Goal: Communication & Community: Answer question/provide support

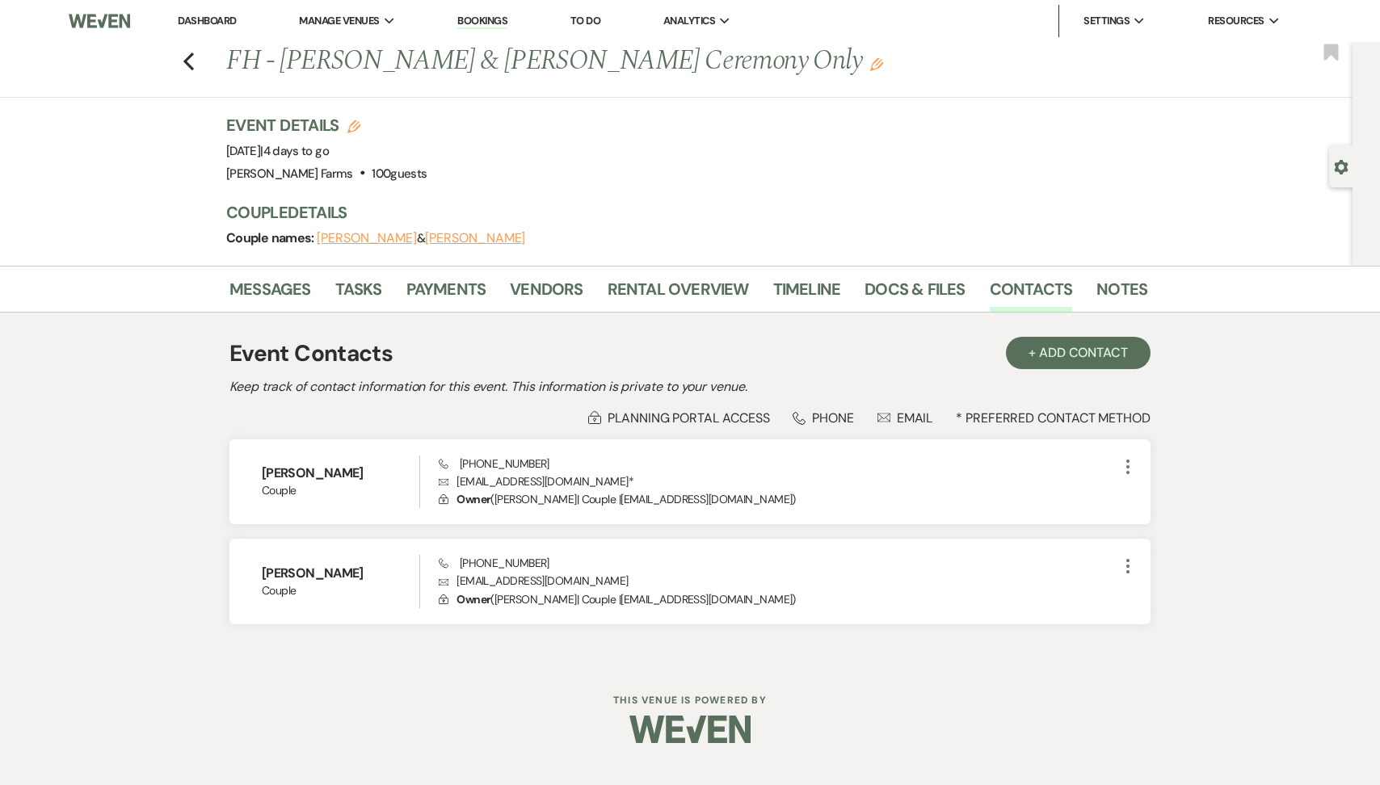
click at [238, 16] on li "Dashboard" at bounding box center [207, 21] width 74 height 32
click at [228, 15] on link "Dashboard" at bounding box center [207, 21] width 58 height 14
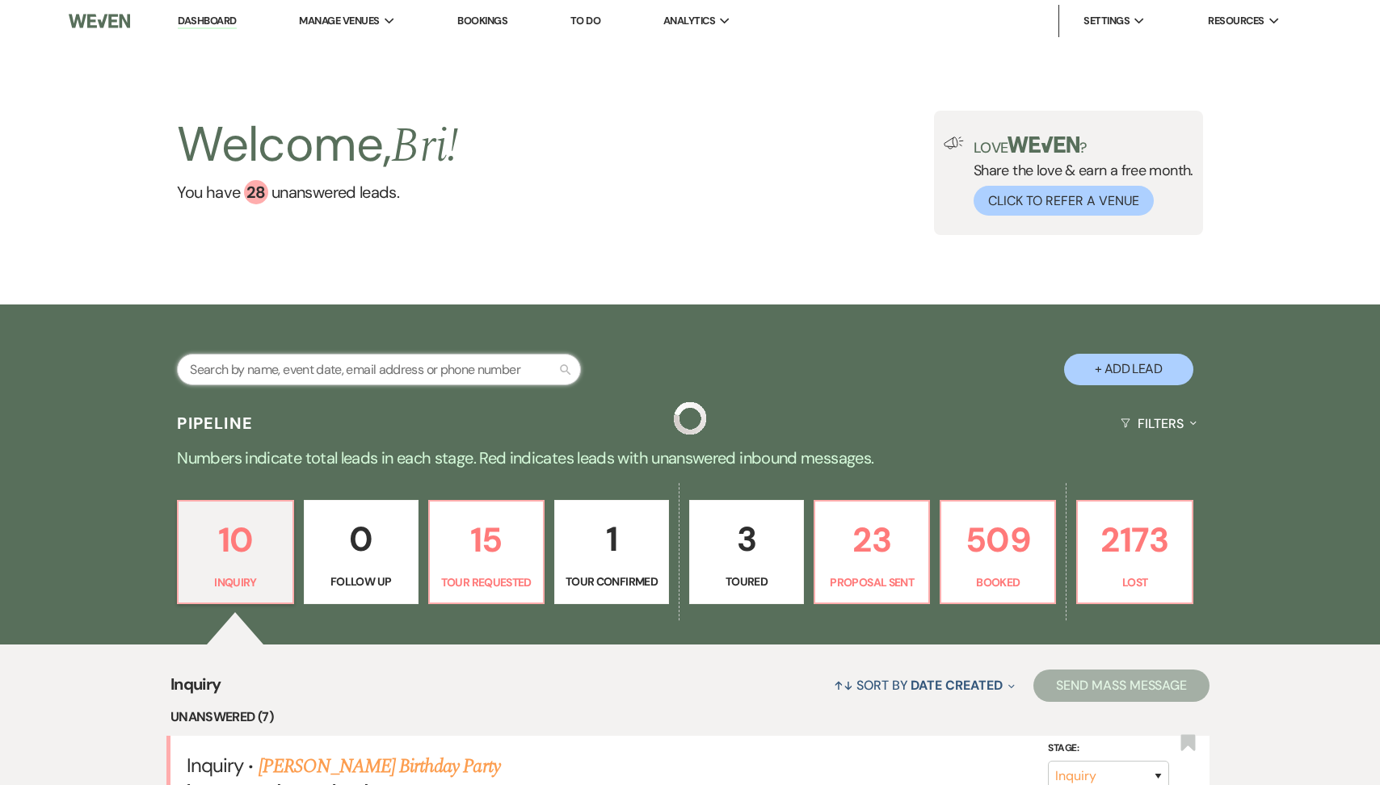
click at [277, 357] on input "text" at bounding box center [379, 370] width 404 height 32
type input "[PERSON_NAME]"
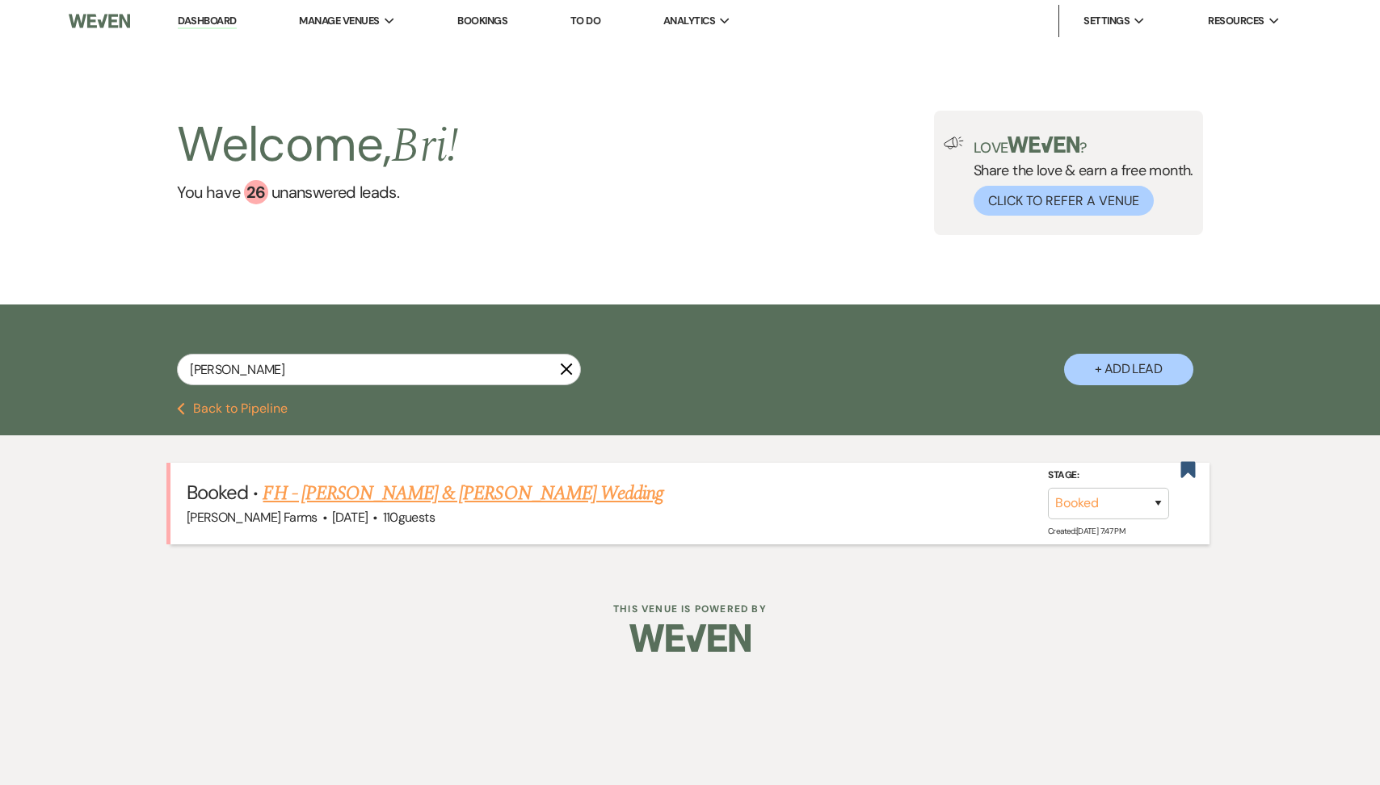
click at [562, 487] on link "FH - [PERSON_NAME] & [PERSON_NAME] Wedding" at bounding box center [463, 493] width 401 height 29
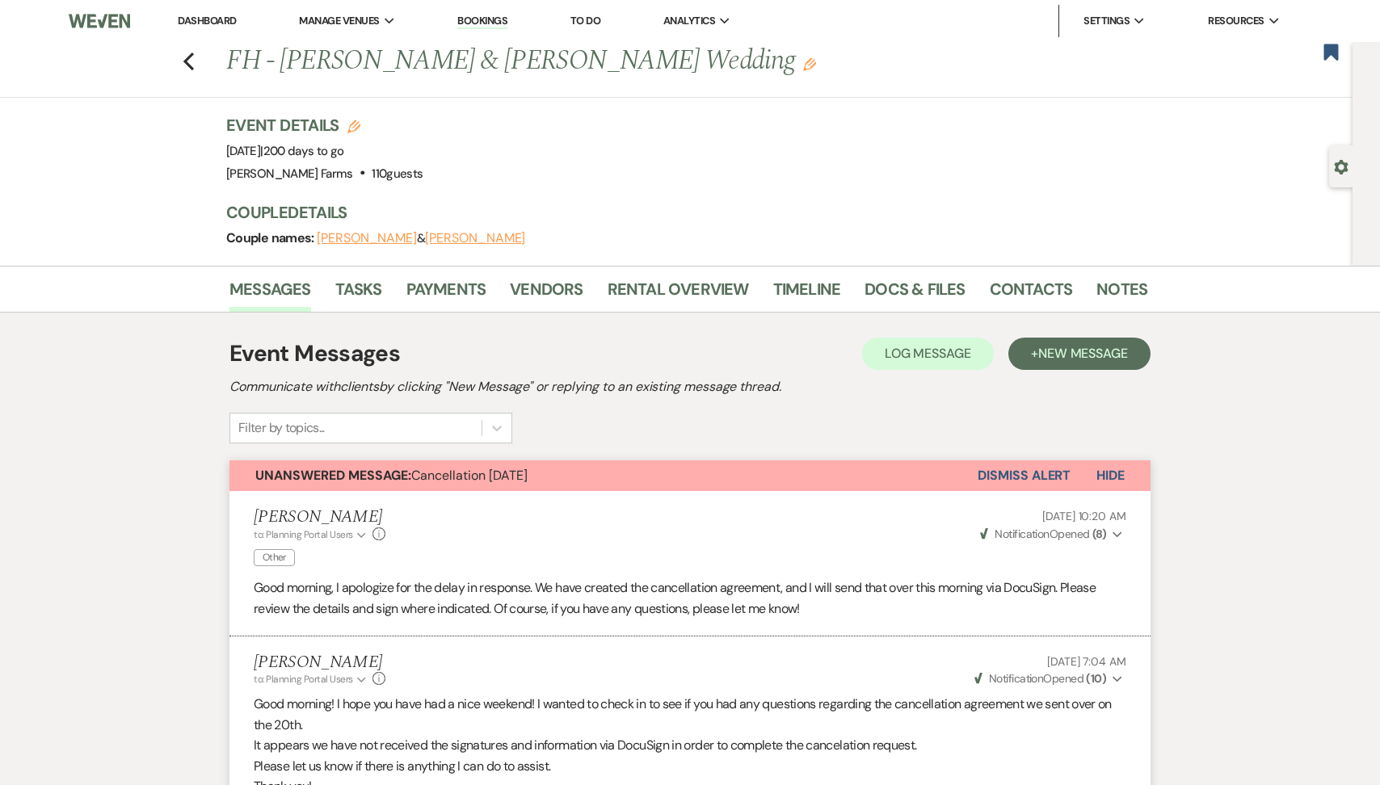
click at [1062, 486] on button "Dismiss Alert" at bounding box center [1024, 476] width 93 height 31
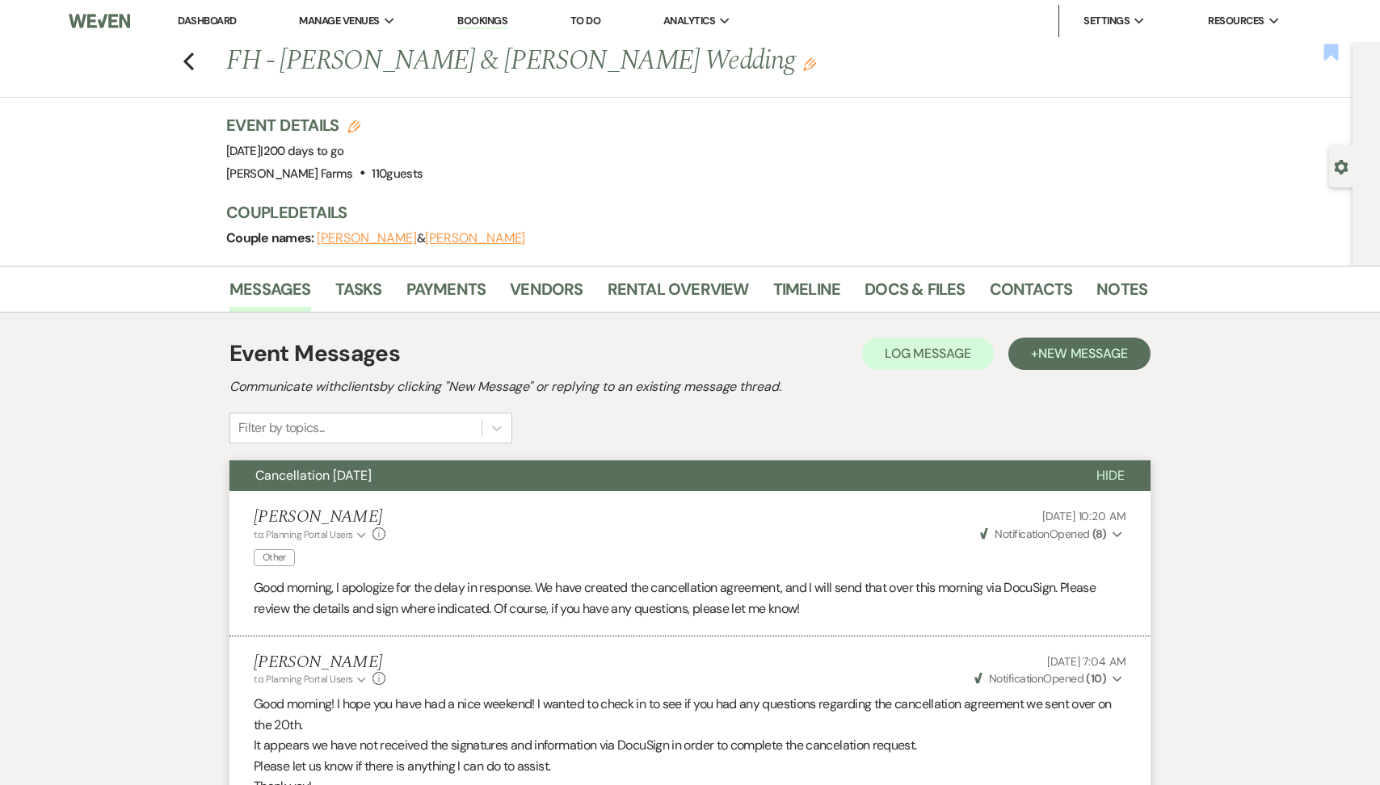
click at [1336, 55] on use "button" at bounding box center [1331, 52] width 15 height 16
click at [1335, 175] on div "Gear Settings" at bounding box center [1344, 166] width 31 height 42
click at [1339, 164] on use "button" at bounding box center [1342, 167] width 14 height 15
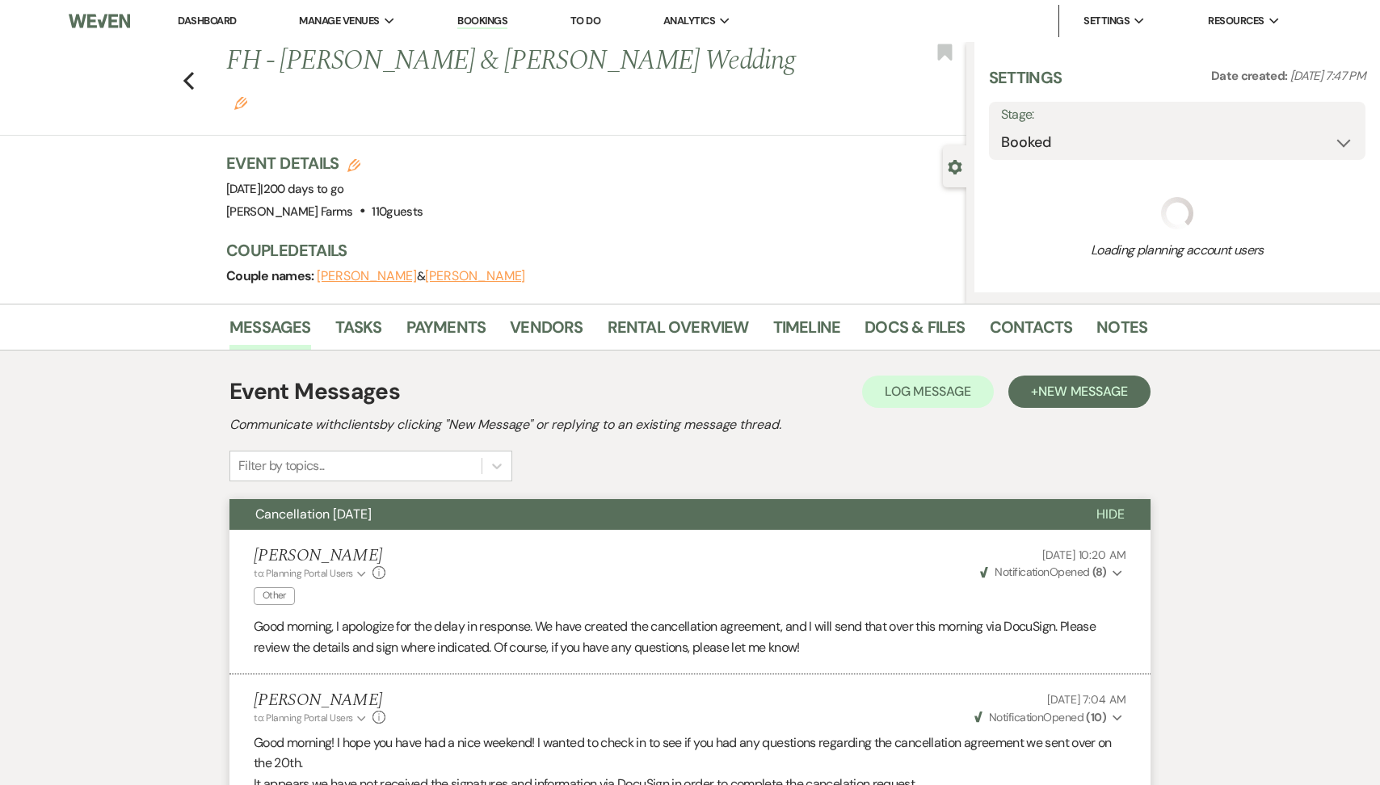
select select "5"
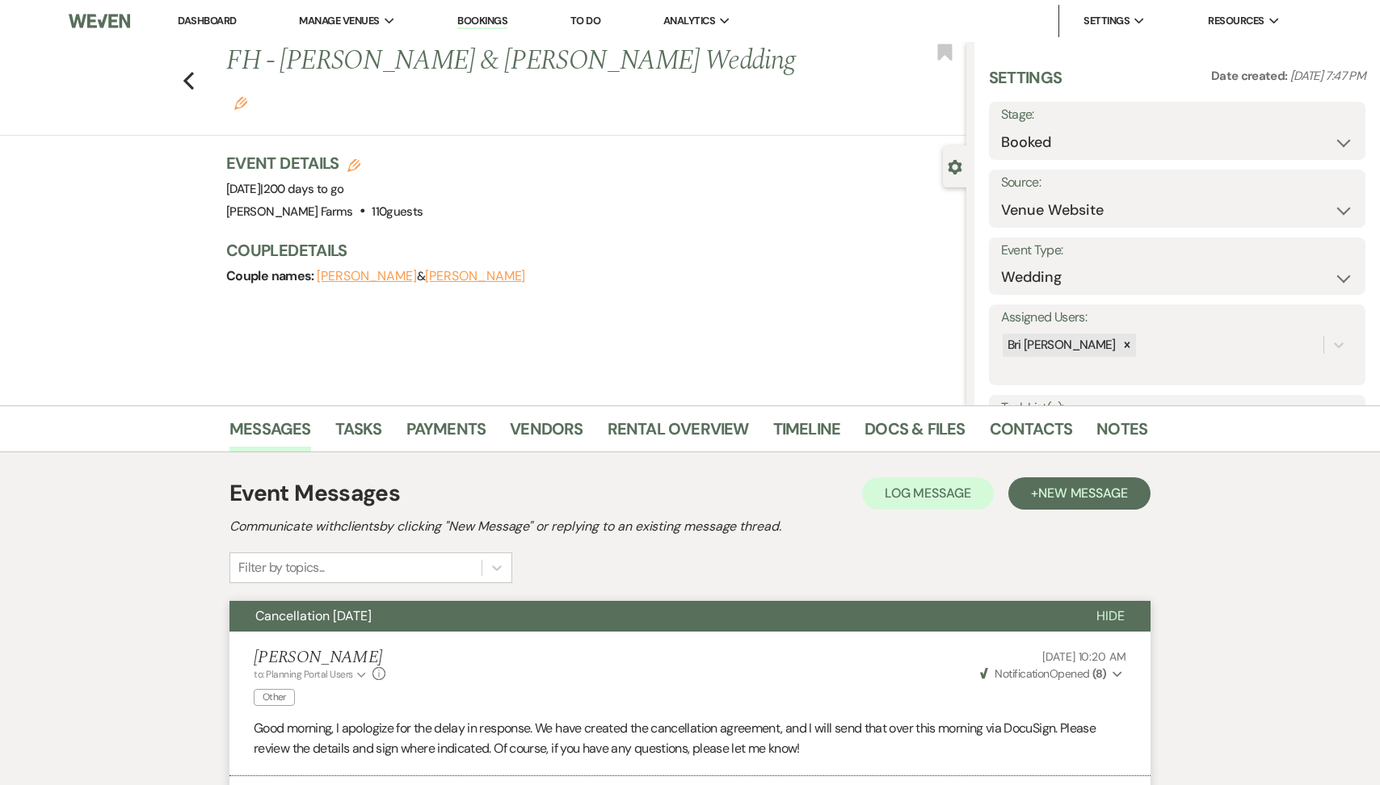
click at [1217, 123] on label "Stage:" at bounding box center [1177, 114] width 352 height 23
click at [1188, 132] on select "Booked Lost" at bounding box center [1177, 143] width 352 height 32
select select "8"
click at [1082, 208] on select "Booked Elsewhere Budget Date Unavailable No Response Not a Good Match Capacity …" at bounding box center [1131, 211] width 260 height 32
select select "11"
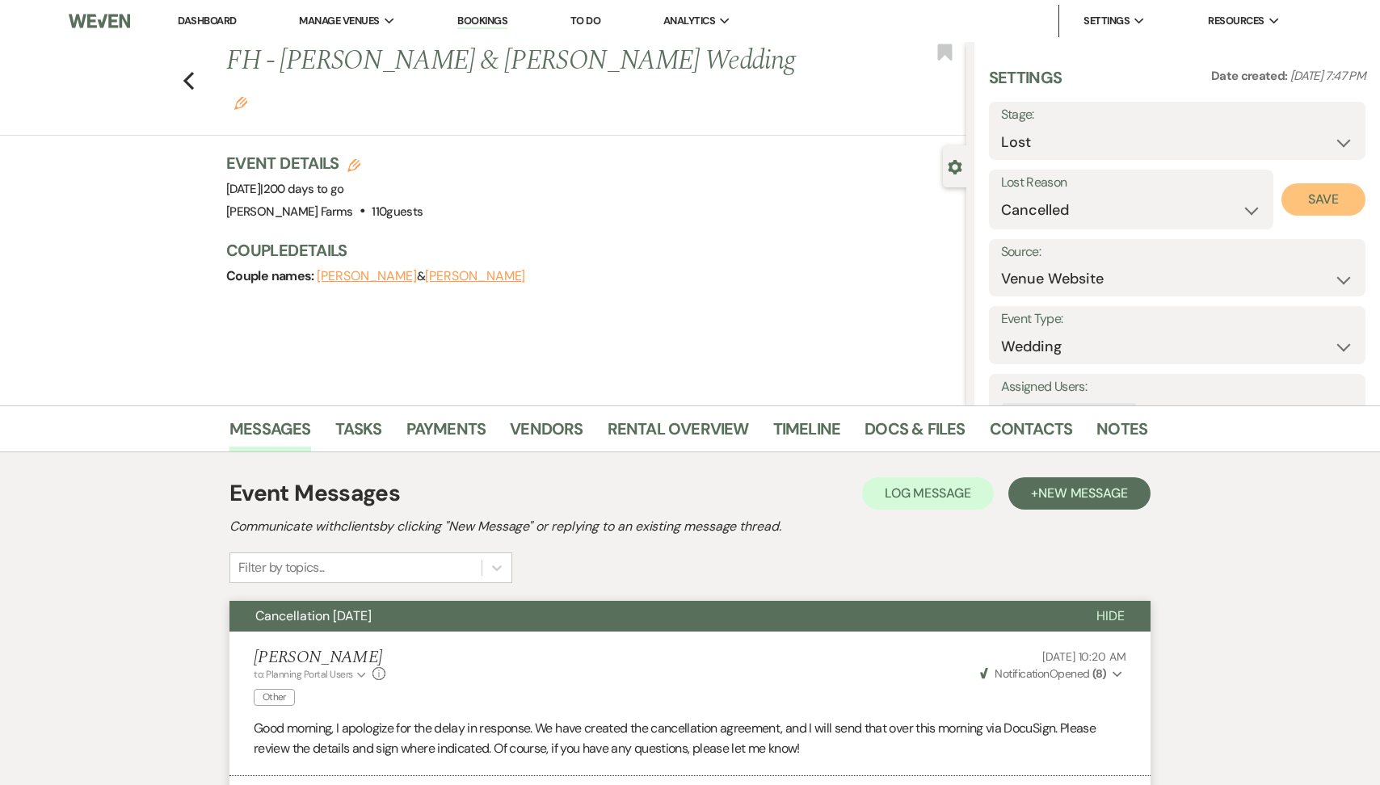
click at [1314, 199] on button "Save" at bounding box center [1323, 199] width 84 height 32
click at [200, 18] on link "Dashboard" at bounding box center [207, 21] width 58 height 14
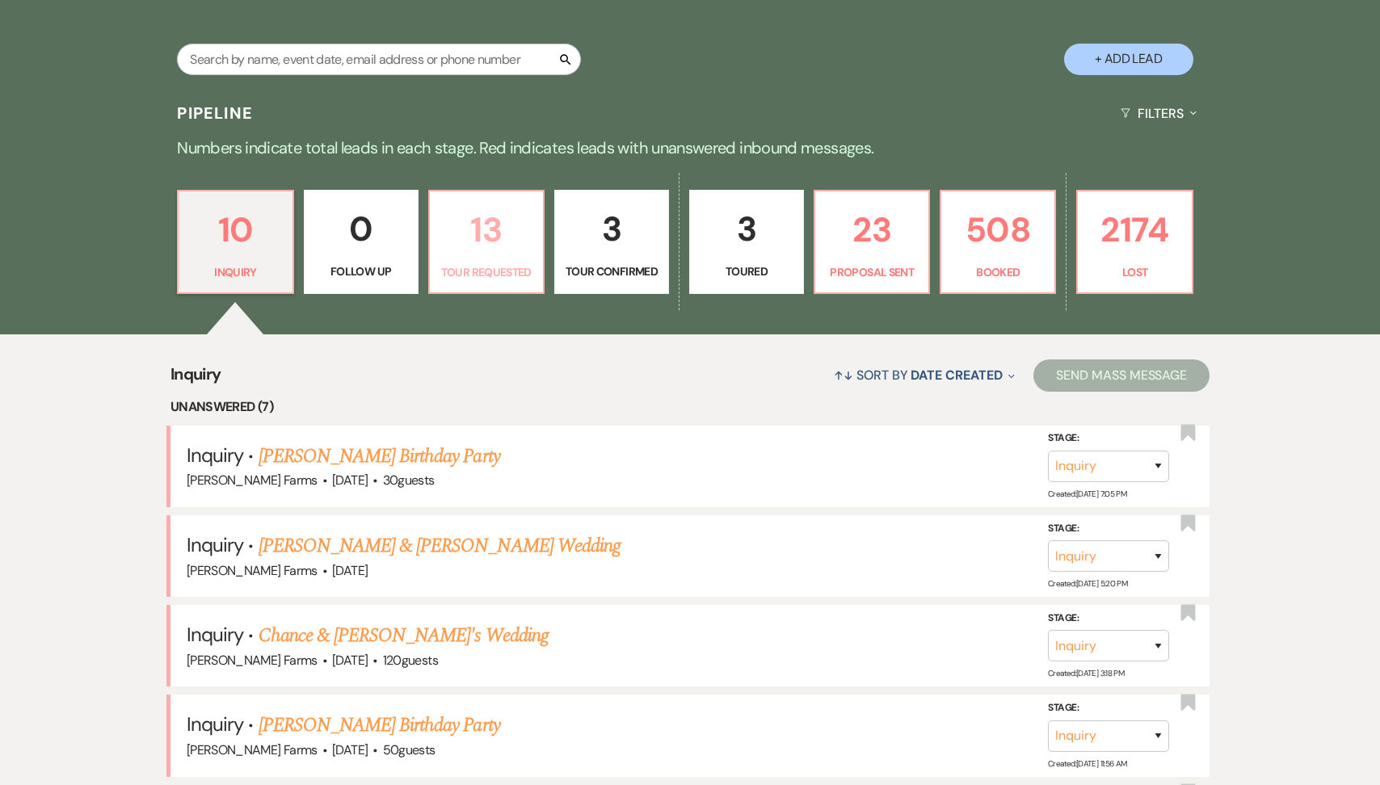
click at [486, 259] on link "13 Tour Requested" at bounding box center [486, 242] width 116 height 105
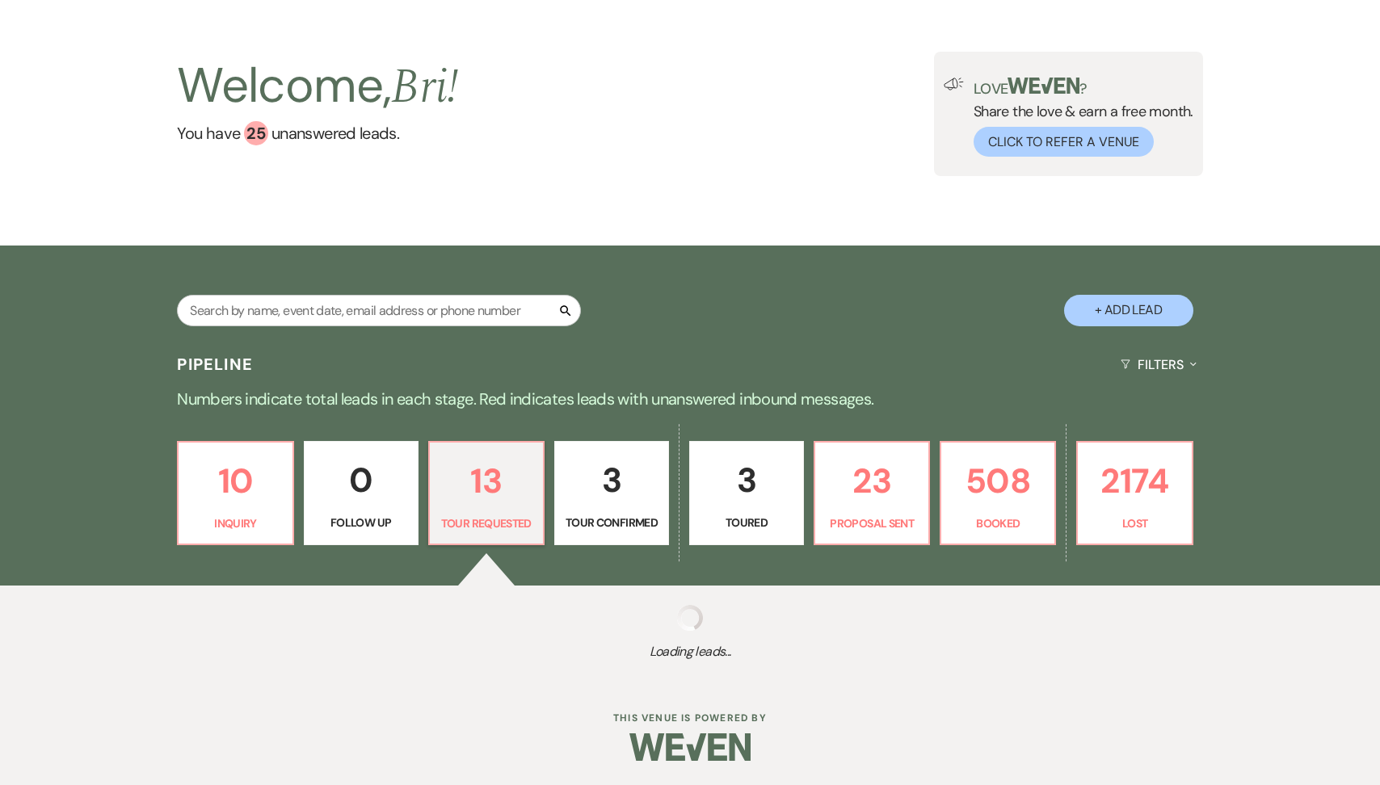
scroll to position [310, 0]
select select "2"
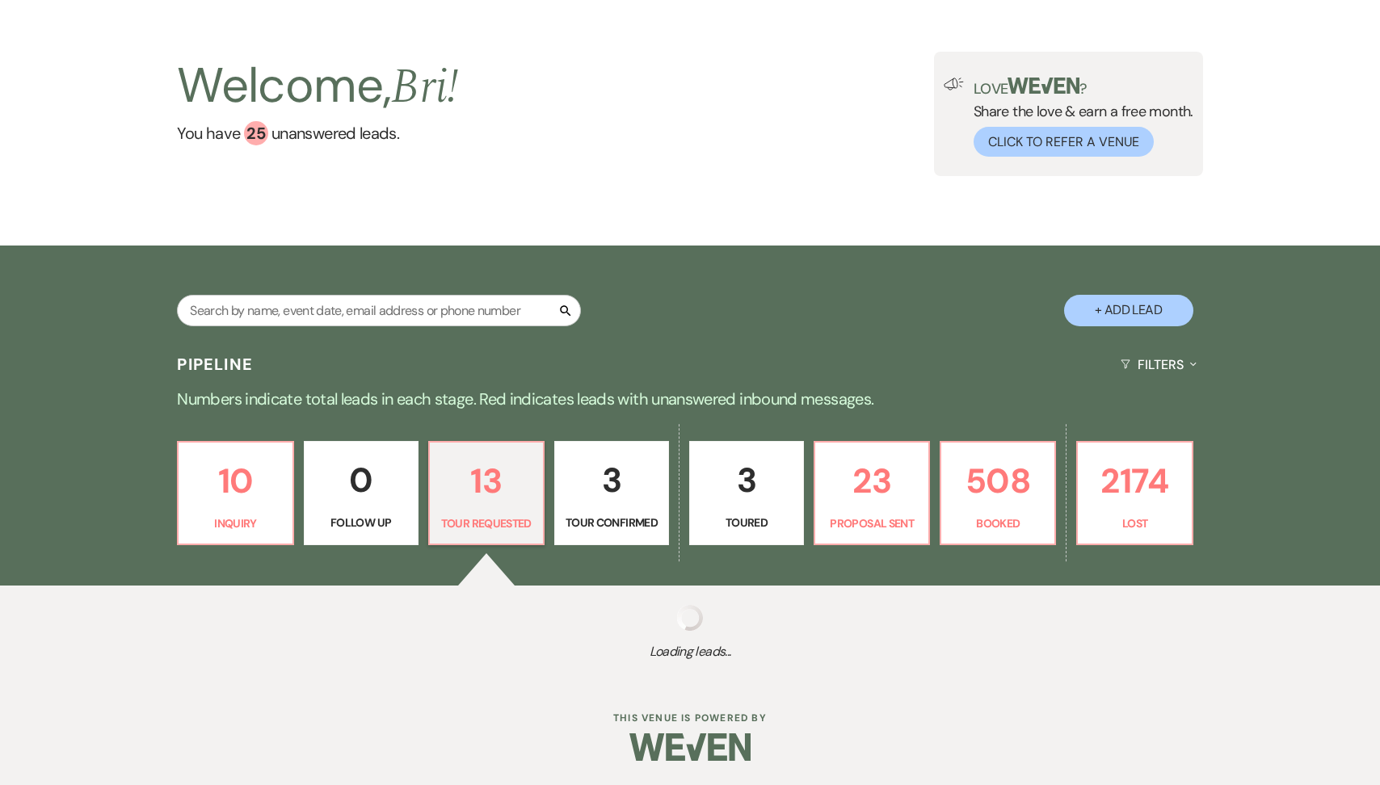
select select "2"
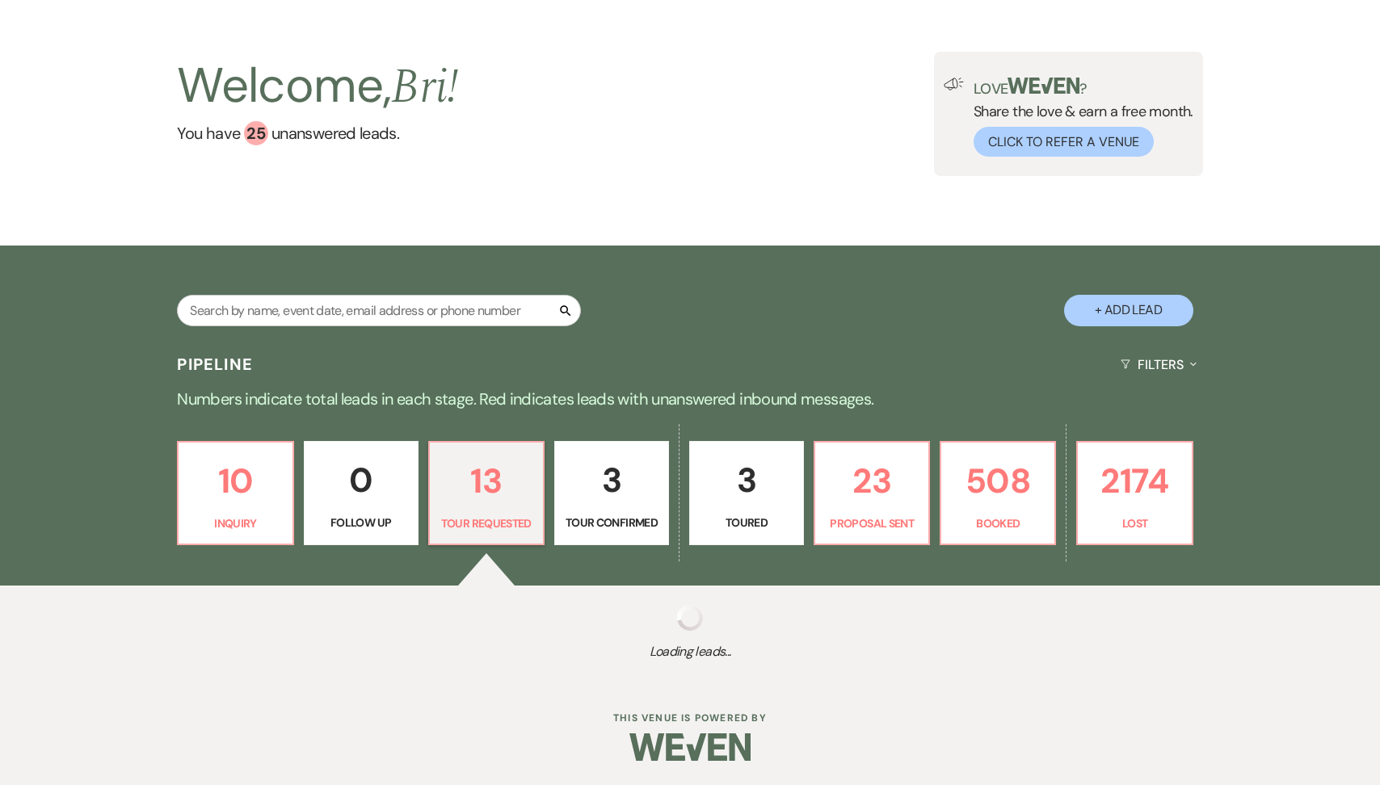
select select "2"
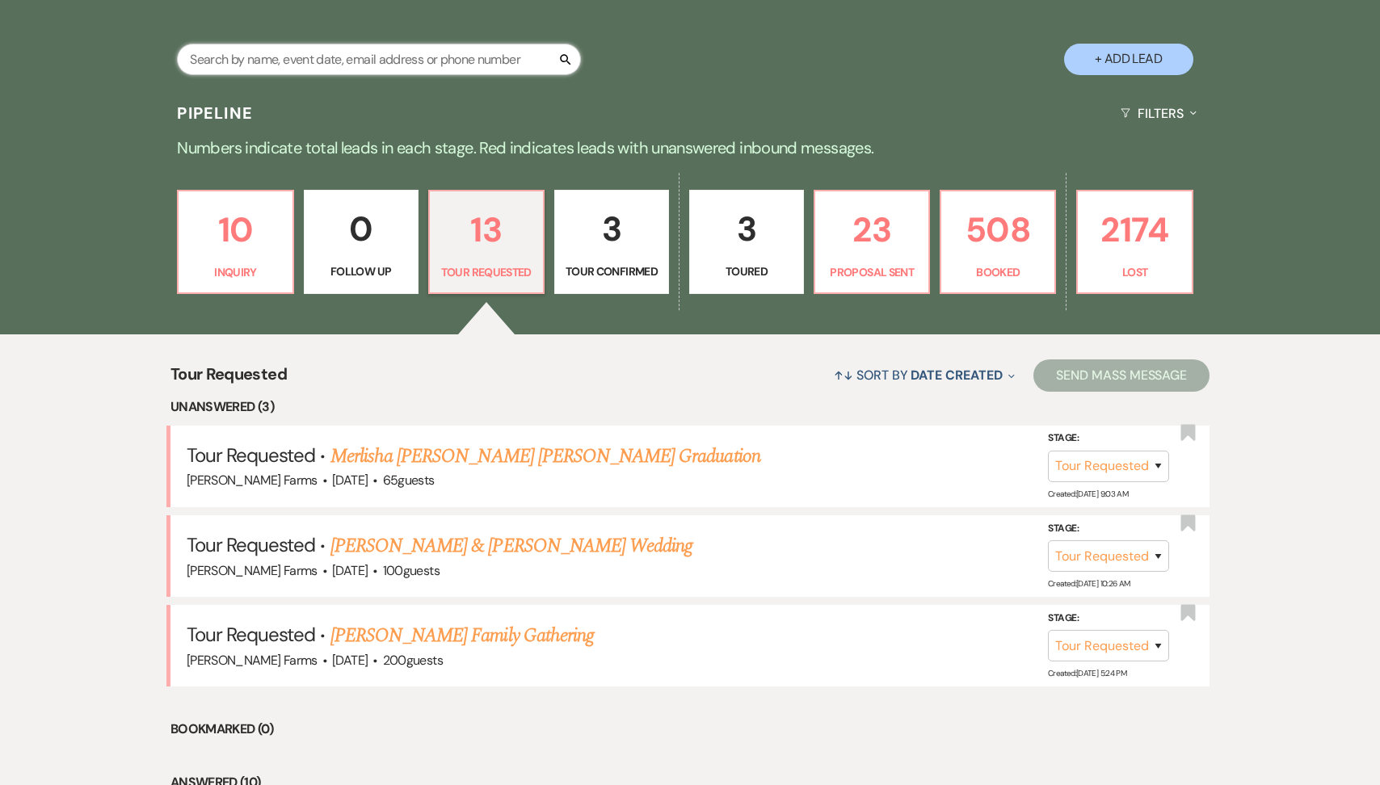
click at [374, 58] on input "text" at bounding box center [379, 60] width 404 height 32
type input "werner"
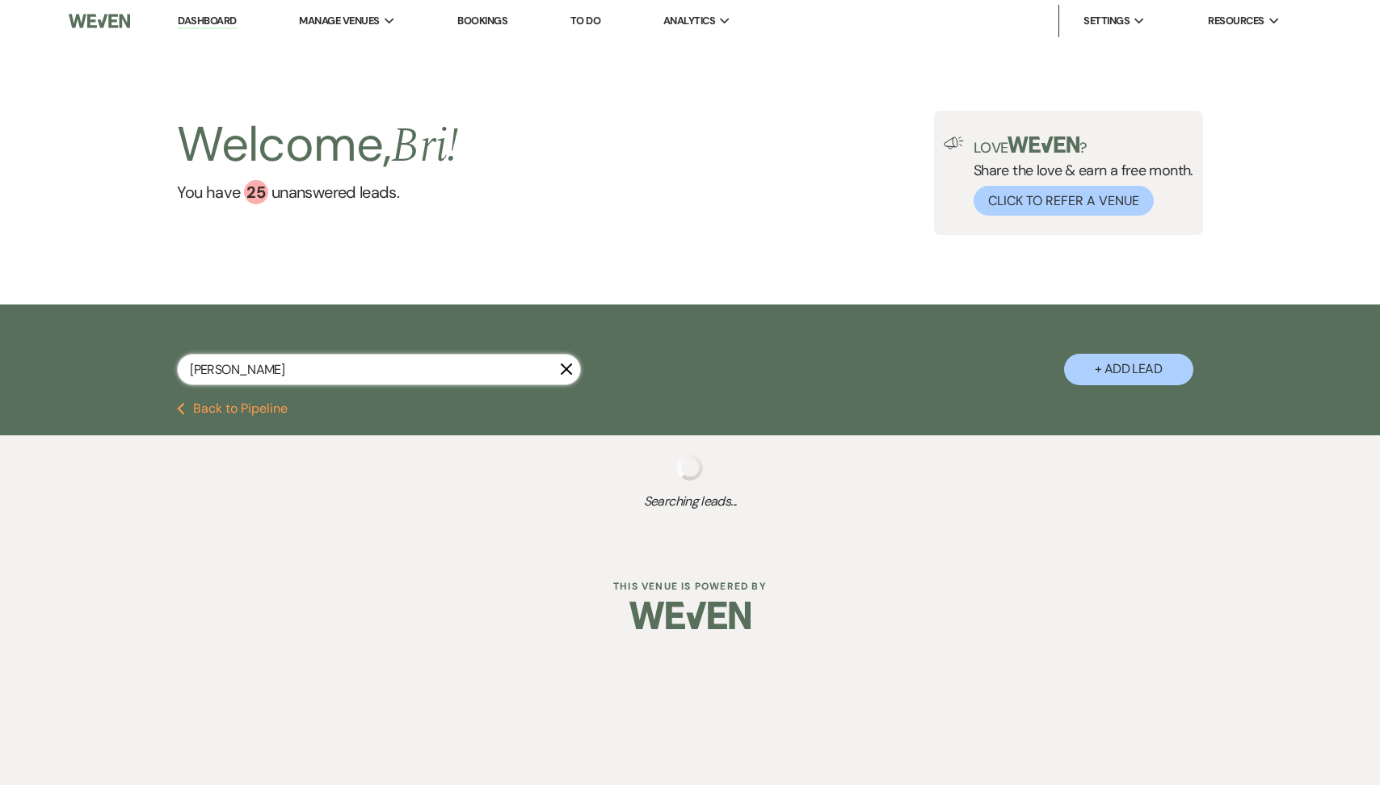
select select "8"
select select "5"
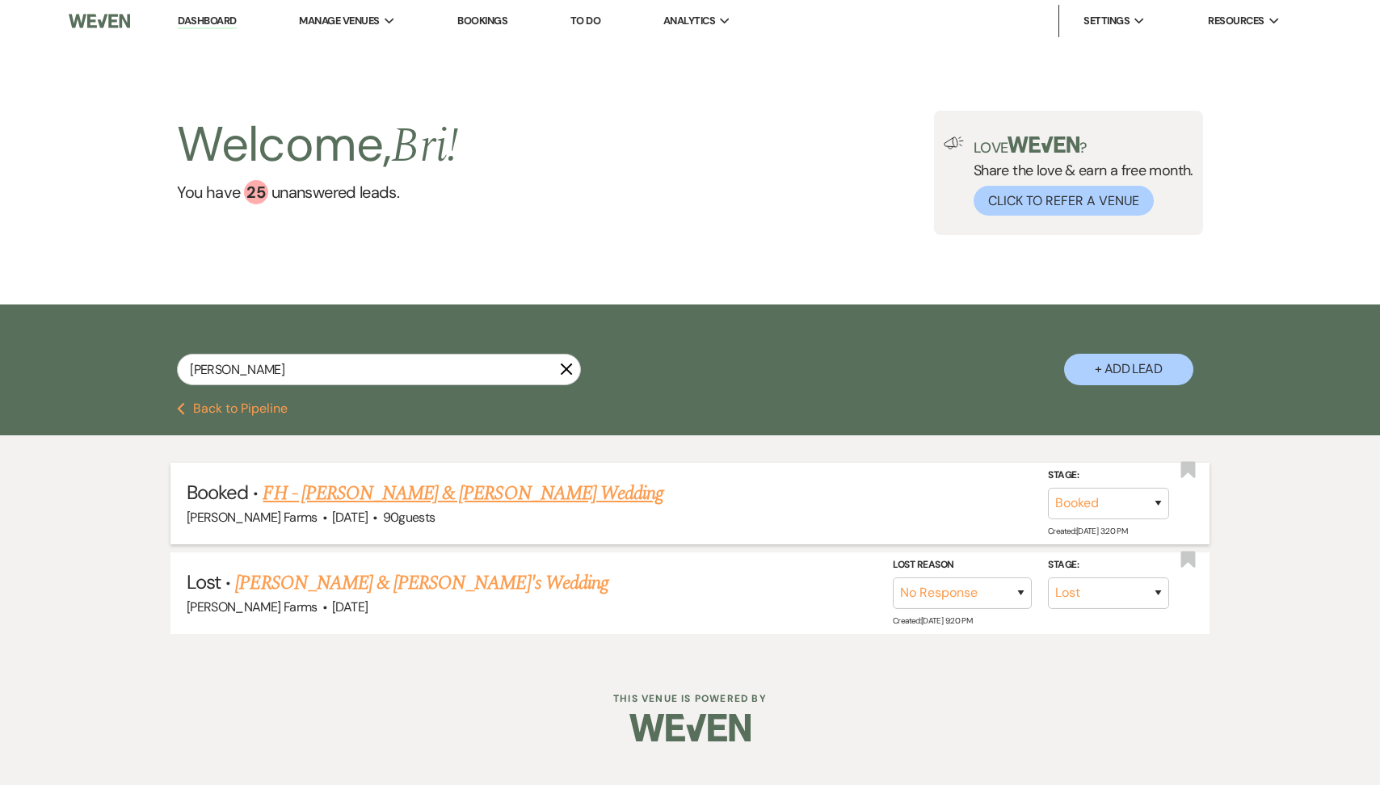
click at [393, 502] on link "FH - [PERSON_NAME] & [PERSON_NAME] Wedding" at bounding box center [463, 493] width 401 height 29
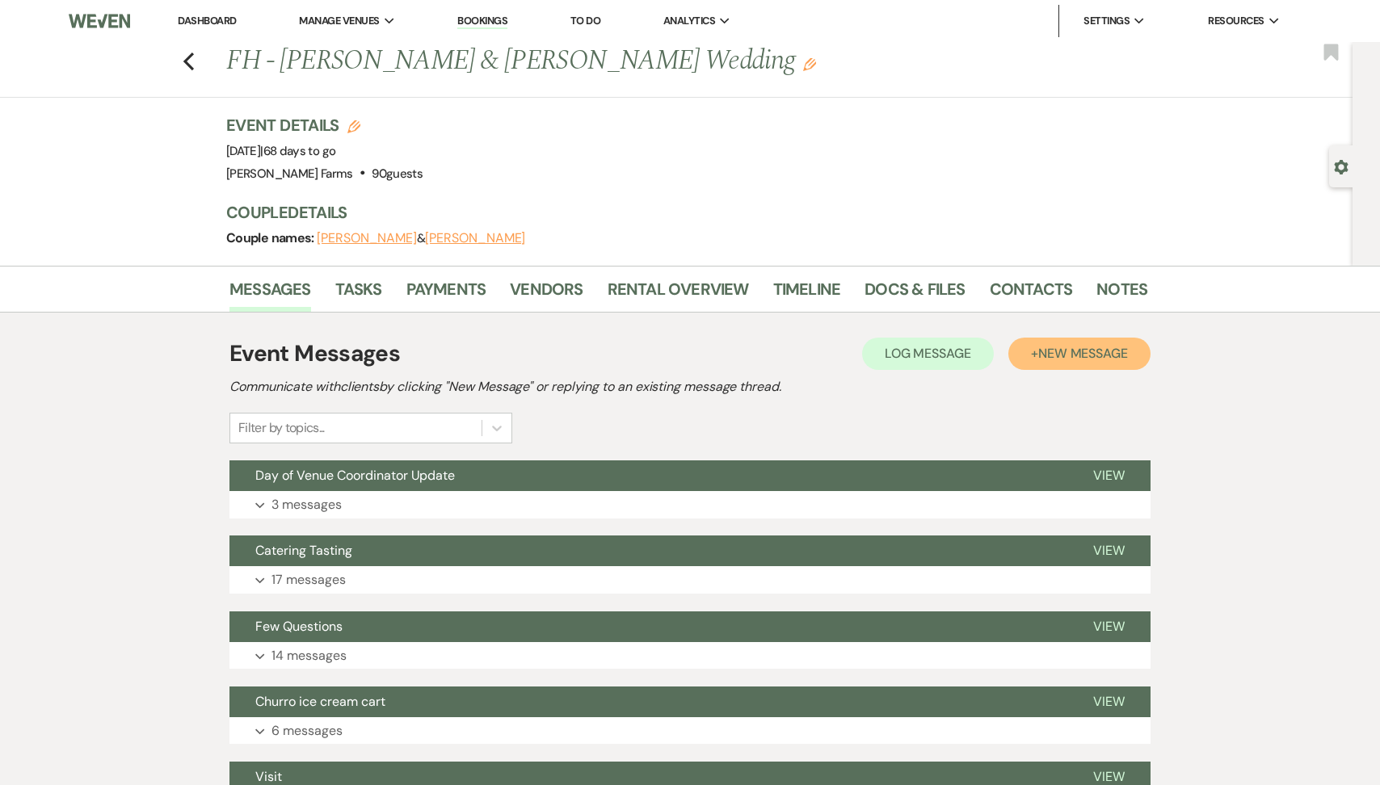
click at [1071, 347] on span "New Message" at bounding box center [1083, 353] width 90 height 17
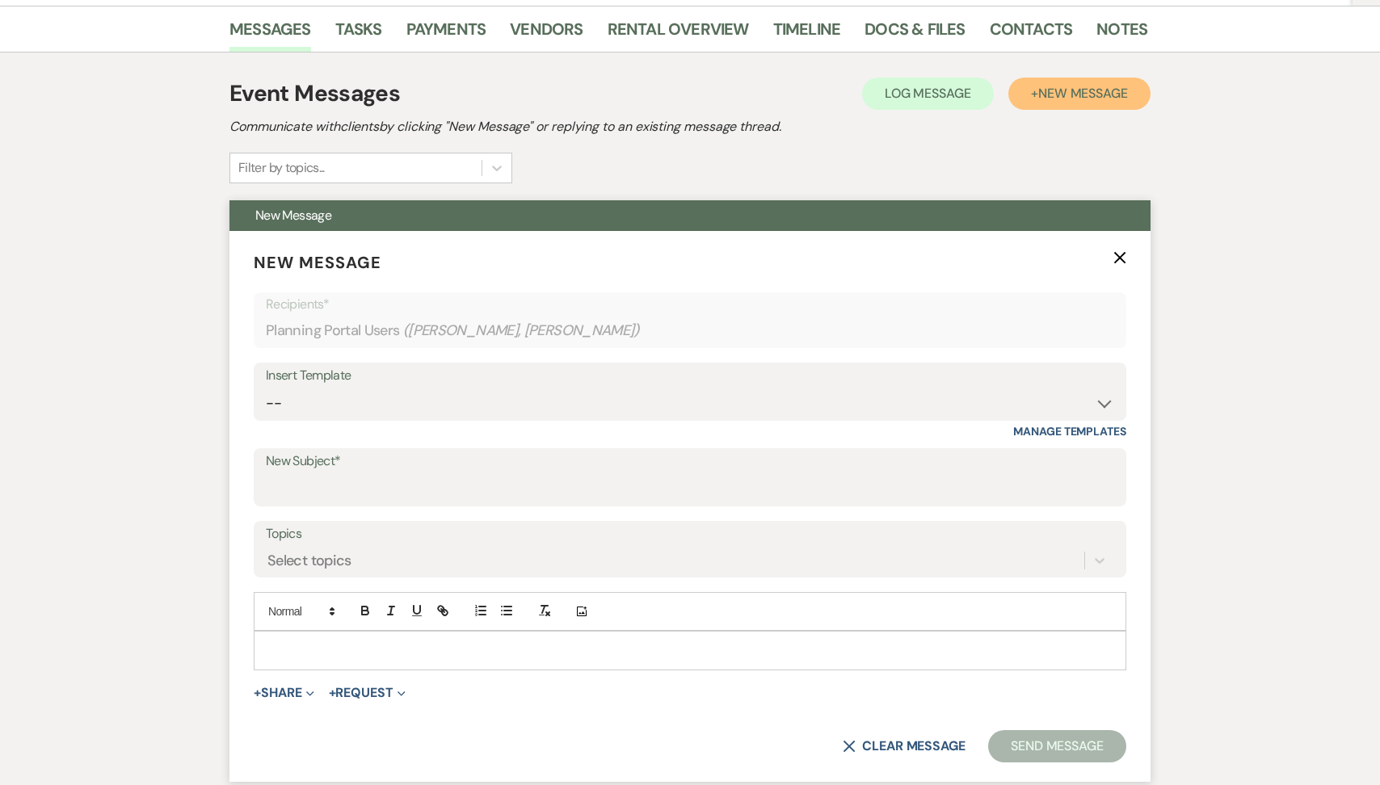
scroll to position [276, 0]
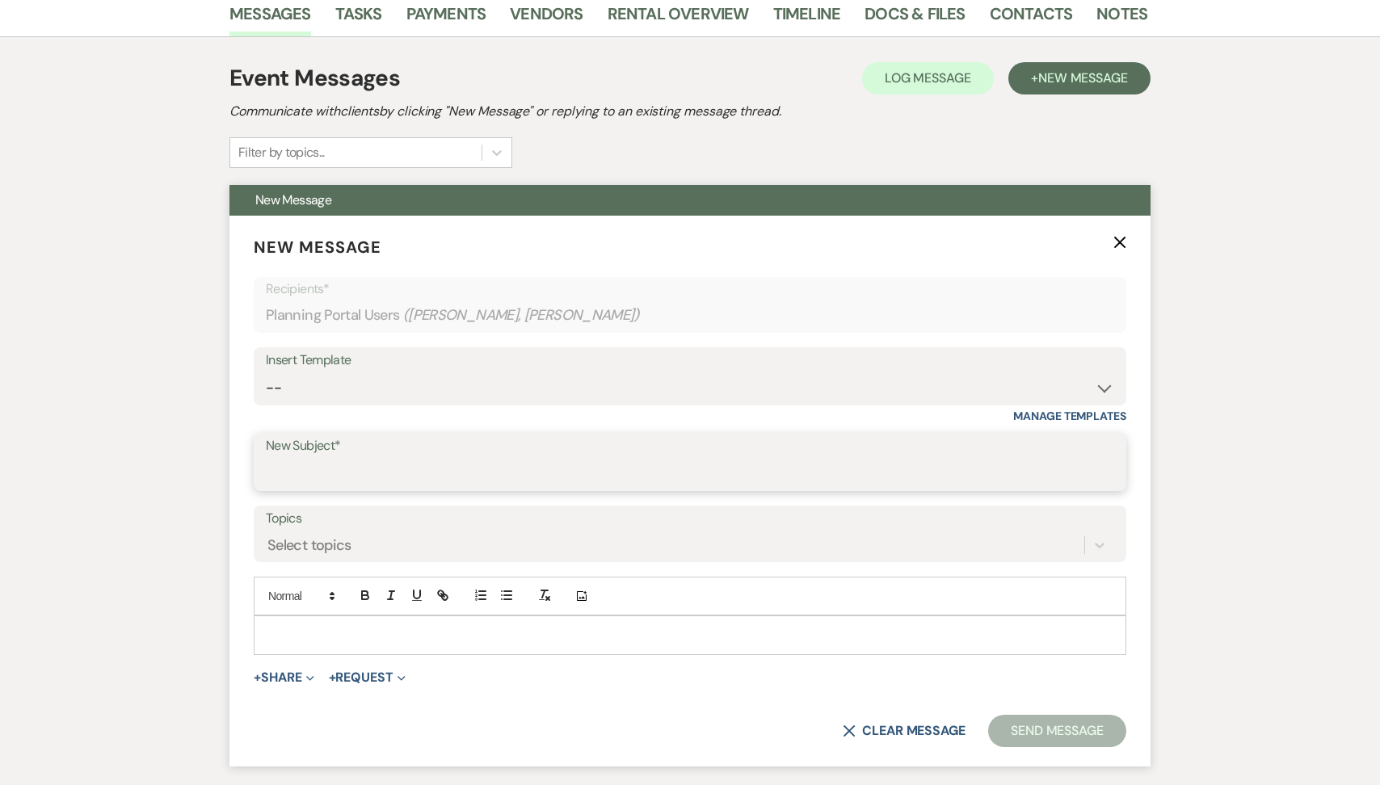
click at [352, 464] on input "New Subject*" at bounding box center [690, 474] width 848 height 32
type input "Catering Payment Overdue"
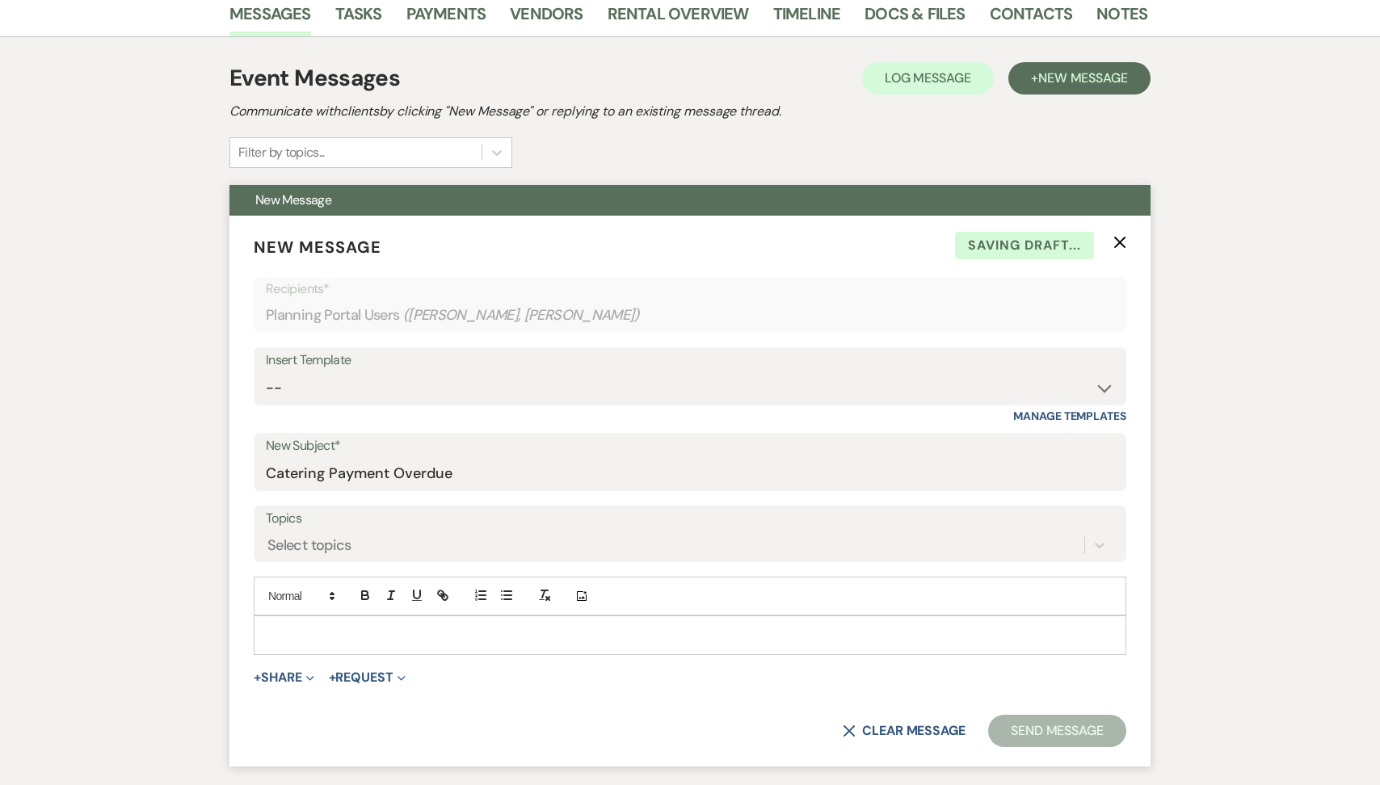
click at [306, 637] on p at bounding box center [690, 635] width 847 height 18
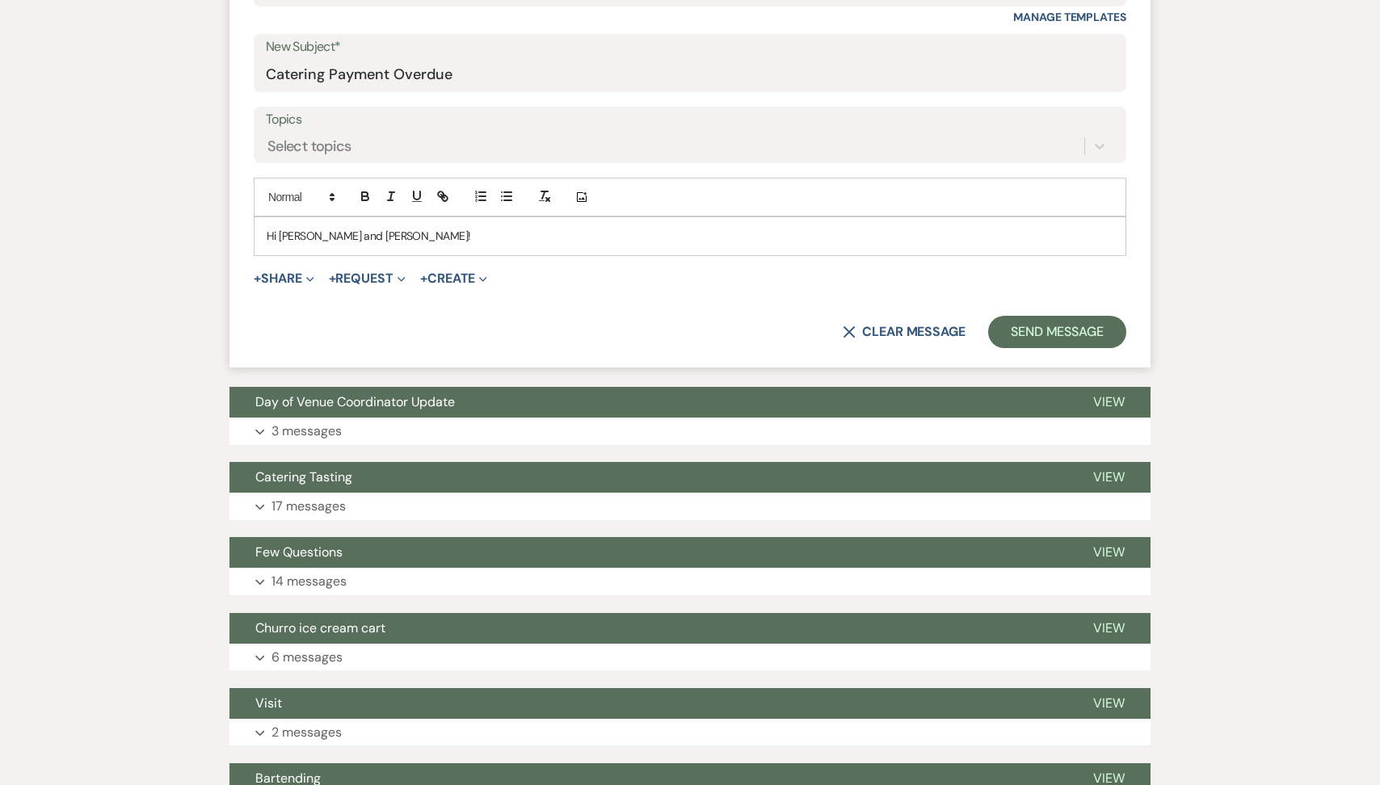
scroll to position [675, 0]
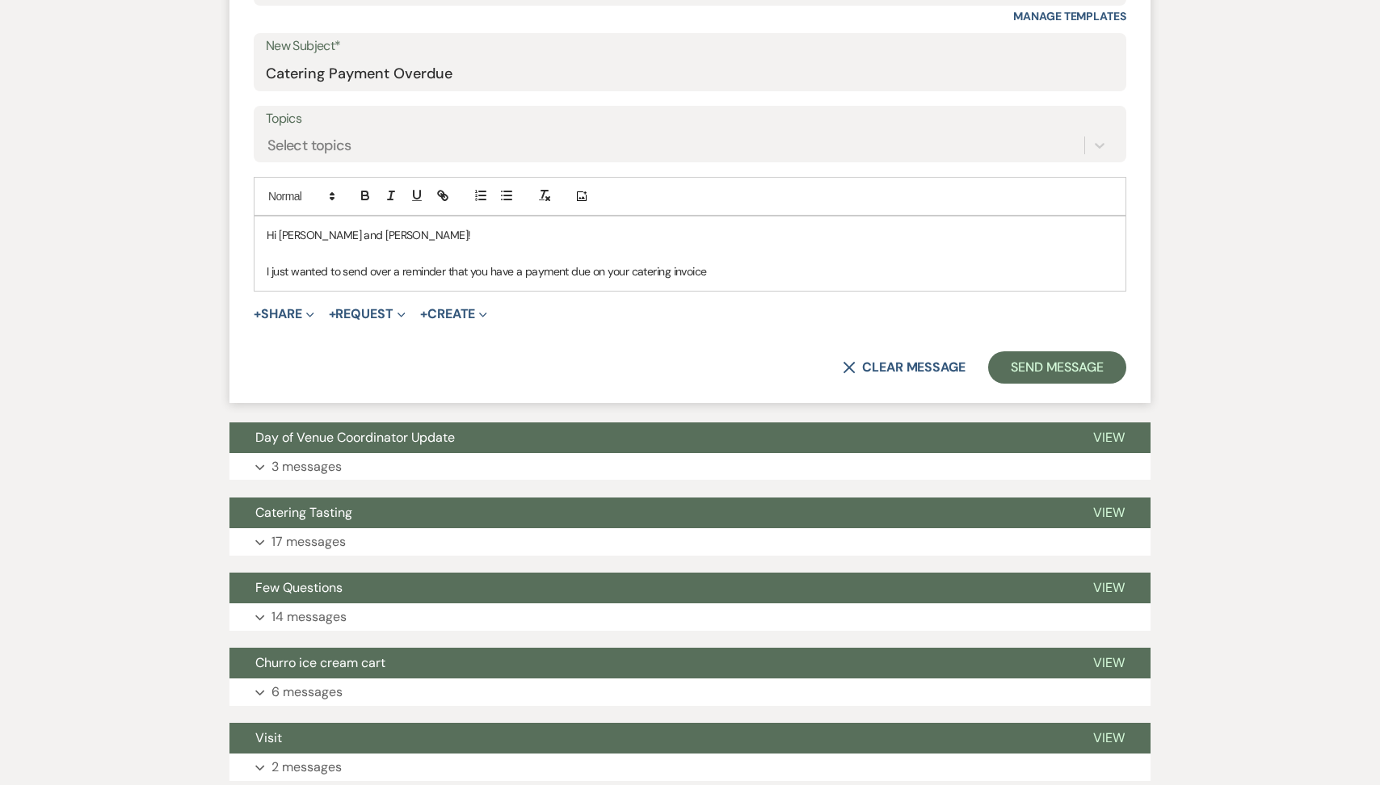
click at [572, 278] on p "I just wanted to send over a reminder that you have a payment due on your cater…" at bounding box center [690, 272] width 847 height 18
click at [733, 271] on p "I just wanted to send over a reminder that you have a payment overdue on your c…" at bounding box center [690, 272] width 847 height 18
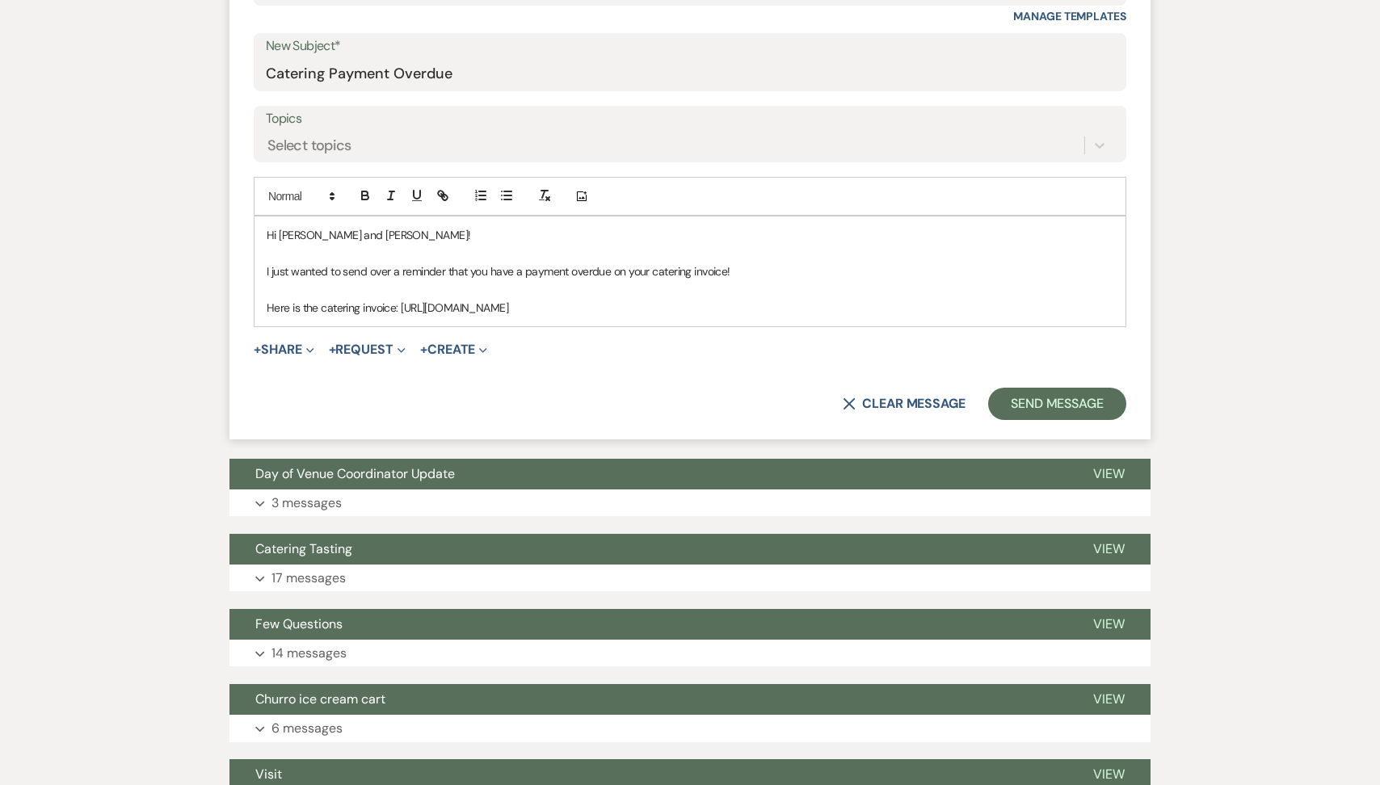
drag, startPoint x: 852, startPoint y: 305, endPoint x: 402, endPoint y: 309, distance: 450.0
click at [402, 309] on p "Here is the catering invoice: https://app.squareup.com/pay-invoice/invtmp:de343…" at bounding box center [690, 308] width 847 height 18
click at [441, 193] on icon "button" at bounding box center [442, 195] width 15 height 15
type input "https://app.squareup.com/pay-invoice/invtmp:de343e97-8a5d-48ca-8534-c66777538587"
click at [716, 339] on link at bounding box center [717, 340] width 35 height 12
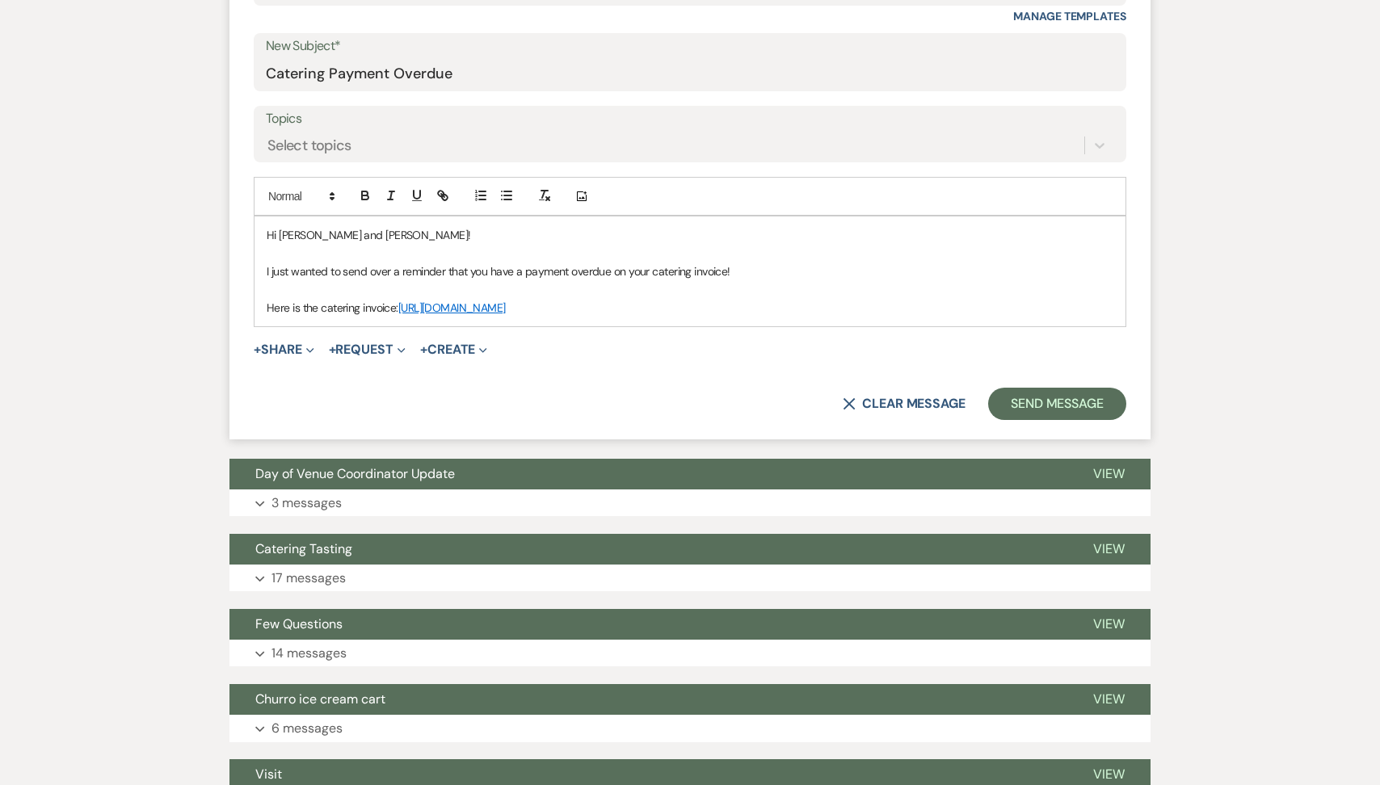
click at [860, 305] on p "Here is the catering invoice: https://app.squareup.com/pay-invoice/invtmp:de343…" at bounding box center [690, 308] width 847 height 18
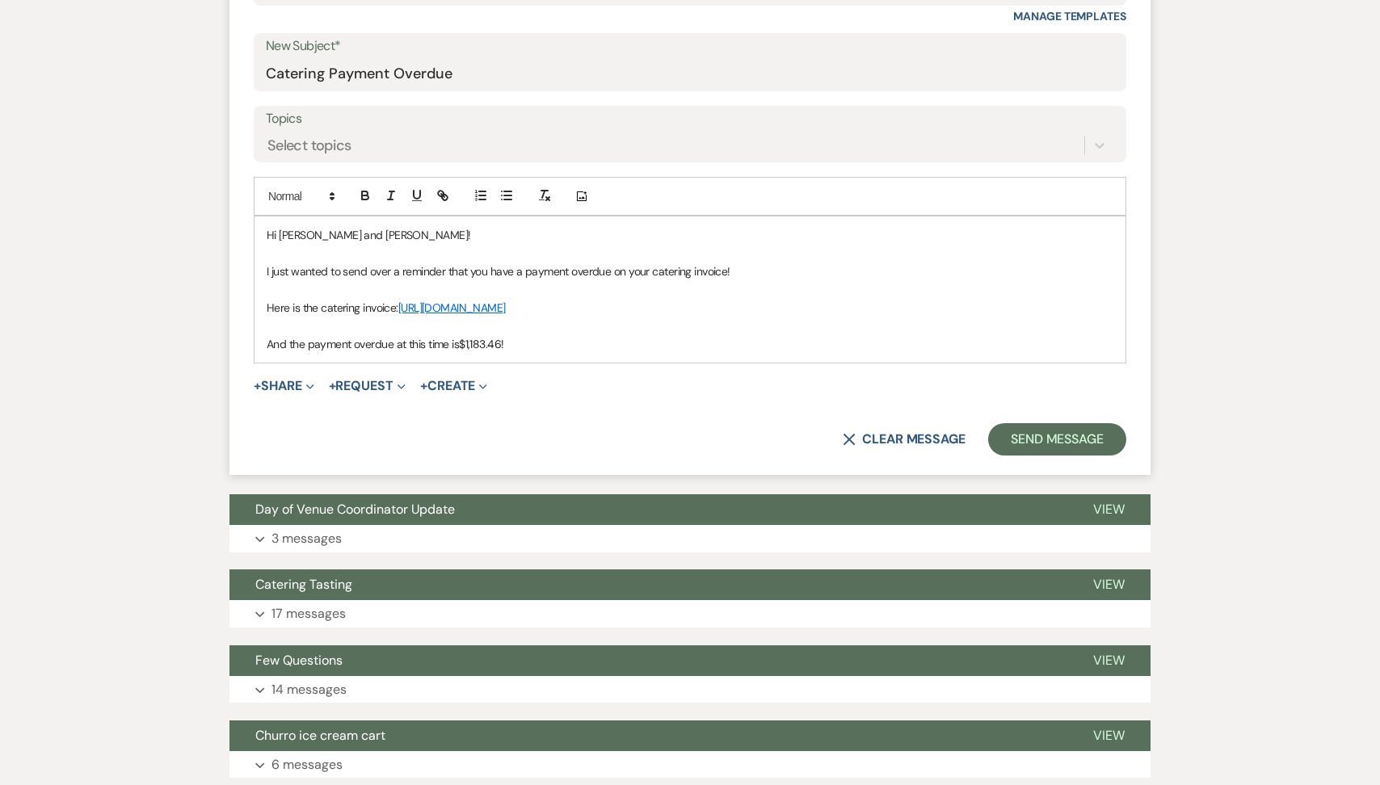
click at [727, 268] on p "I just wanted to send over a reminder that you have a payment overdue on your c…" at bounding box center [690, 272] width 847 height 18
click at [1022, 439] on button "Send Message" at bounding box center [1057, 439] width 138 height 32
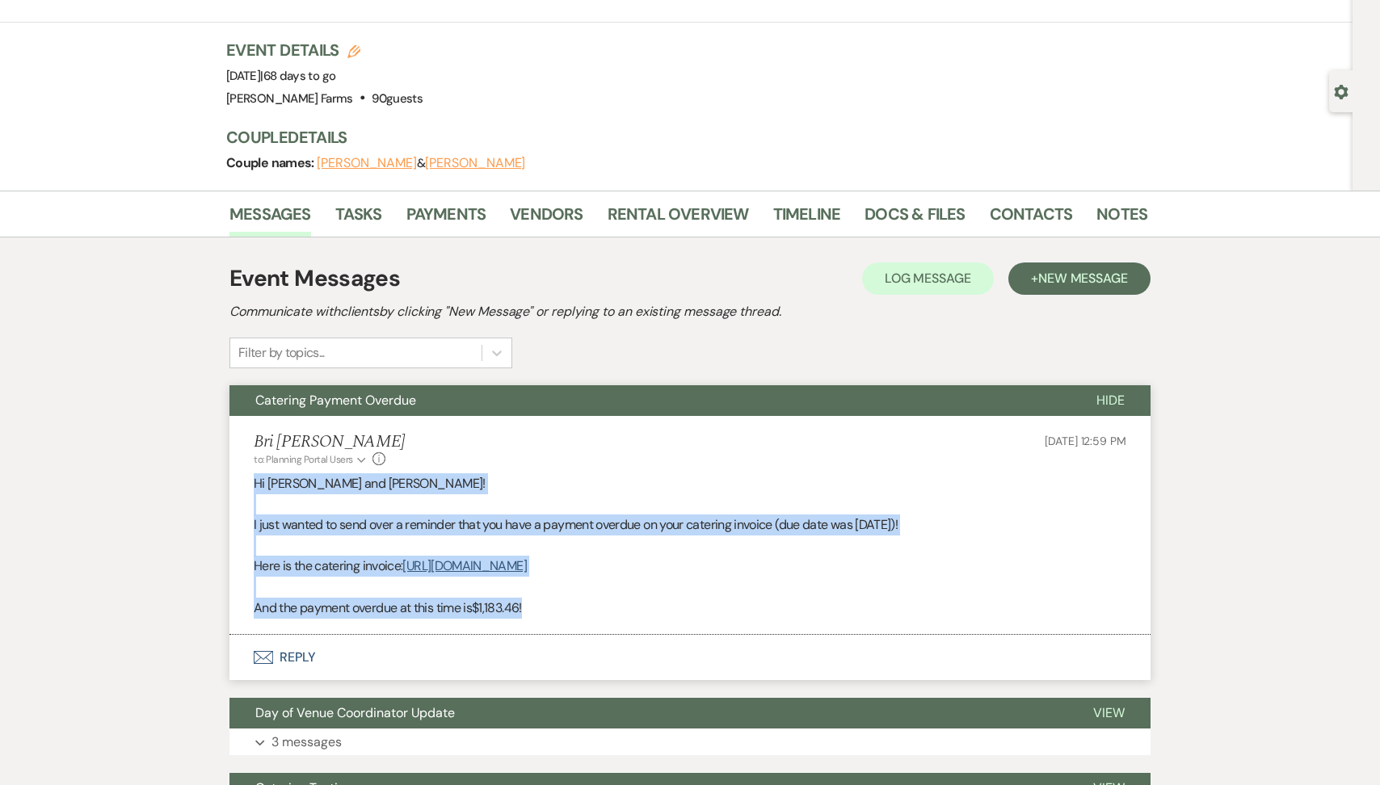
drag, startPoint x: 532, startPoint y: 611, endPoint x: 251, endPoint y: 480, distance: 309.4
click at [251, 480] on li "Bri Schnepf to: Planning Portal Users Expand Info Aug 25, 2025, 12:59 PM Hi CJ …" at bounding box center [689, 525] width 921 height 219
copy div "Hi CJ and Nick! I just wanted to send over a reminder that you have a payment o…"
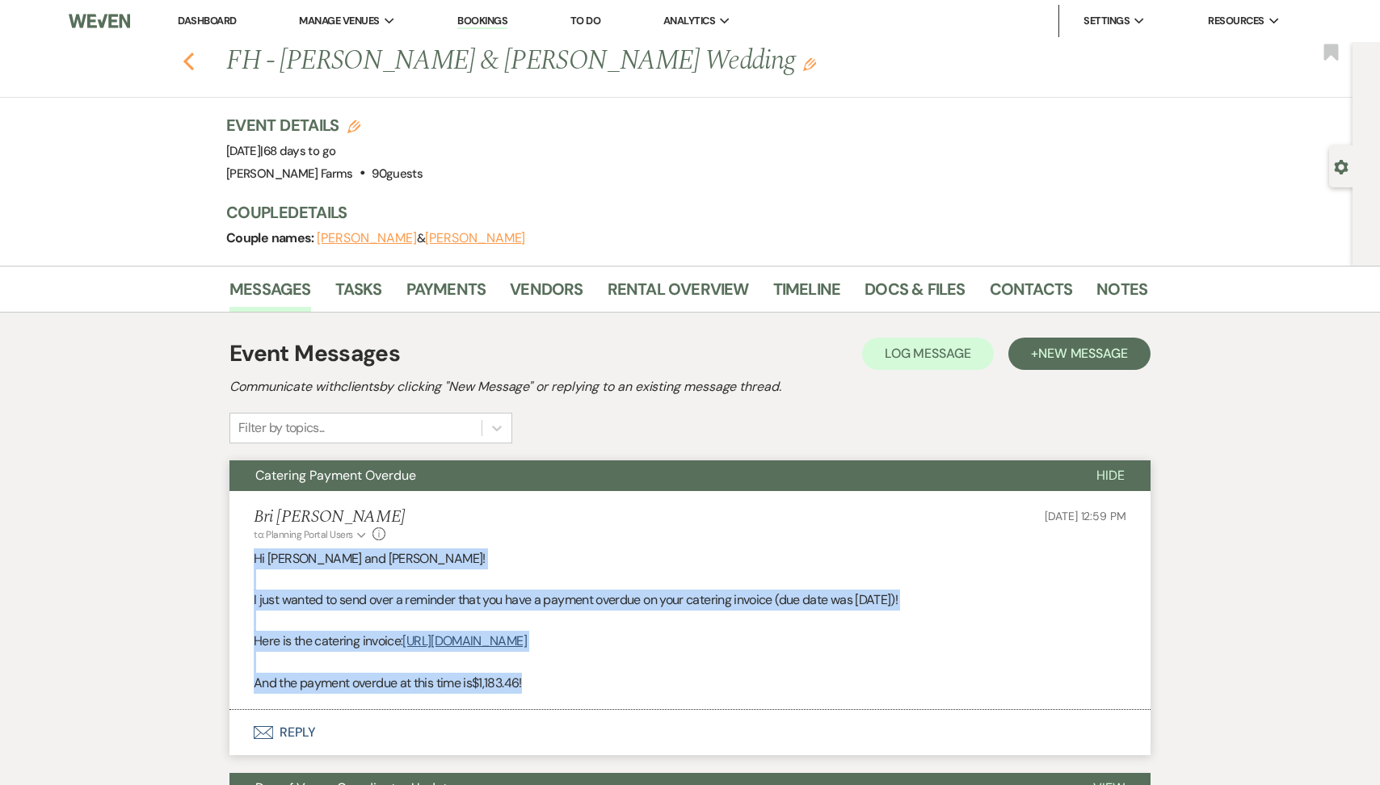
click at [187, 59] on use "button" at bounding box center [188, 62] width 11 height 18
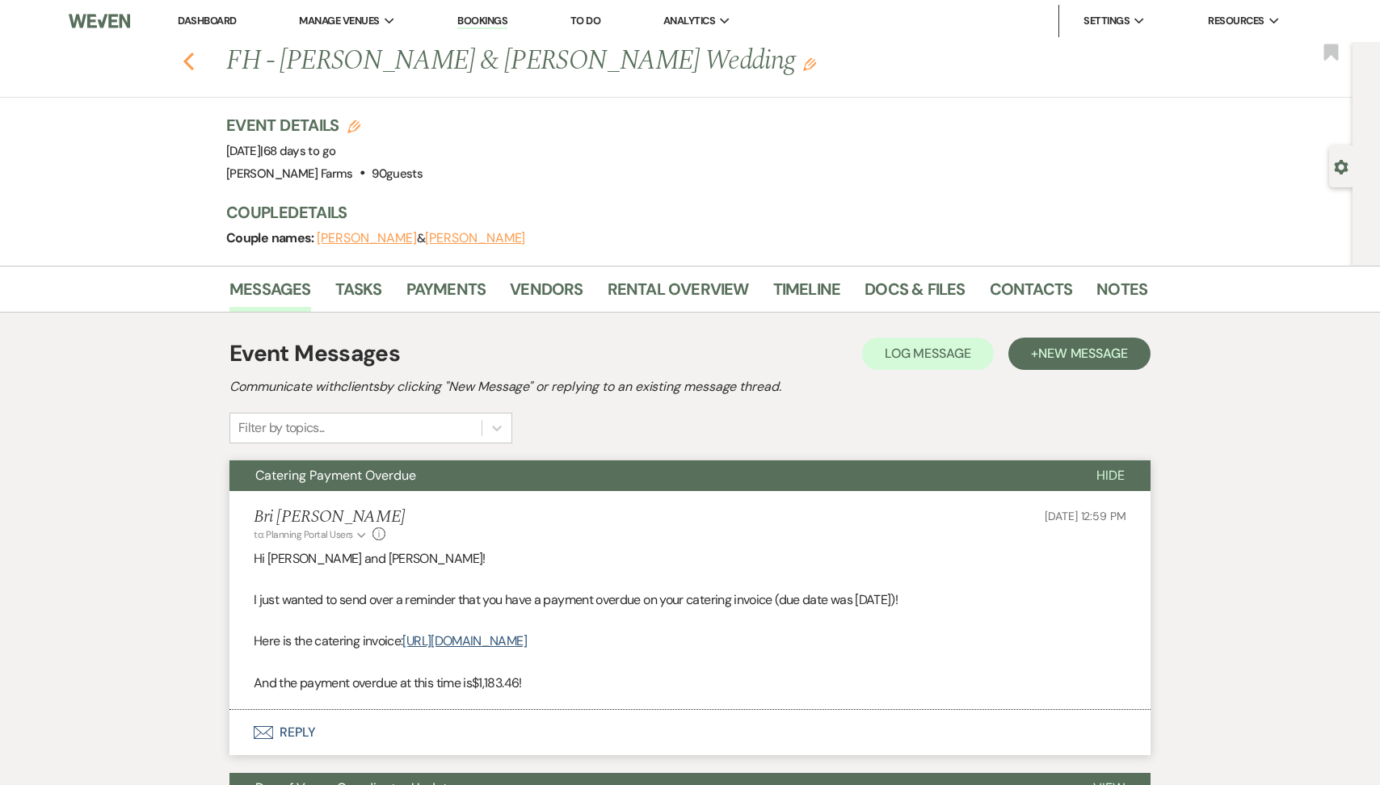
select select "8"
select select "5"
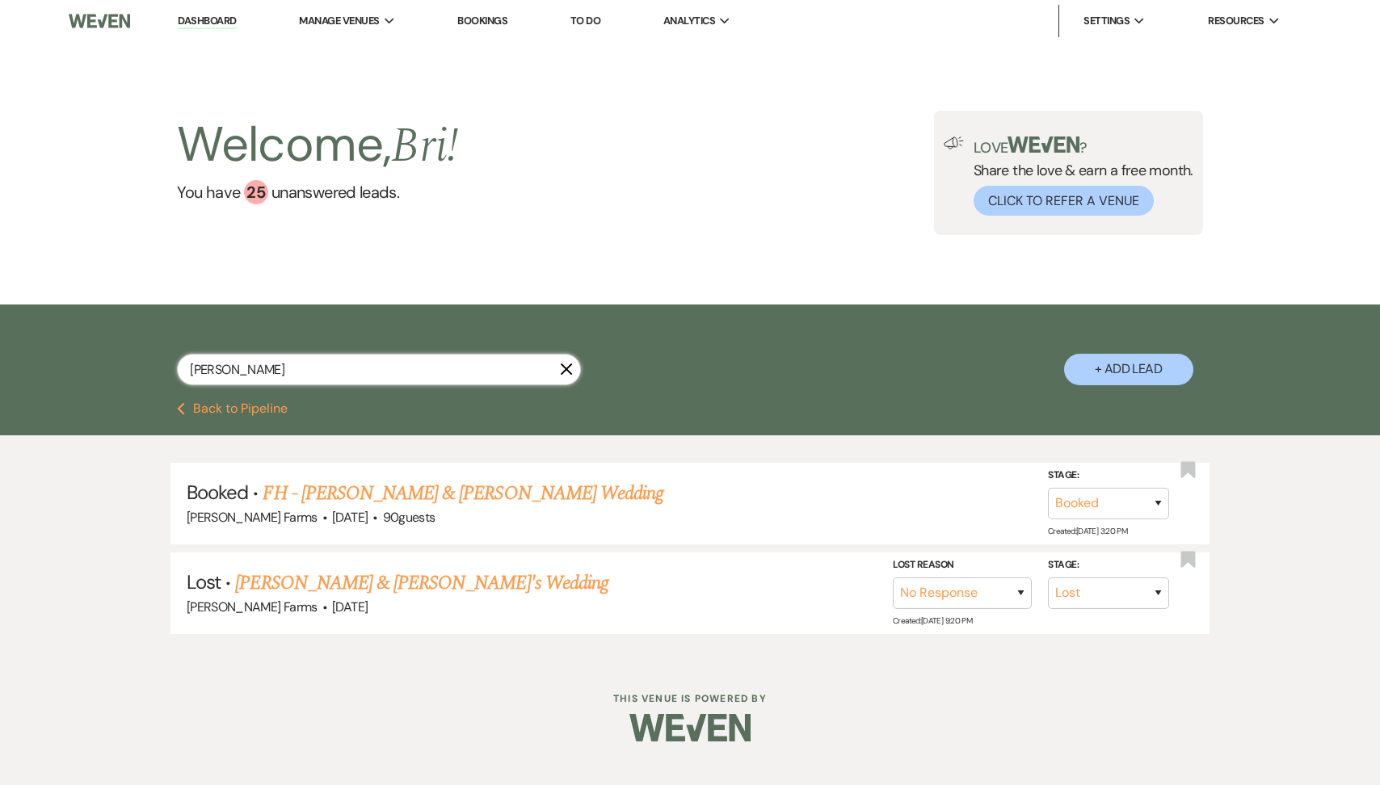
drag, startPoint x: 239, startPoint y: 372, endPoint x: 133, endPoint y: 357, distance: 106.8
click at [133, 357] on div "werner X + Add Lead" at bounding box center [689, 356] width 1163 height 86
type input "ileen"
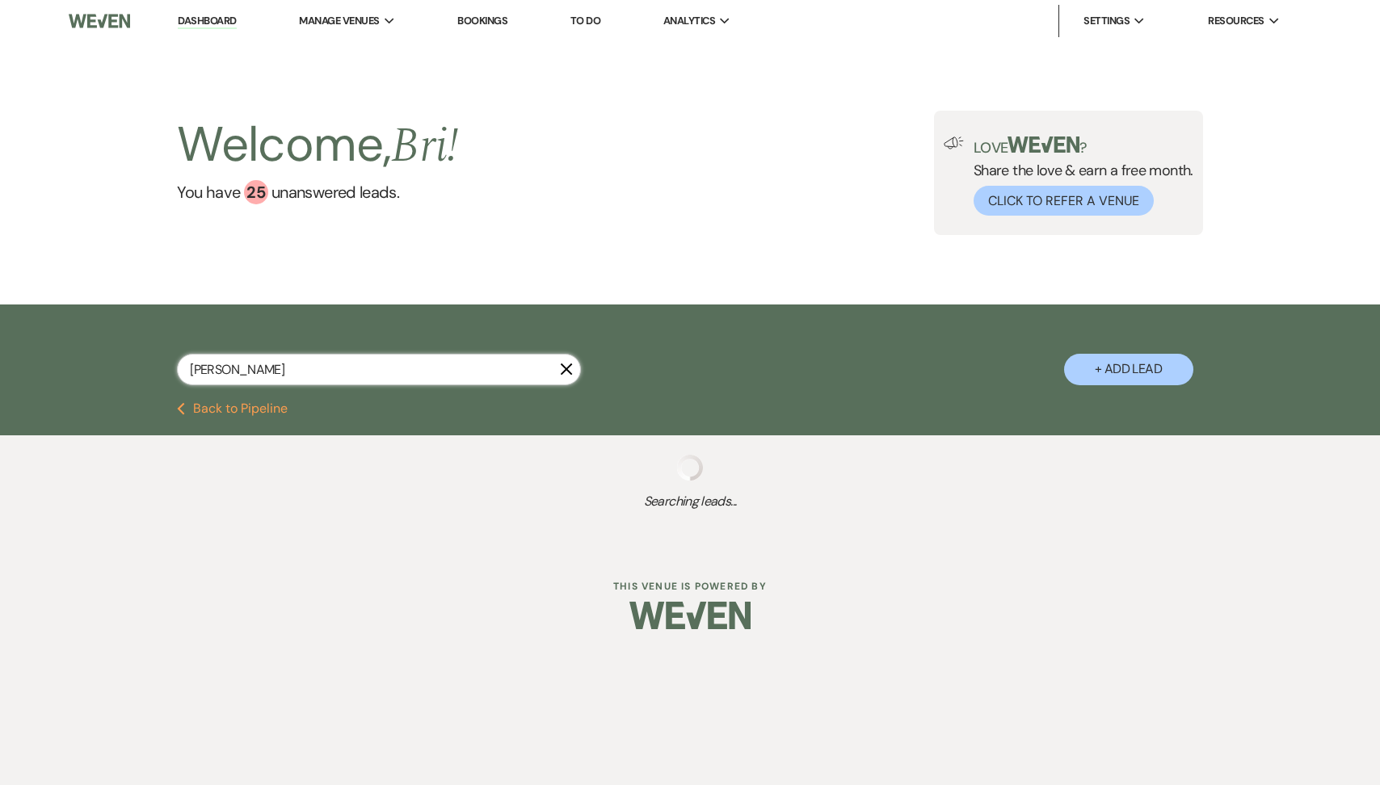
select select "8"
select select "5"
select select "8"
select select "5"
select select "8"
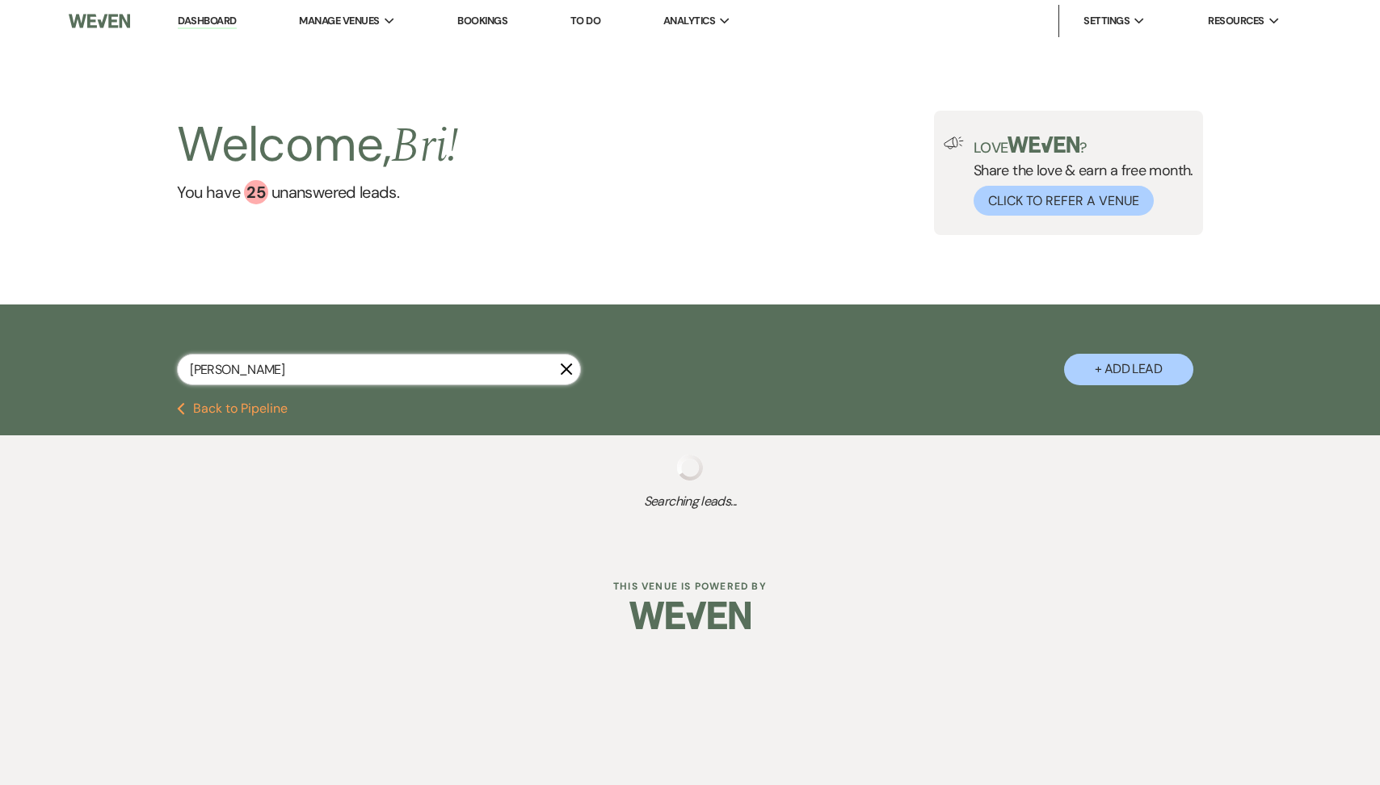
select select "1"
select select "8"
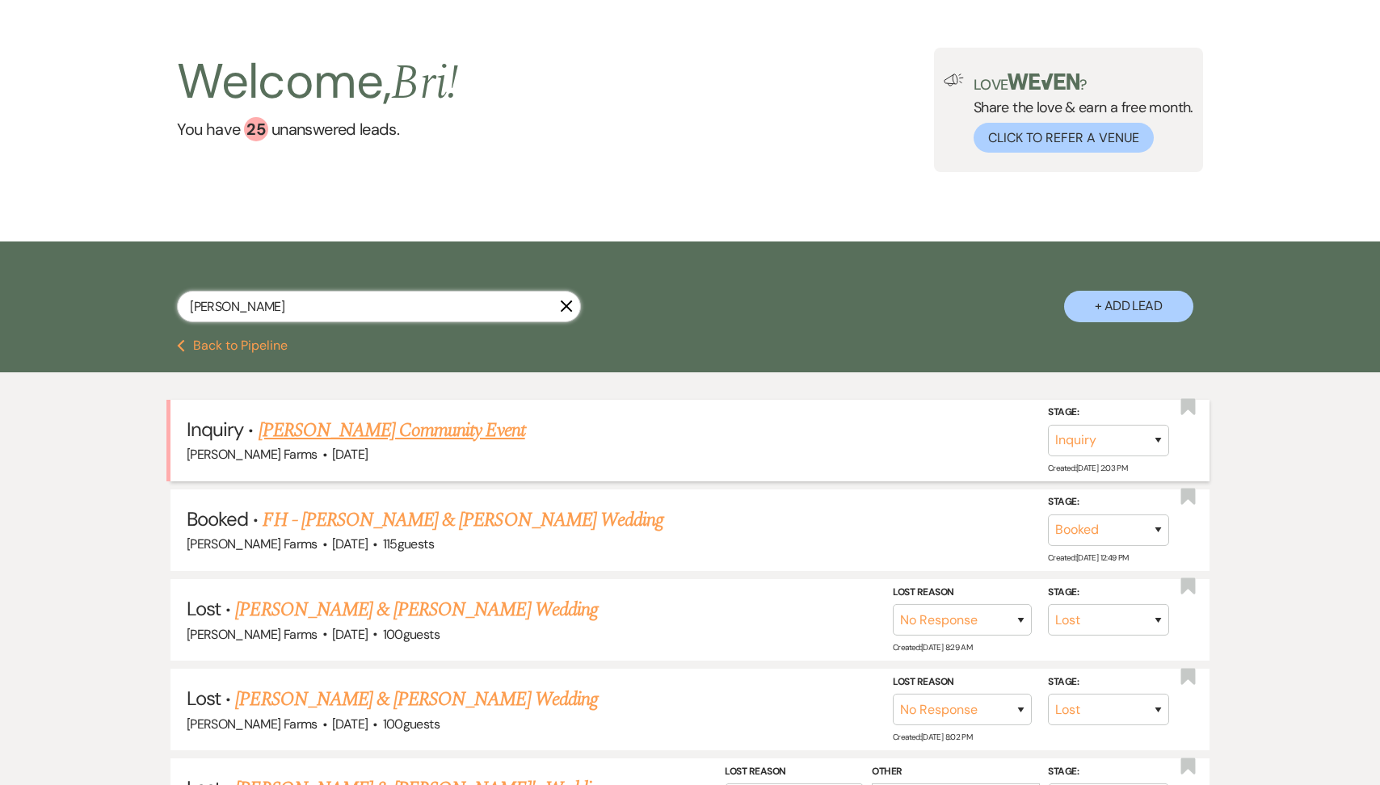
scroll to position [98, 0]
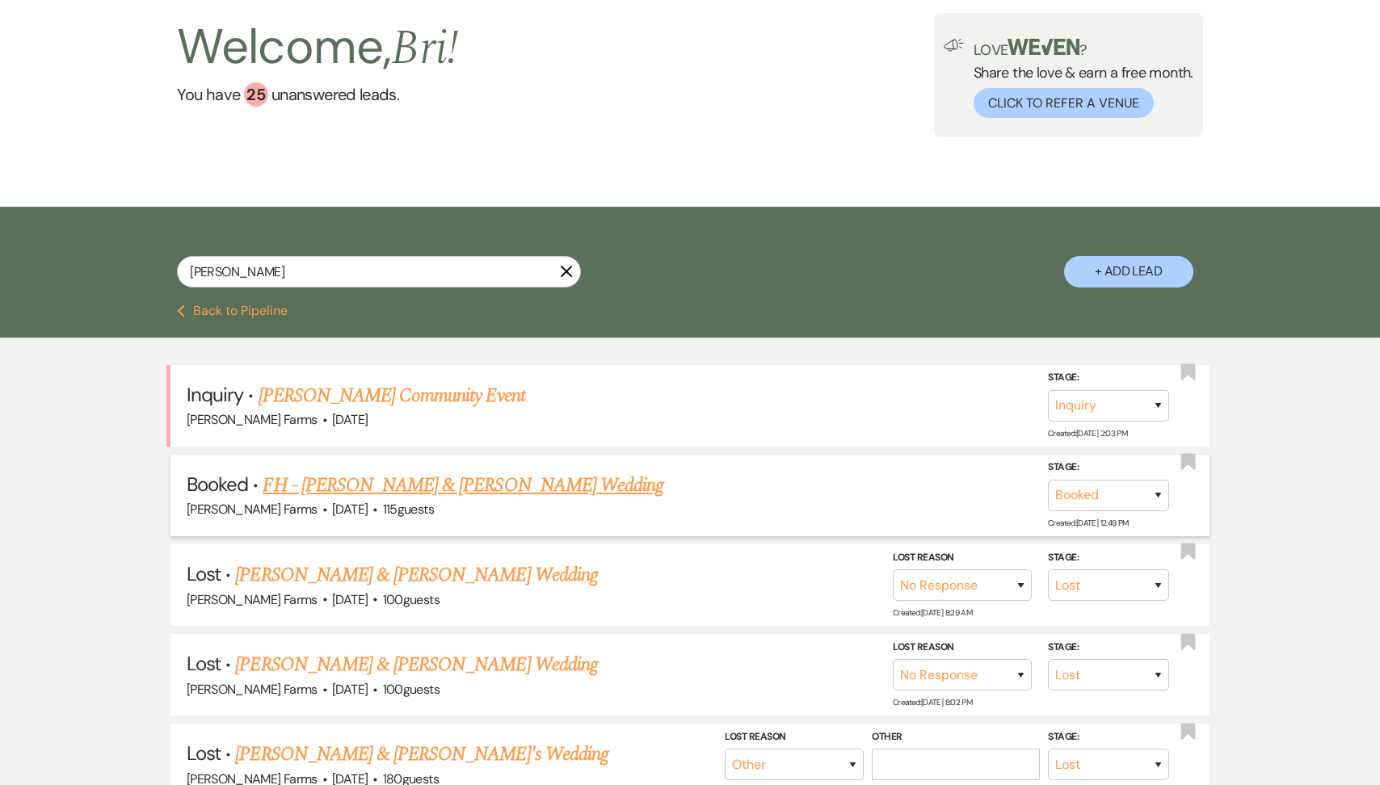
click at [425, 494] on link "FH - [PERSON_NAME] & [PERSON_NAME] Wedding" at bounding box center [463, 485] width 401 height 29
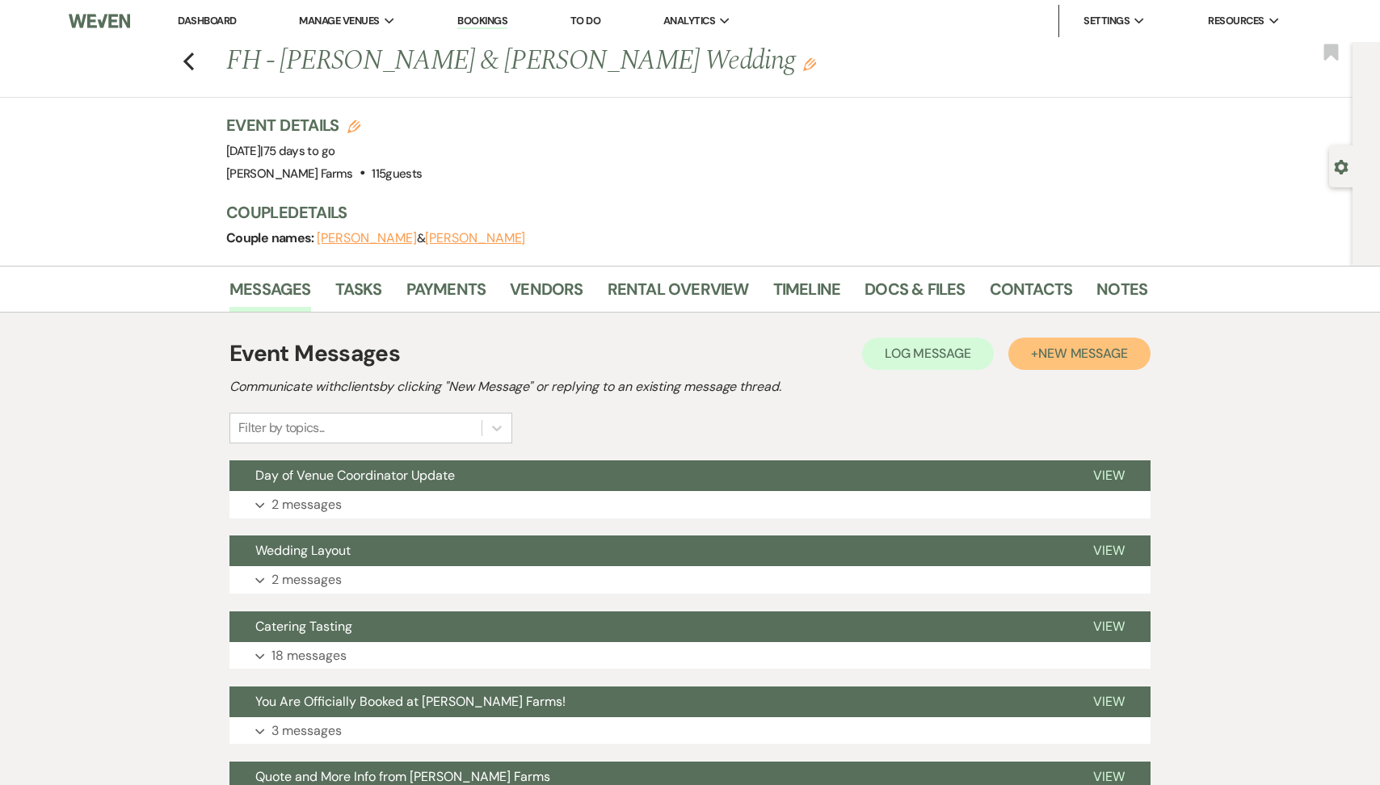
click at [1047, 365] on button "+ New Message" at bounding box center [1079, 354] width 142 height 32
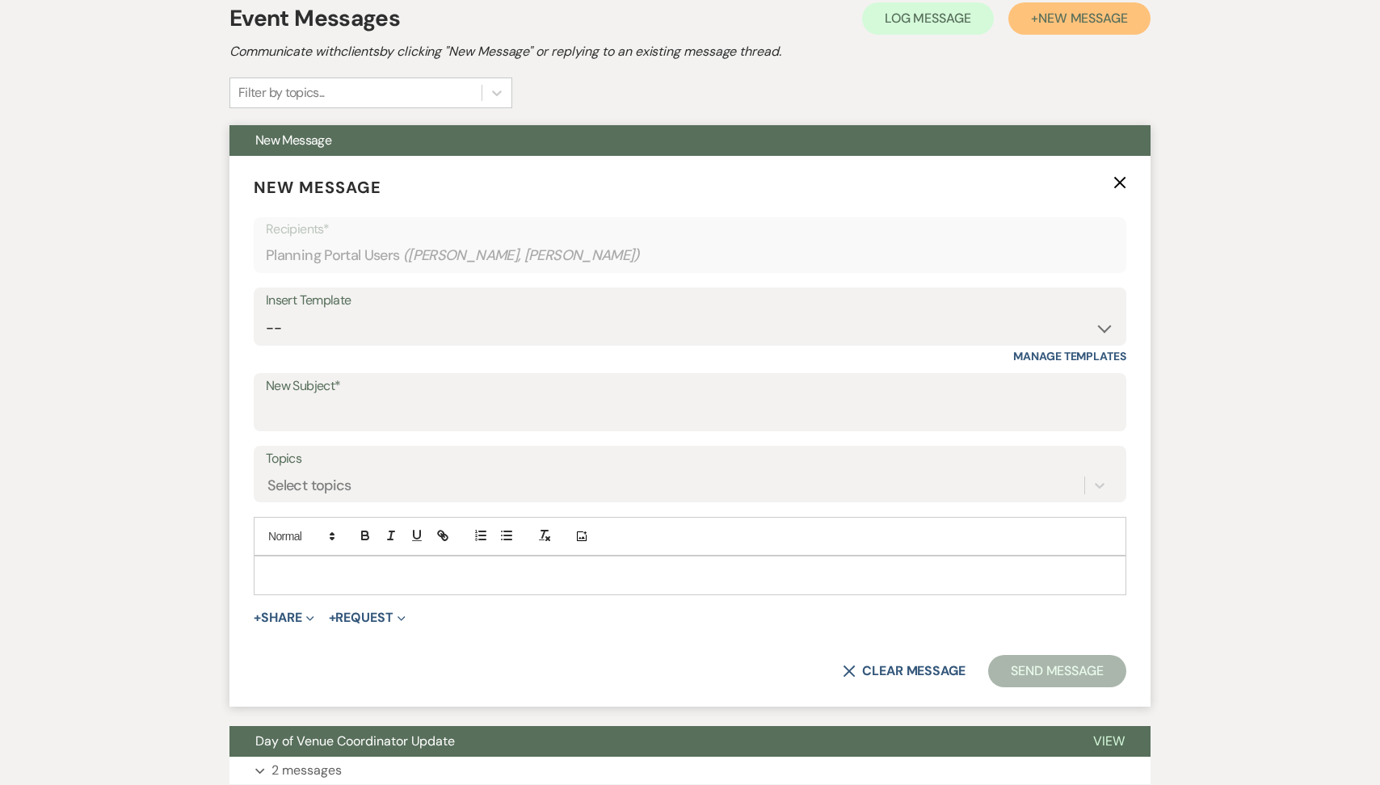
scroll to position [371, 0]
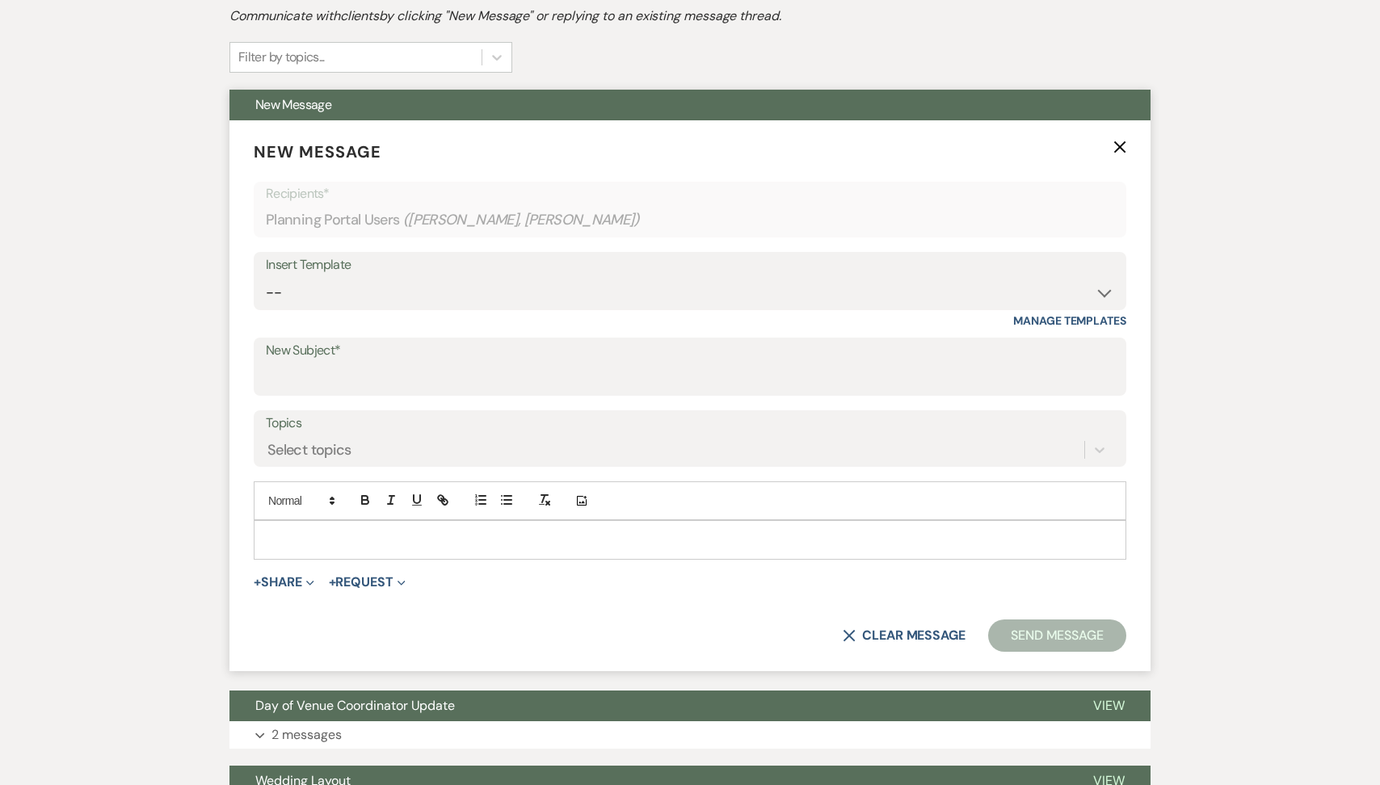
click at [313, 536] on p at bounding box center [690, 540] width 847 height 18
paste div
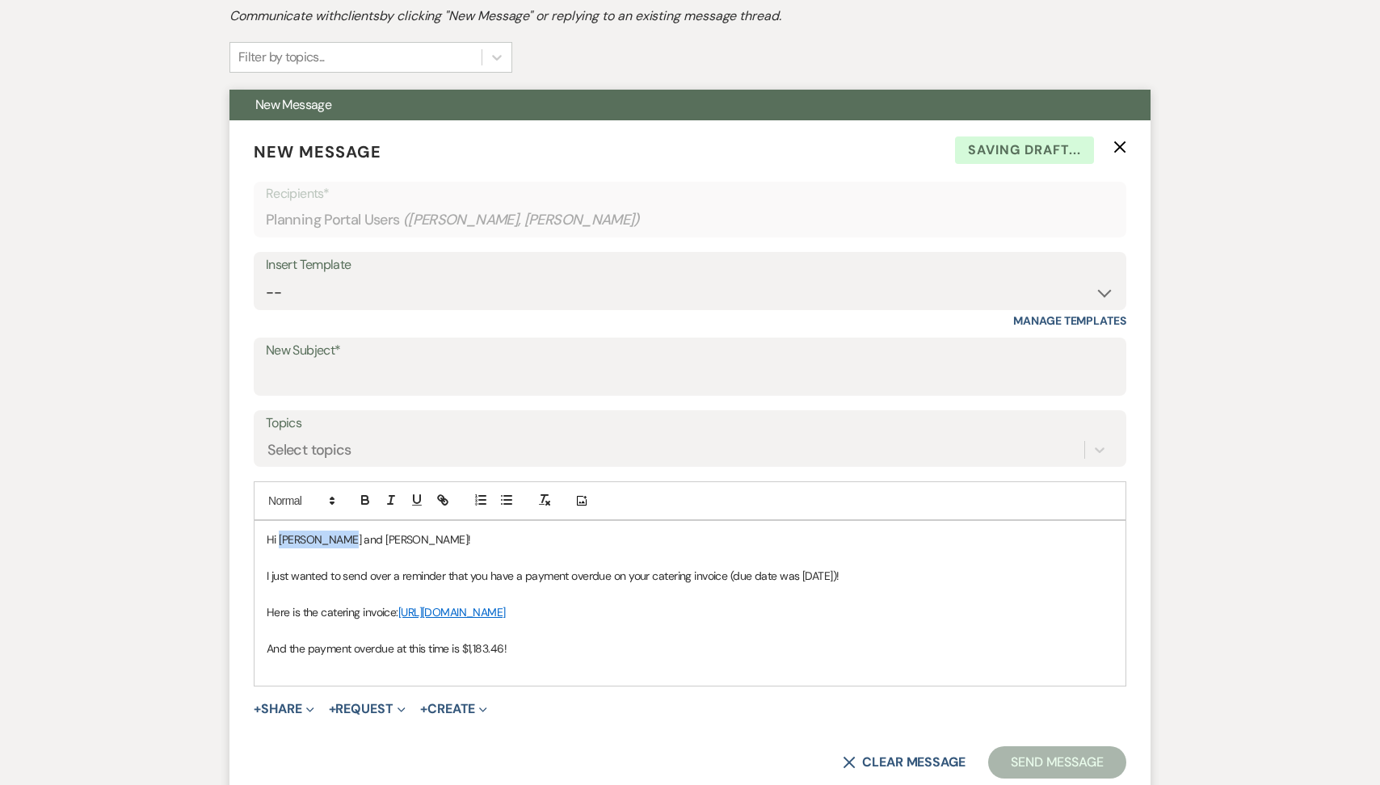
drag, startPoint x: 343, startPoint y: 543, endPoint x: 279, endPoint y: 542, distance: 63.8
click at [279, 542] on p "Hi CJ and Nick!" at bounding box center [690, 540] width 847 height 18
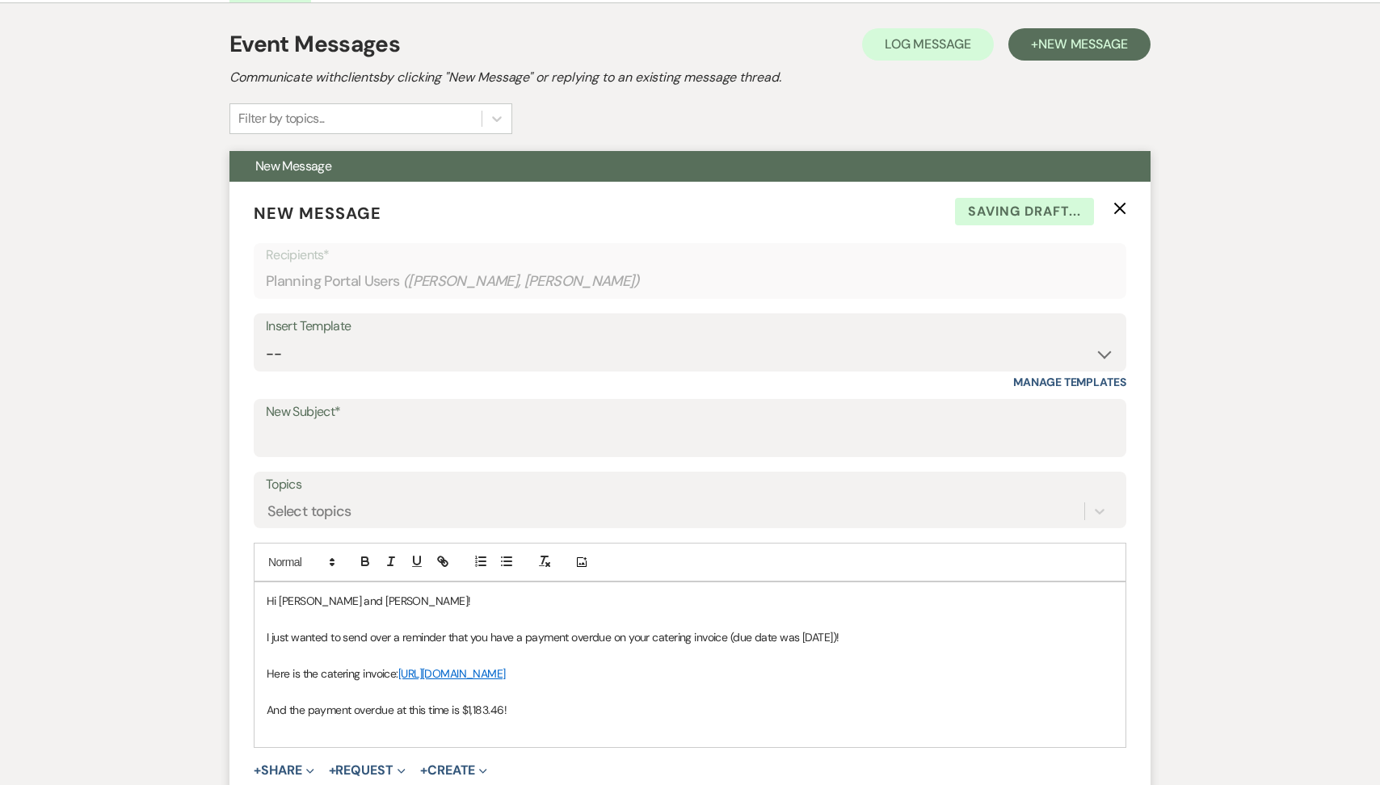
scroll to position [375, 0]
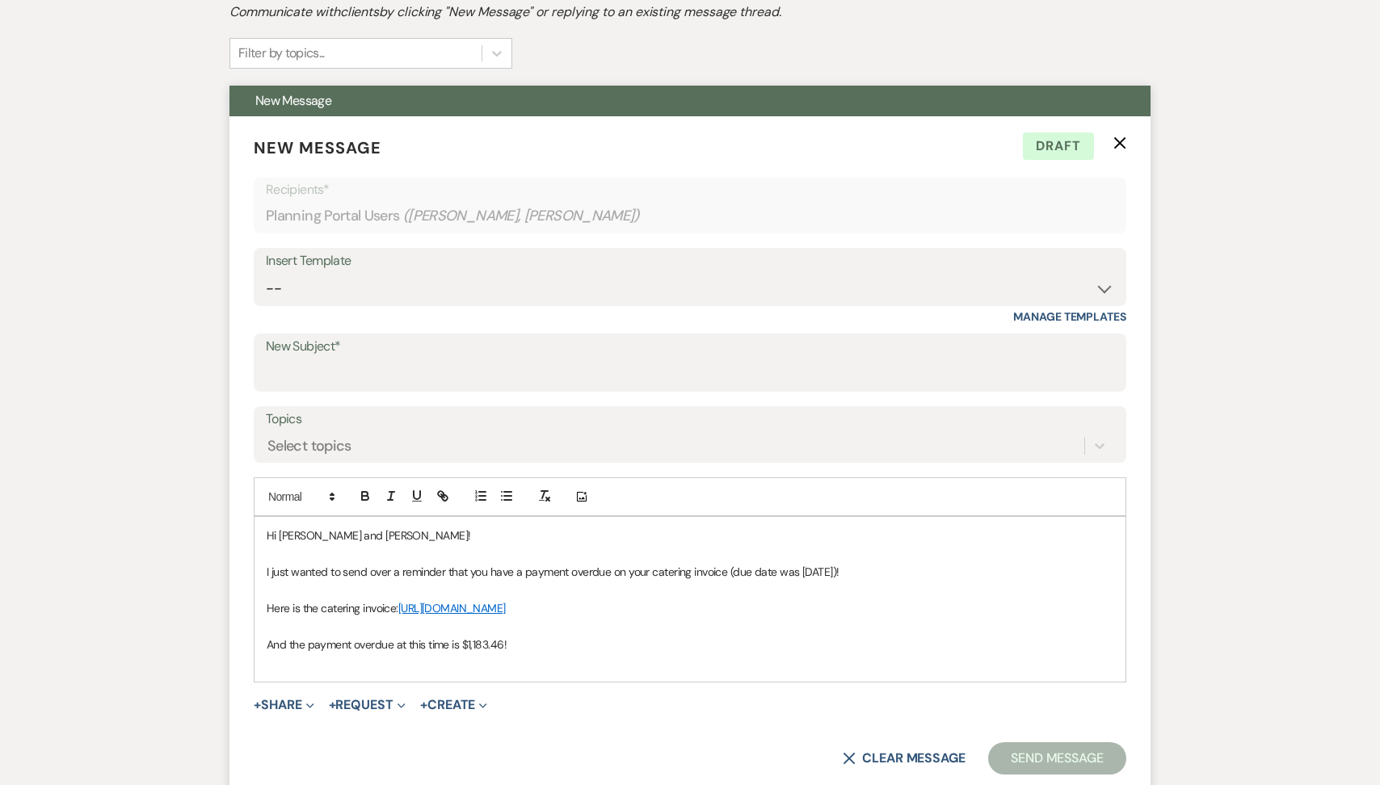
drag, startPoint x: 848, startPoint y: 608, endPoint x: 402, endPoint y: 603, distance: 446.0
click at [402, 603] on p "Here is the catering invoice: https://app.squareup.com/pay-invoice/invtmp:de343…" at bounding box center [690, 608] width 847 height 18
drag, startPoint x: 864, startPoint y: 610, endPoint x: 399, endPoint y: 607, distance: 465.4
click at [399, 607] on p "Here is the catering invoice: https://app.squareup.com/pay-invoice/invtmp:9f80b…" at bounding box center [690, 608] width 847 height 18
click at [444, 501] on icon "button" at bounding box center [445, 498] width 6 height 6
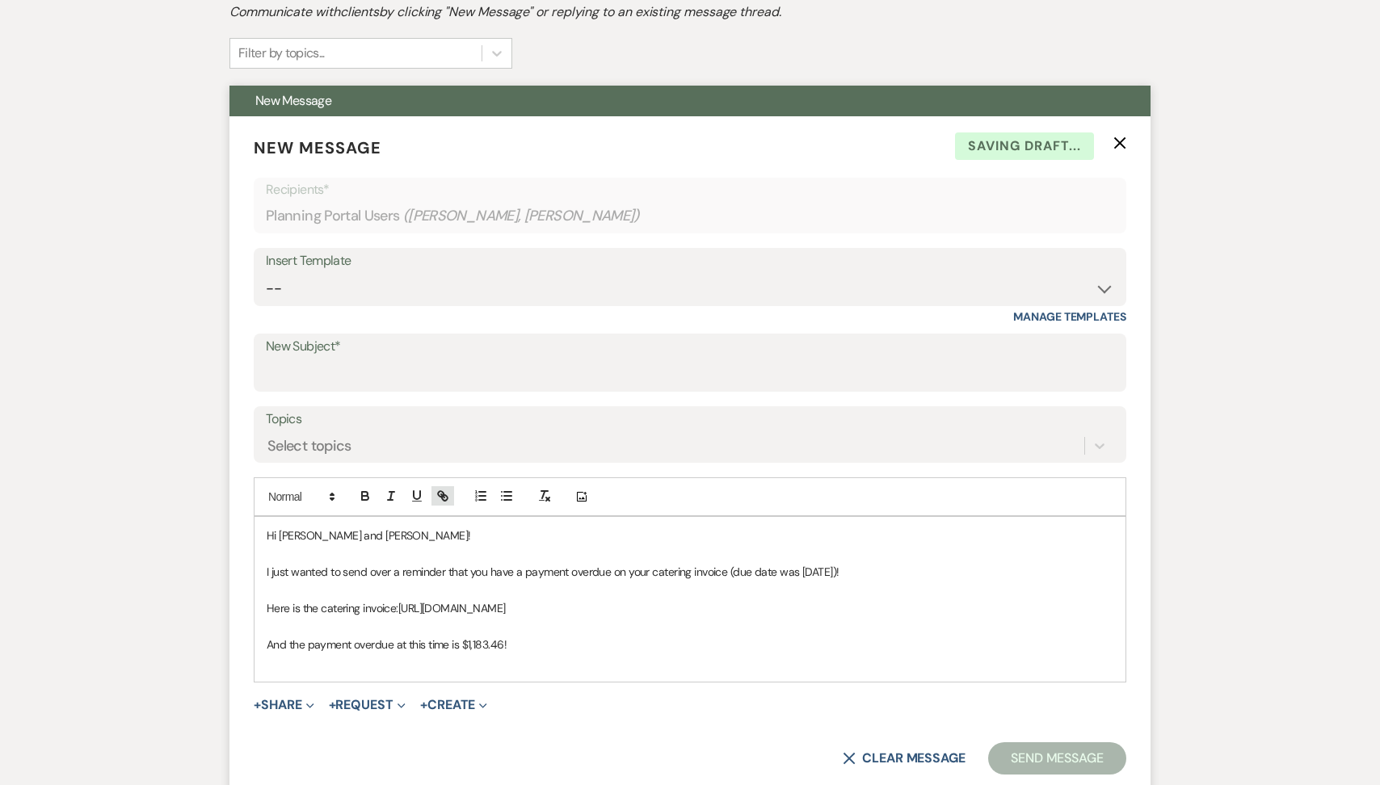
type input "https://app.squareup.com/pay-invoice/invtmp:9f80bf56-6797-4173-84be-3545250b7b39"
click at [713, 637] on link at bounding box center [714, 640] width 35 height 12
drag, startPoint x: 825, startPoint y: 570, endPoint x: 800, endPoint y: 576, distance: 25.9
click at [800, 576] on span "I just wanted to send over a reminder that you have a payment overdue on your c…" at bounding box center [553, 572] width 572 height 15
drag, startPoint x: 504, startPoint y: 641, endPoint x: 461, endPoint y: 646, distance: 43.0
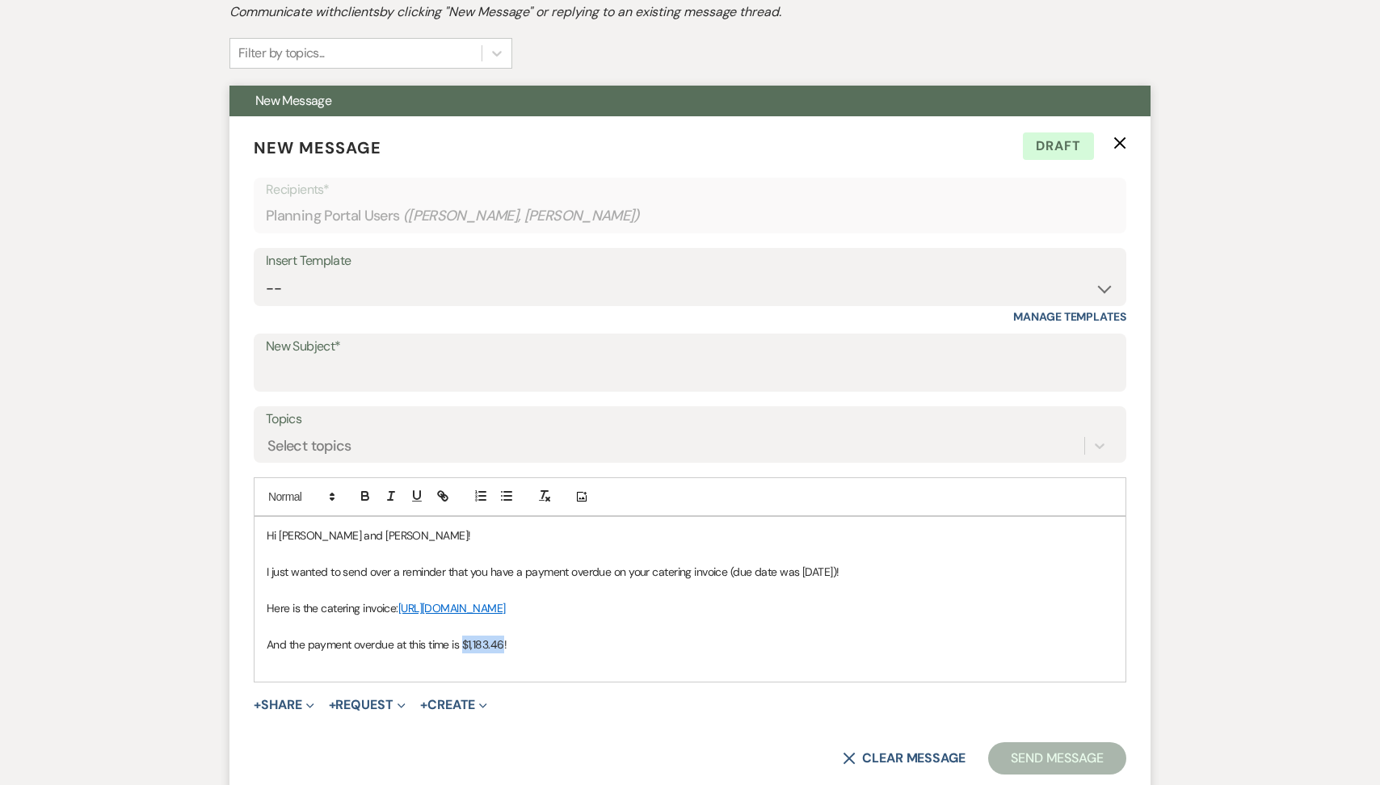
click at [461, 646] on span "And the payment overdue at this time is $1,183.46!" at bounding box center [387, 644] width 240 height 15
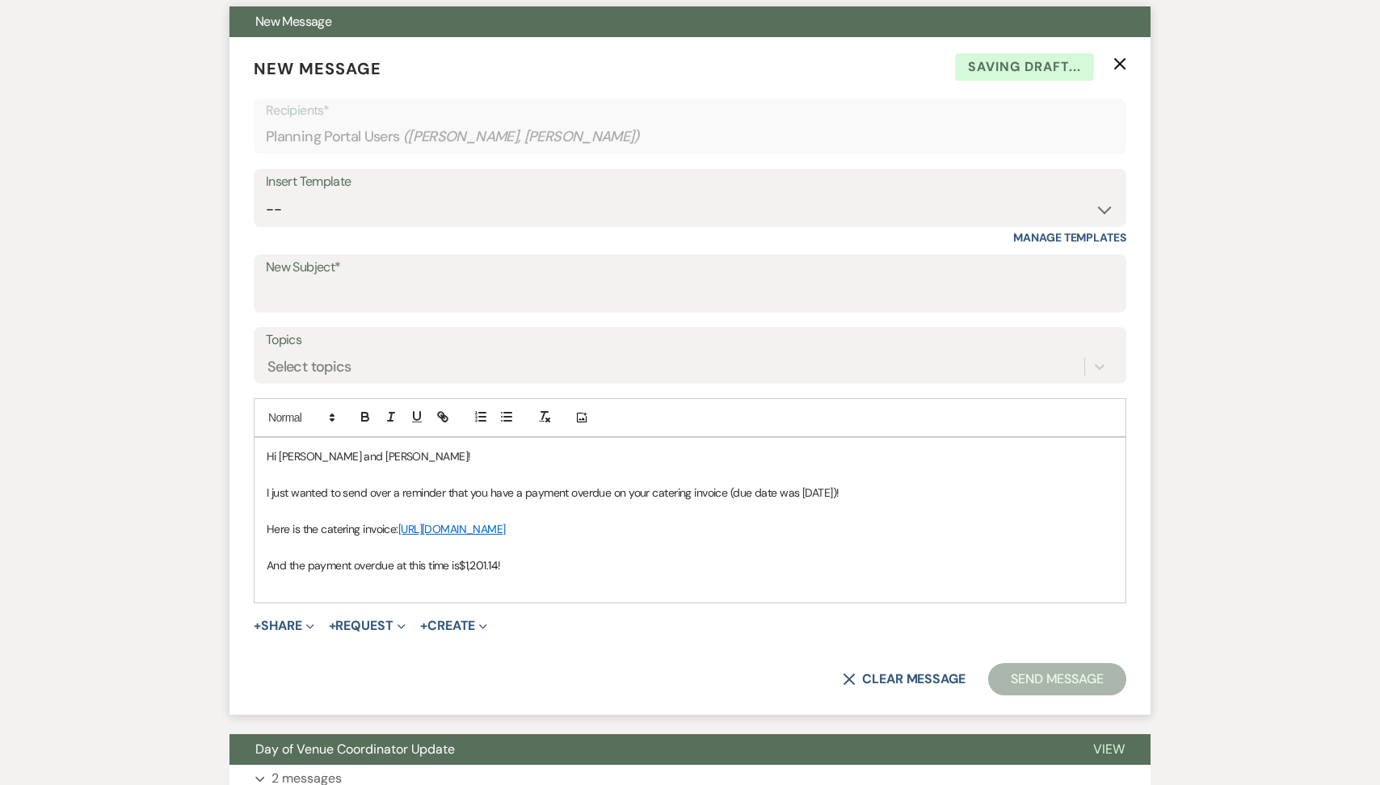
scroll to position [462, 0]
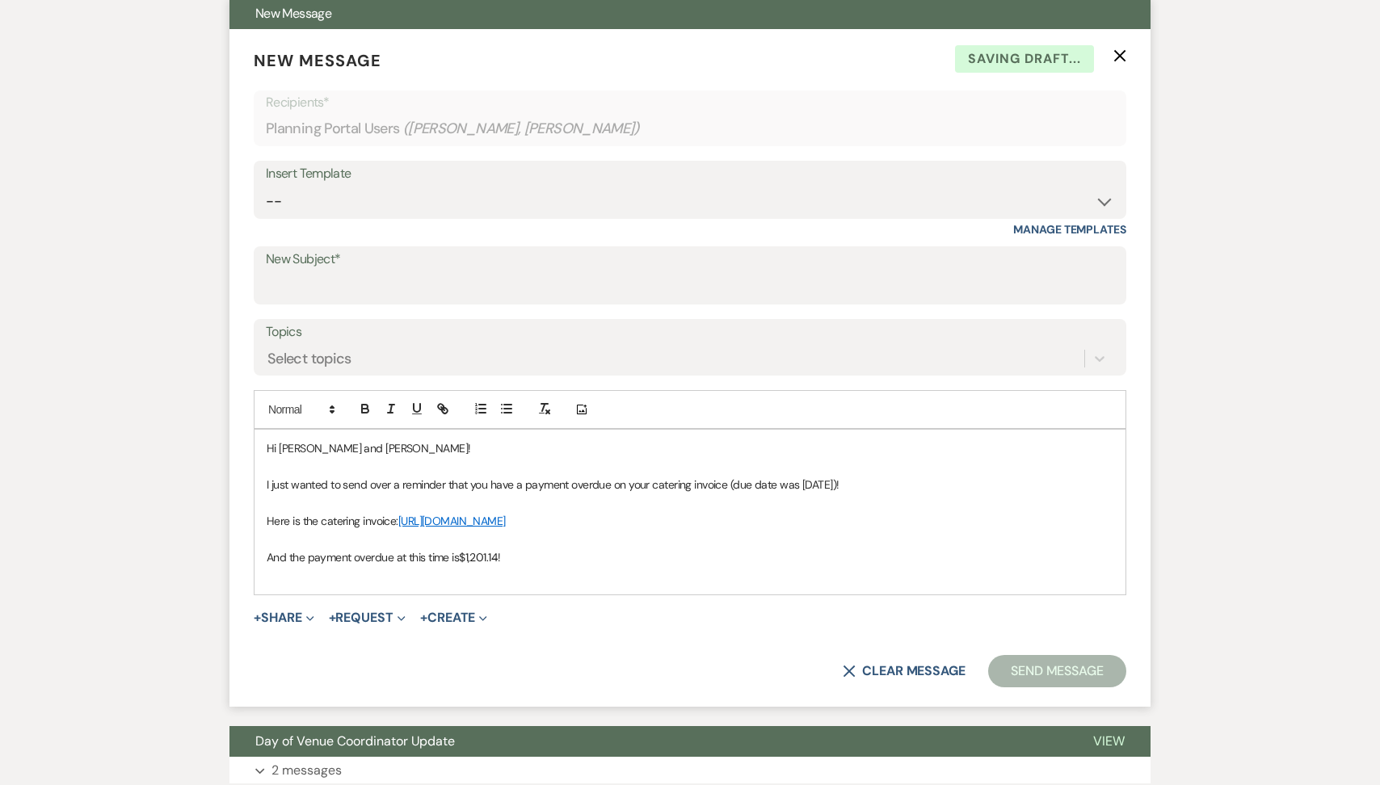
click at [931, 535] on p at bounding box center [690, 539] width 847 height 18
click at [1021, 668] on button "Send Message" at bounding box center [1057, 671] width 138 height 32
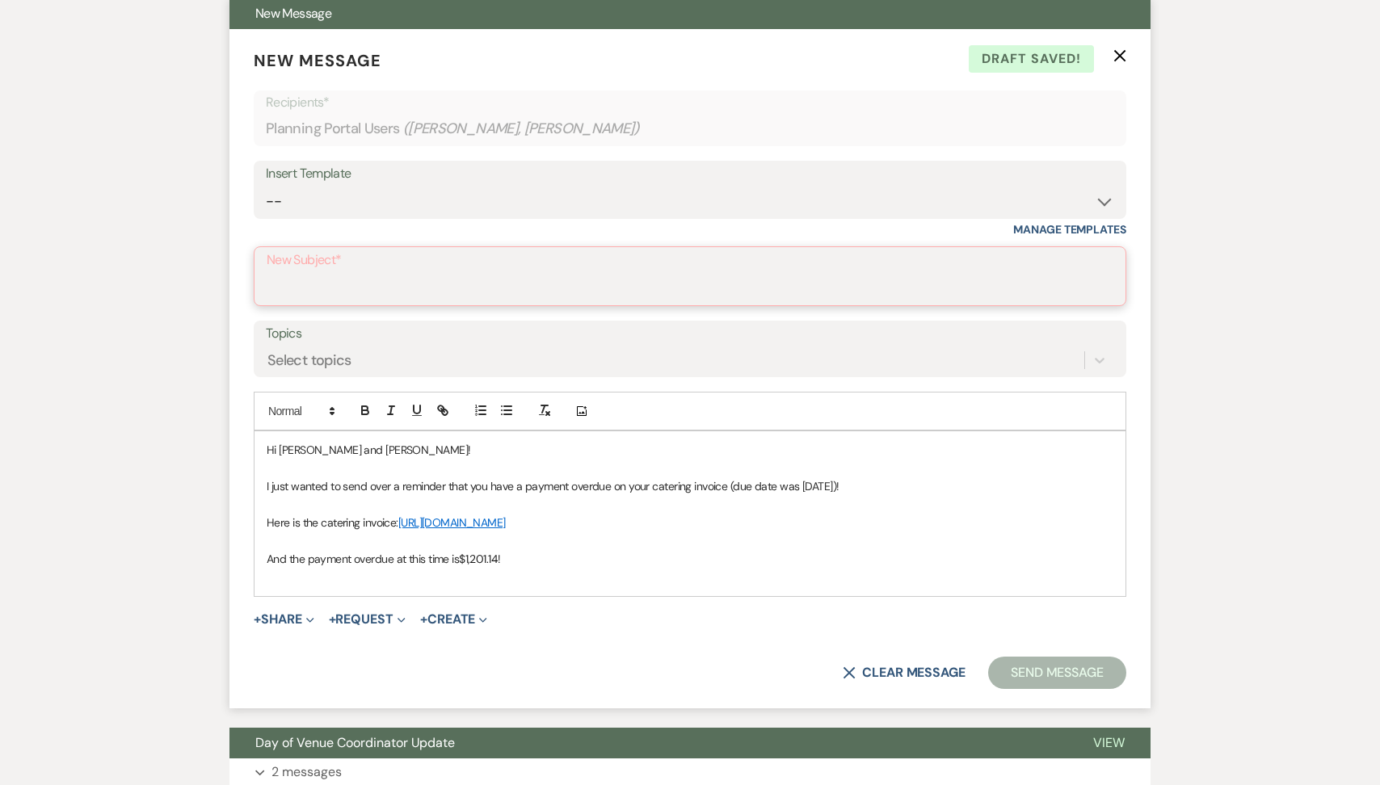
click at [557, 281] on input "New Subject*" at bounding box center [690, 288] width 847 height 32
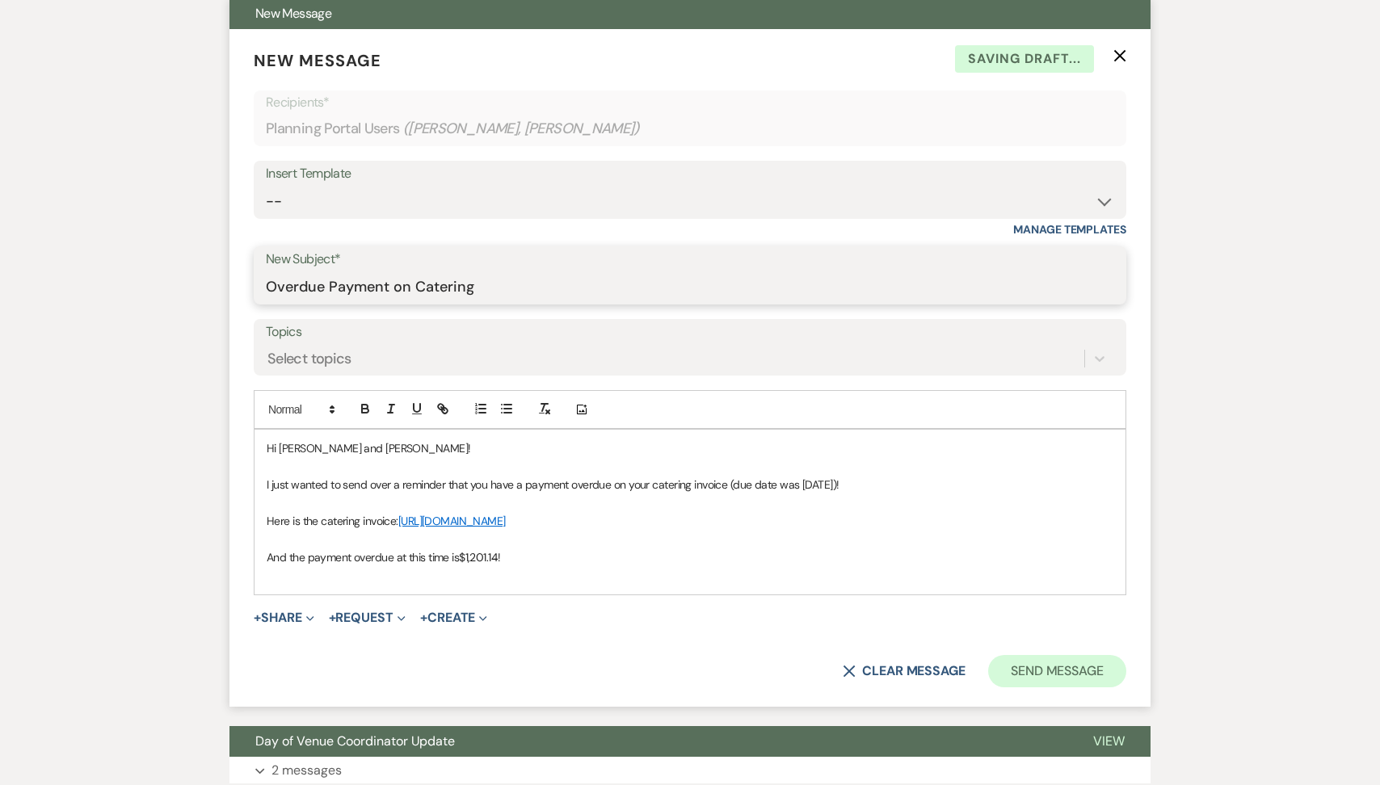
type input "Overdue Payment on Catering"
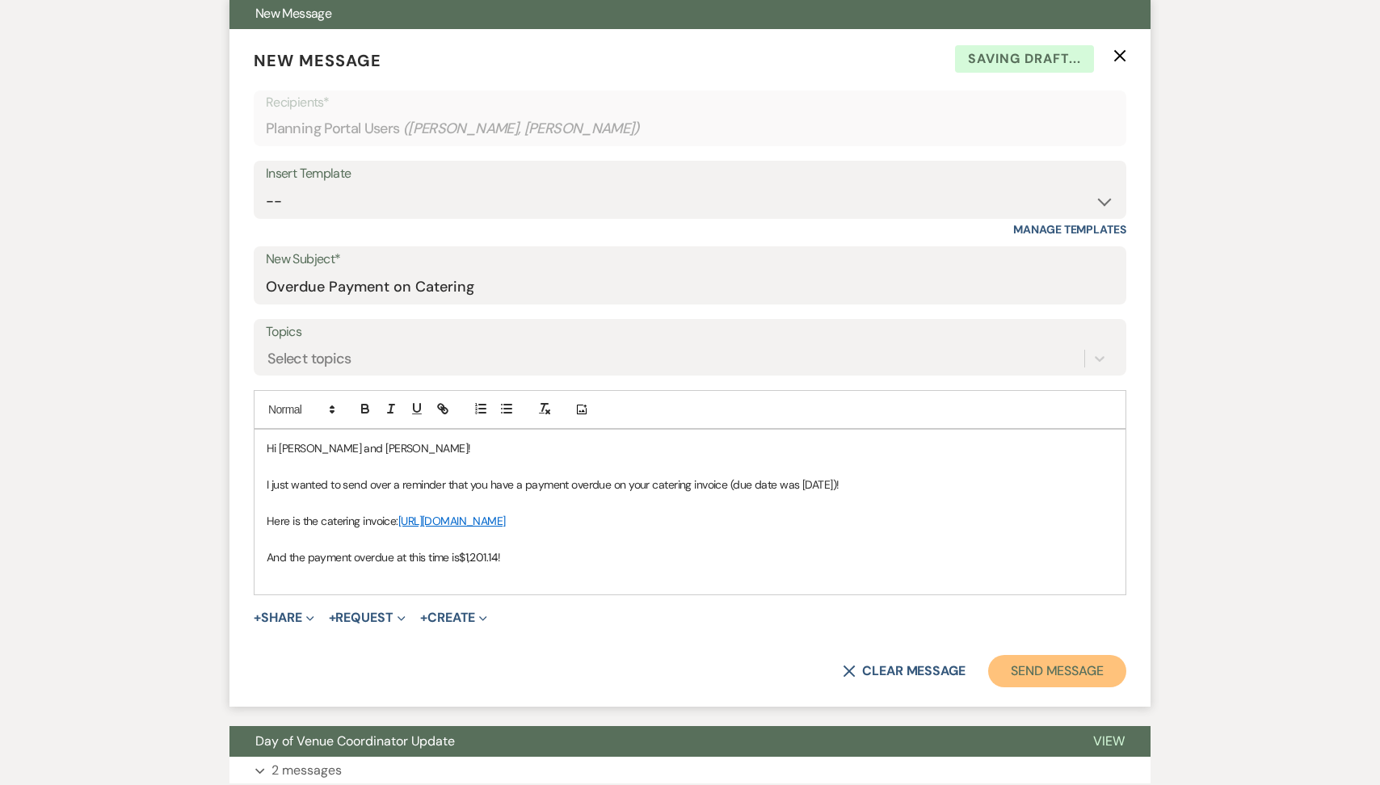
click at [1041, 679] on button "Send Message" at bounding box center [1057, 671] width 138 height 32
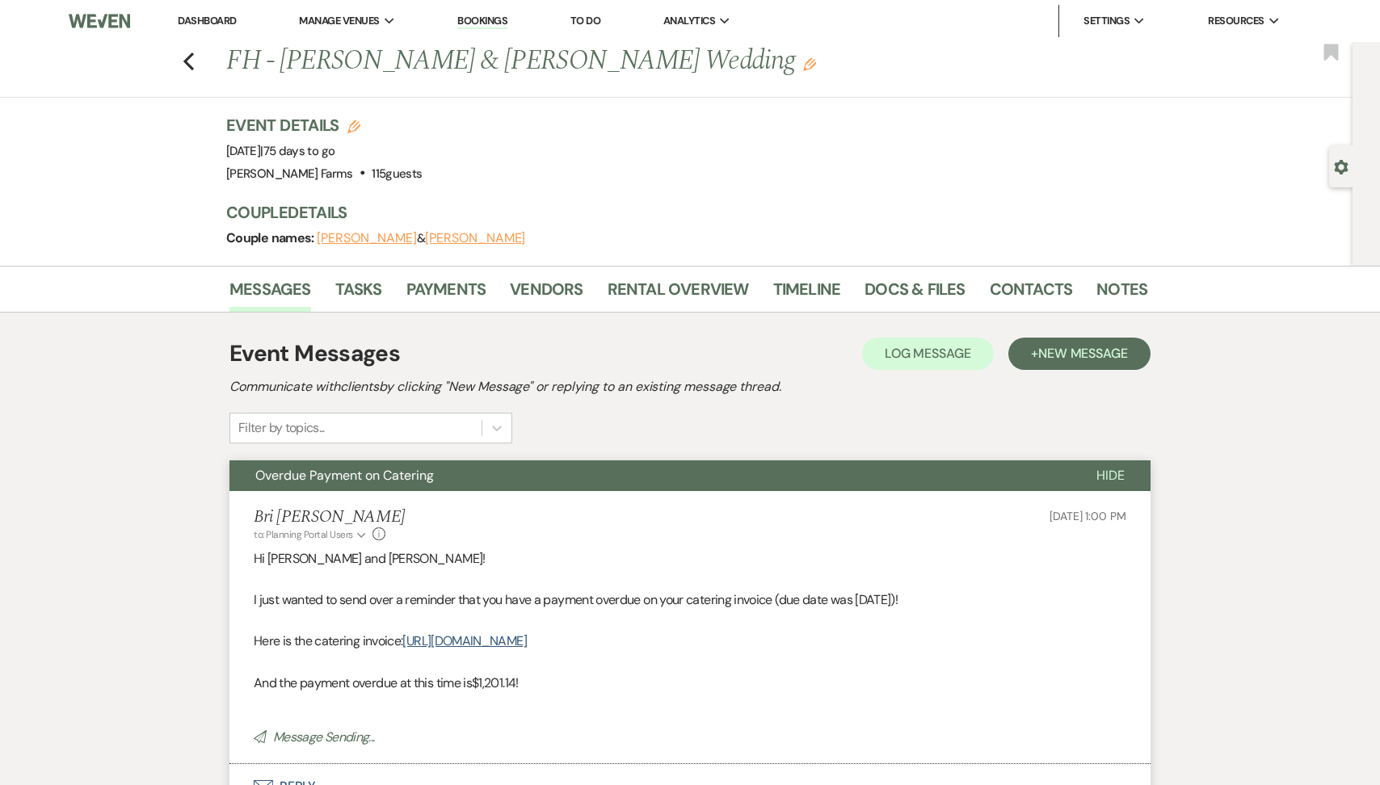
click at [195, 54] on div "Previous FH - Camill Kaminski & Ileen Lavandera's Wedding Edit Bookmark" at bounding box center [672, 70] width 1361 height 56
click at [188, 55] on icon "Previous" at bounding box center [189, 61] width 12 height 19
select select "8"
select select "5"
select select "8"
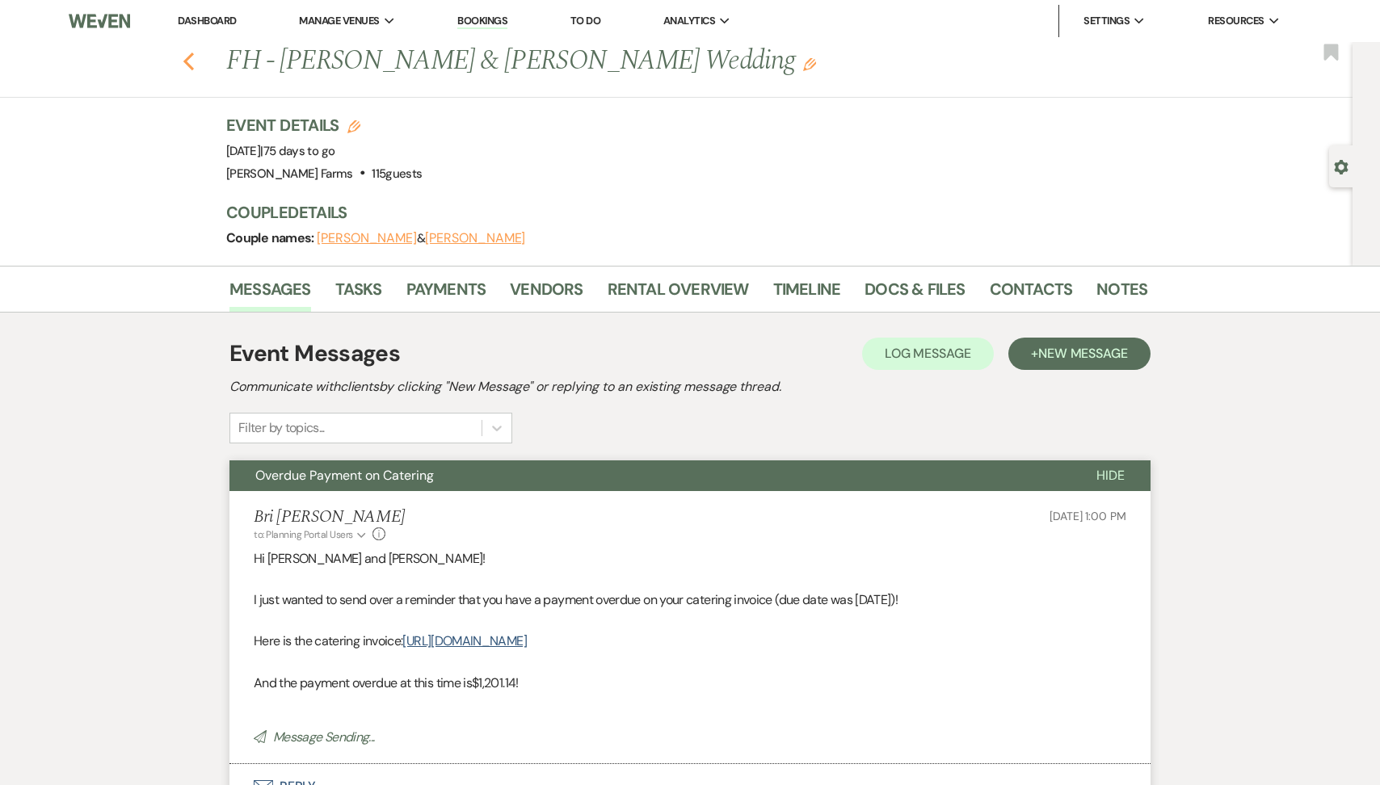
select select "5"
select select "8"
select select "1"
select select "8"
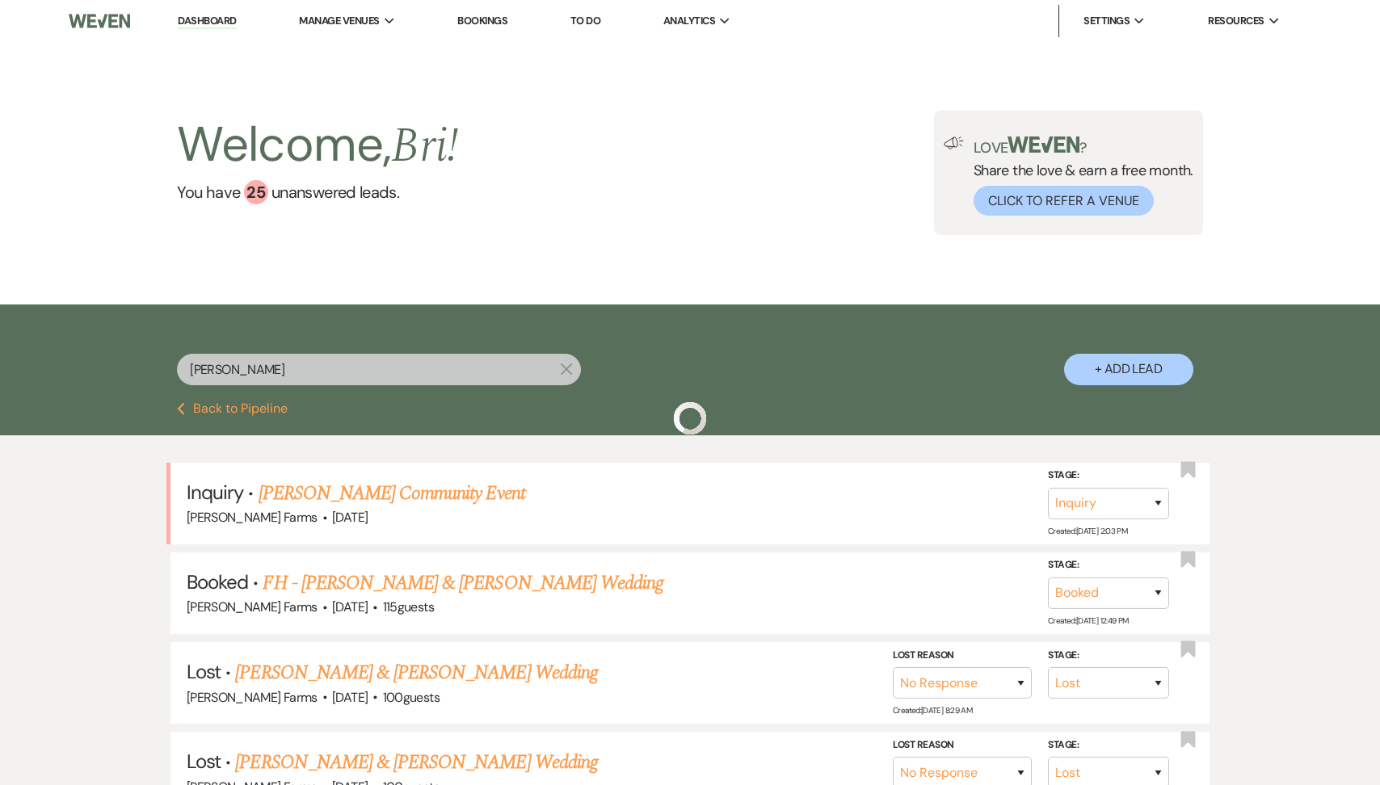
scroll to position [98, 0]
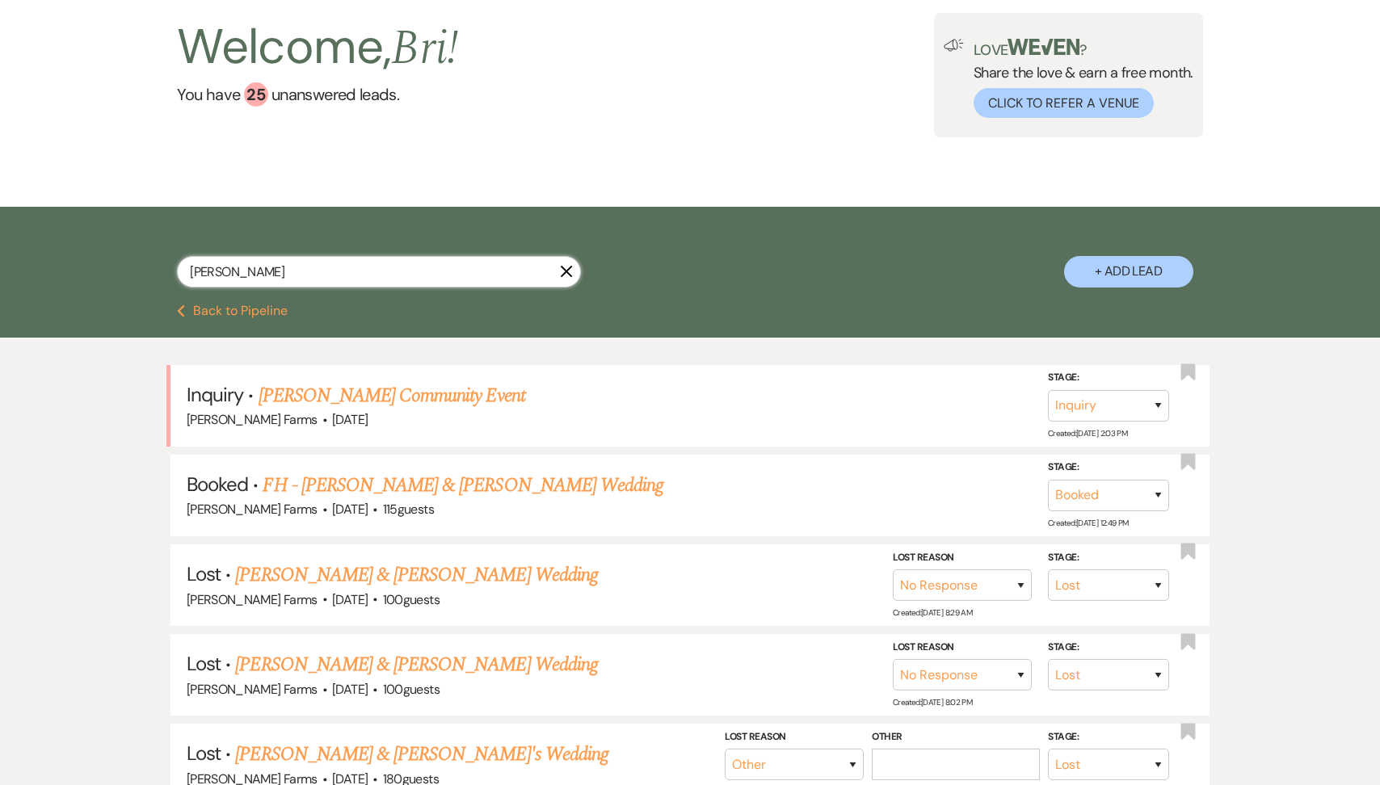
drag, startPoint x: 238, startPoint y: 268, endPoint x: 125, endPoint y: 262, distance: 113.3
click at [125, 262] on div "ileen X + Add Lead" at bounding box center [689, 258] width 1163 height 86
type input "werner"
select select "8"
select select "5"
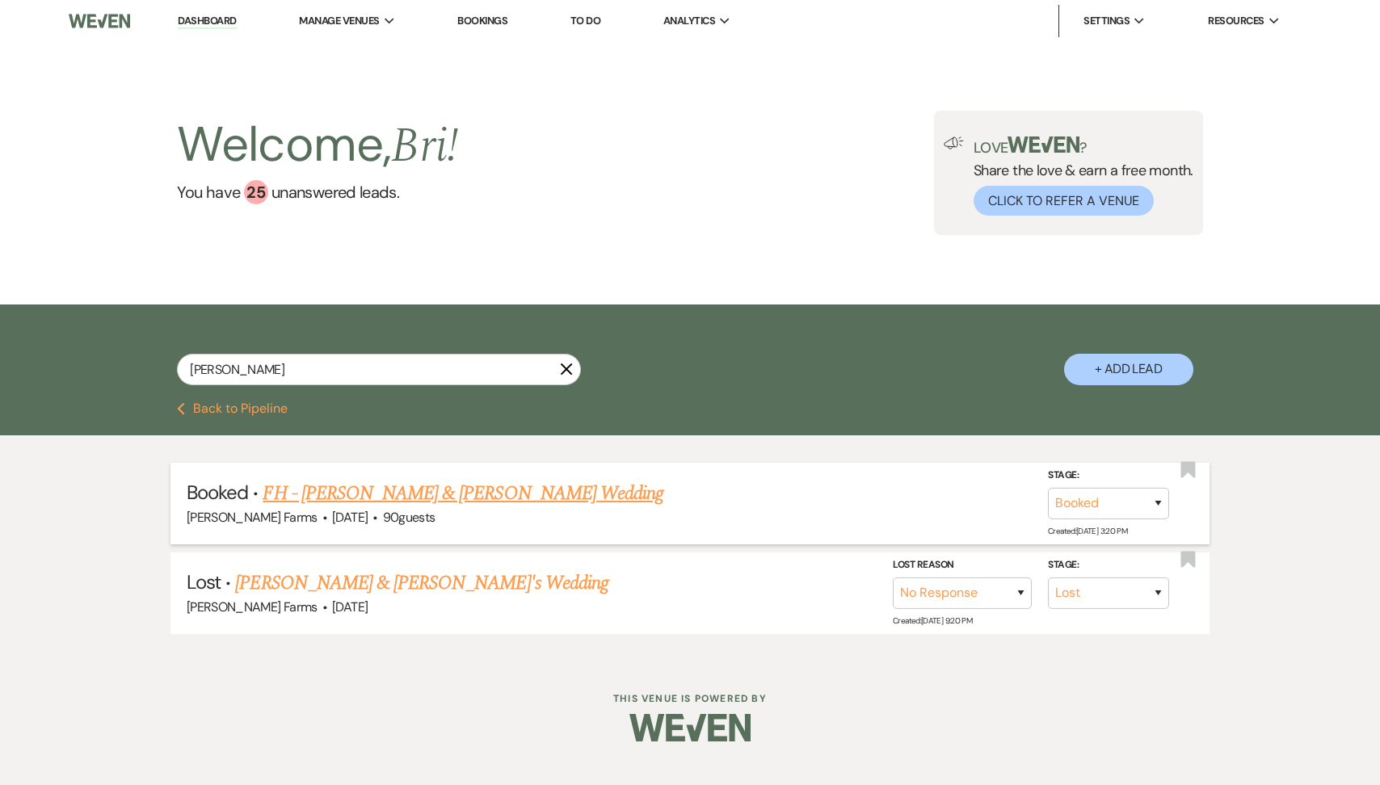
click at [365, 494] on link "FH - [PERSON_NAME] & [PERSON_NAME] Wedding" at bounding box center [463, 493] width 401 height 29
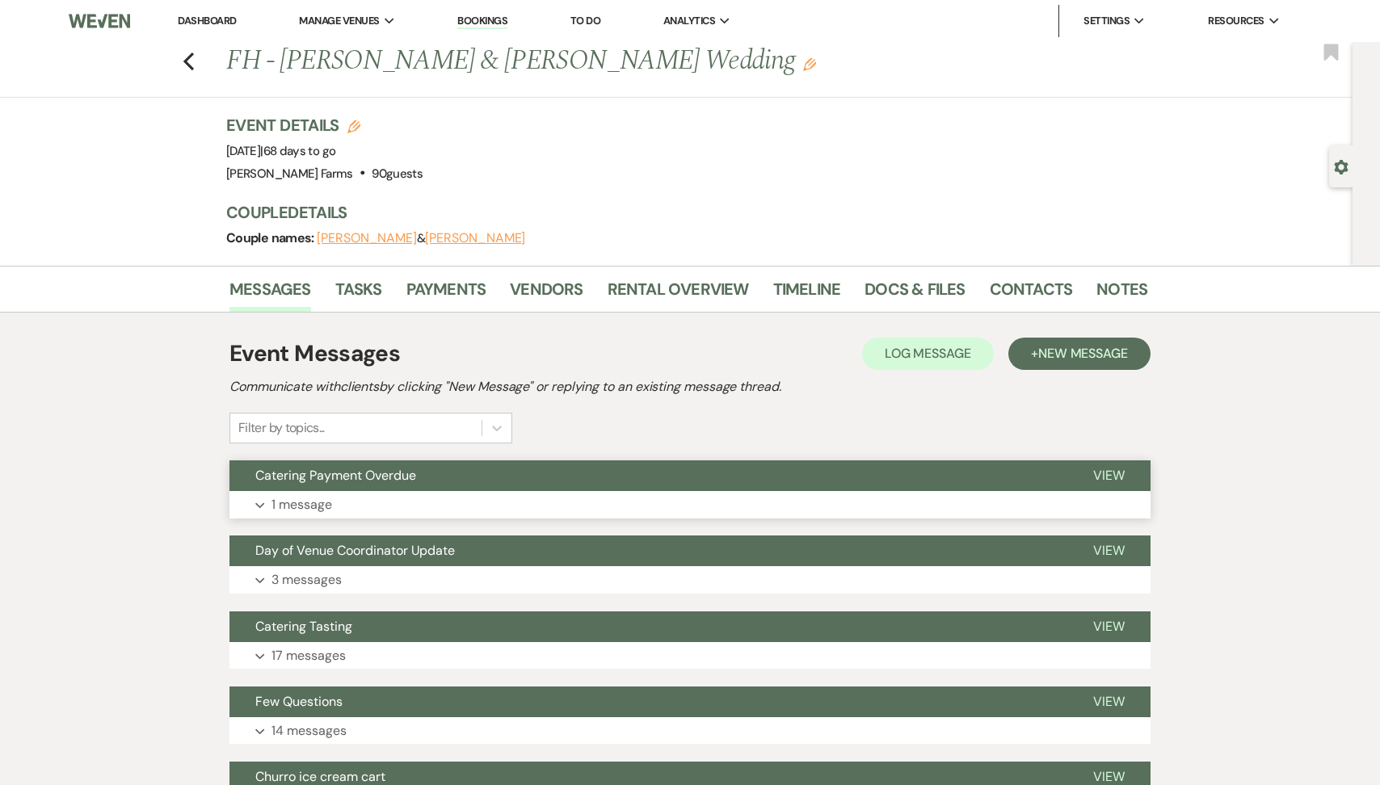
click at [350, 514] on button "Expand 1 message" at bounding box center [689, 504] width 921 height 27
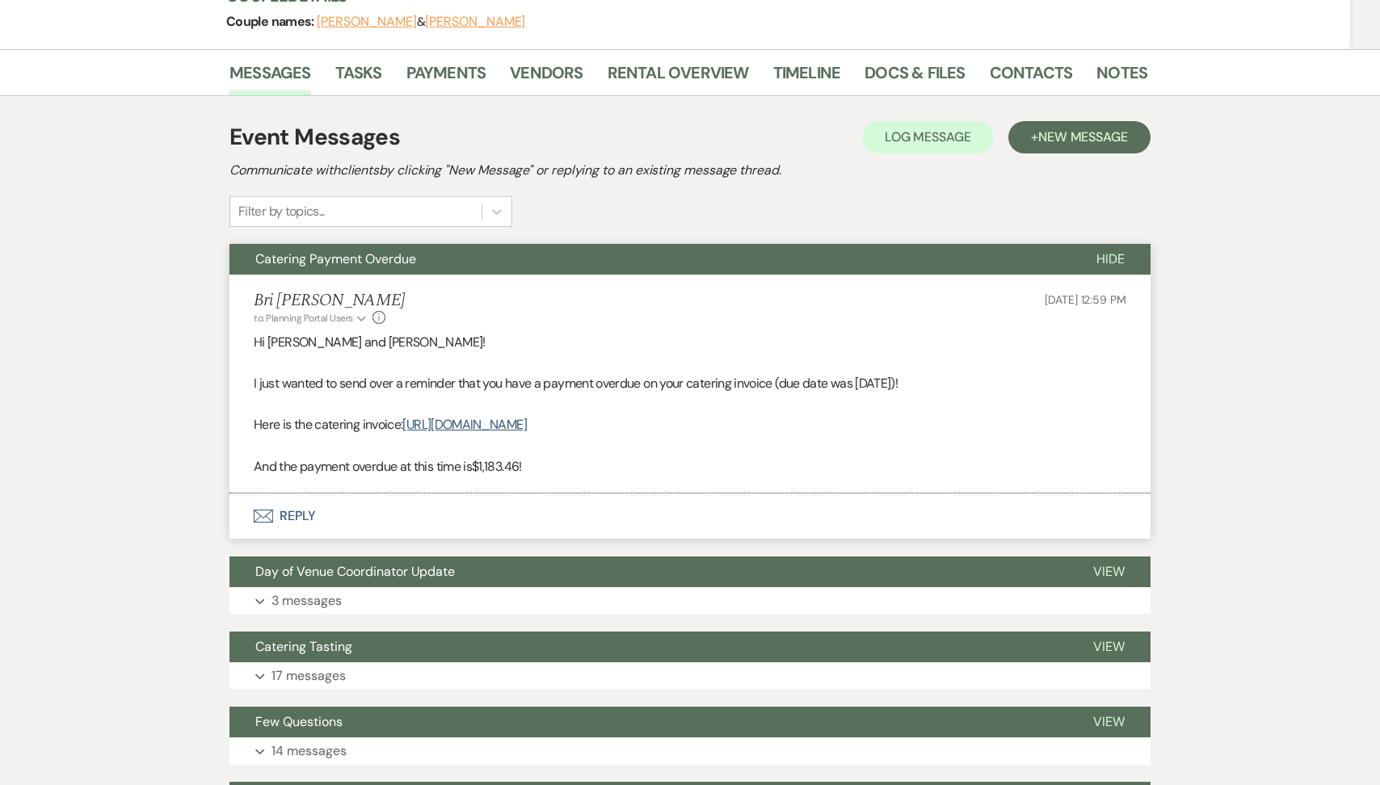
click at [329, 509] on button "Envelope Reply" at bounding box center [689, 516] width 921 height 45
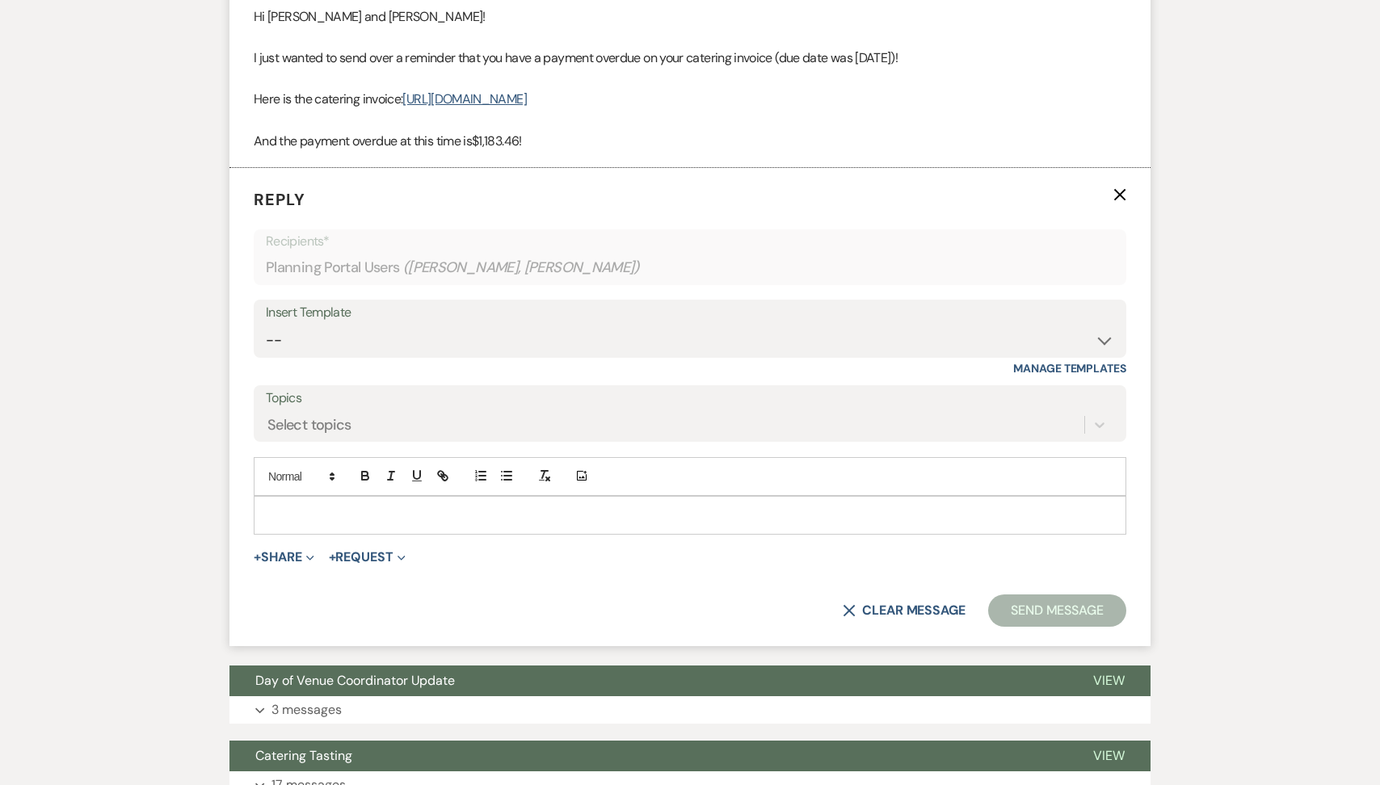
scroll to position [557, 0]
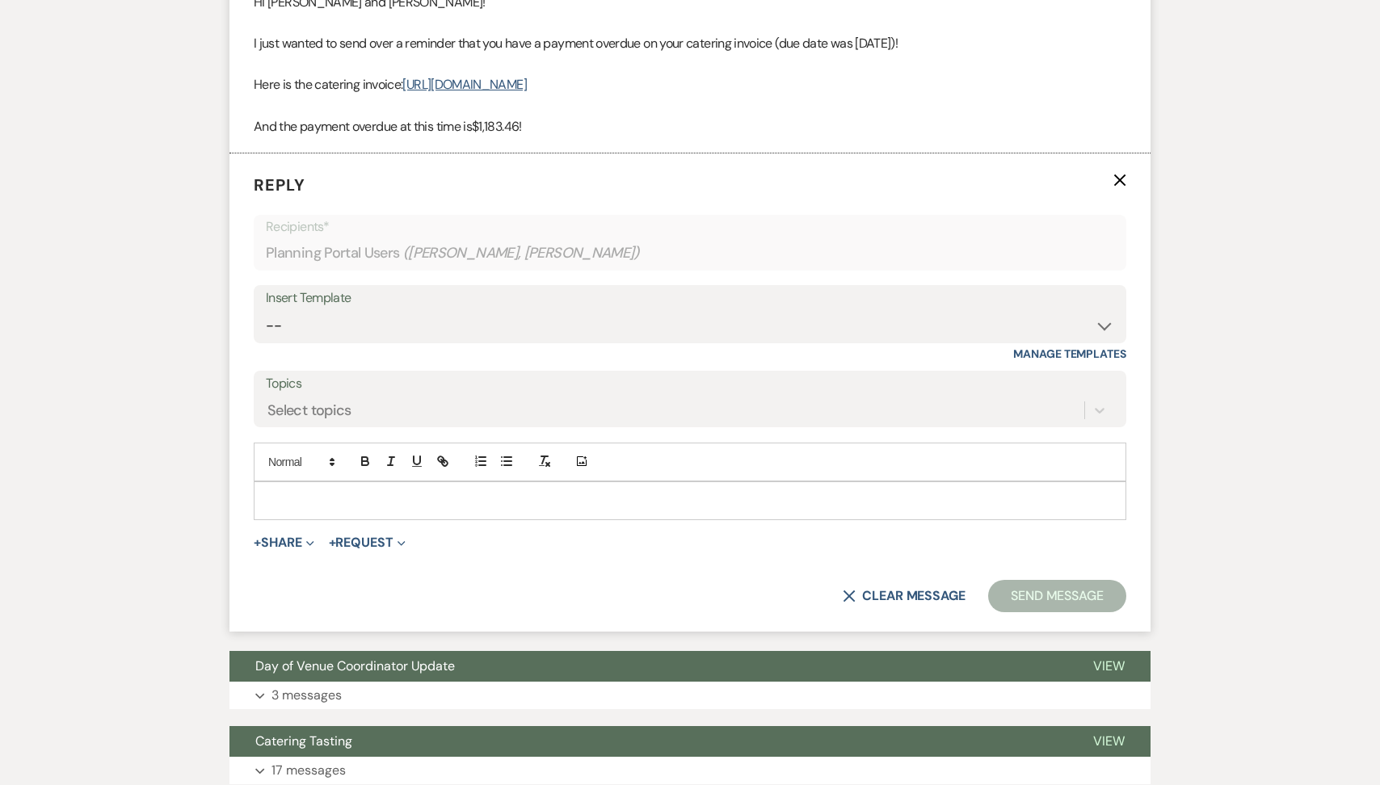
click at [311, 506] on p at bounding box center [690, 501] width 847 height 18
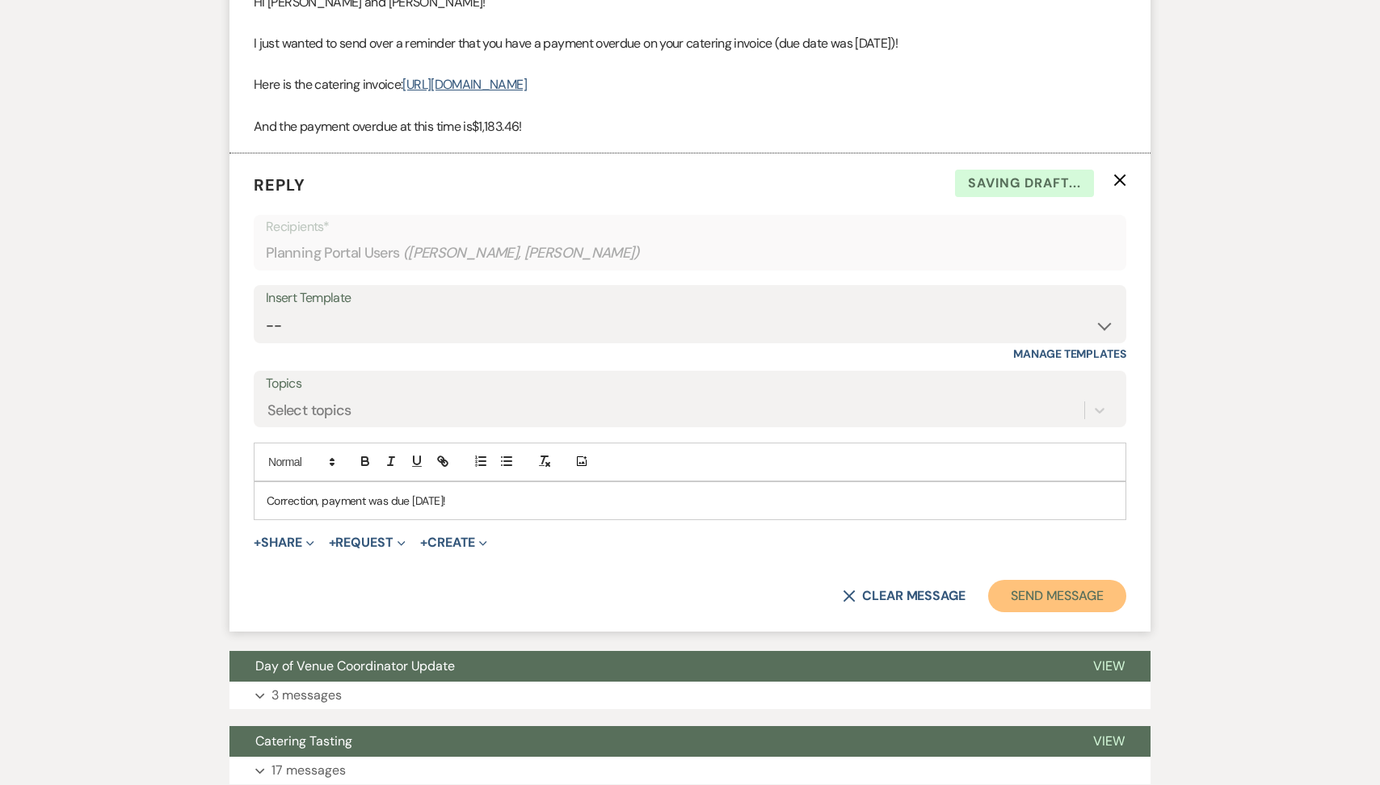
click at [1059, 603] on button "Send Message" at bounding box center [1057, 596] width 138 height 32
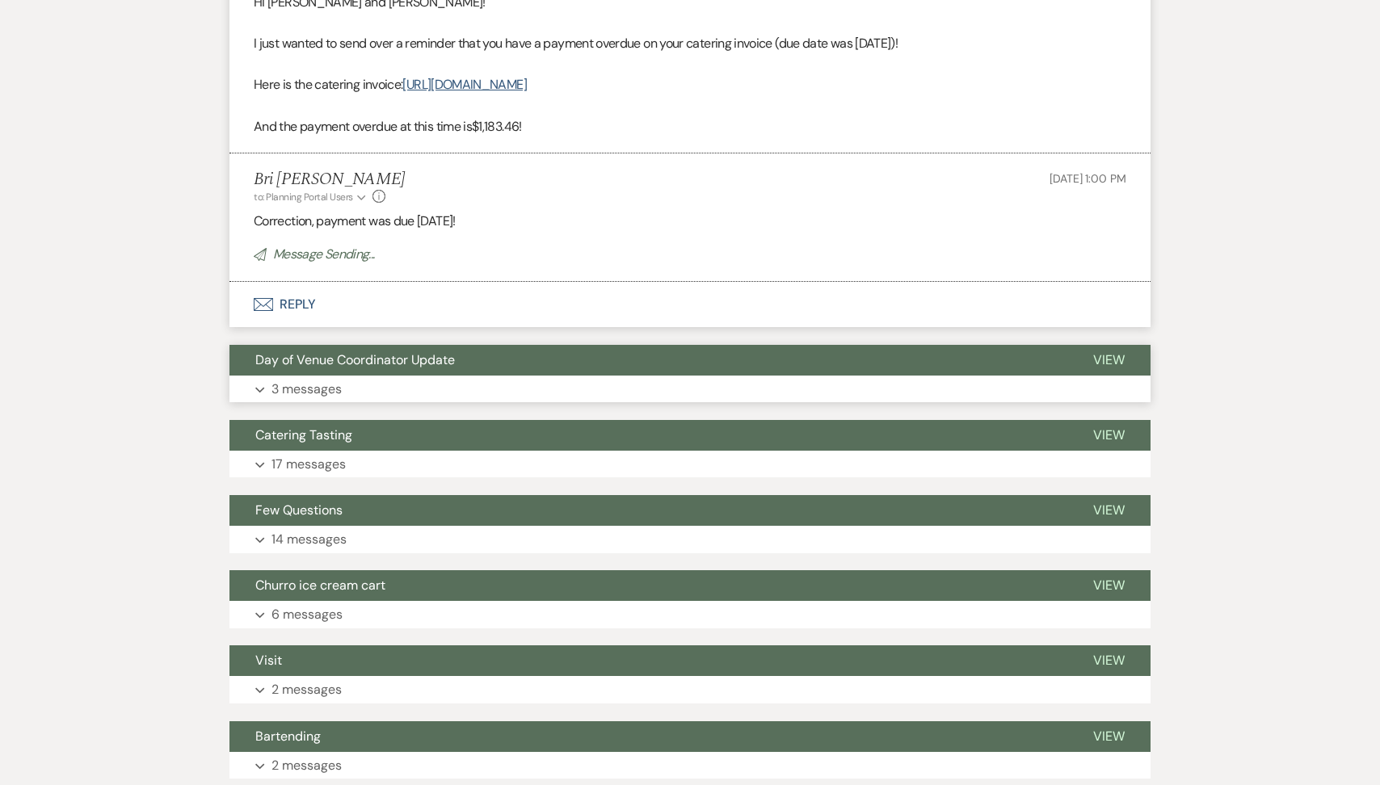
scroll to position [0, 0]
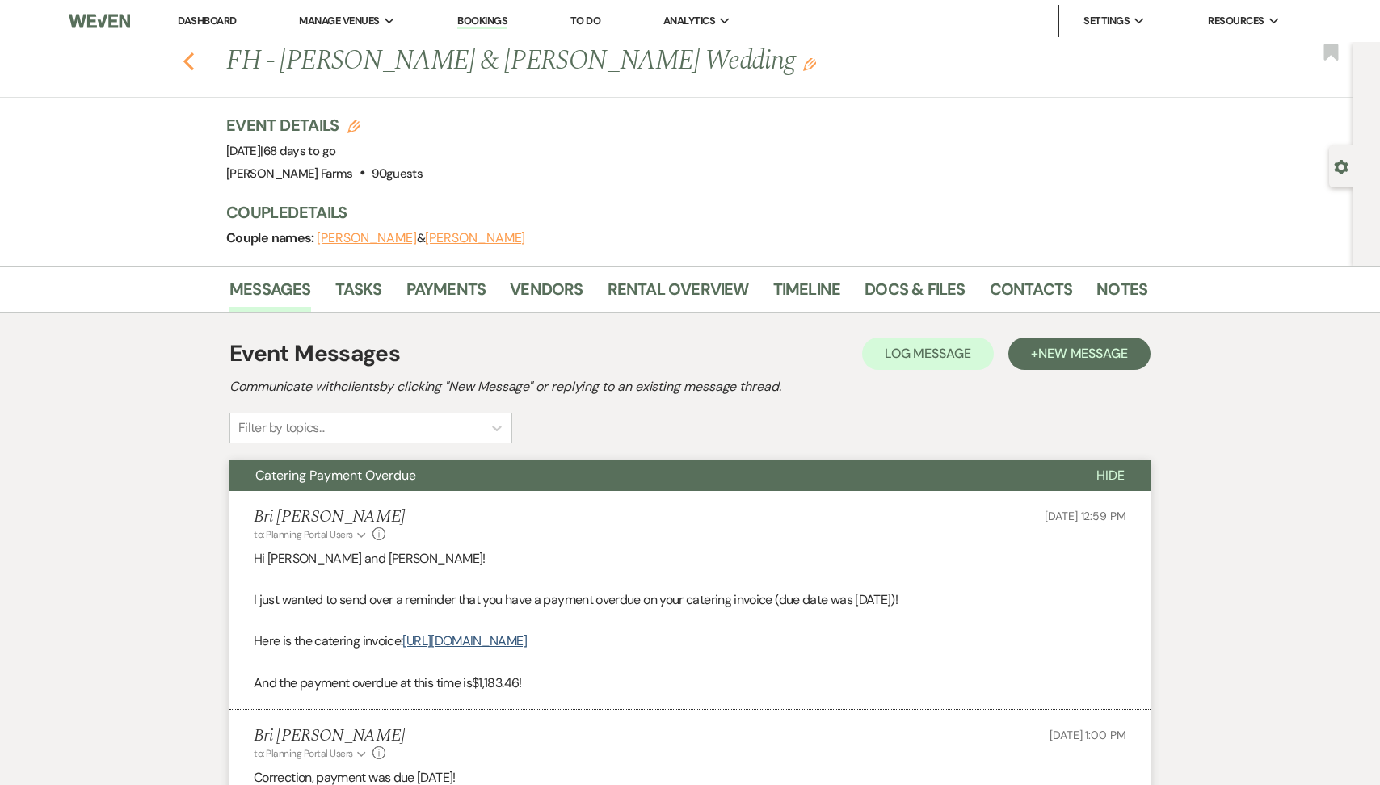
click at [187, 68] on icon "Previous" at bounding box center [189, 61] width 12 height 19
select select "8"
select select "5"
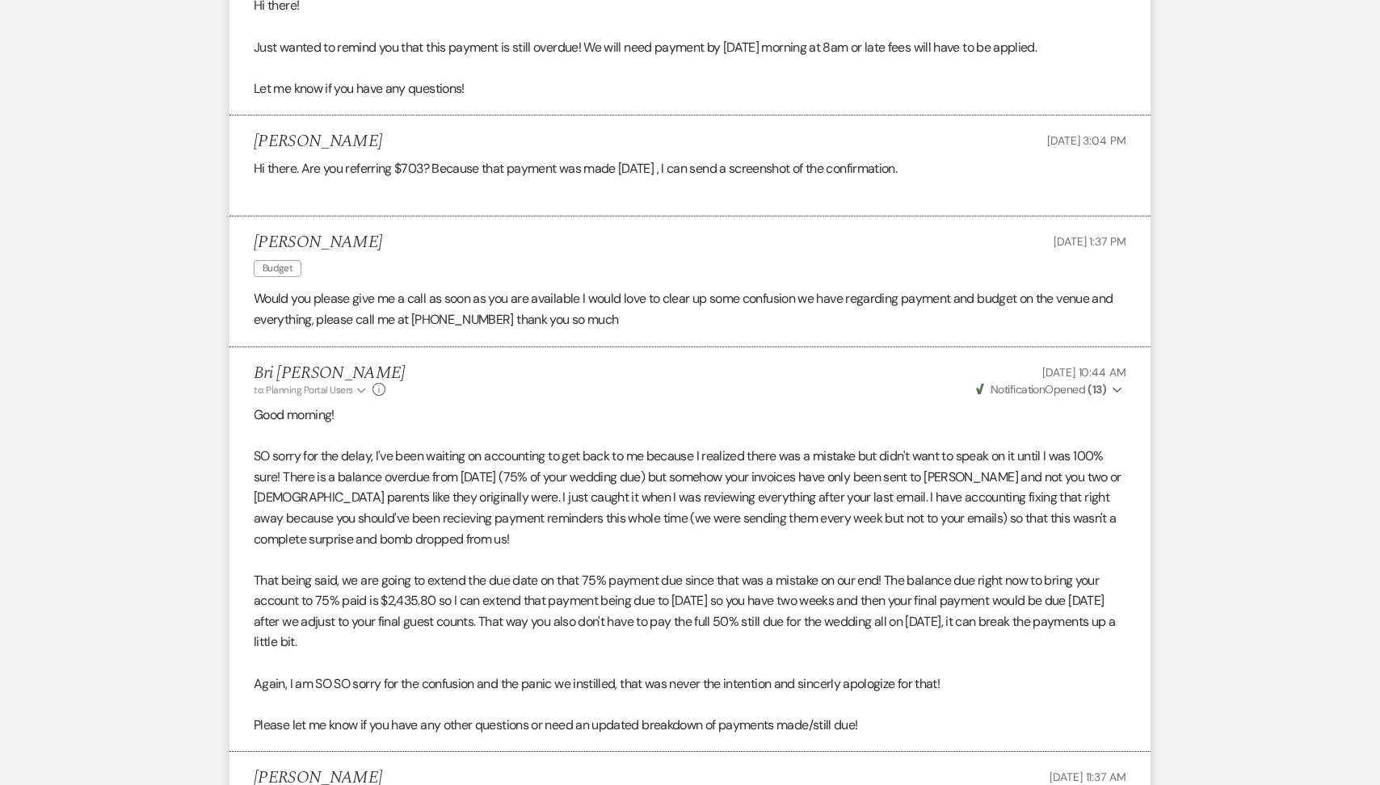
scroll to position [1265, 0]
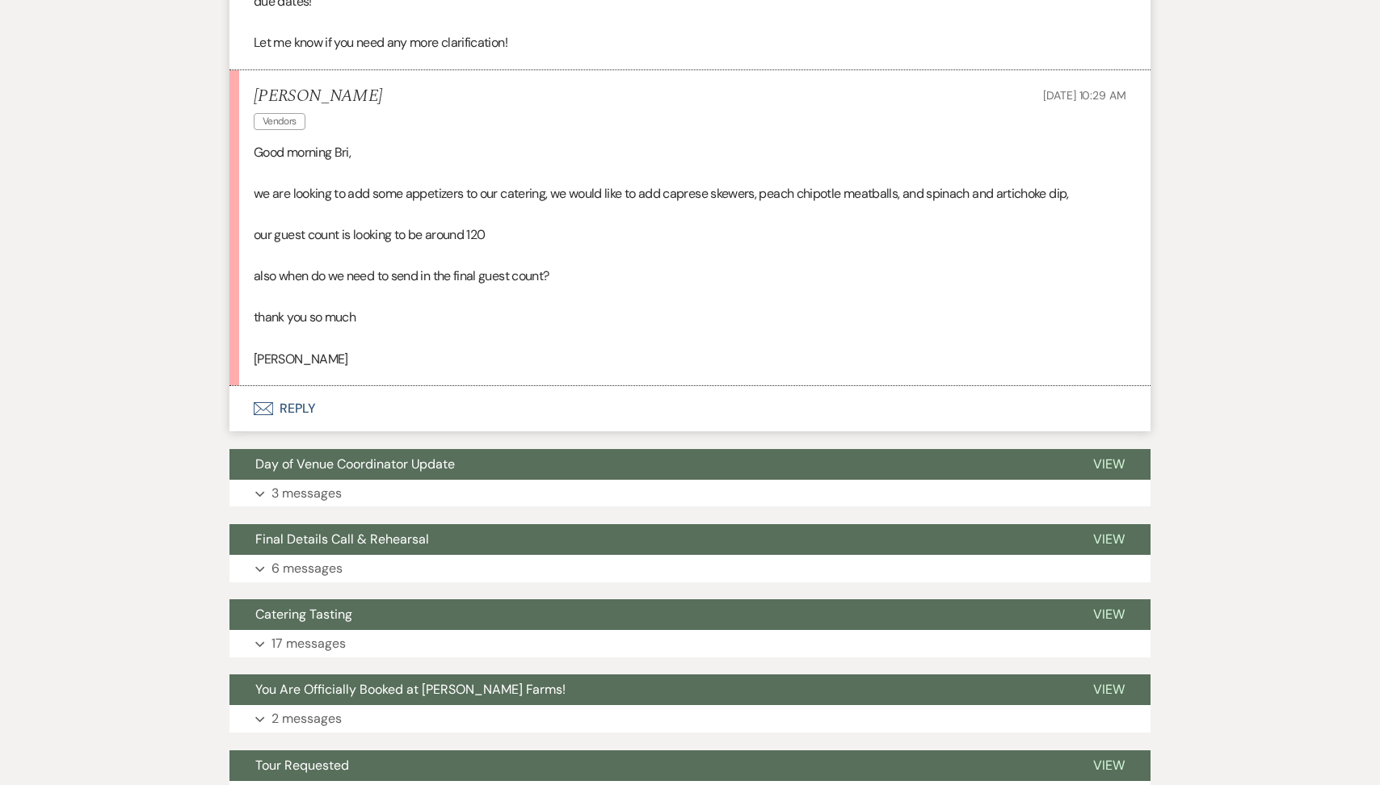
click at [334, 419] on button "Envelope Reply" at bounding box center [689, 408] width 921 height 45
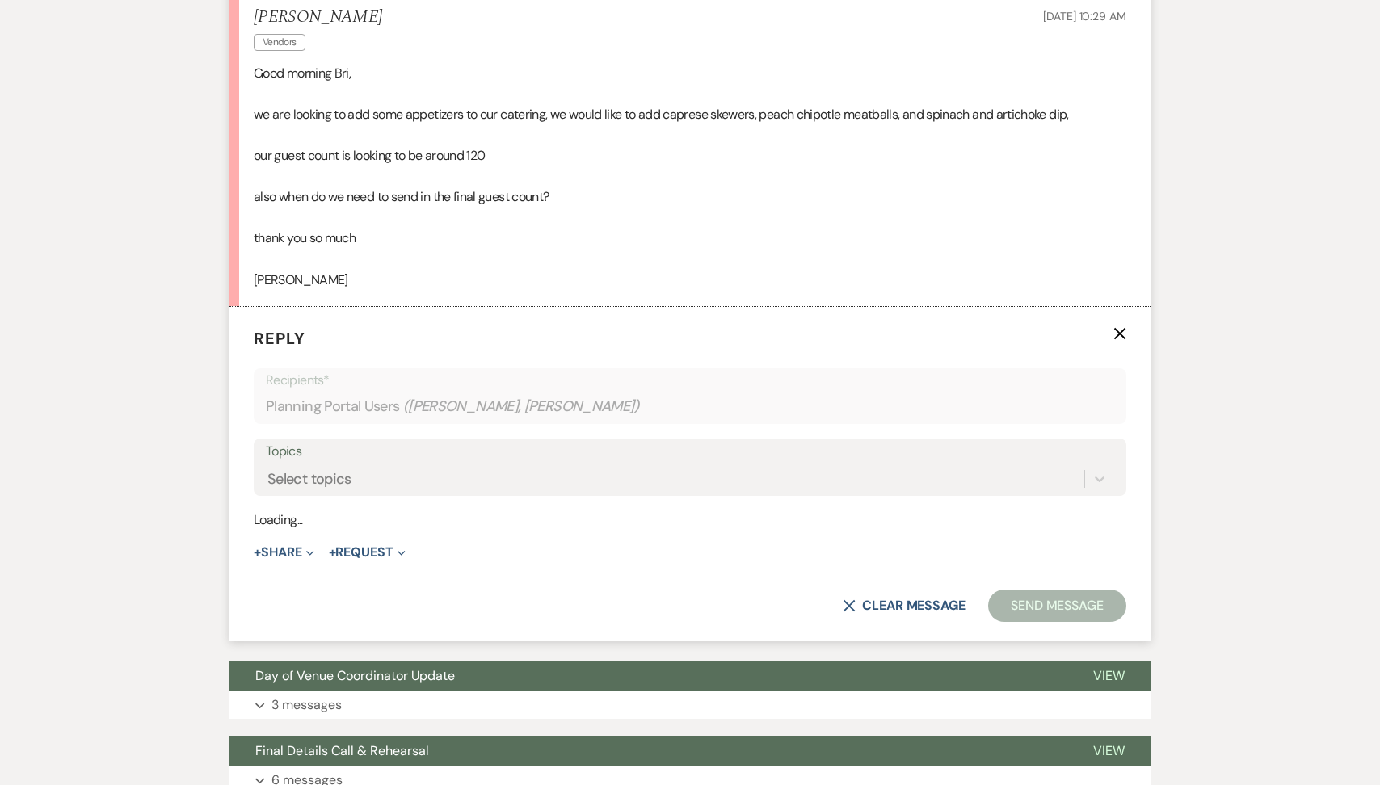
scroll to position [3036, 0]
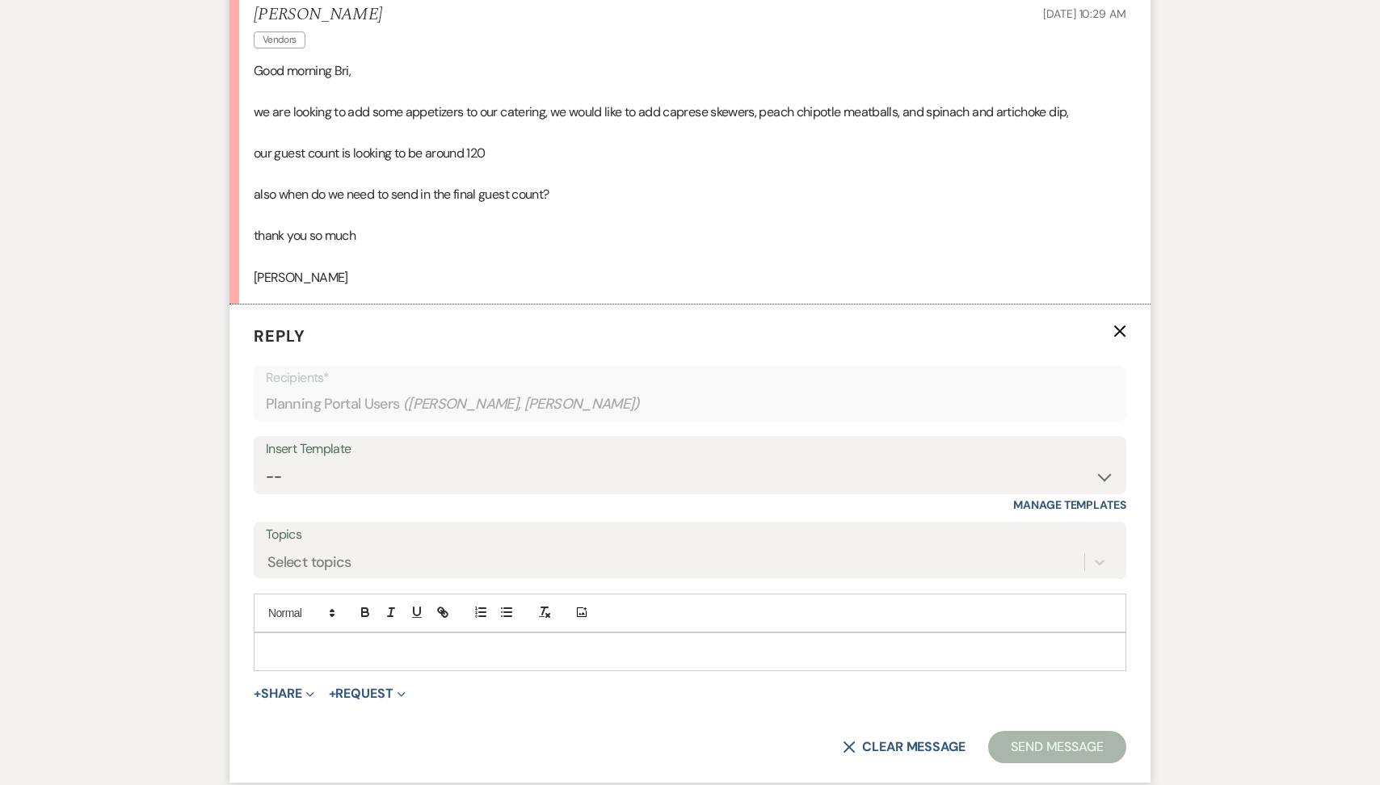
click at [302, 667] on div at bounding box center [689, 651] width 871 height 37
drag, startPoint x: 480, startPoint y: 647, endPoint x: 313, endPoint y: 650, distance: 166.4
click at [313, 650] on p "You got it! I will get those added and do:" at bounding box center [690, 652] width 847 height 18
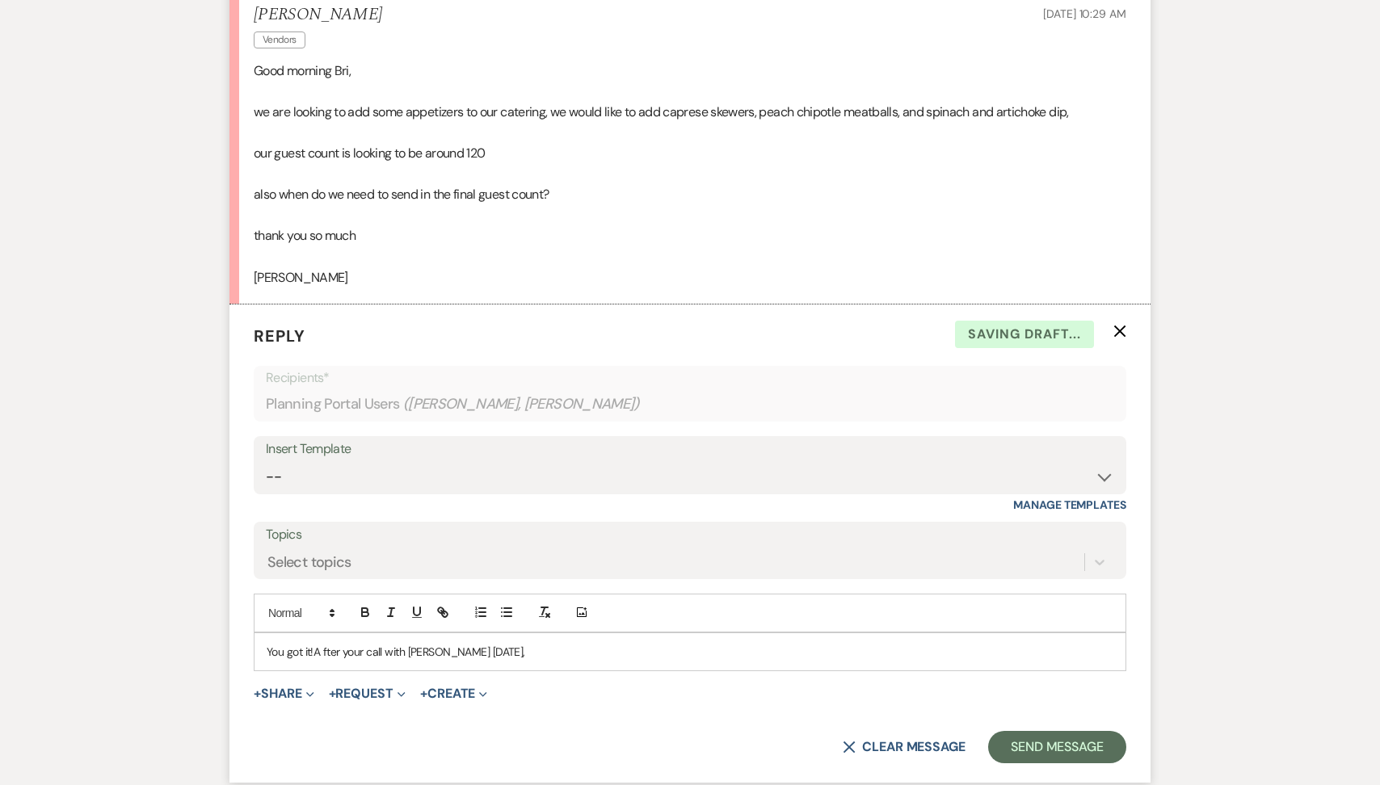
click at [322, 652] on p "You got it!A fter your call with Ashley today," at bounding box center [690, 652] width 847 height 18
click at [530, 649] on p "You got it! After your call with Ashley today," at bounding box center [690, 652] width 847 height 18
click at [1046, 745] on button "Send Message" at bounding box center [1057, 747] width 138 height 32
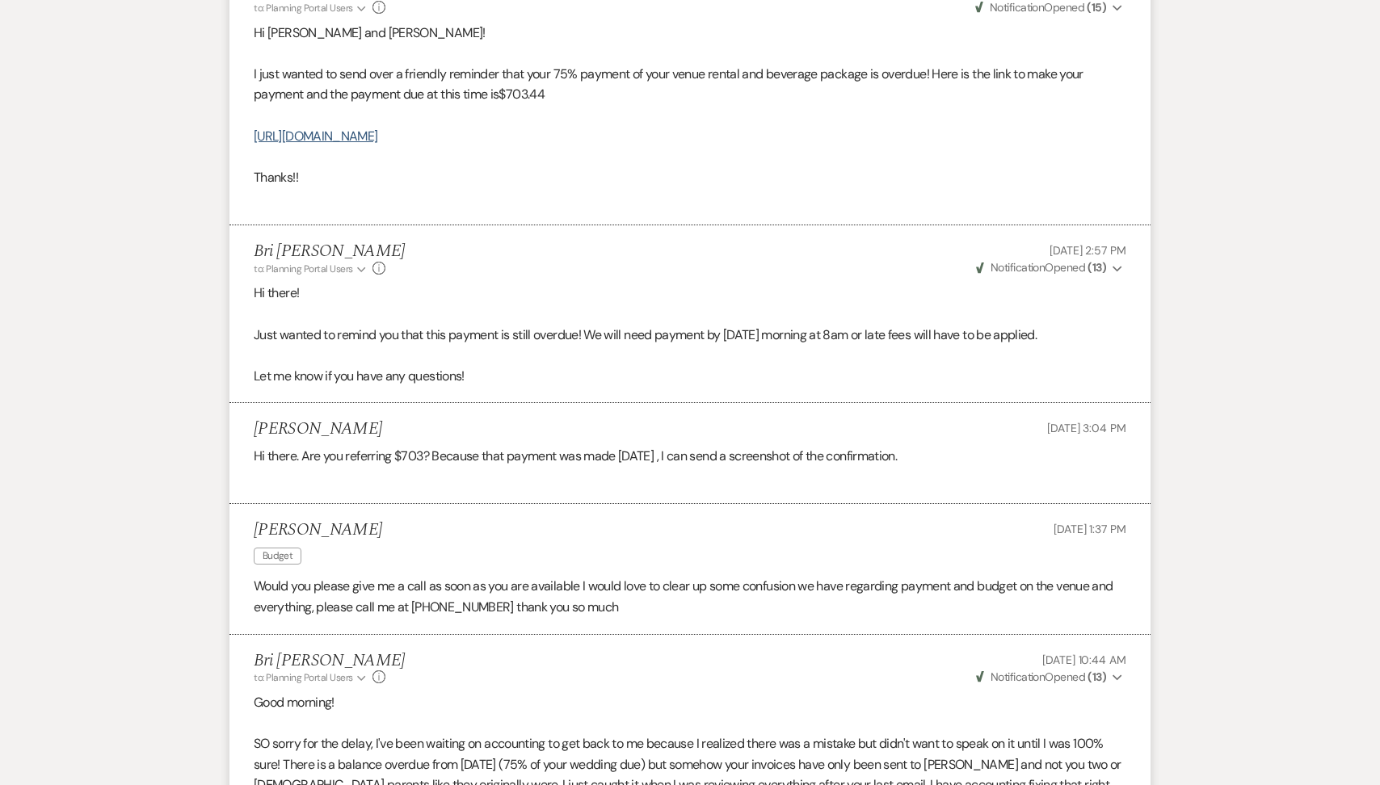
scroll to position [0, 0]
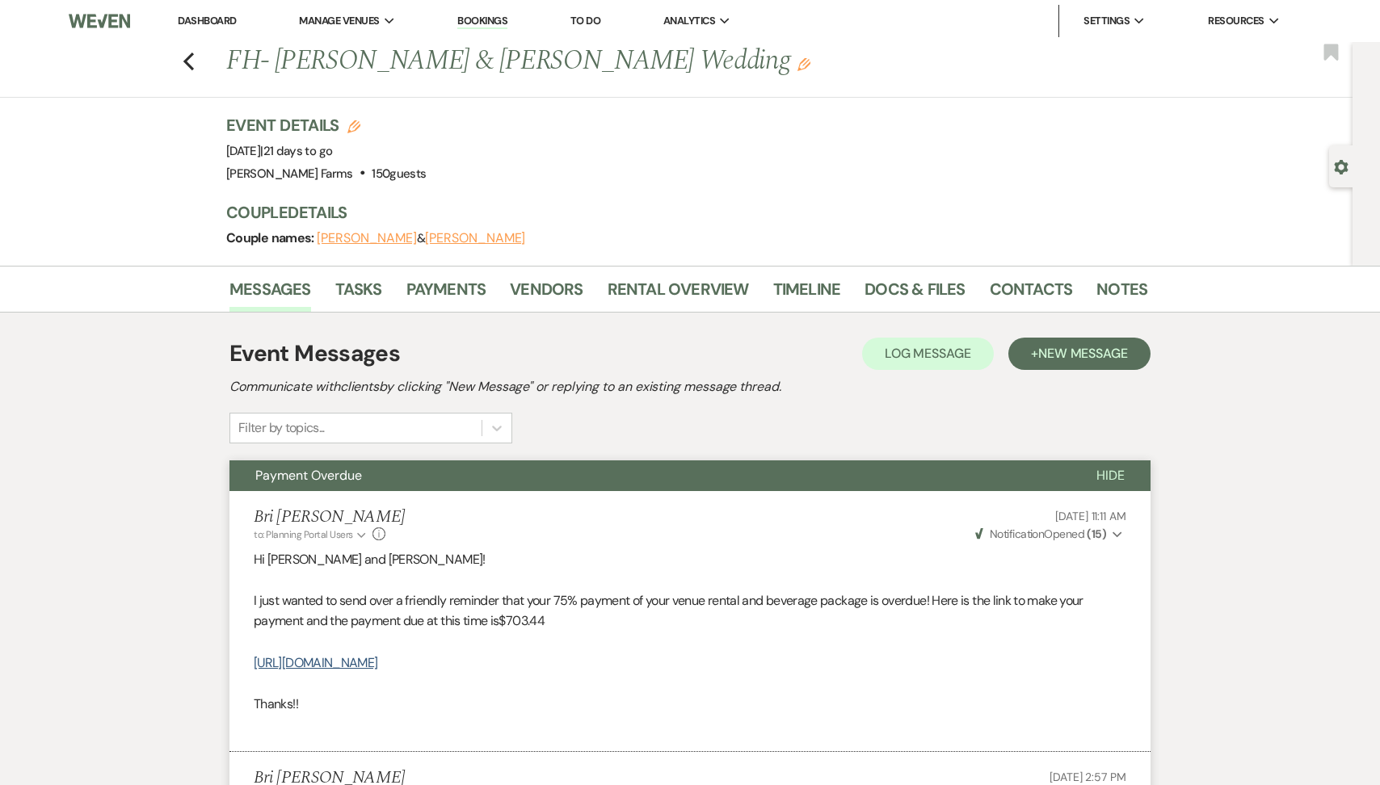
click at [1334, 170] on icon "Gear" at bounding box center [1341, 167] width 15 height 15
select select "5"
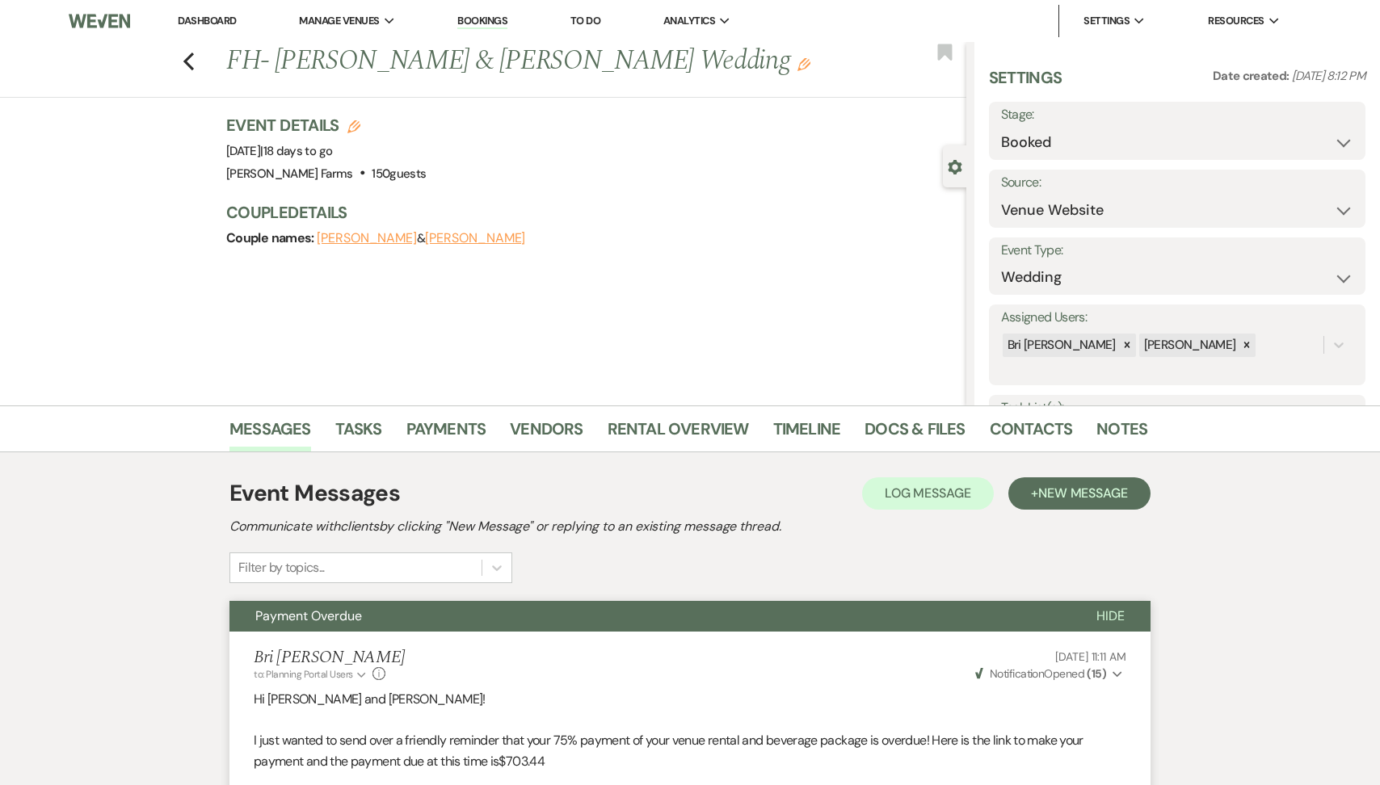
click at [218, 24] on link "Dashboard" at bounding box center [207, 21] width 58 height 14
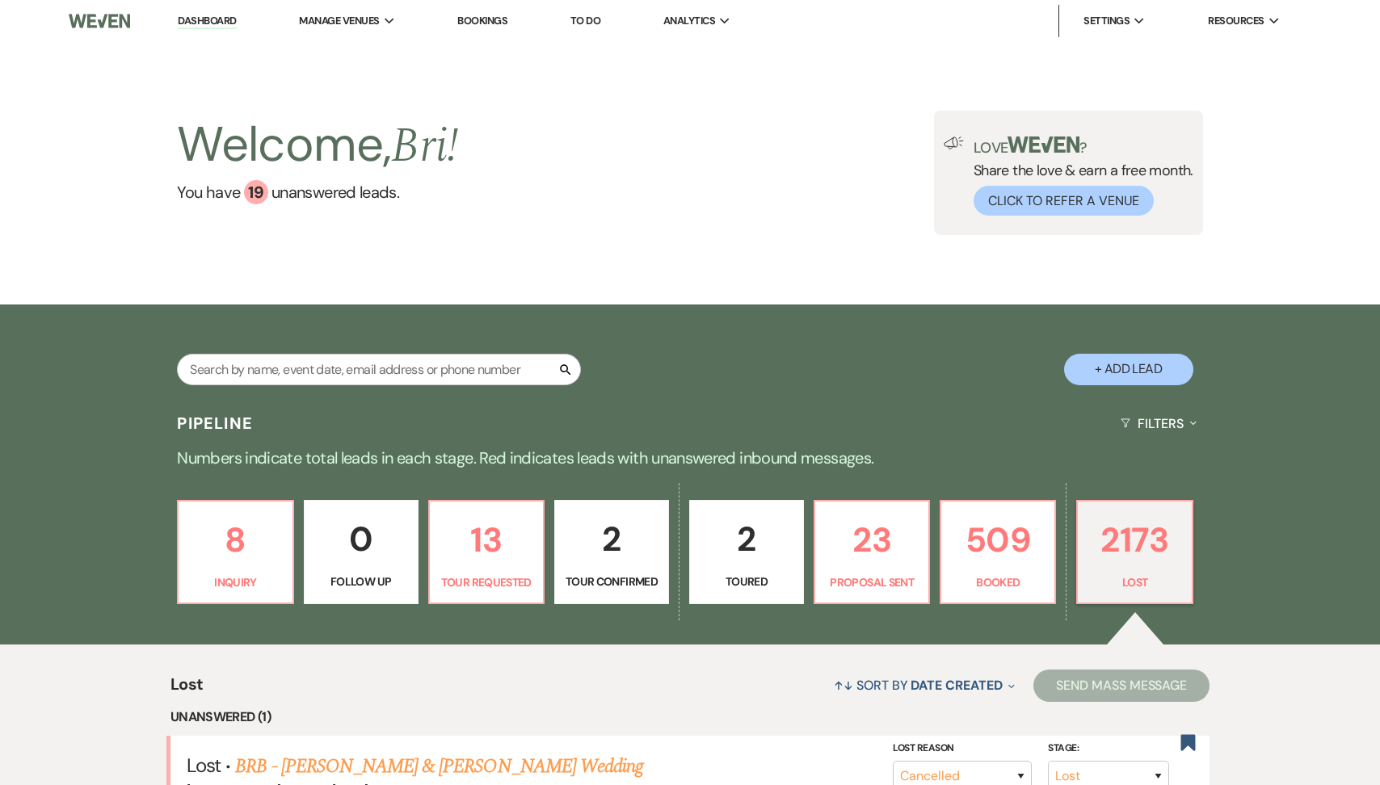
select select "8"
select select "11"
select select "8"
select select "1"
select select "8"
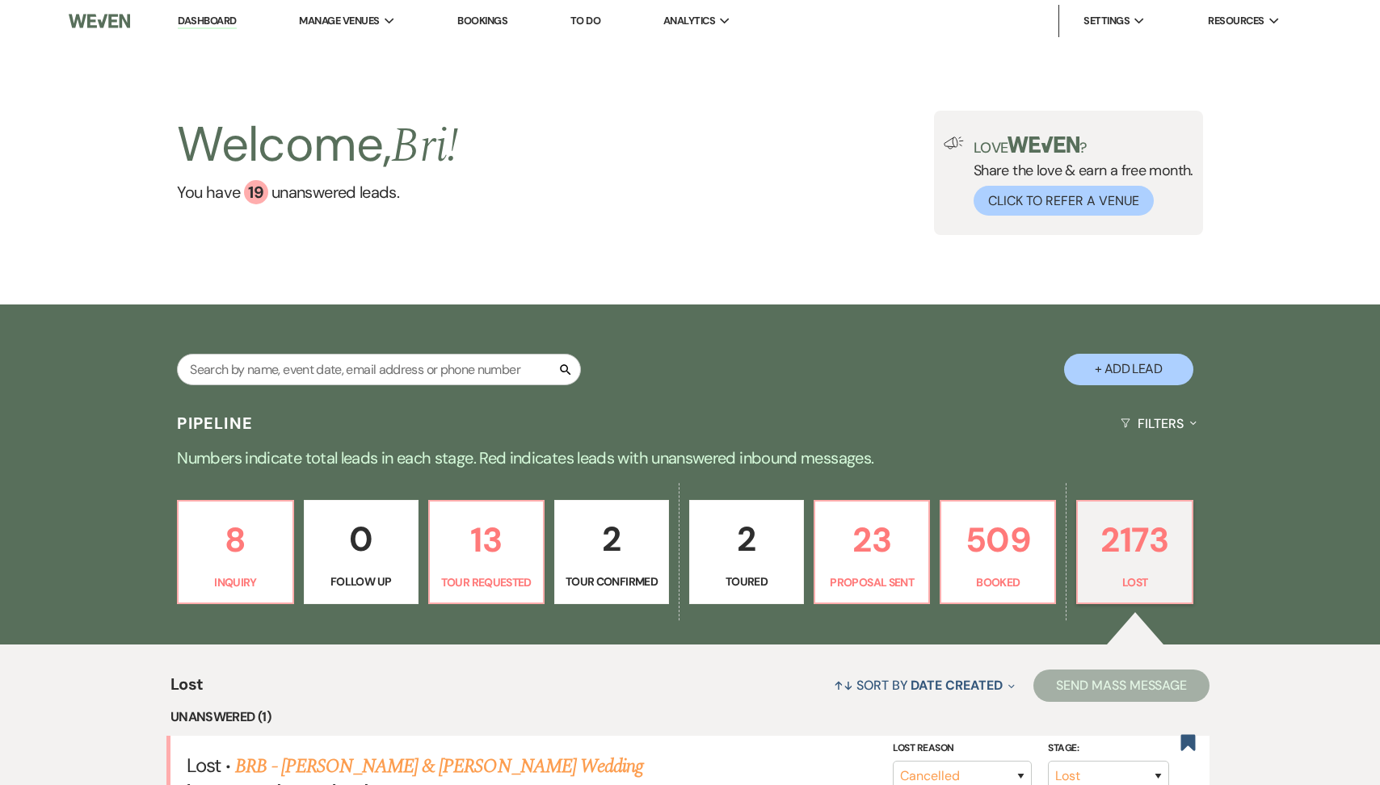
select select "7"
select select "8"
select select "6"
select select "8"
select select "1"
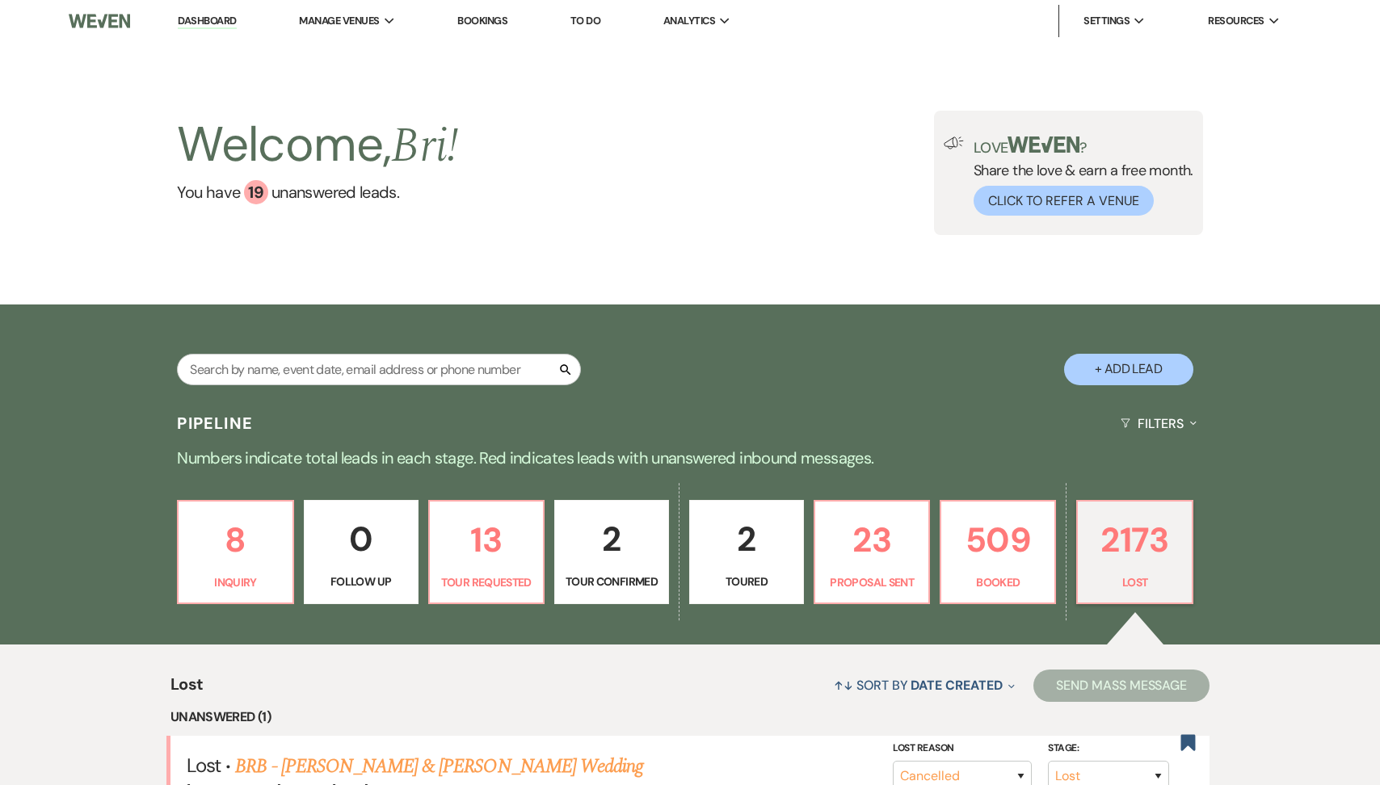
select select "8"
select select "5"
select select "8"
select select "1"
select select "8"
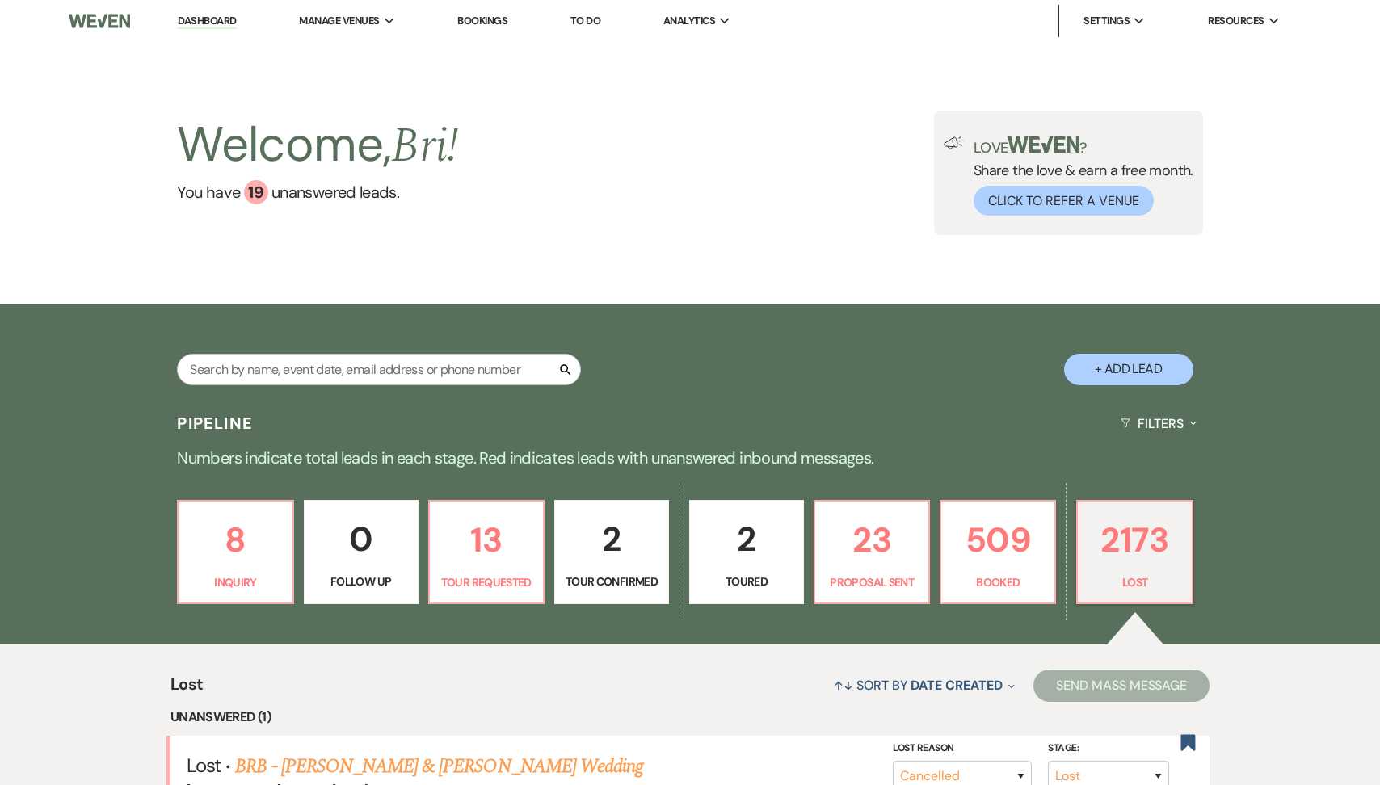
select select "5"
select select "8"
select select "5"
select select "8"
select select "6"
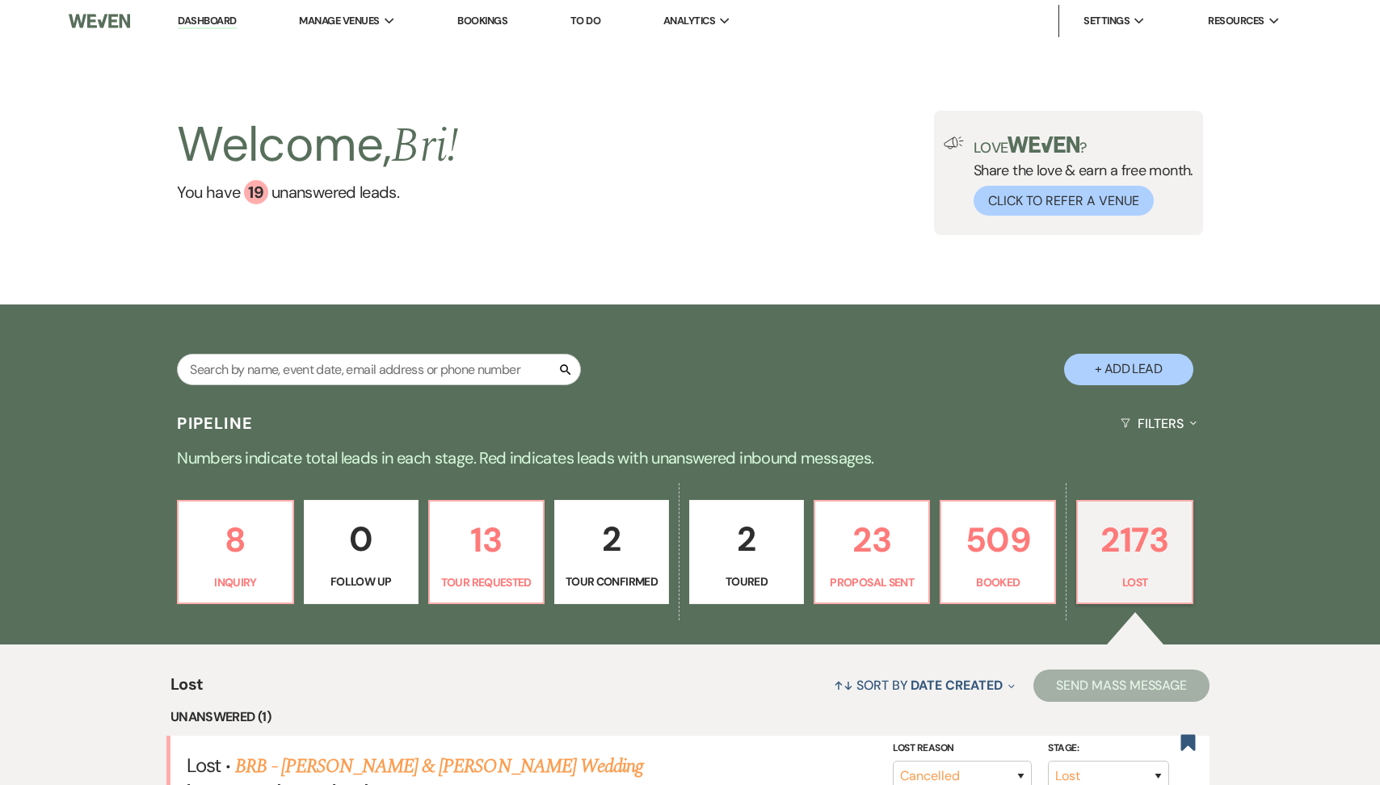
select select "8"
select select "5"
select select "8"
select select "5"
select select "8"
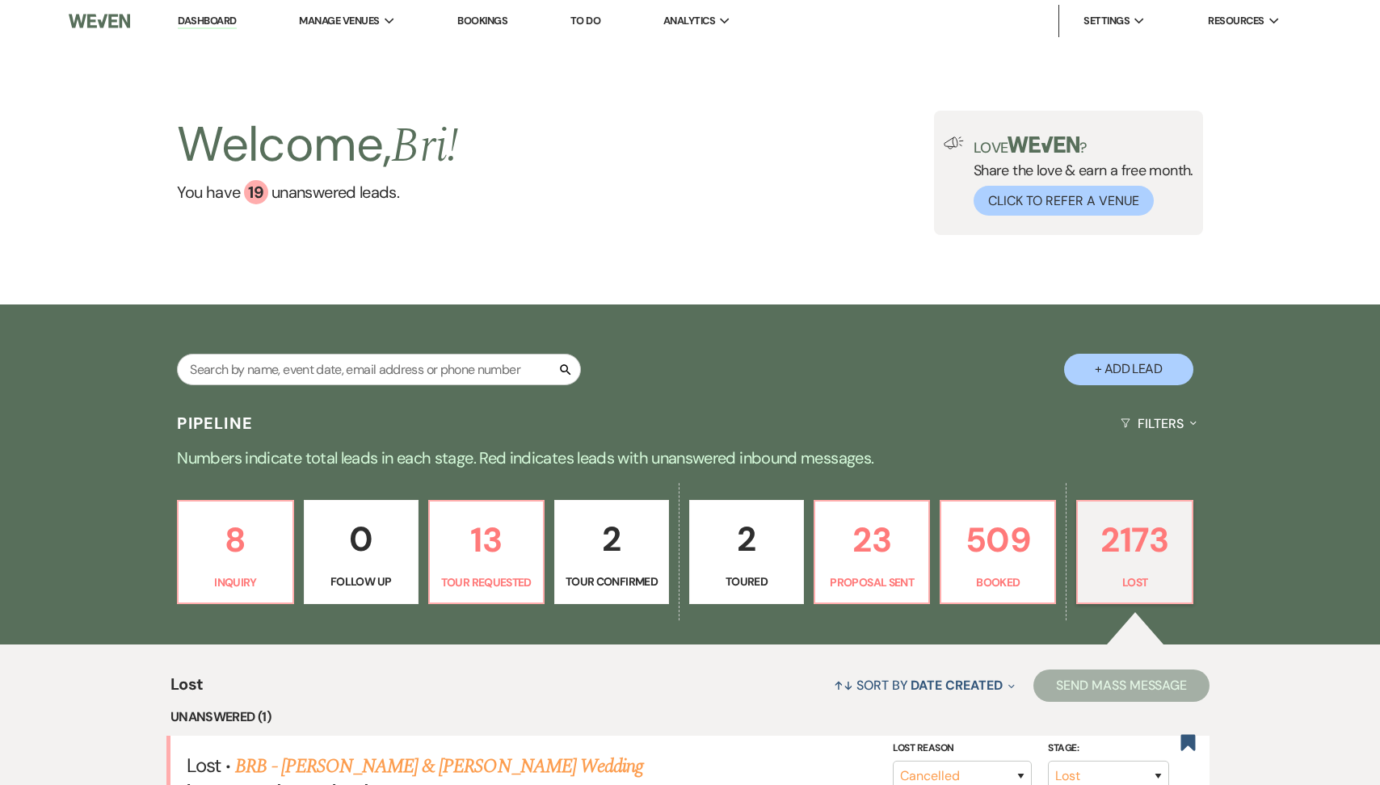
select select "5"
select select "8"
select select "5"
select select "8"
select select "5"
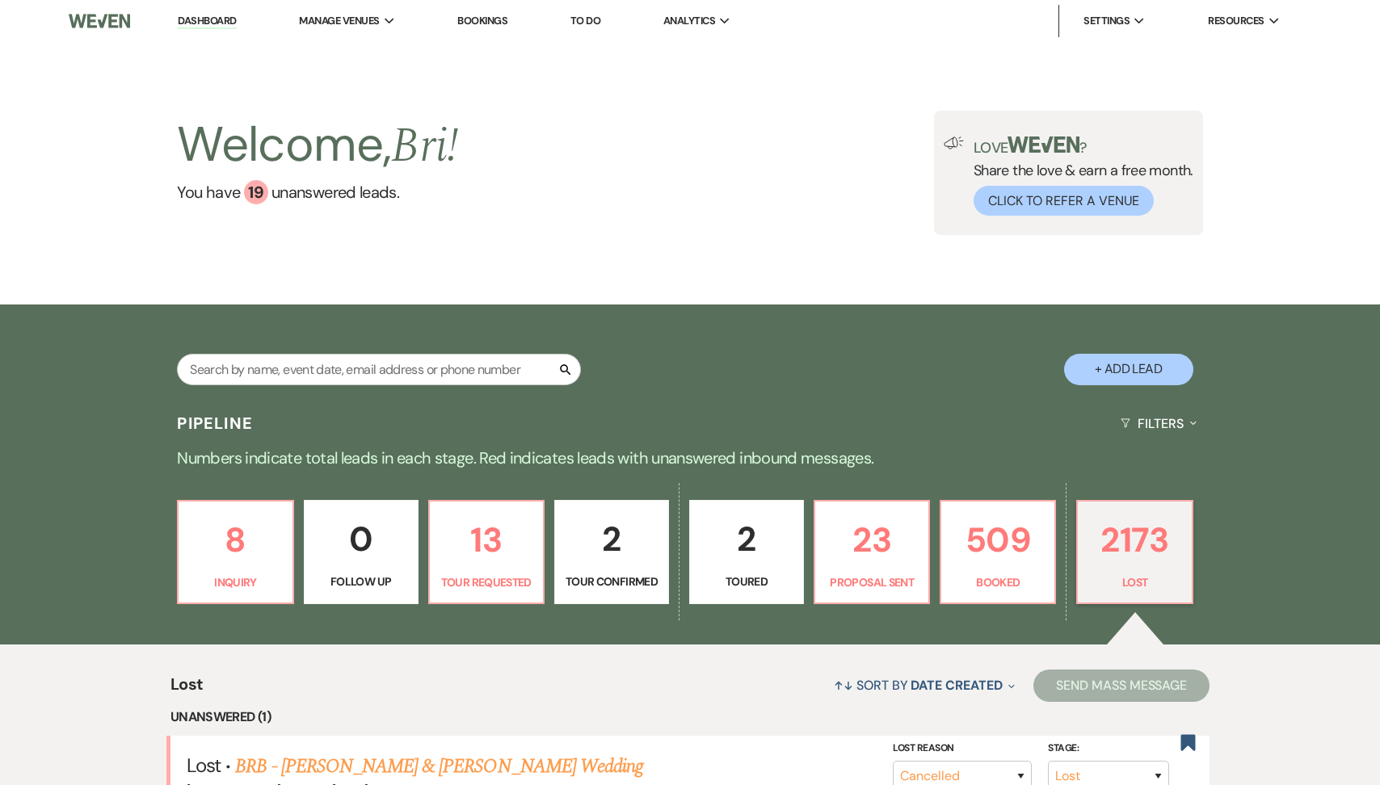
select select "8"
select select "6"
select select "8"
select select "5"
select select "8"
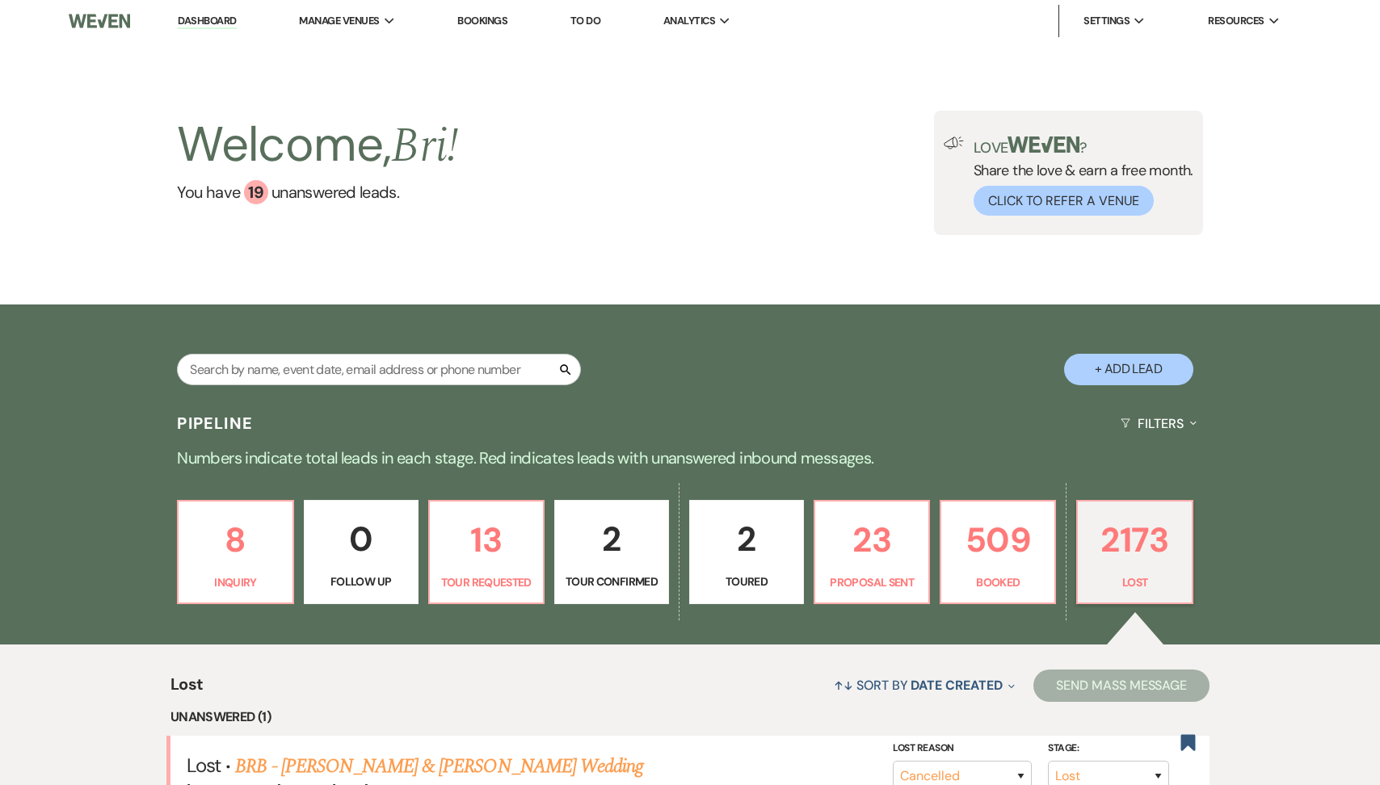
select select "5"
select select "8"
select select "5"
select select "8"
select select "5"
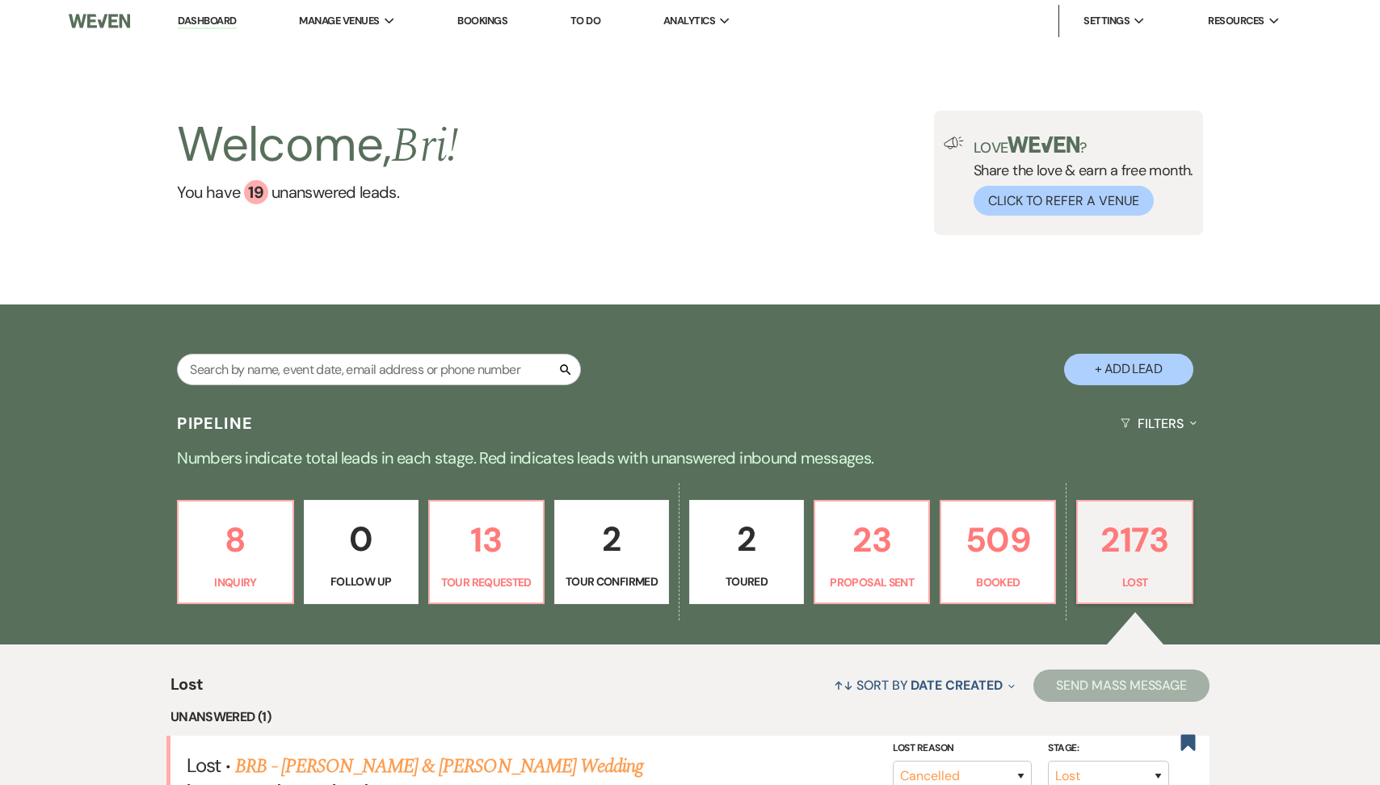
select select "8"
select select "5"
select select "8"
select select "1"
select select "8"
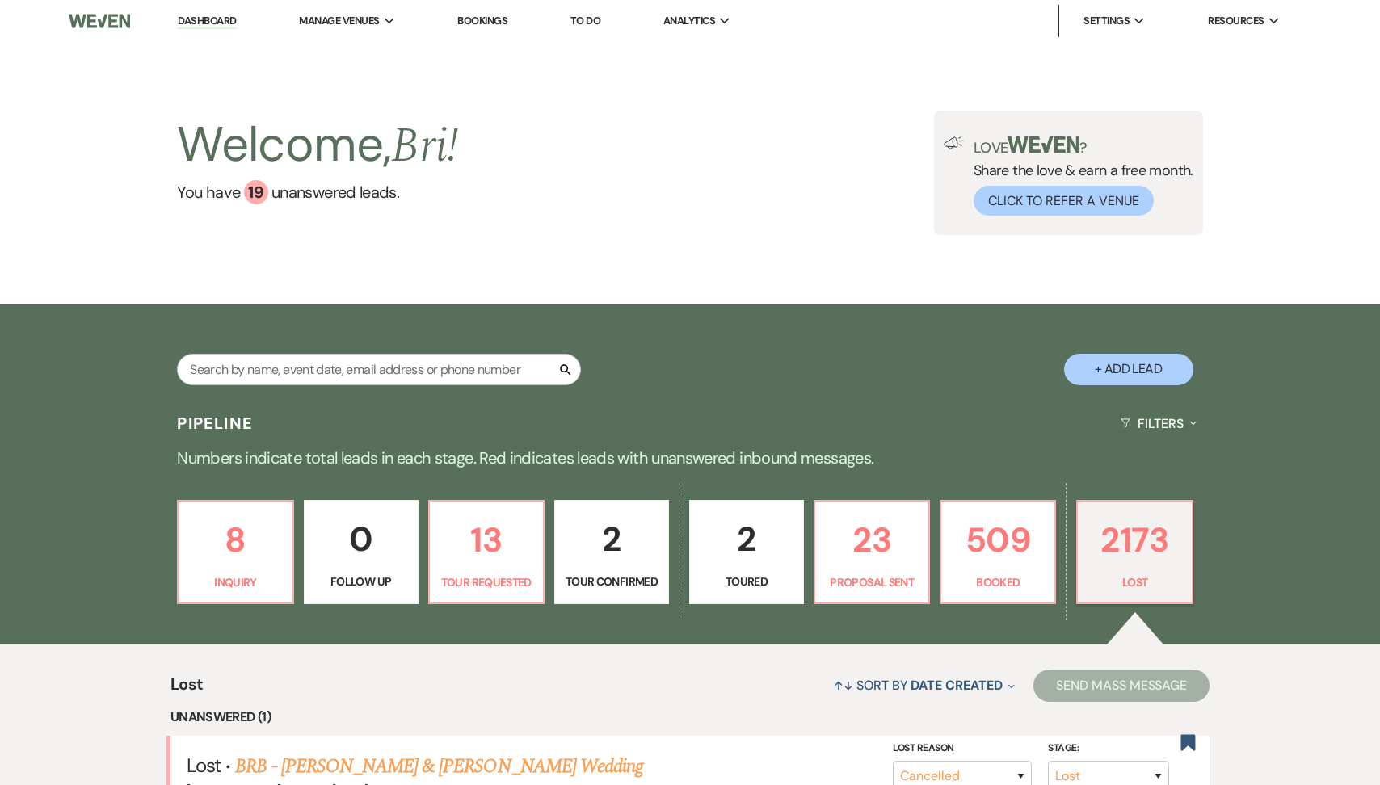
select select "5"
select select "8"
select select "6"
select select "8"
select select "5"
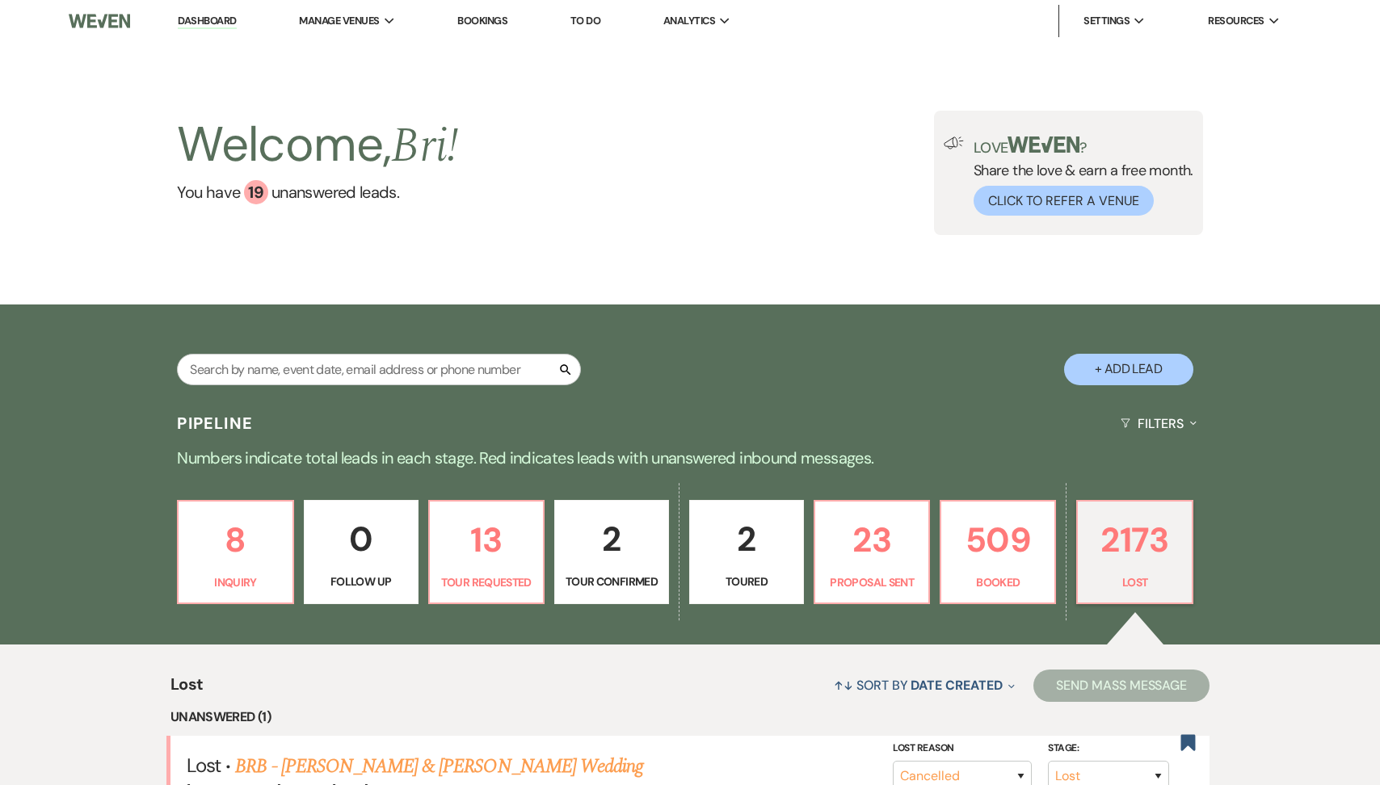
select select "8"
select select "5"
select select "8"
select select "5"
select select "8"
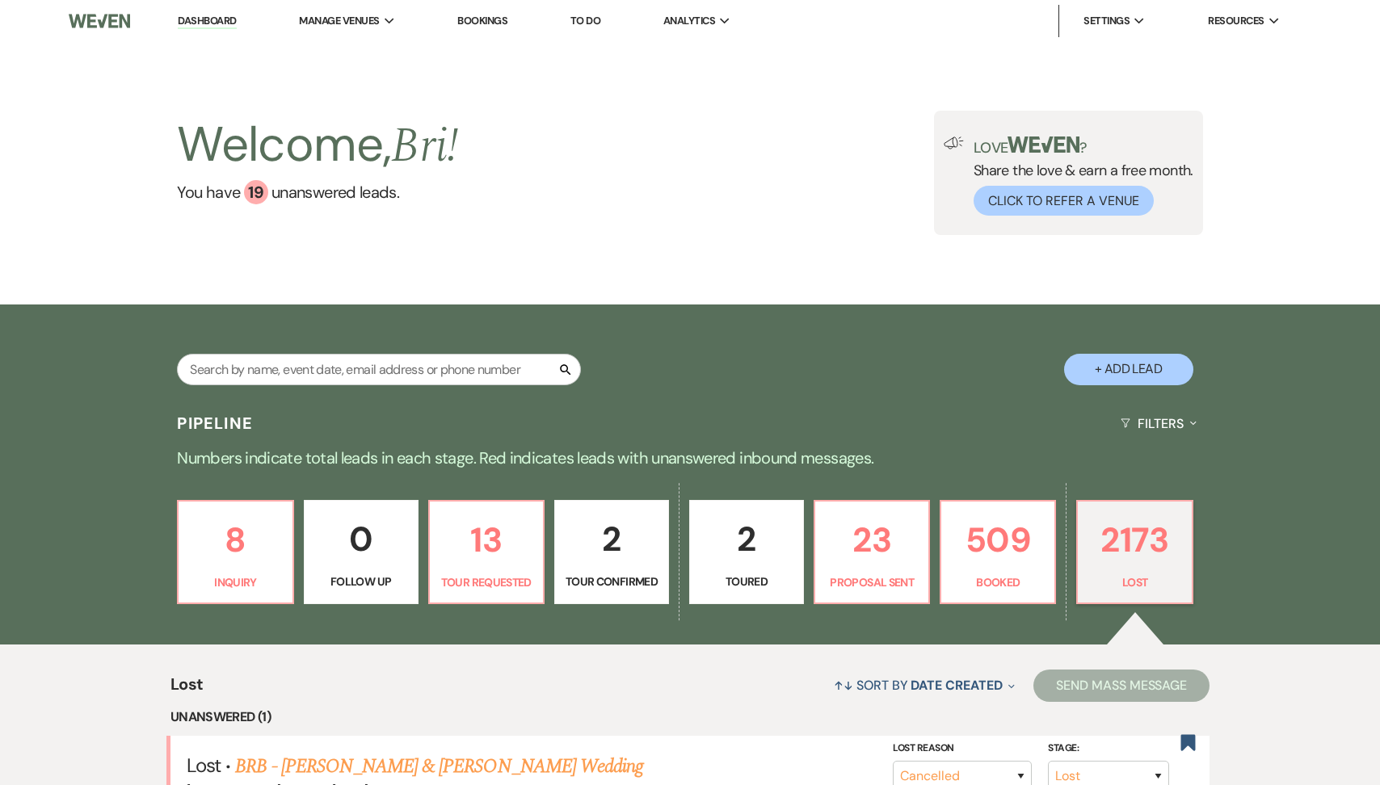
select select "5"
select select "8"
select select "5"
select select "8"
select select "5"
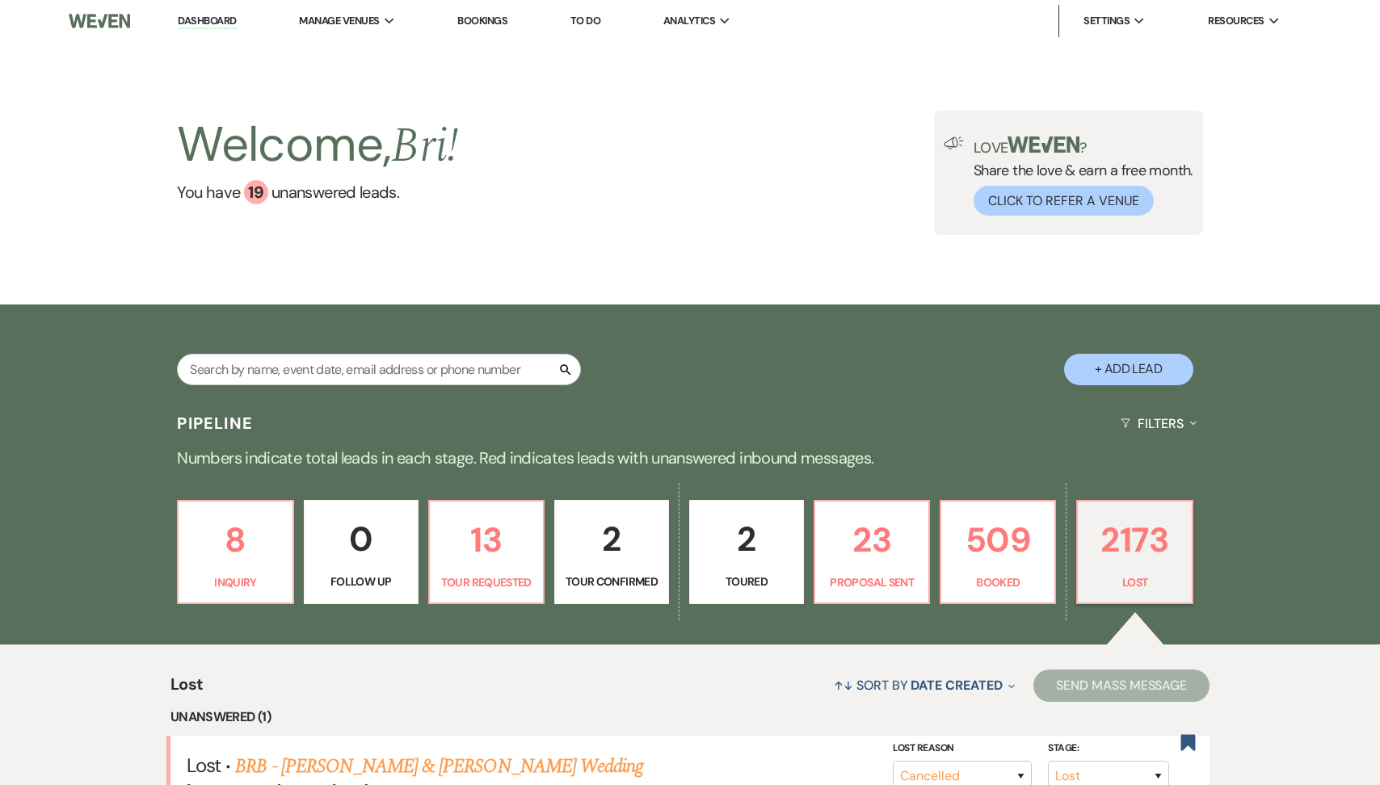
select select "8"
select select "6"
select select "8"
select select "1"
select select "8"
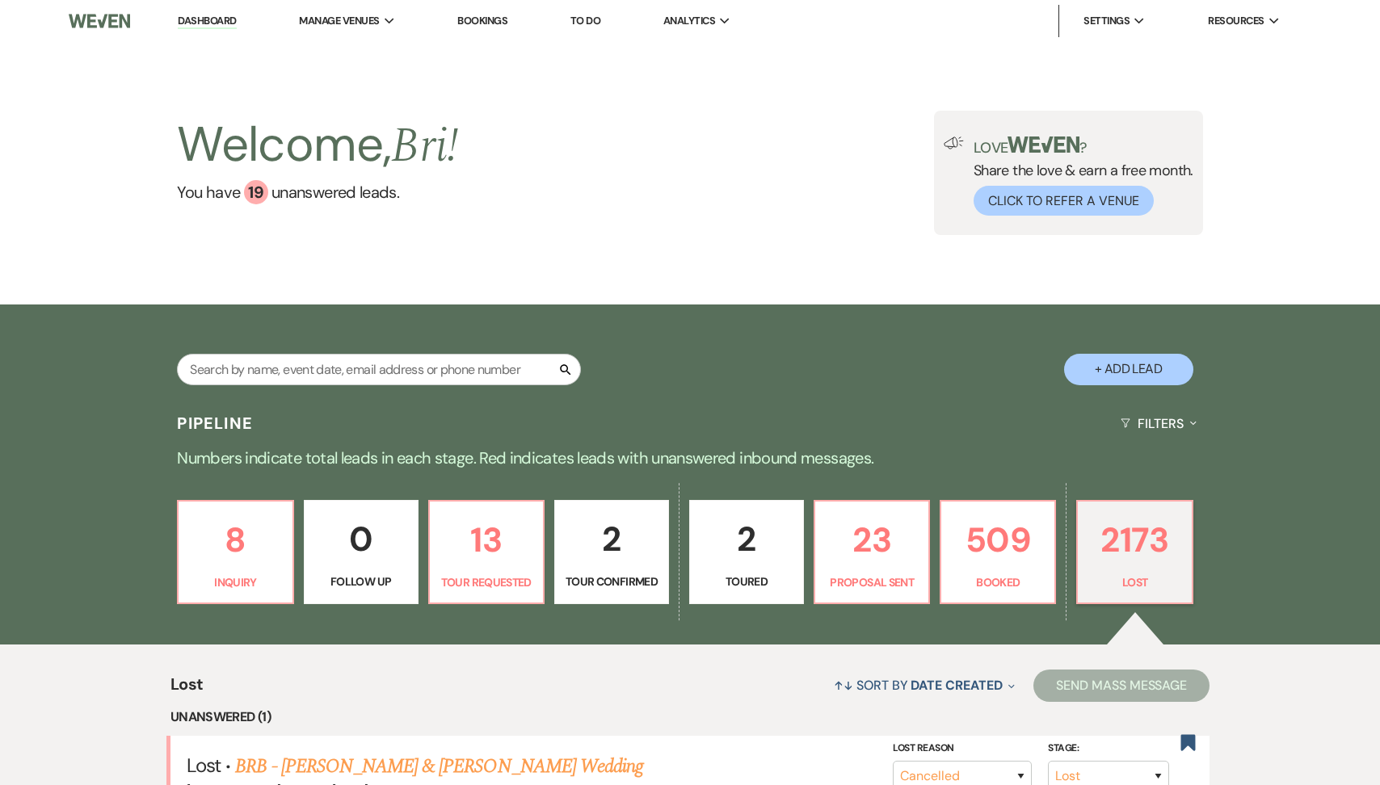
select select "1"
select select "8"
select select "5"
select select "8"
select select "5"
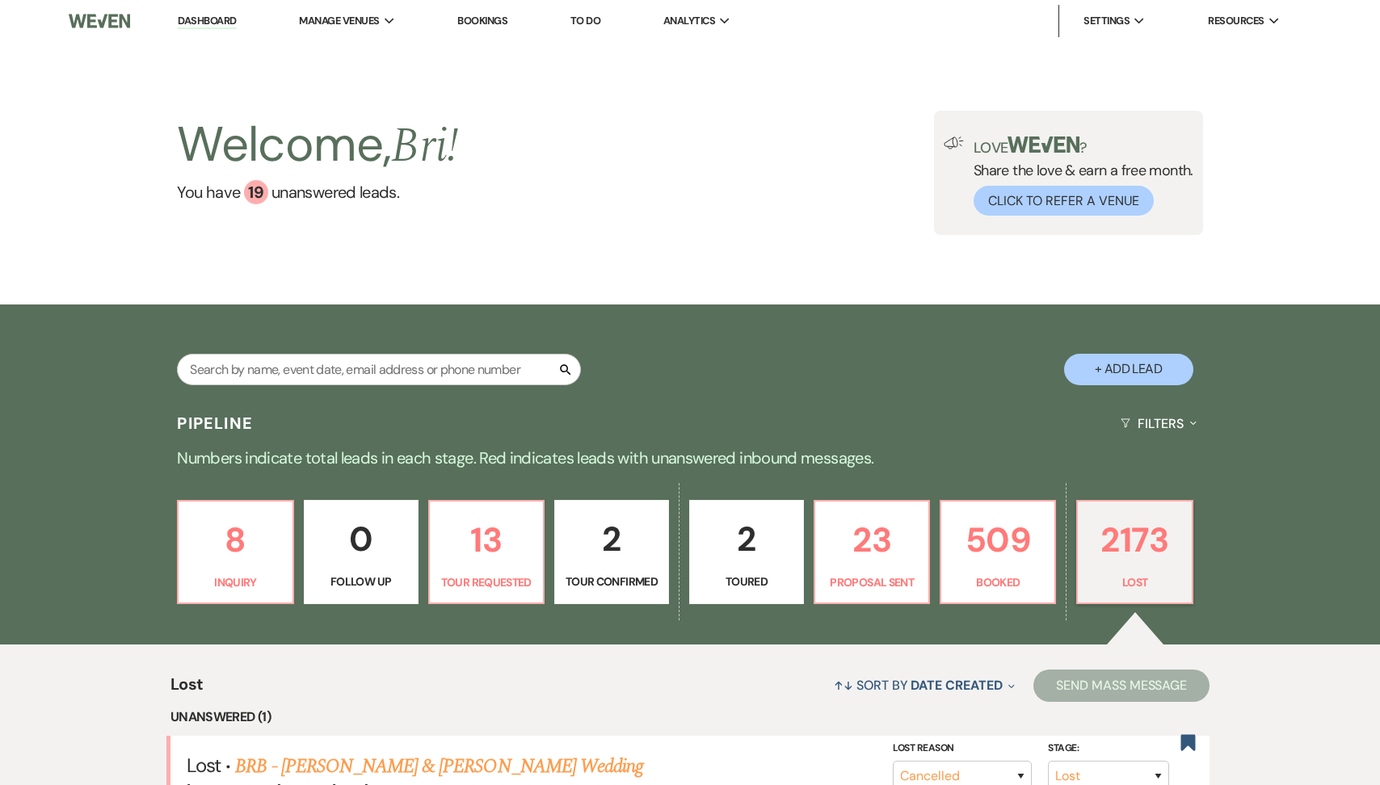
select select "8"
select select "5"
select select "8"
select select "6"
select select "8"
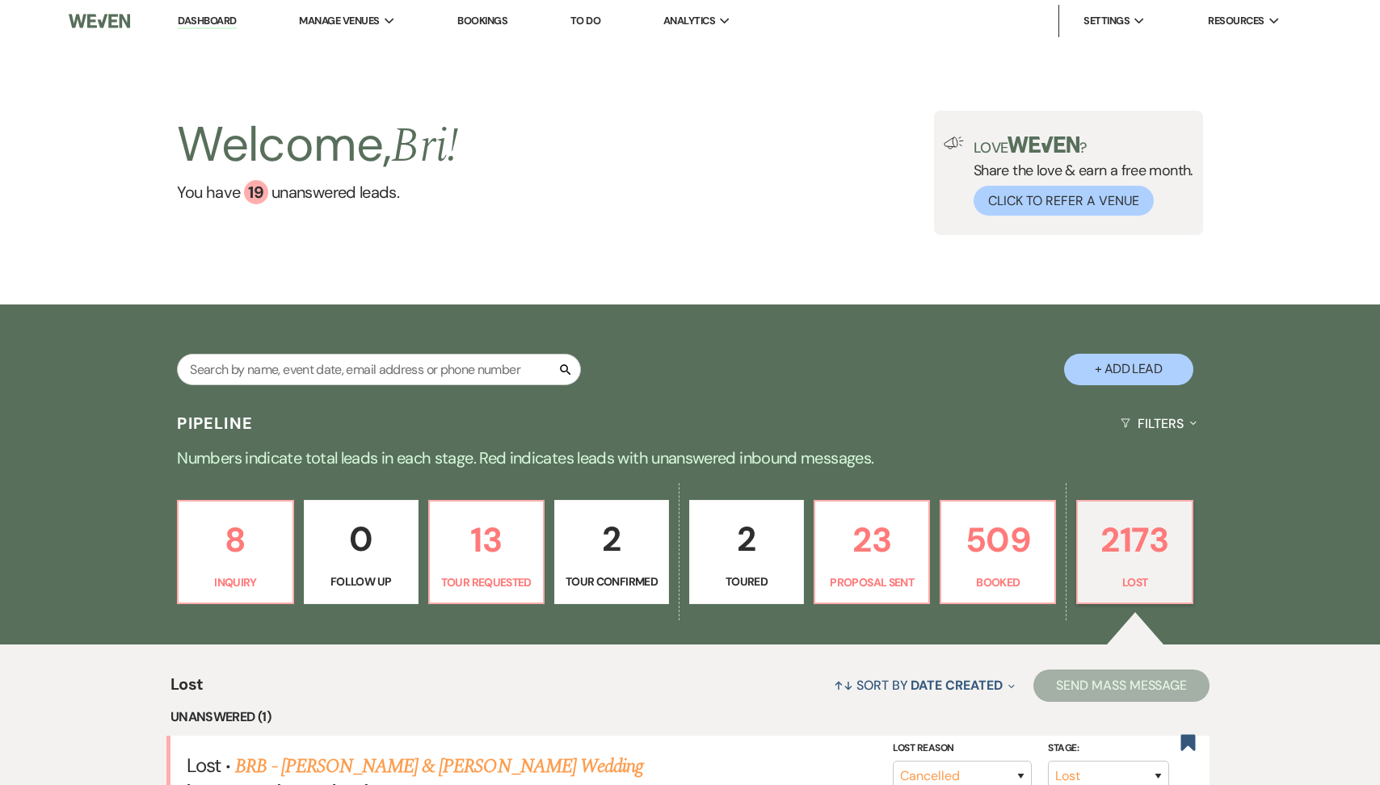
select select "5"
select select "8"
select select "5"
select select "8"
select select "5"
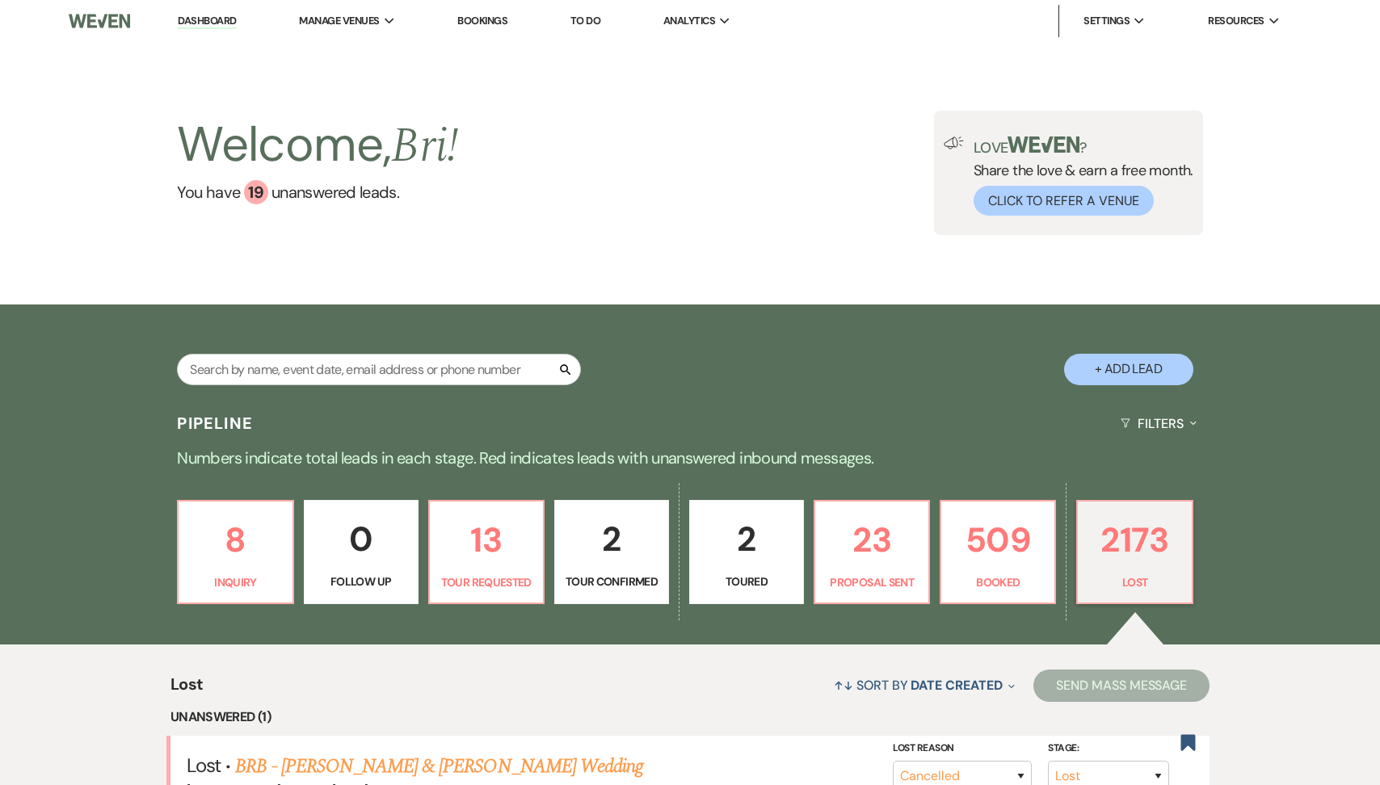
select select "8"
select select "5"
select select "8"
select select "5"
select select "8"
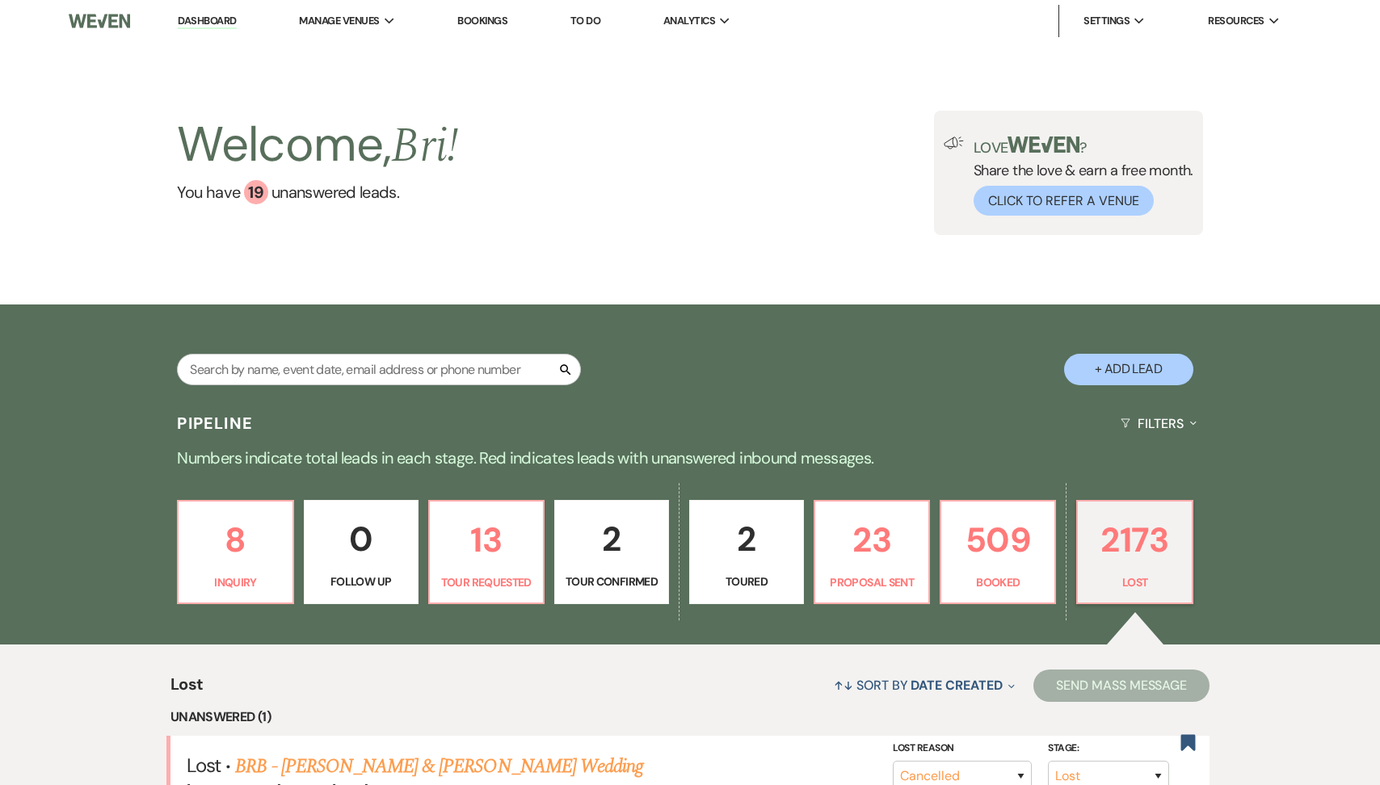
select select "5"
select select "8"
select select "1"
select select "8"
select select "5"
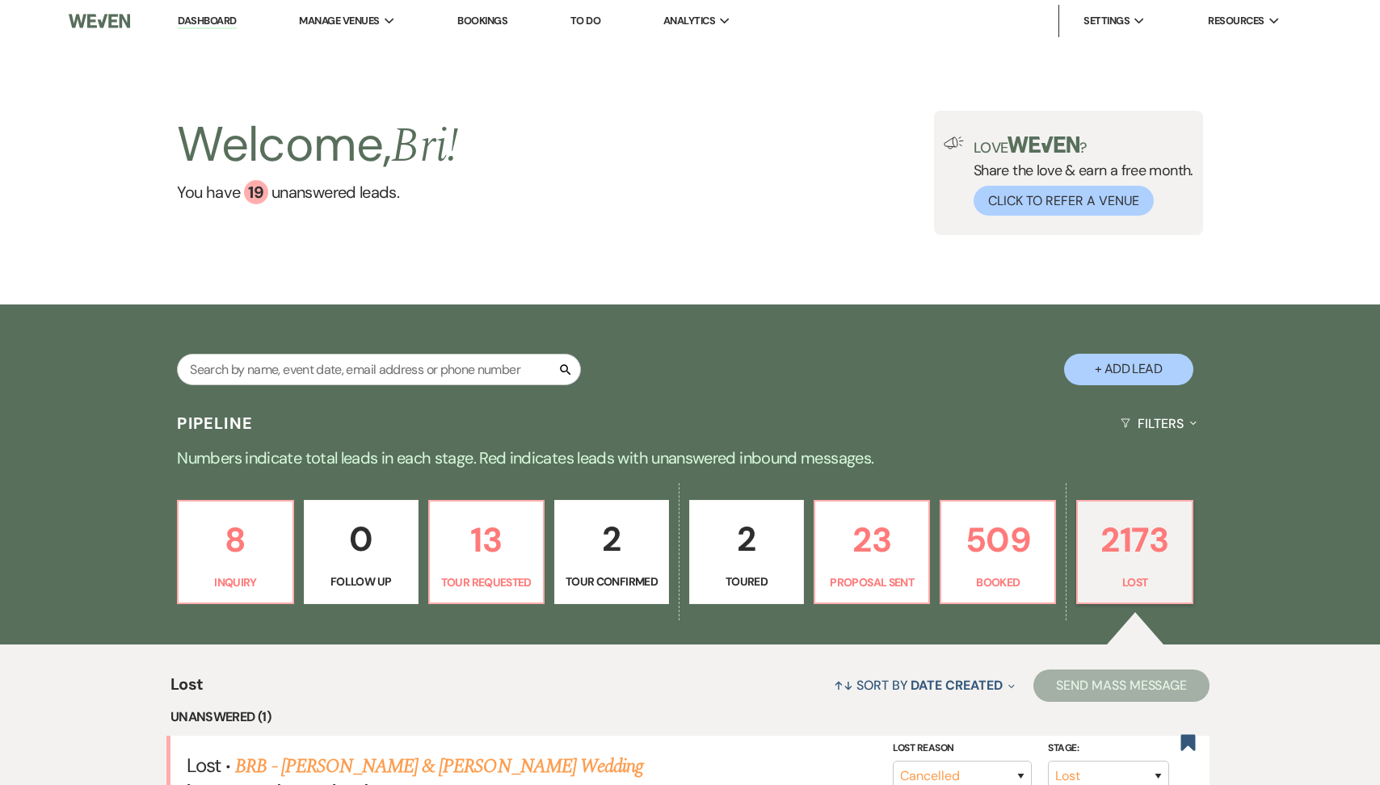
select select "8"
select select "5"
select select "8"
select select "5"
select select "8"
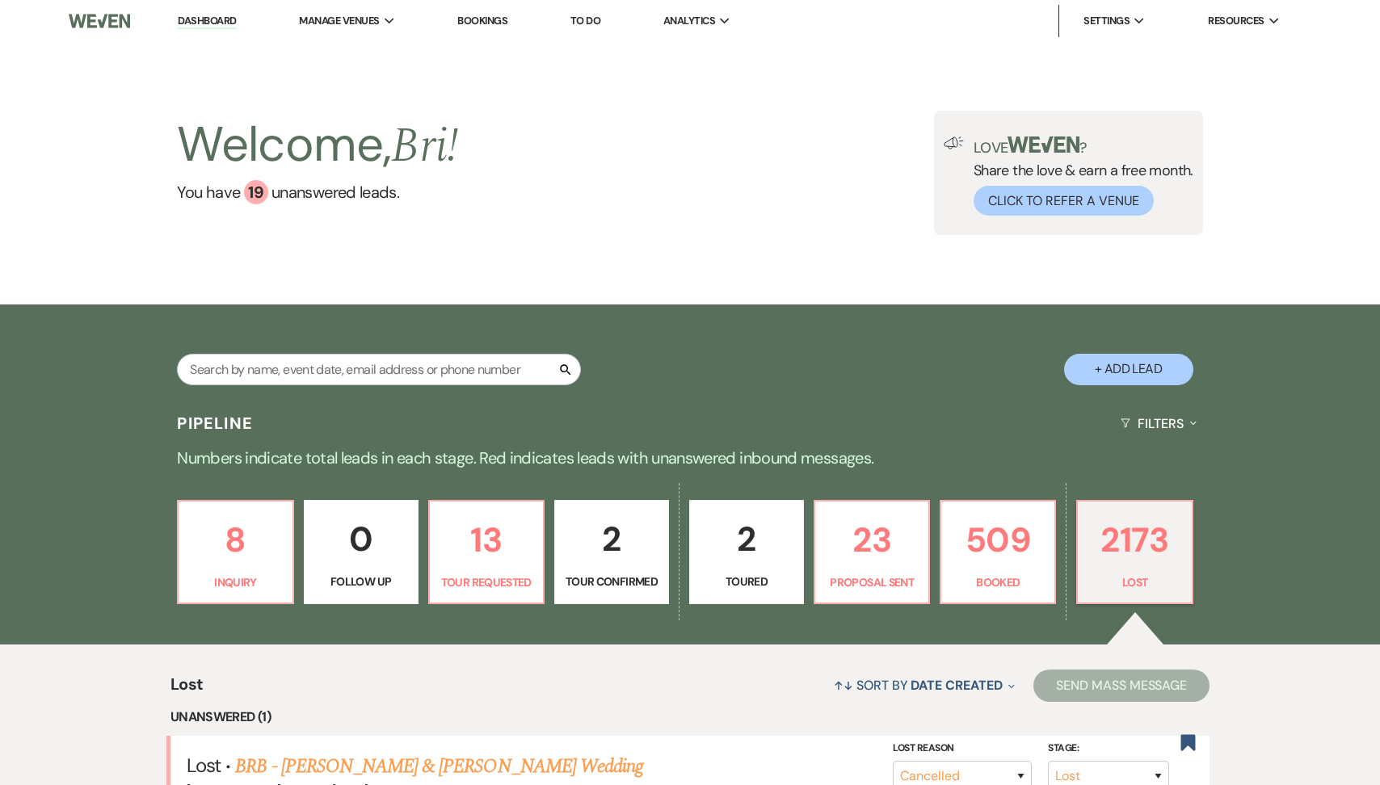
select select "6"
select select "8"
select select "5"
select select "8"
select select "5"
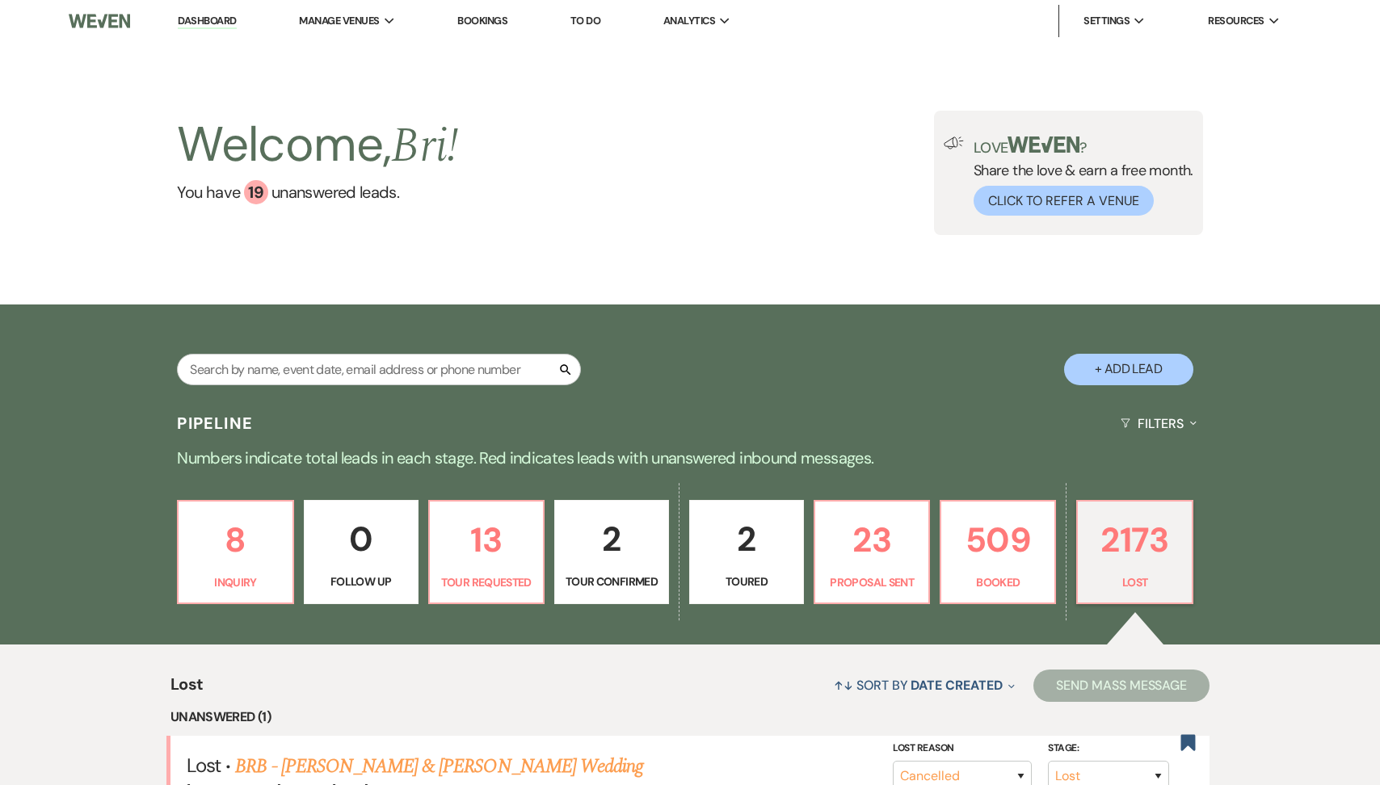
select select "8"
select select "5"
select select "8"
select select "5"
select select "8"
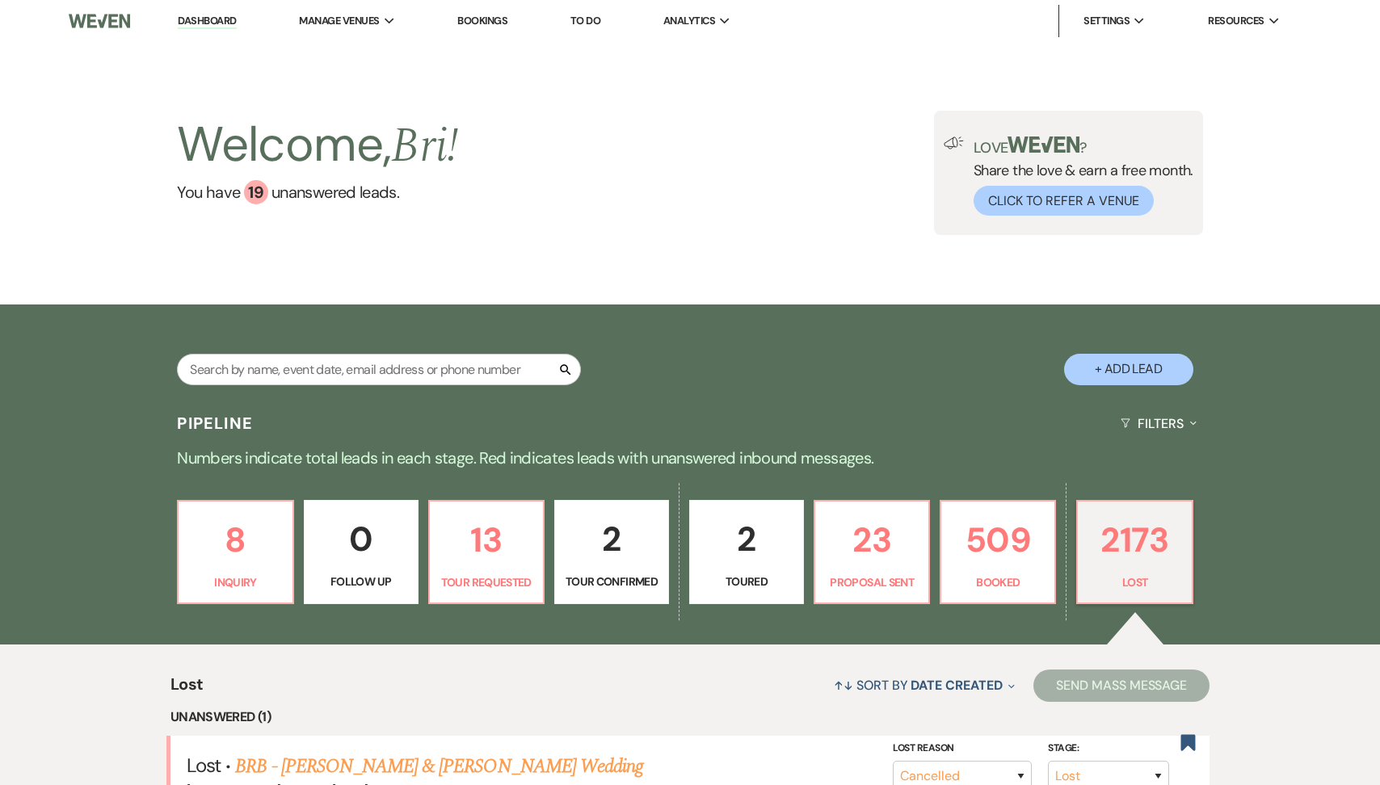
select select "6"
select select "8"
select select "5"
select select "8"
select select "5"
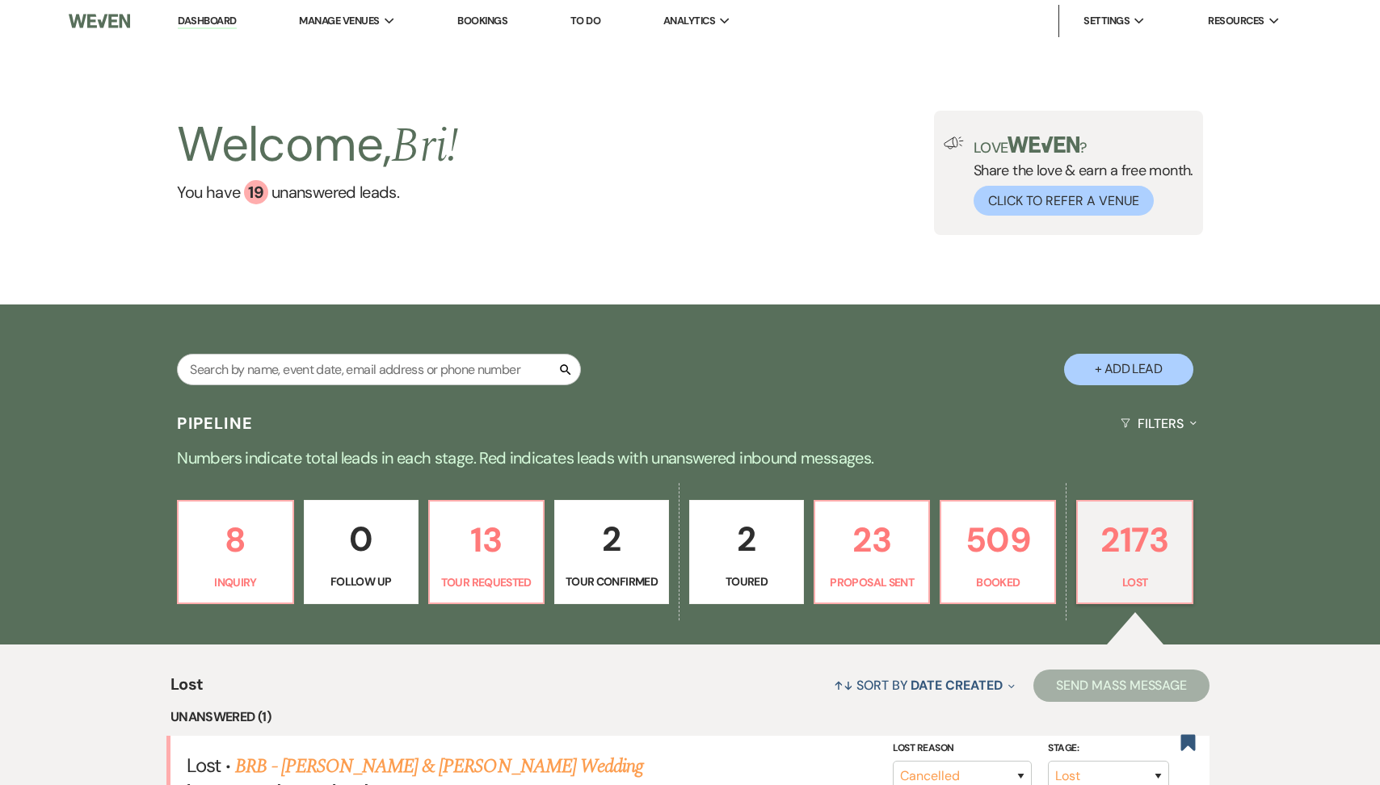
select select "8"
select select "5"
select select "8"
select select "5"
select select "8"
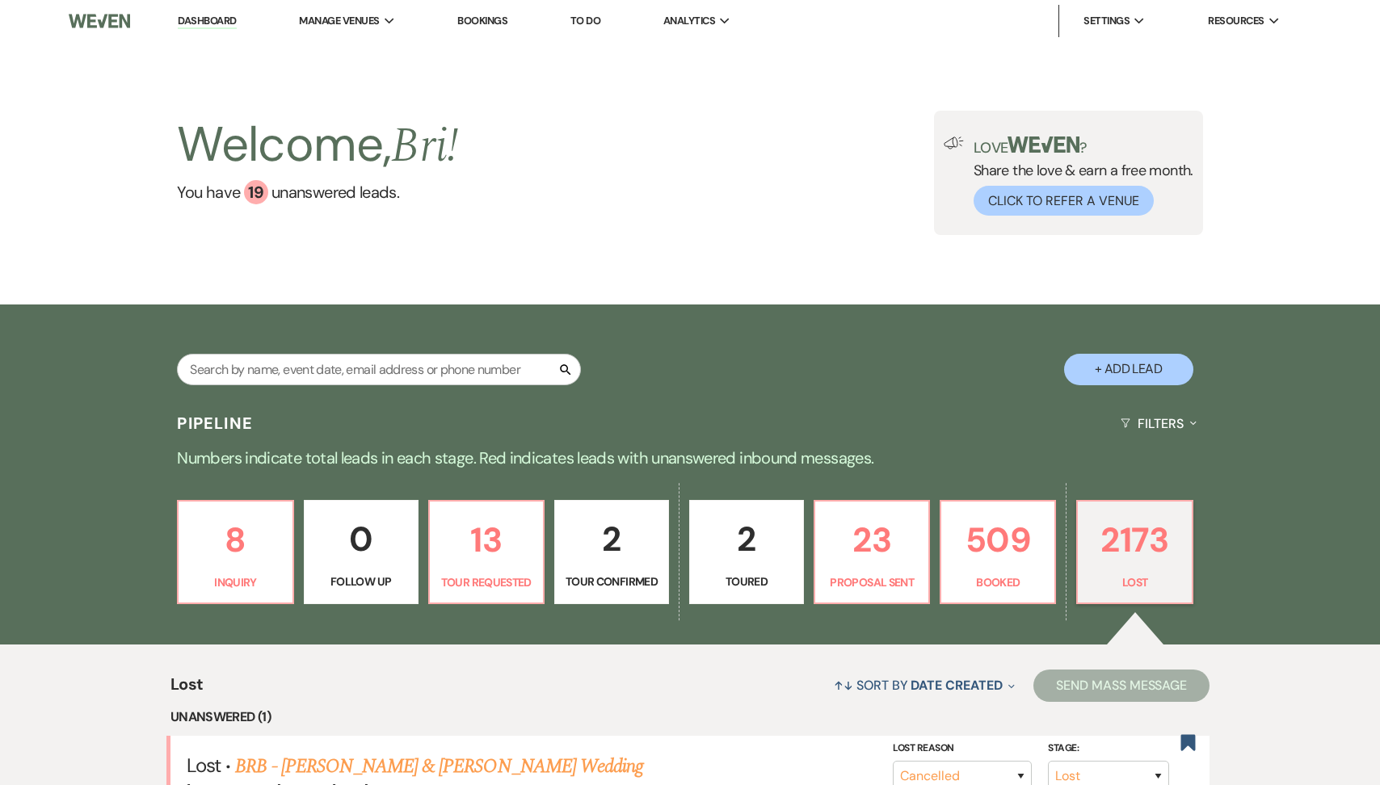
select select "5"
select select "8"
select select "5"
select select "8"
select select "5"
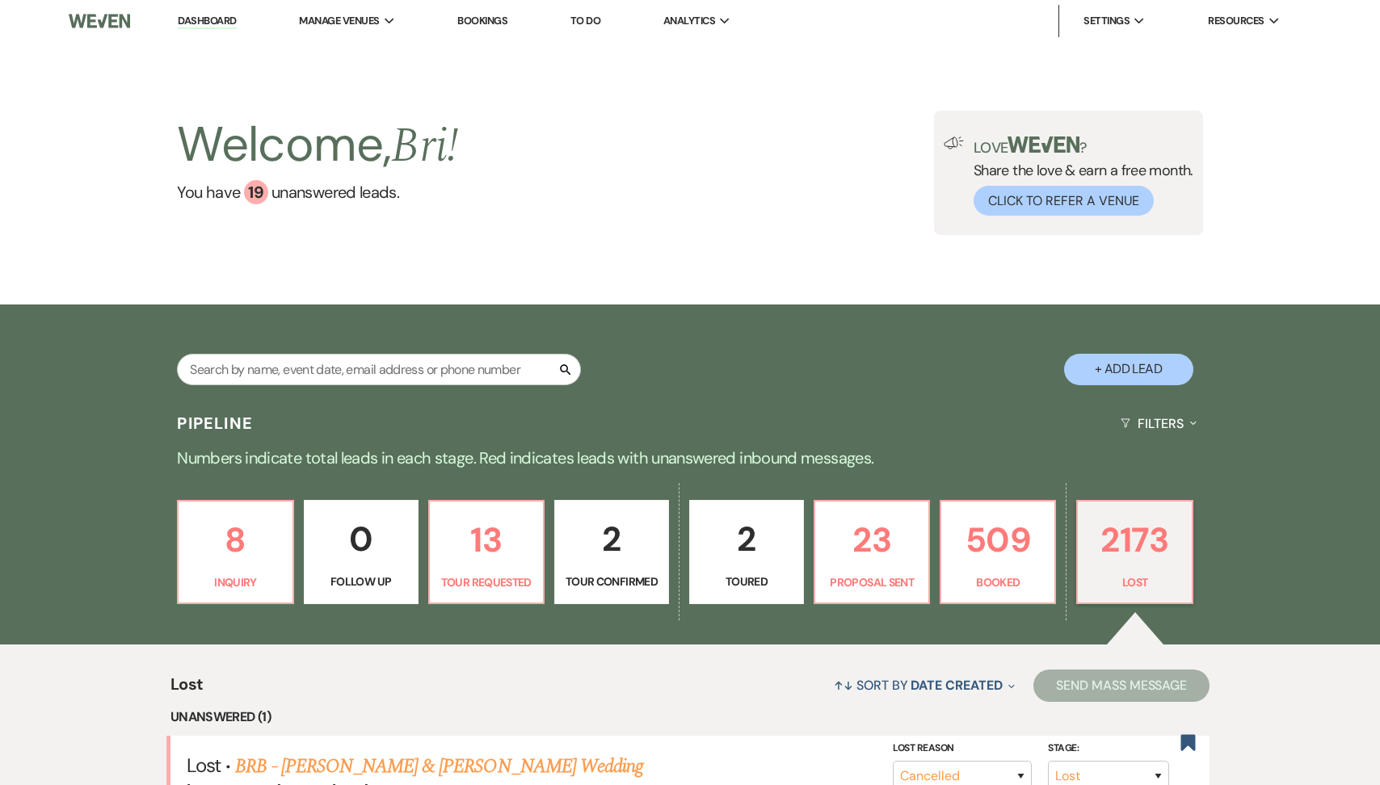
select select "8"
select select "6"
select select "8"
select select "5"
select select "8"
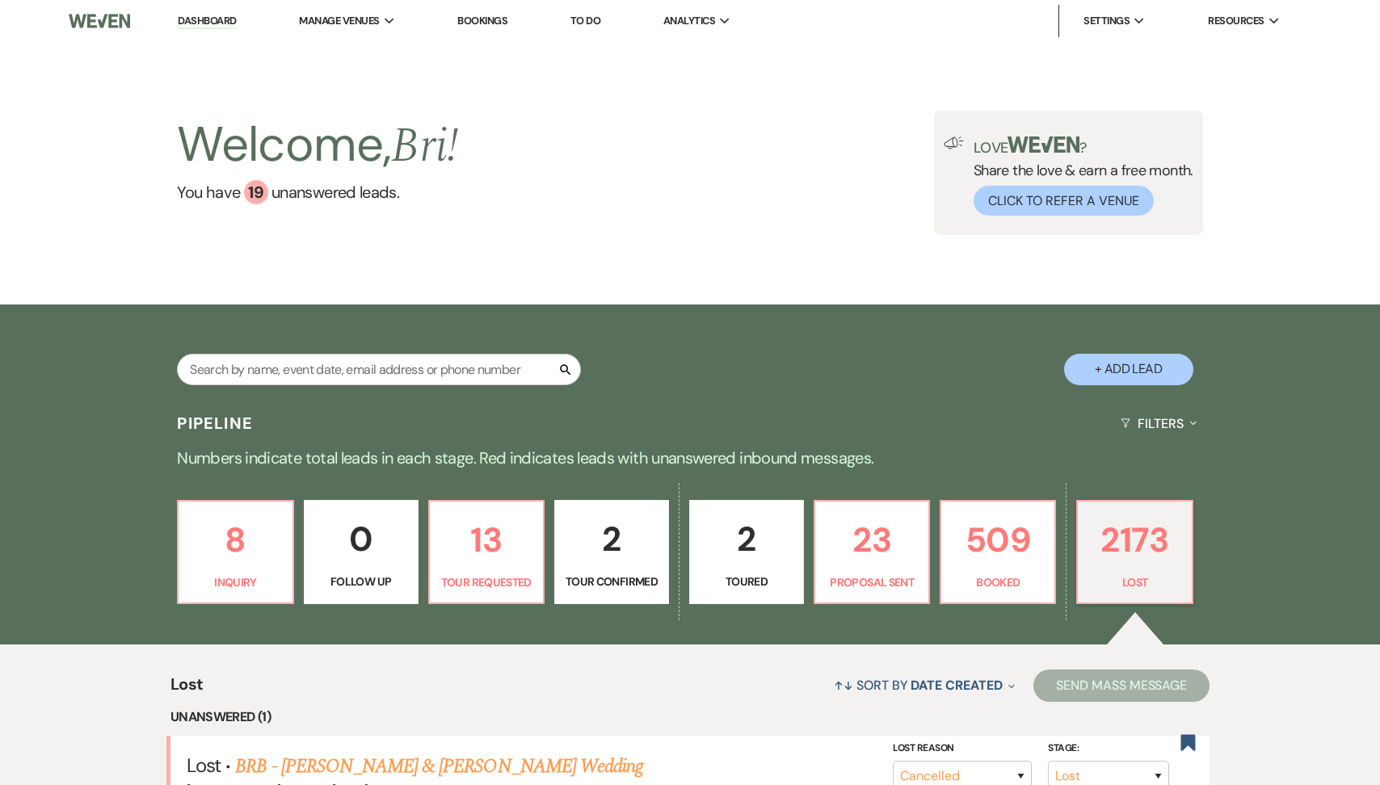
select select "5"
select select "8"
select select "5"
select select "8"
select select "5"
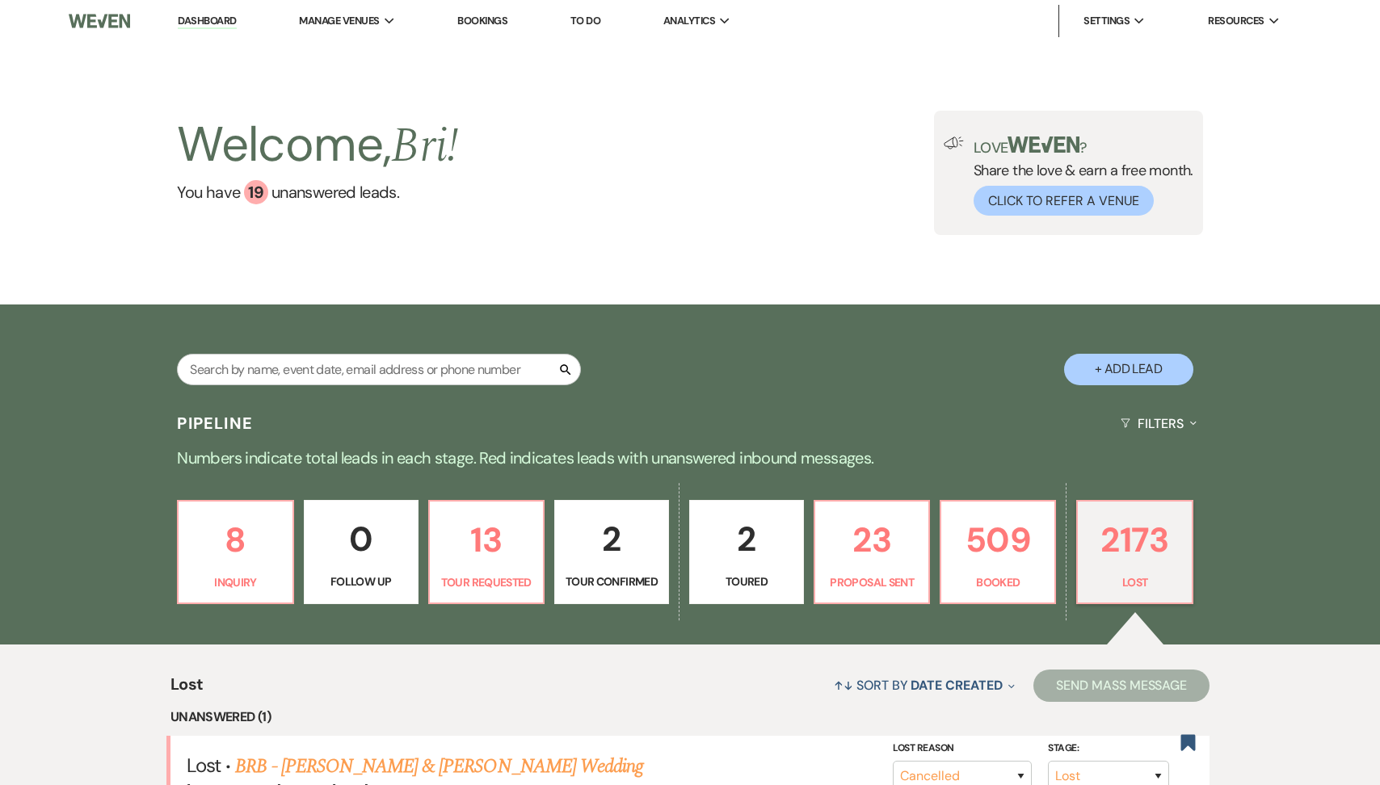
select select "8"
select select "5"
select select "8"
select select "1"
select select "8"
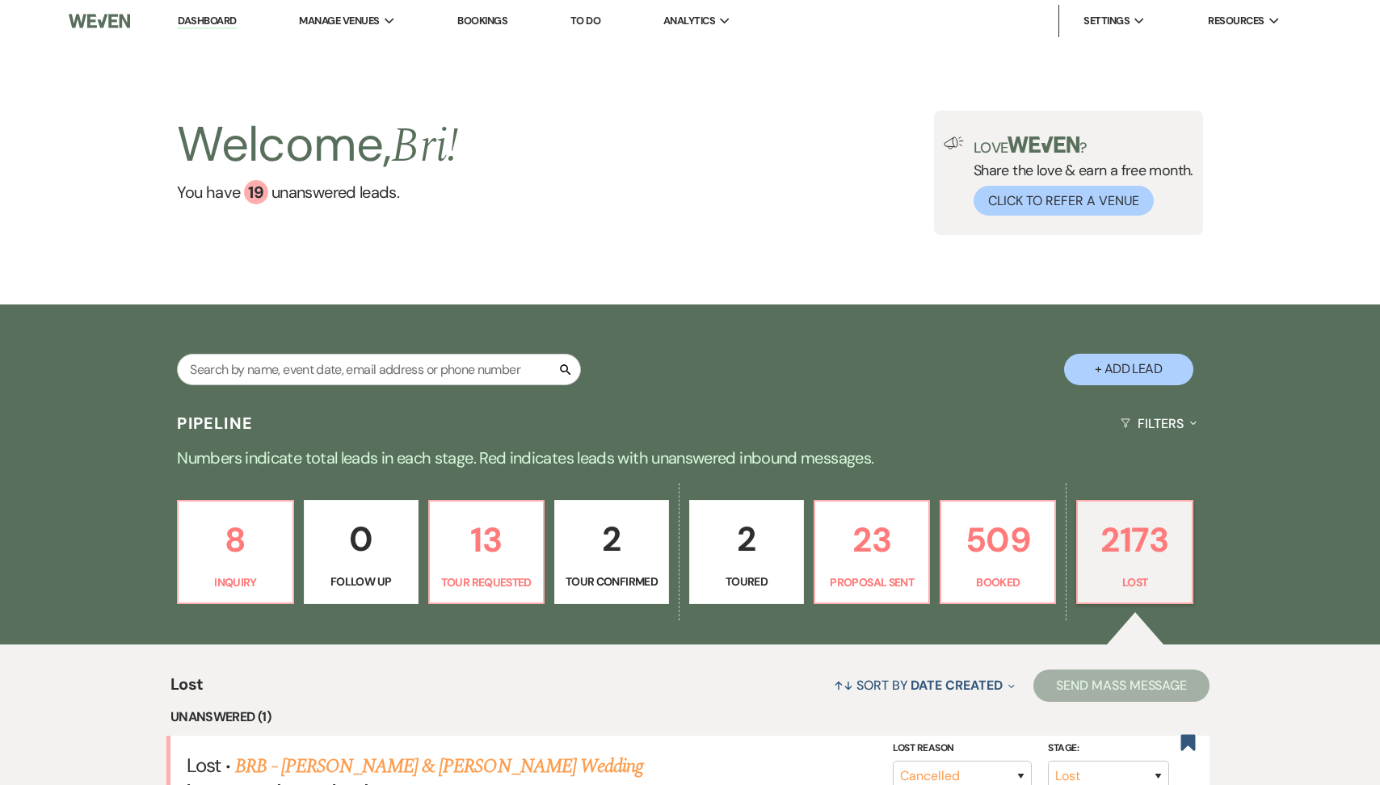
select select "5"
select select "8"
select select "5"
select select "8"
select select "5"
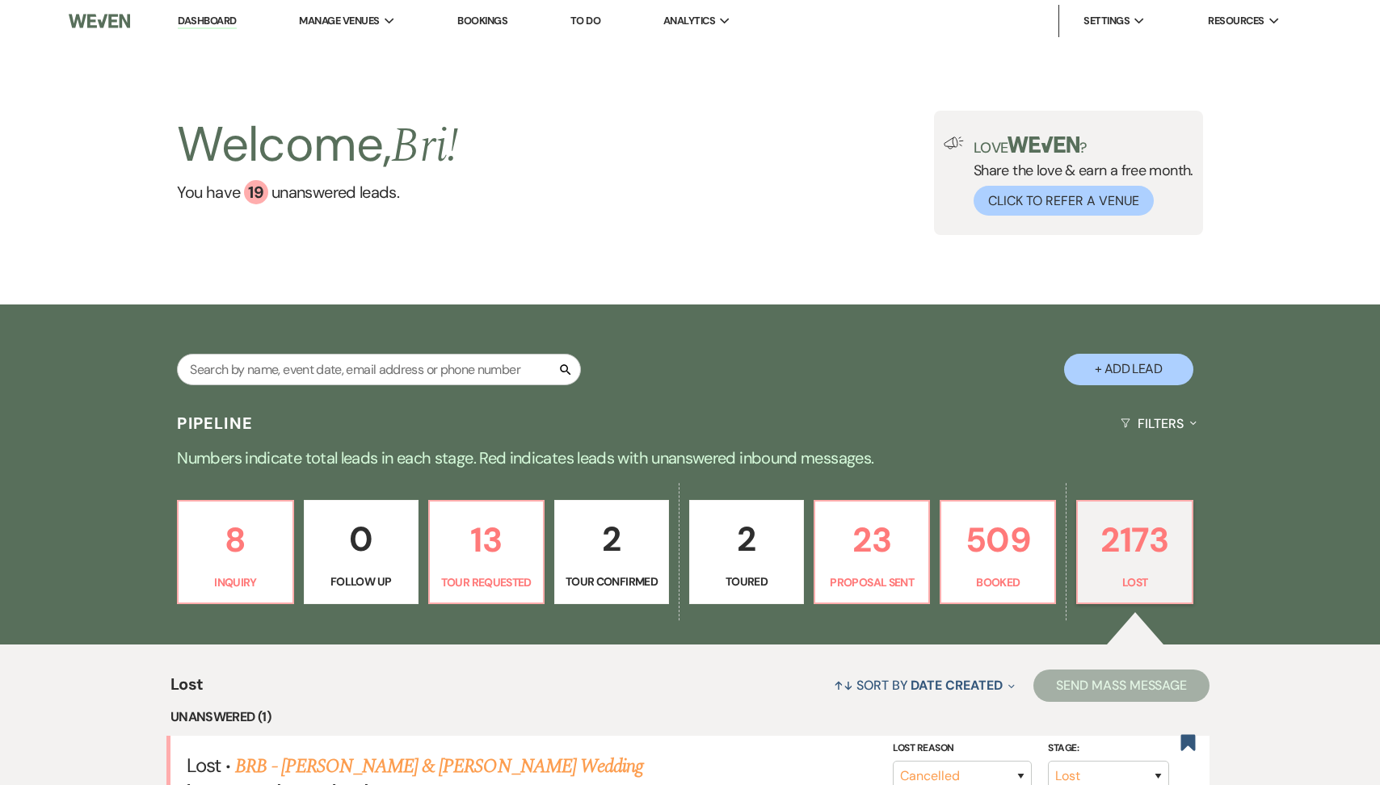
select select "8"
select select "5"
select select "8"
select select "5"
select select "8"
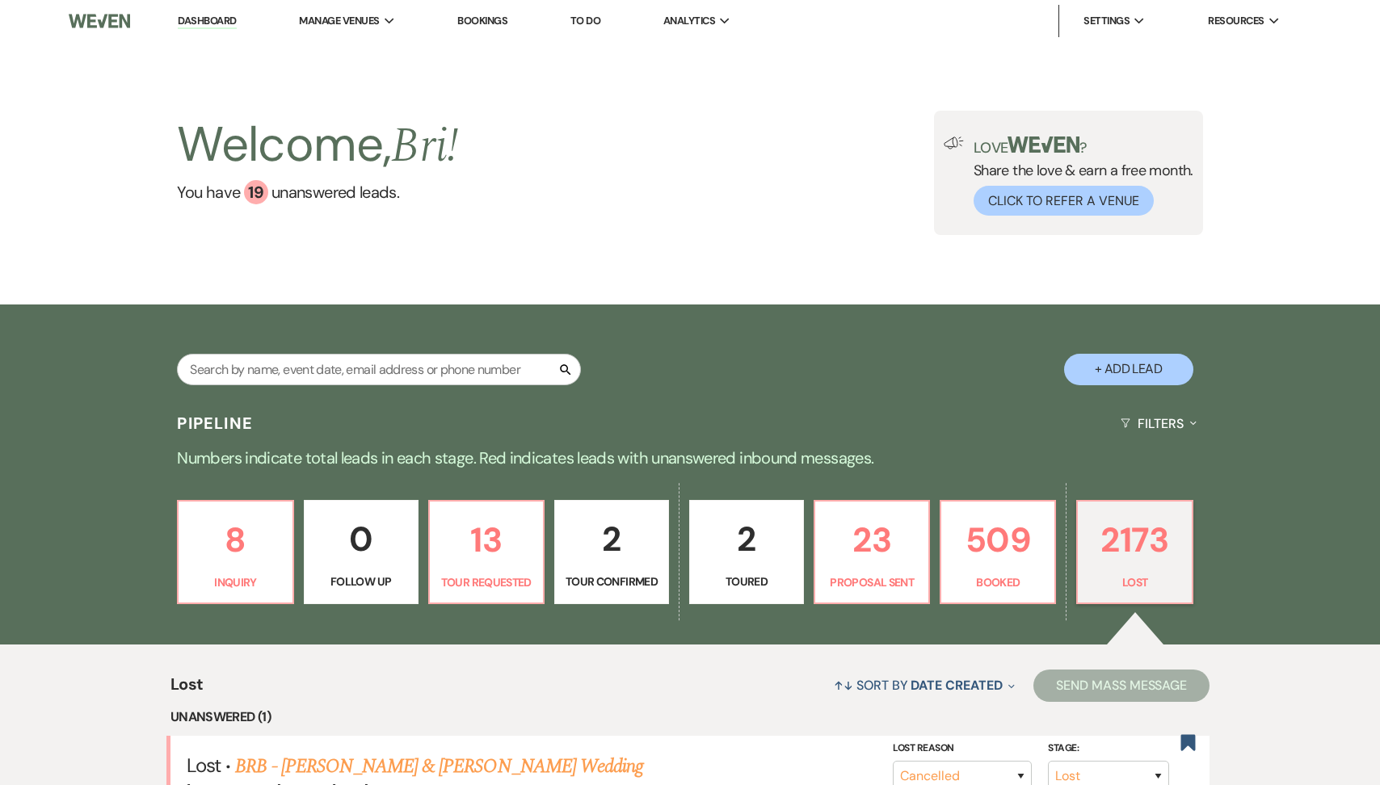
select select "5"
select select "8"
select select "6"
select select "8"
select select "5"
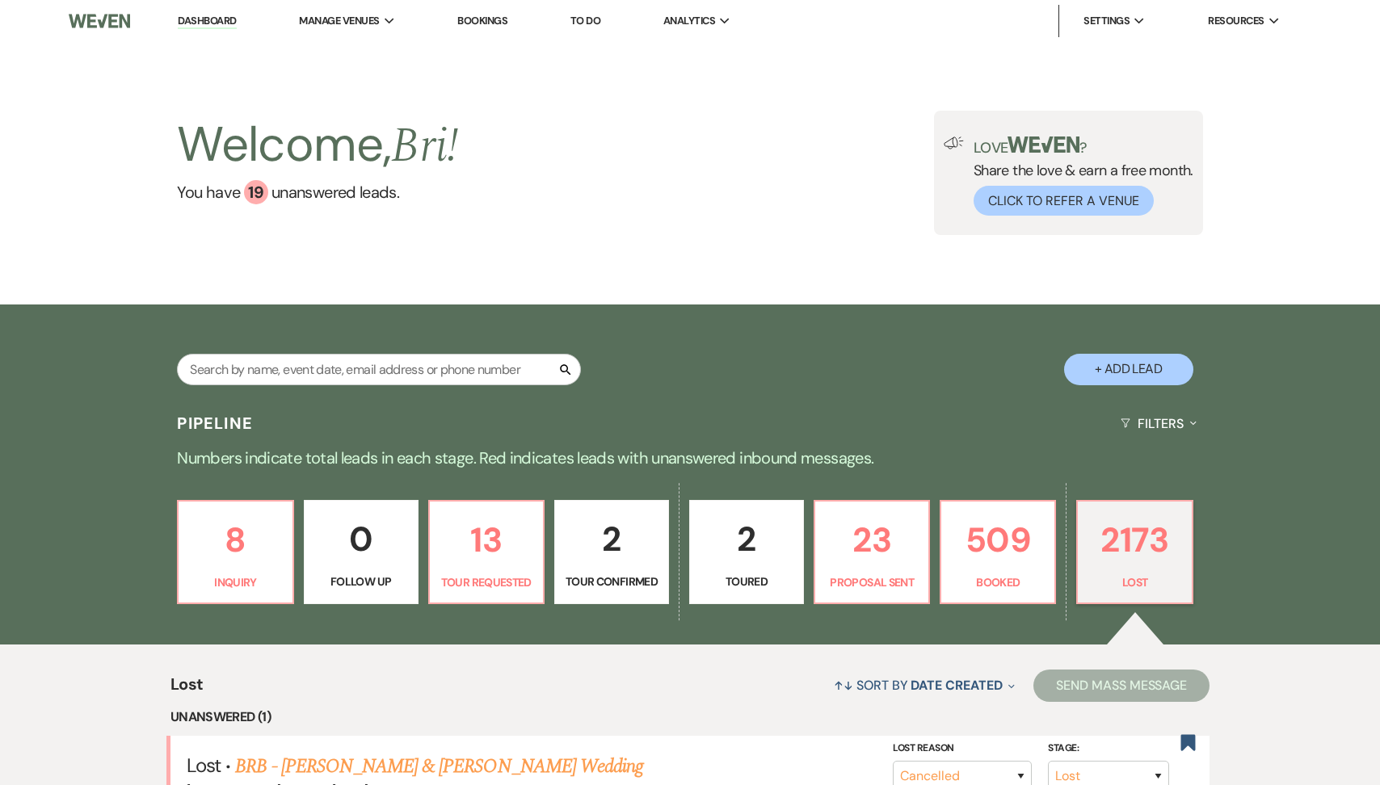
select select "8"
select select "1"
select select "8"
select select "5"
select select "8"
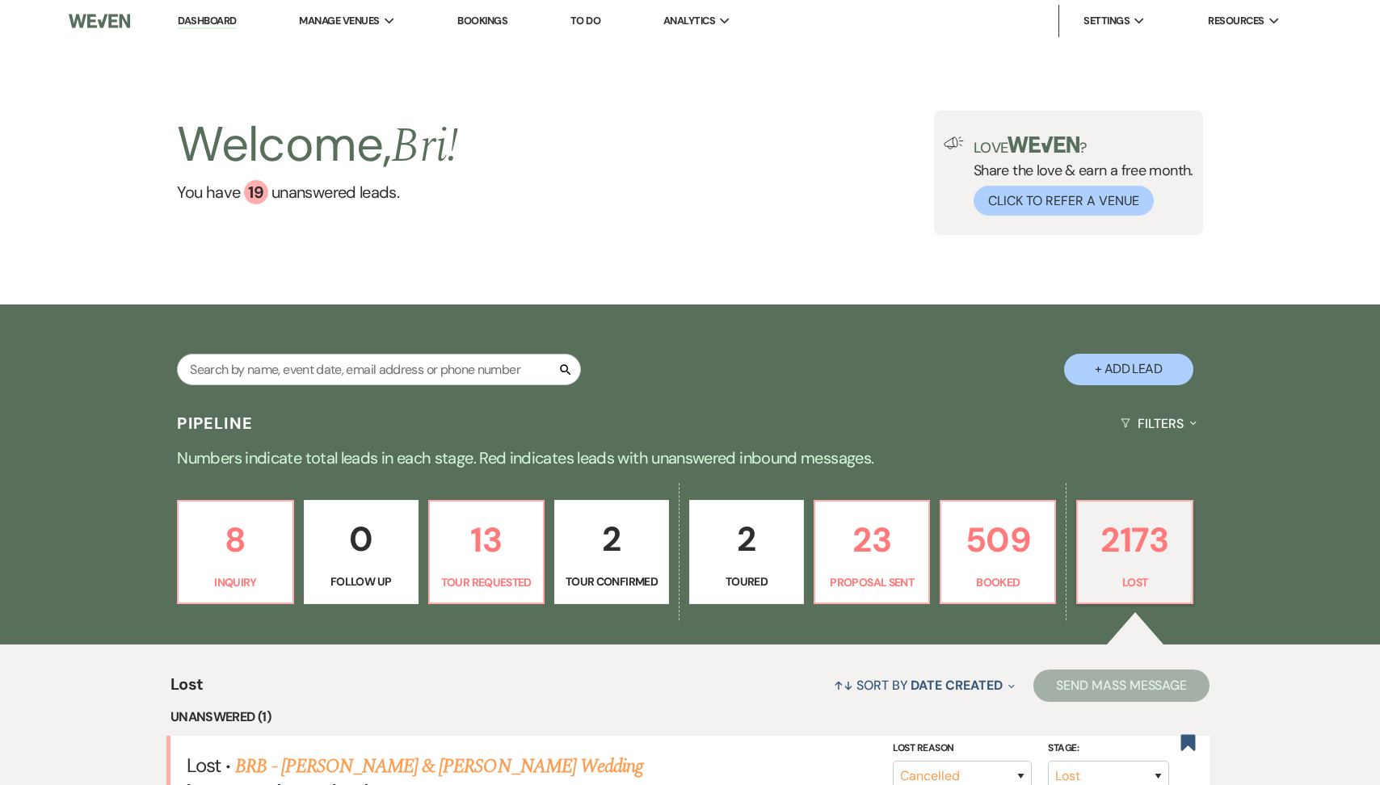
select select "5"
select select "8"
select select "5"
select select "8"
select select "5"
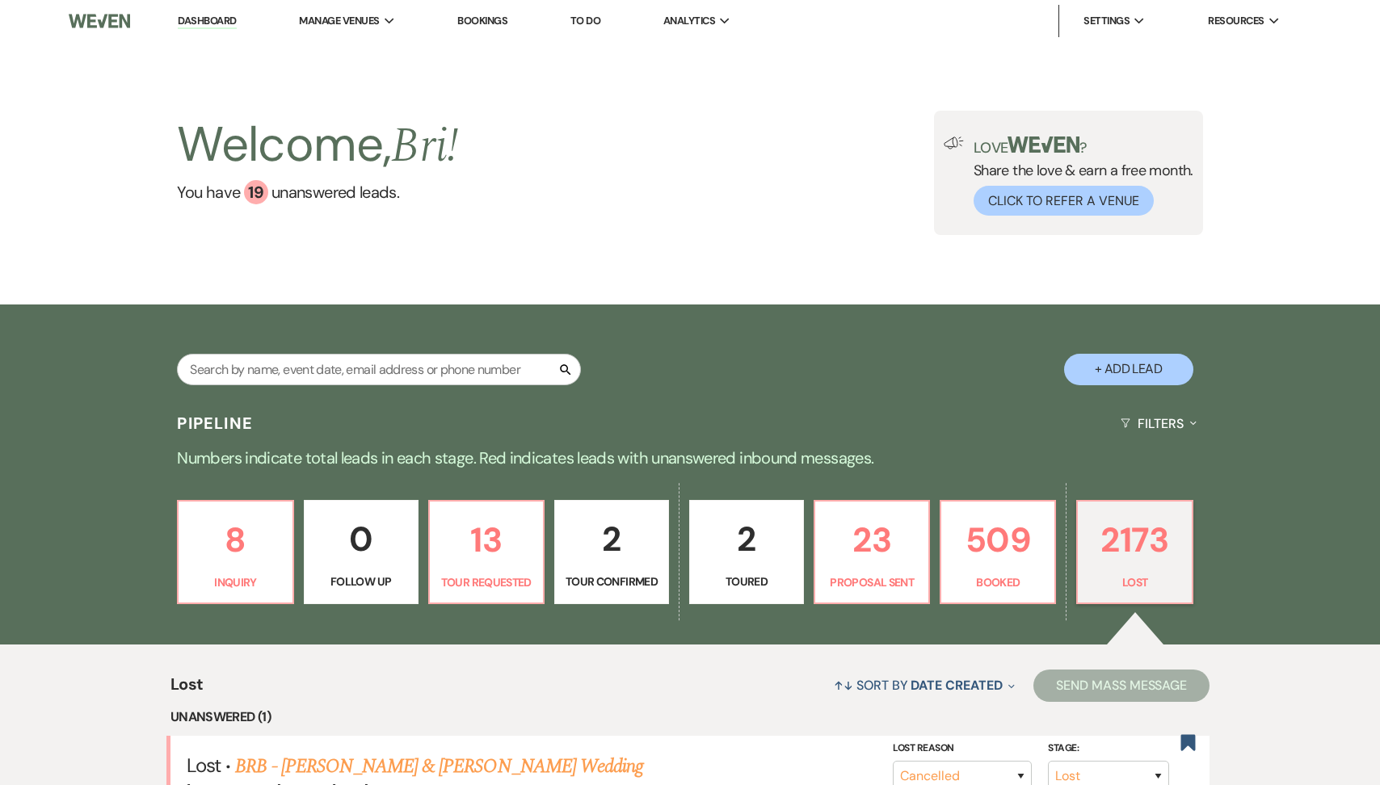
select select "8"
select select "5"
select select "8"
select select "6"
select select "8"
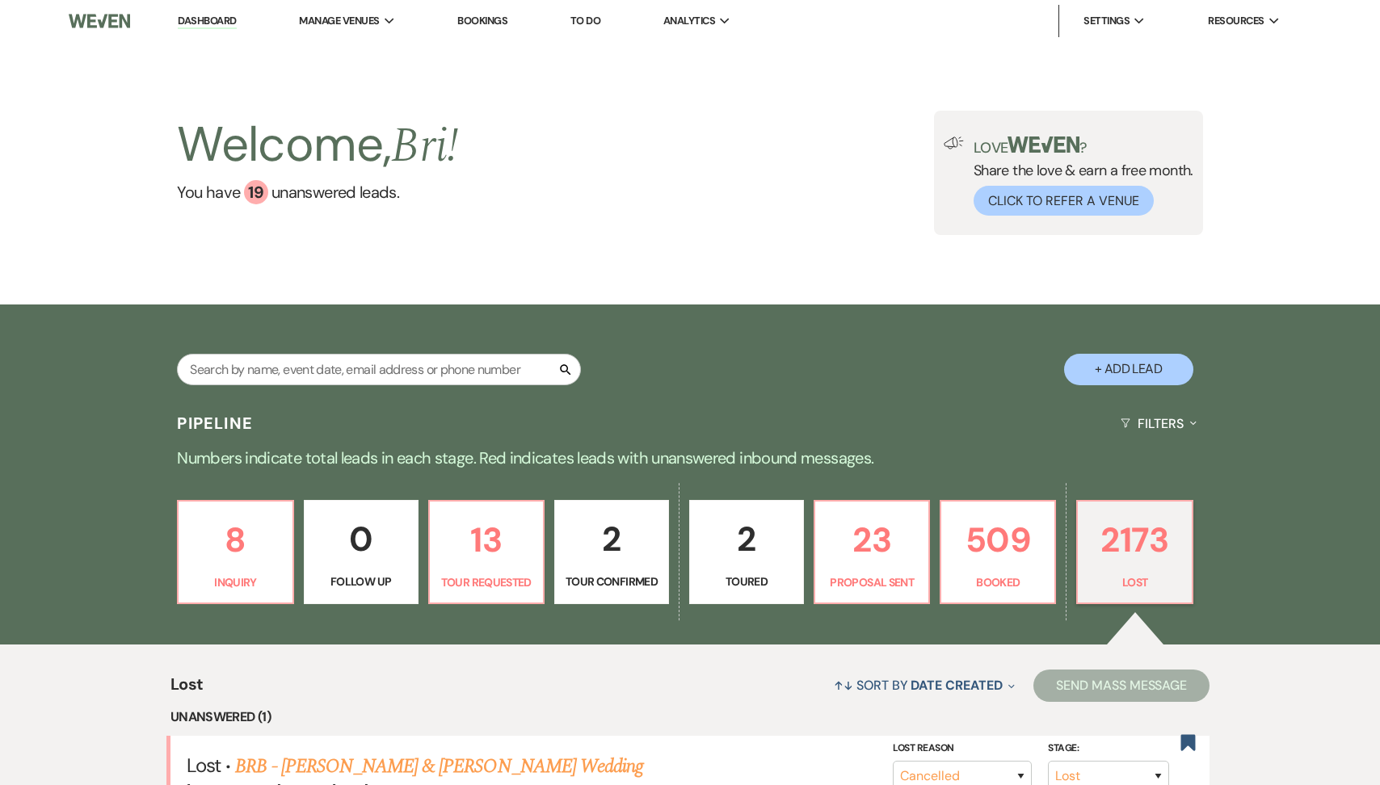
select select "5"
select select "8"
select select "7"
select select "8"
select select "5"
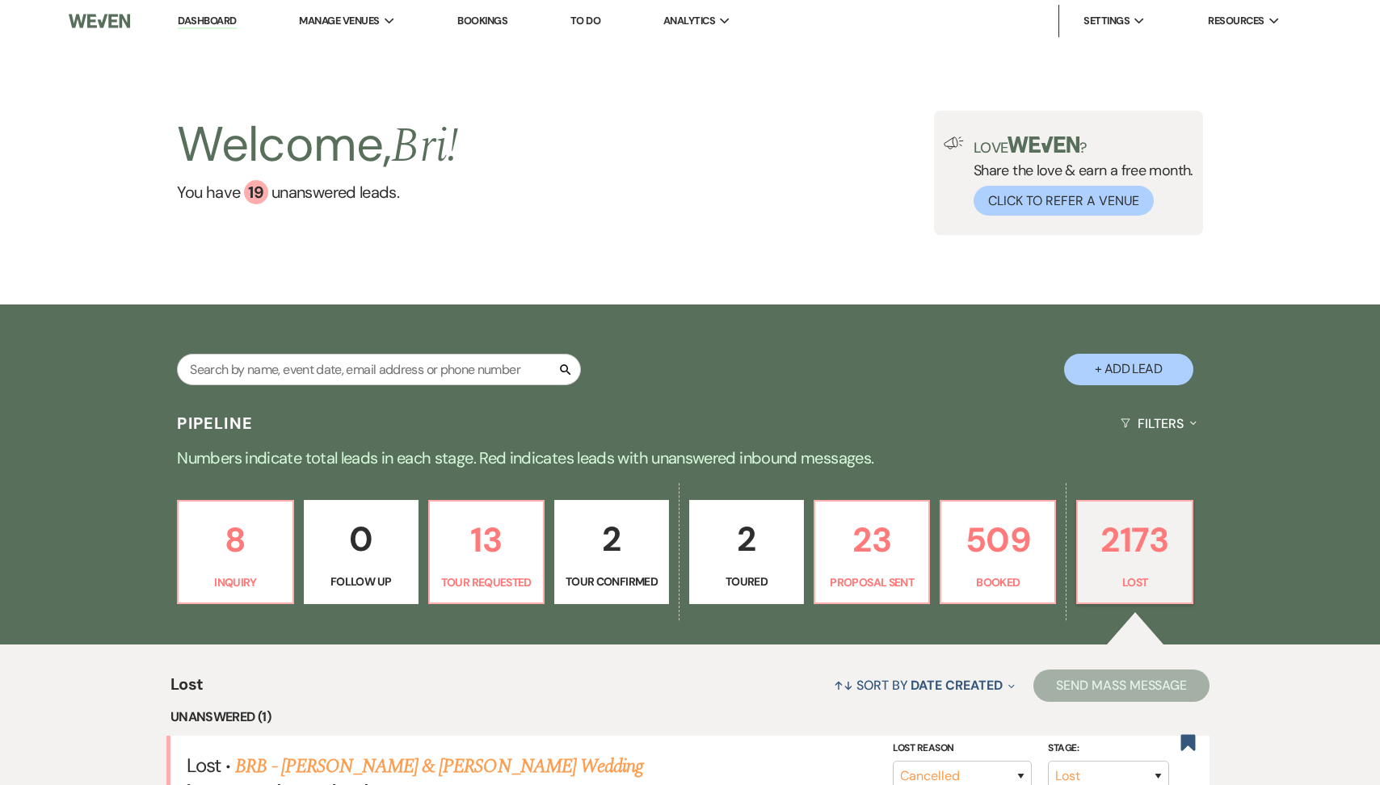
select select "8"
select select "5"
select select "8"
select select "5"
select select "8"
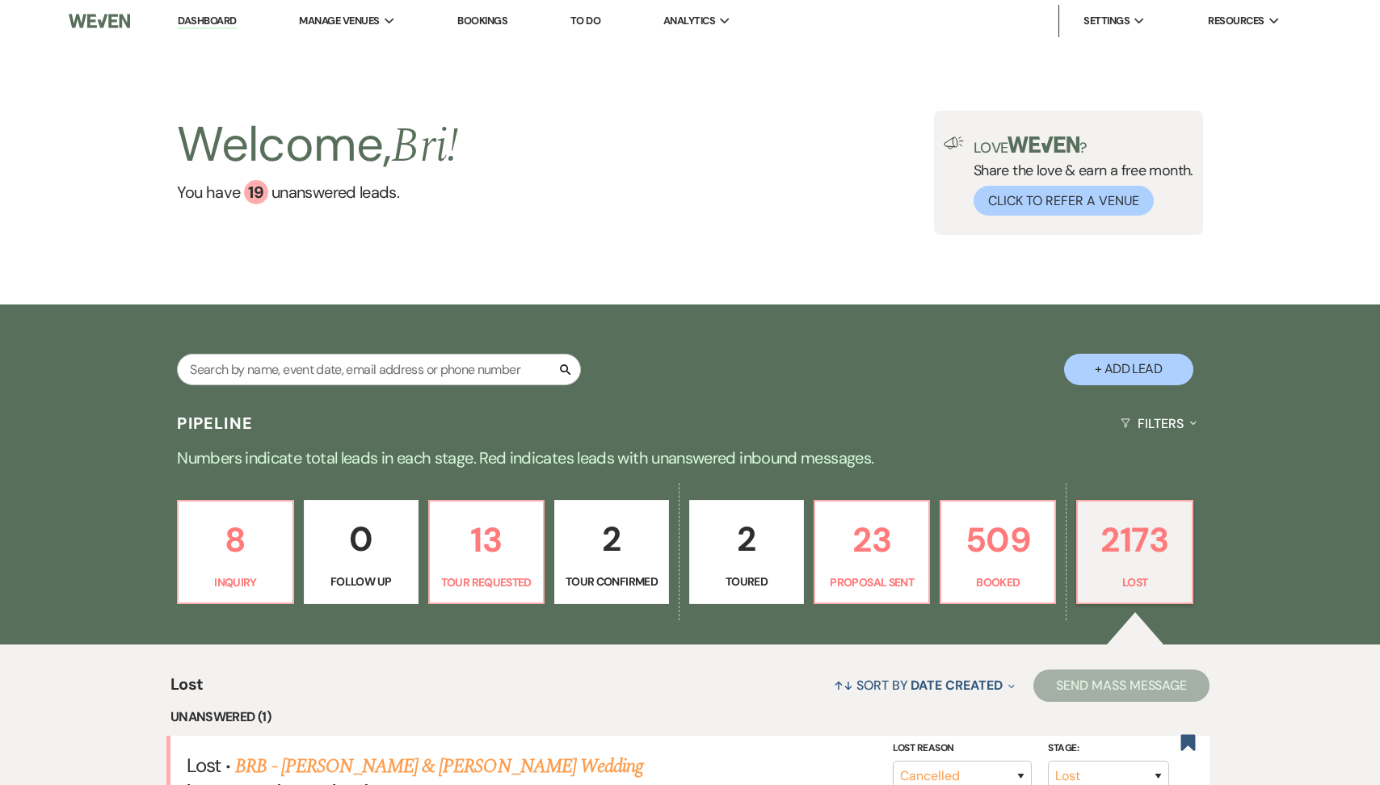
select select "1"
select select "8"
select select "1"
select select "8"
select select "5"
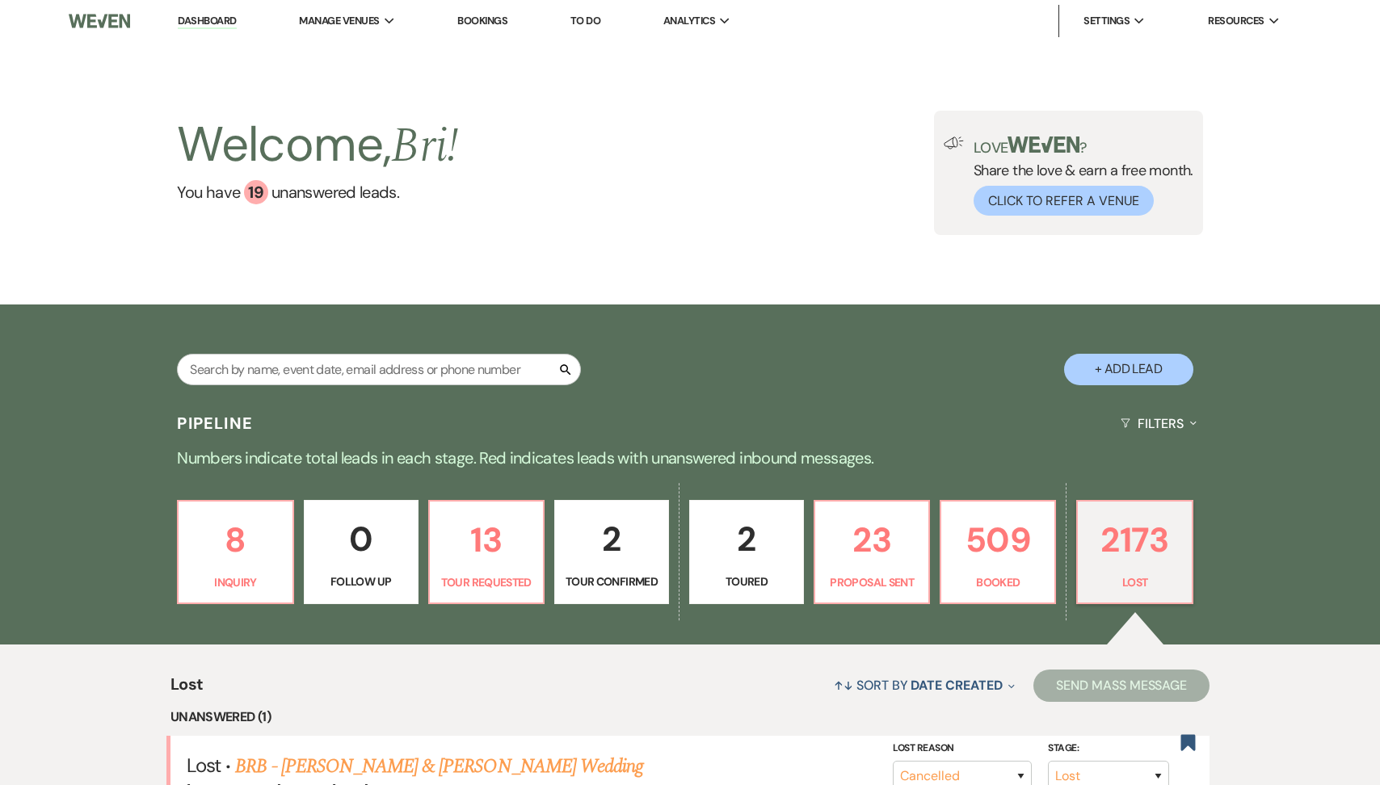
select select "8"
select select "5"
select select "8"
select select "1"
select select "8"
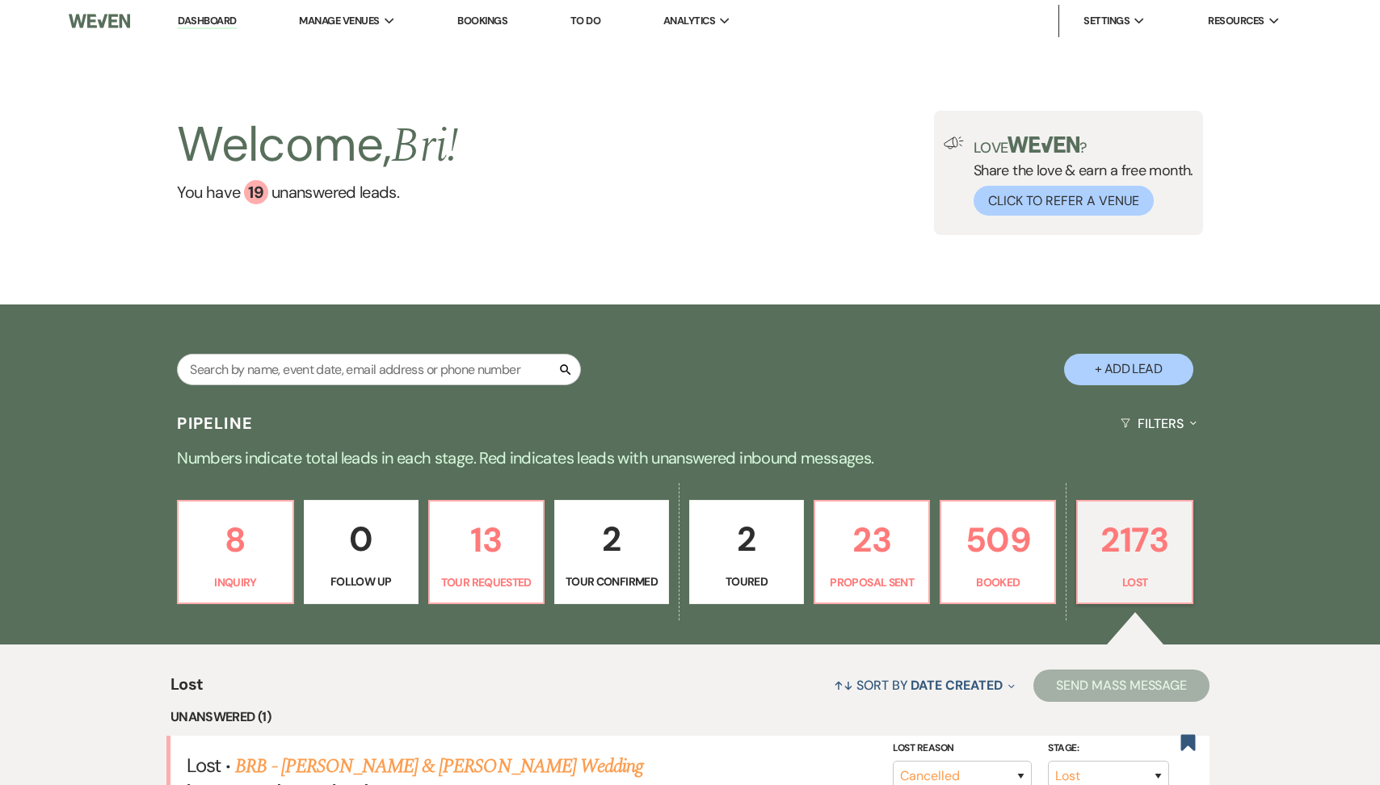
select select "5"
select select "8"
select select "1"
select select "8"
select select "6"
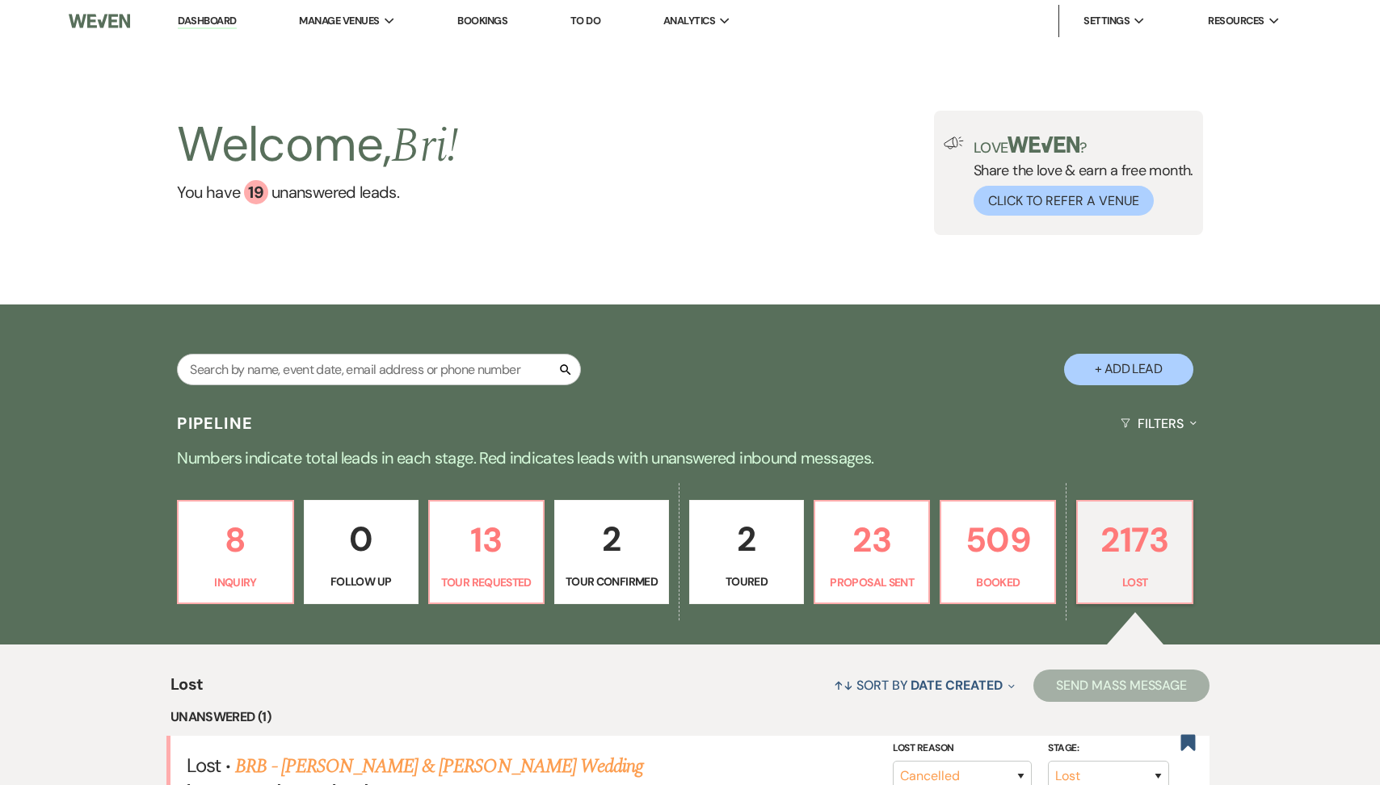
select select "8"
select select "5"
select select "8"
select select "1"
select select "8"
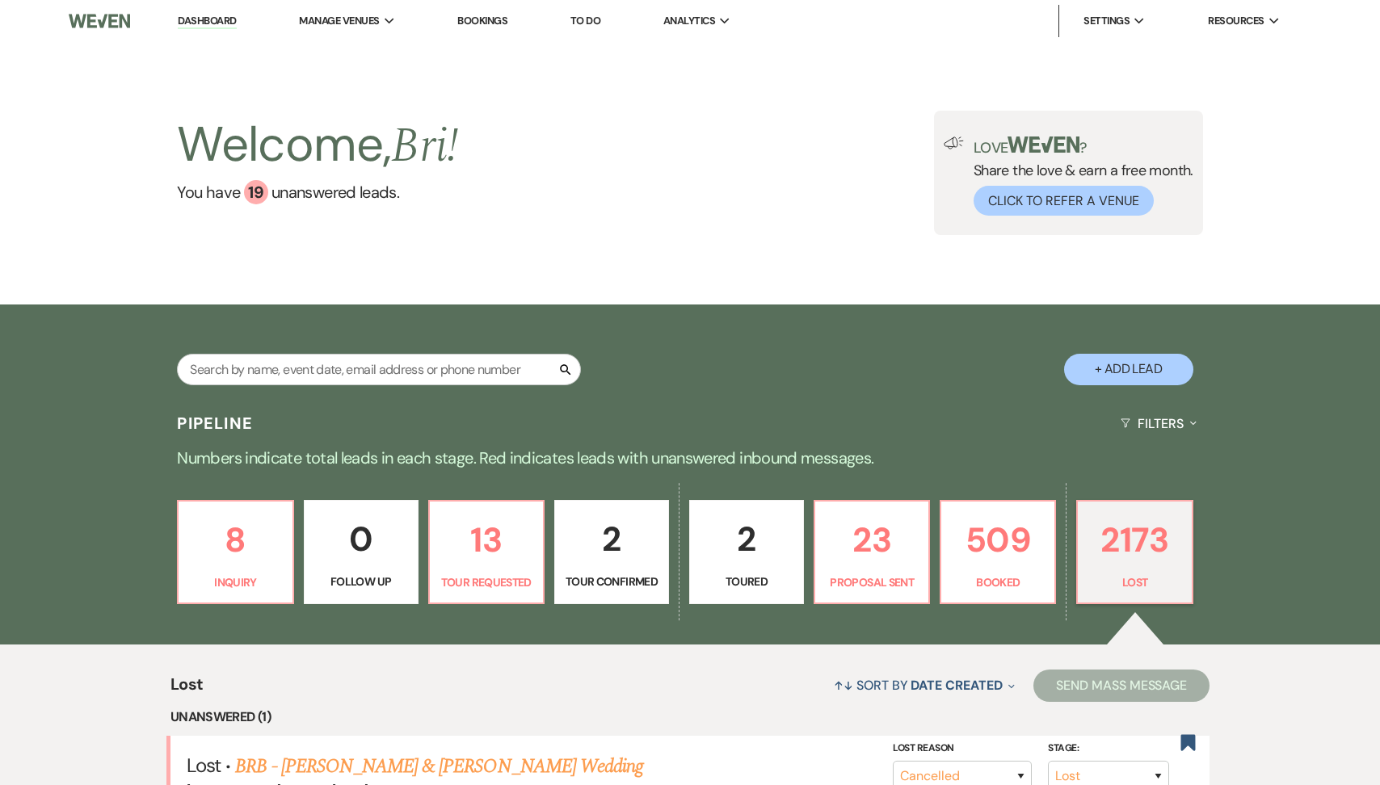
select select "5"
select select "8"
select select "1"
select select "8"
select select "5"
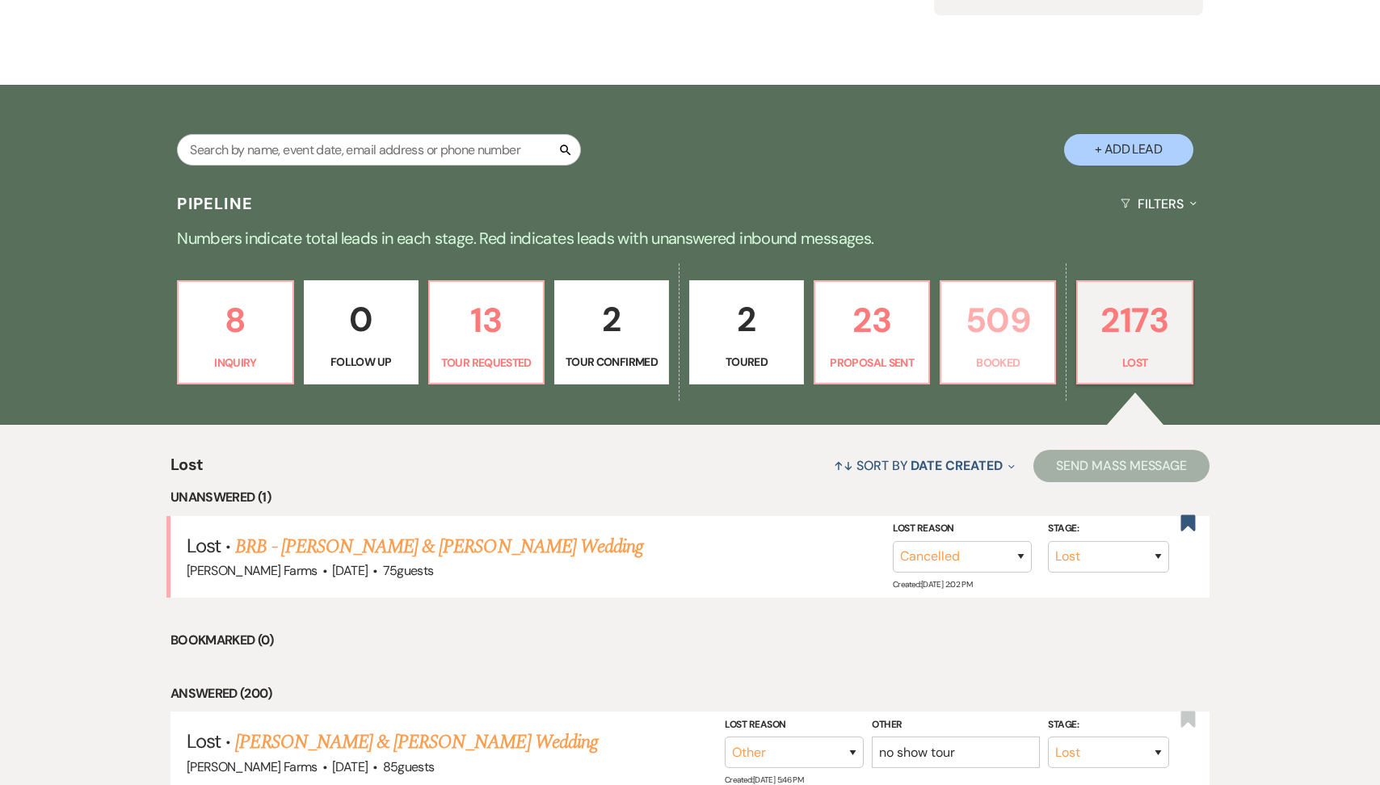
click at [1015, 334] on p "509" at bounding box center [998, 320] width 94 height 54
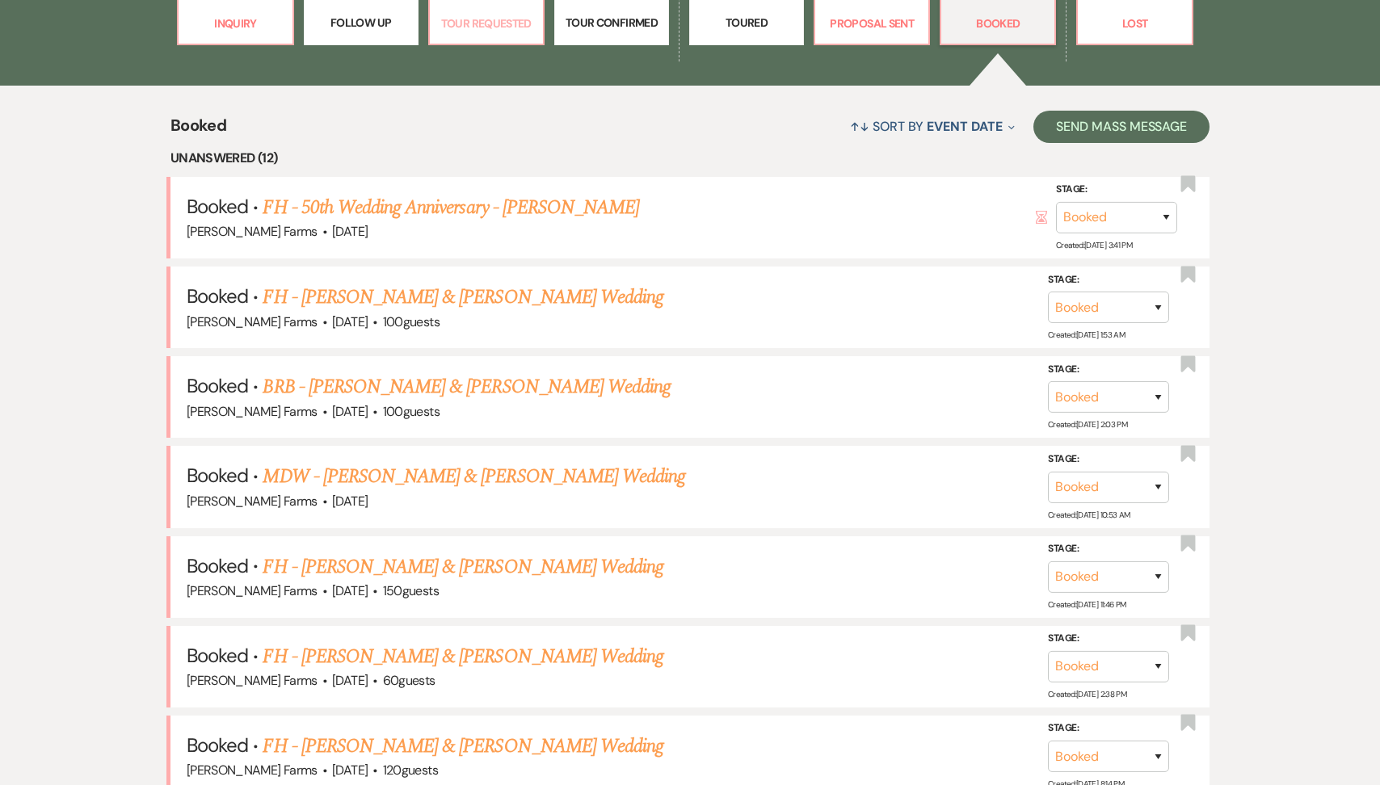
scroll to position [561, 0]
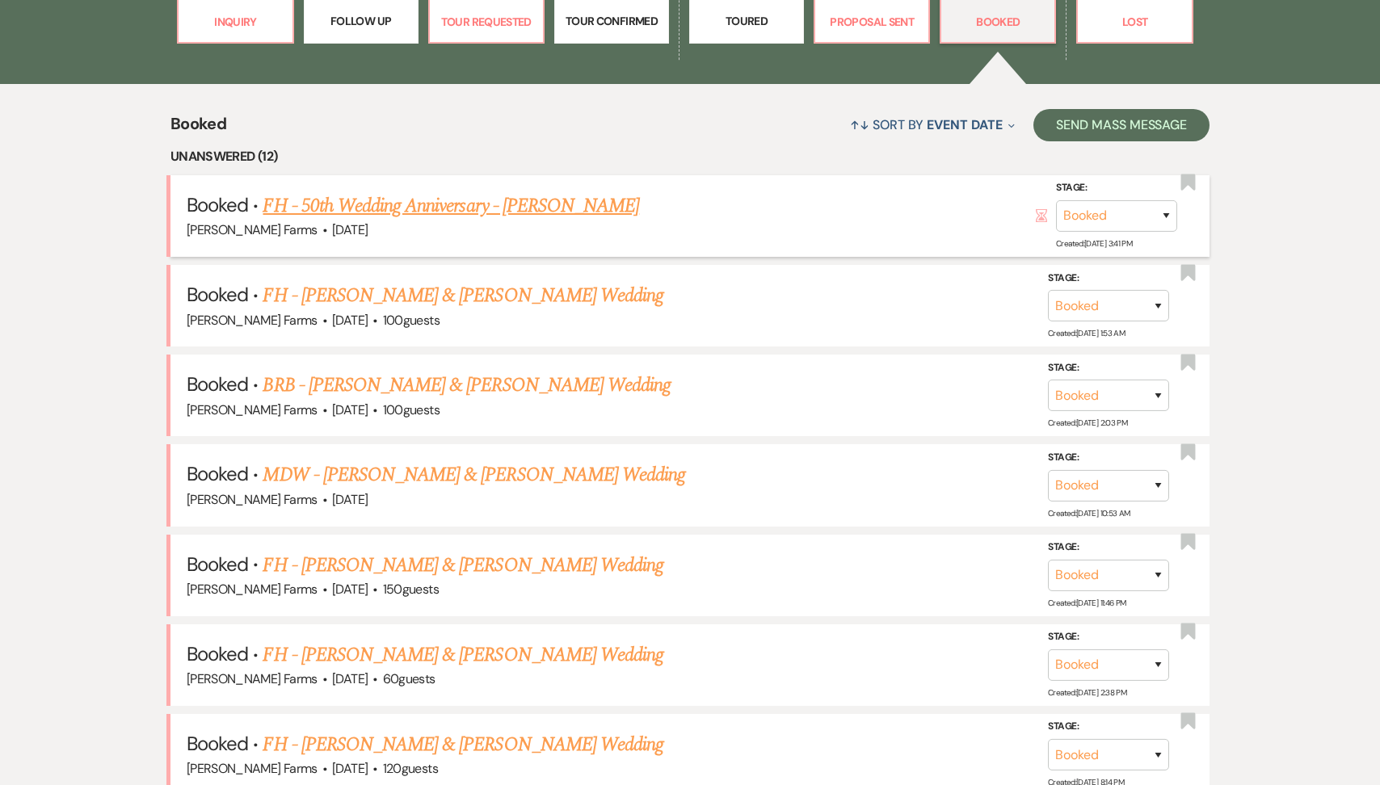
click at [530, 200] on link "FH - 50th Wedding Anniversary - [PERSON_NAME]" at bounding box center [451, 205] width 376 height 29
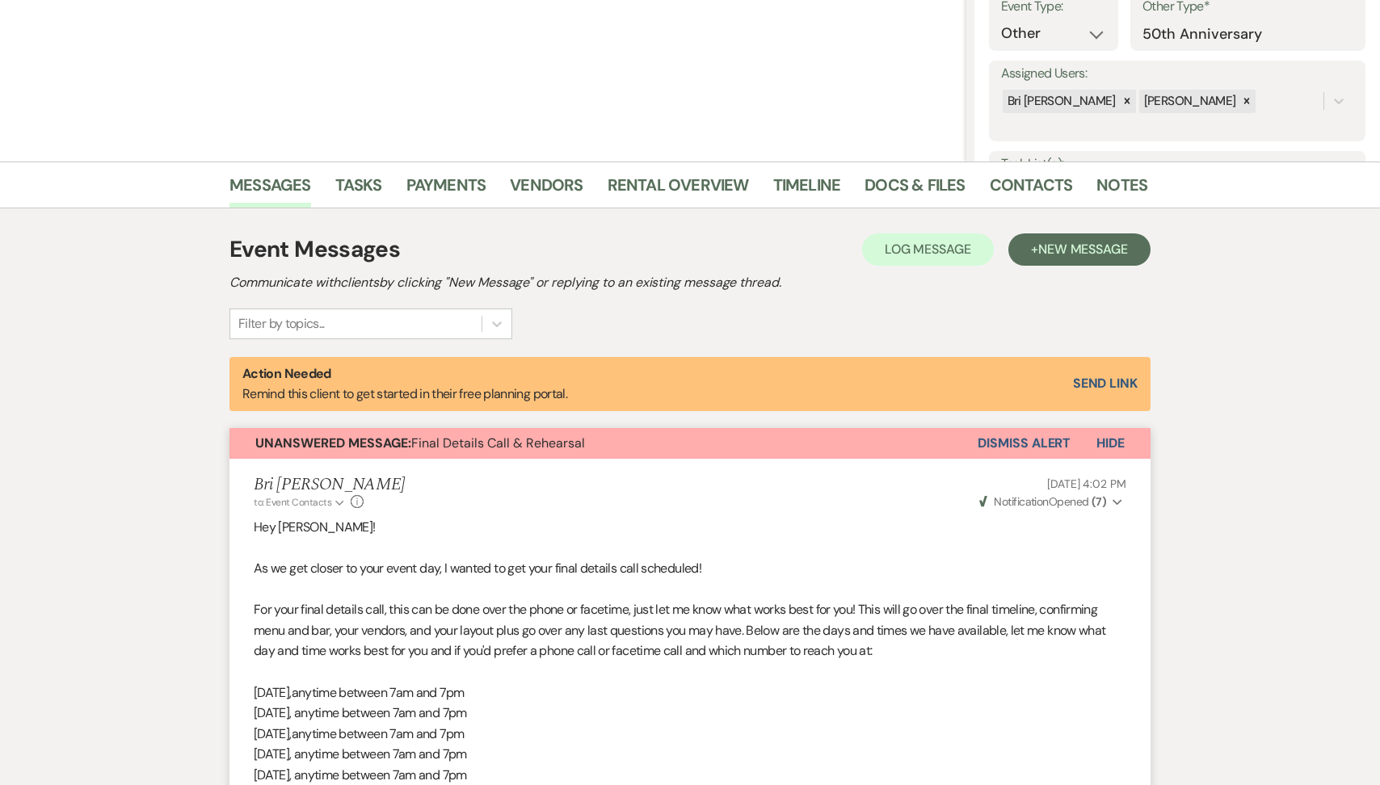
scroll to position [57, 0]
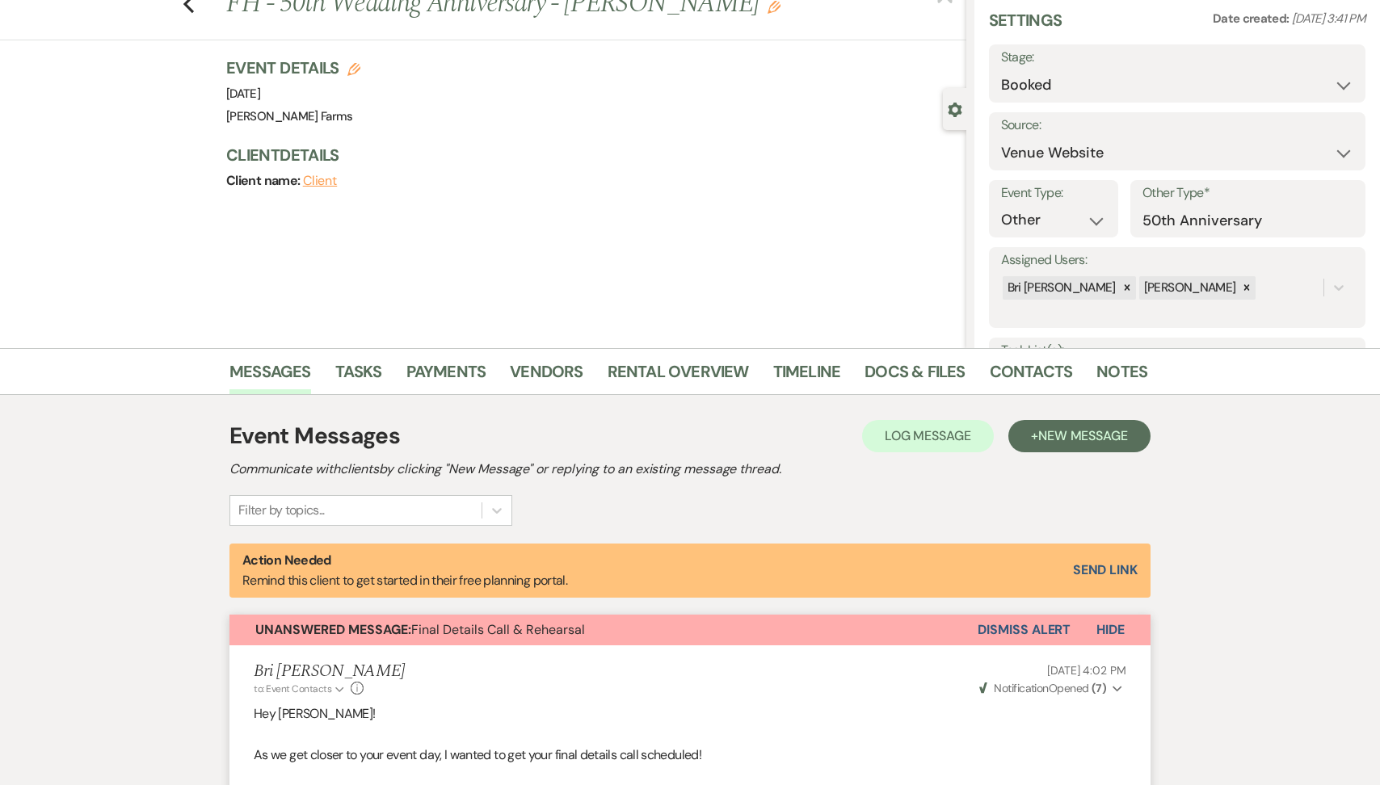
click at [1007, 637] on button "Dismiss Alert" at bounding box center [1024, 630] width 93 height 31
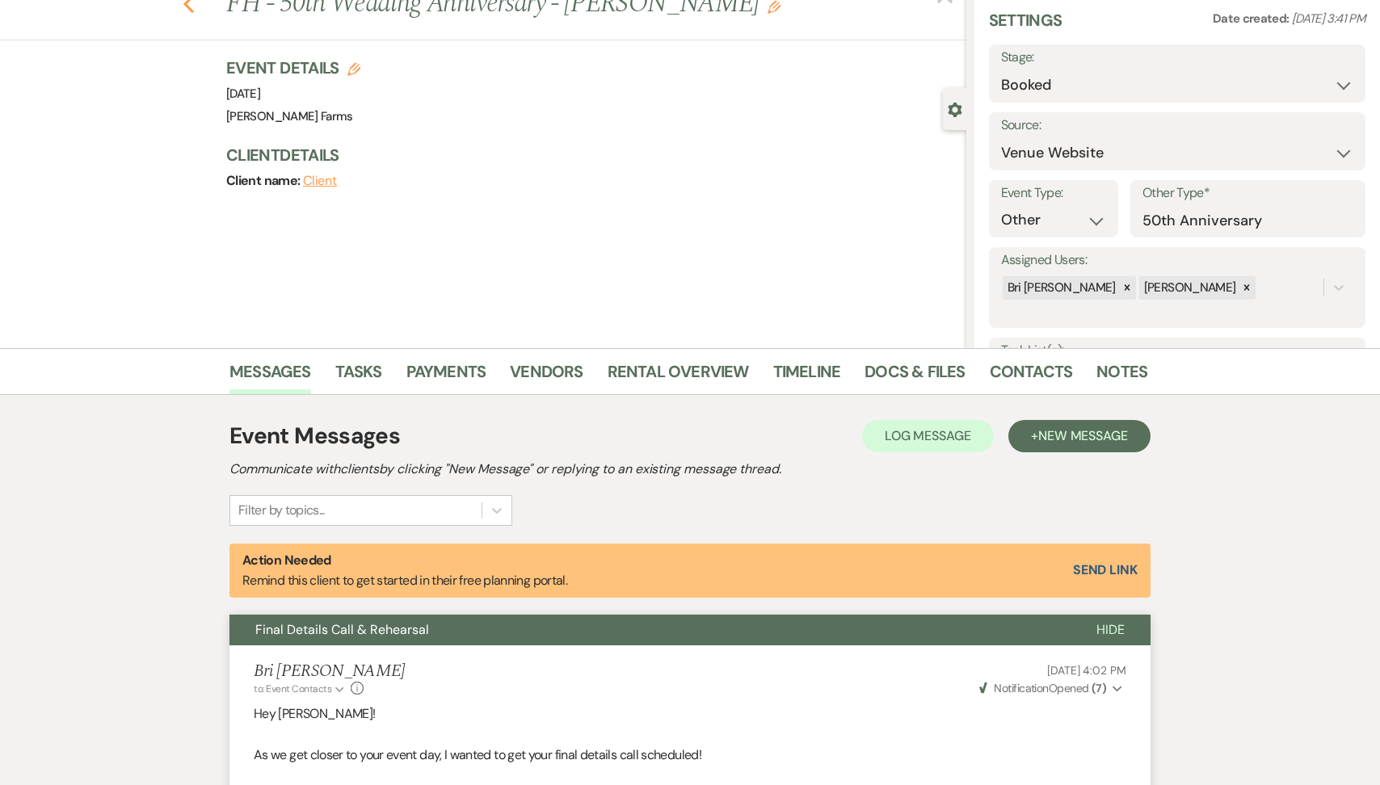
click at [184, 12] on icon "Previous" at bounding box center [189, 3] width 12 height 19
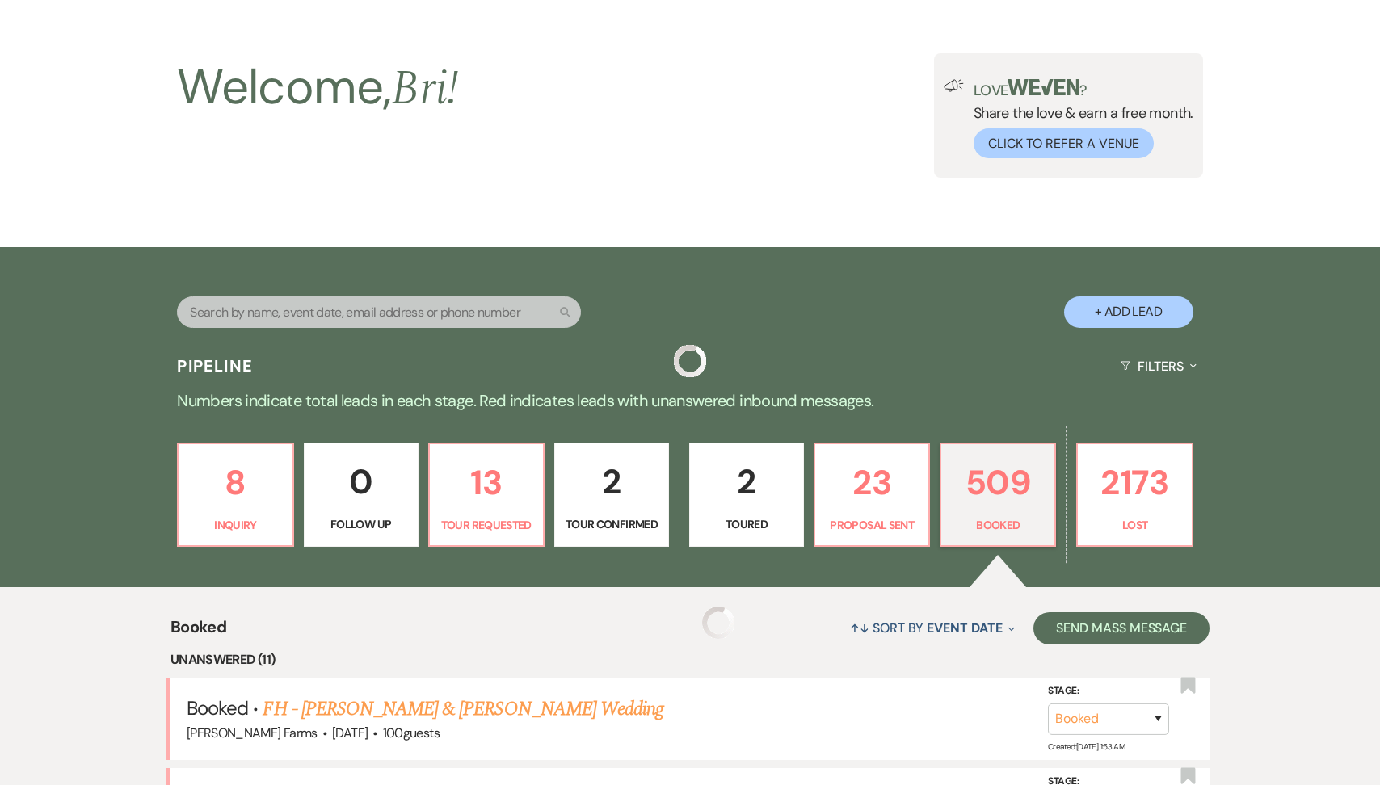
scroll to position [561, 0]
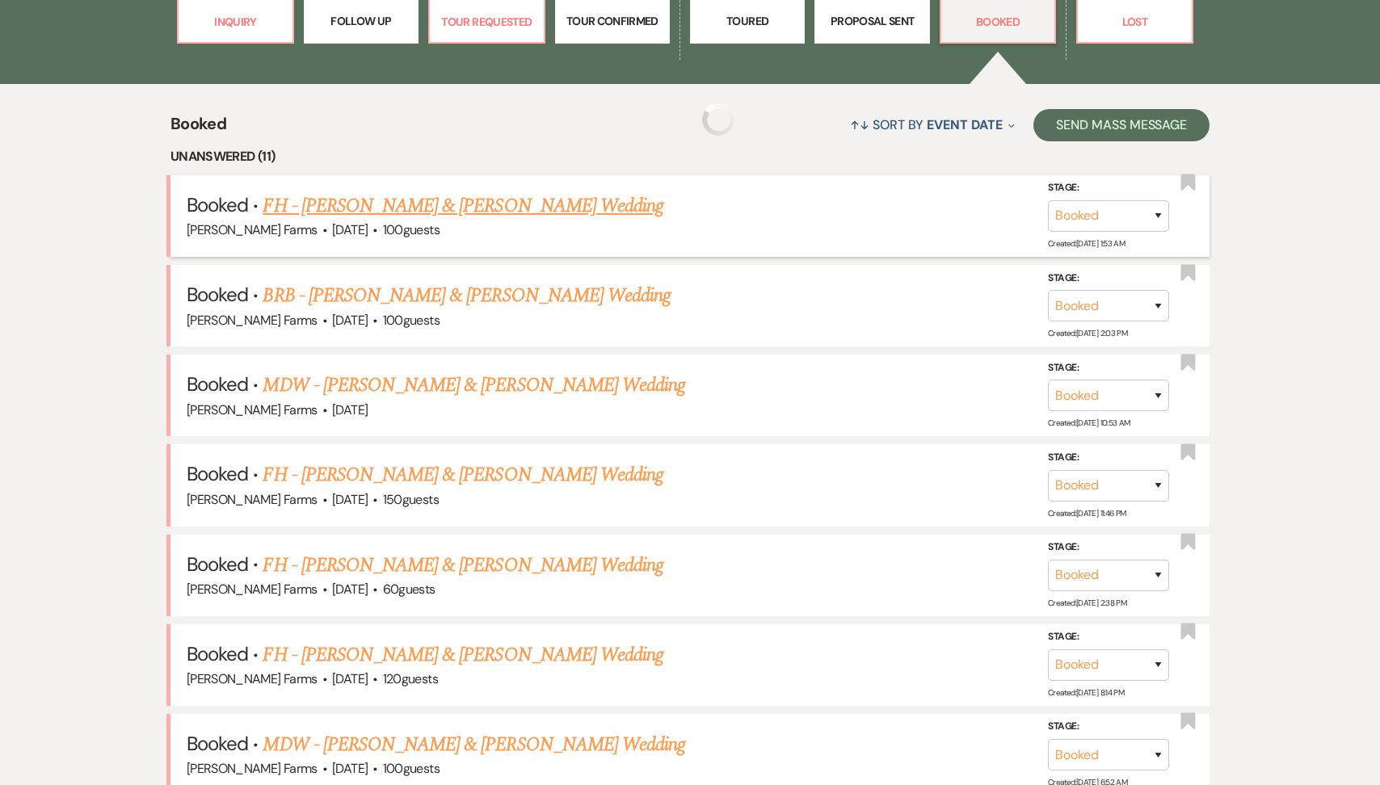
click at [507, 215] on link "FH - [PERSON_NAME] & [PERSON_NAME] Wedding" at bounding box center [463, 205] width 401 height 29
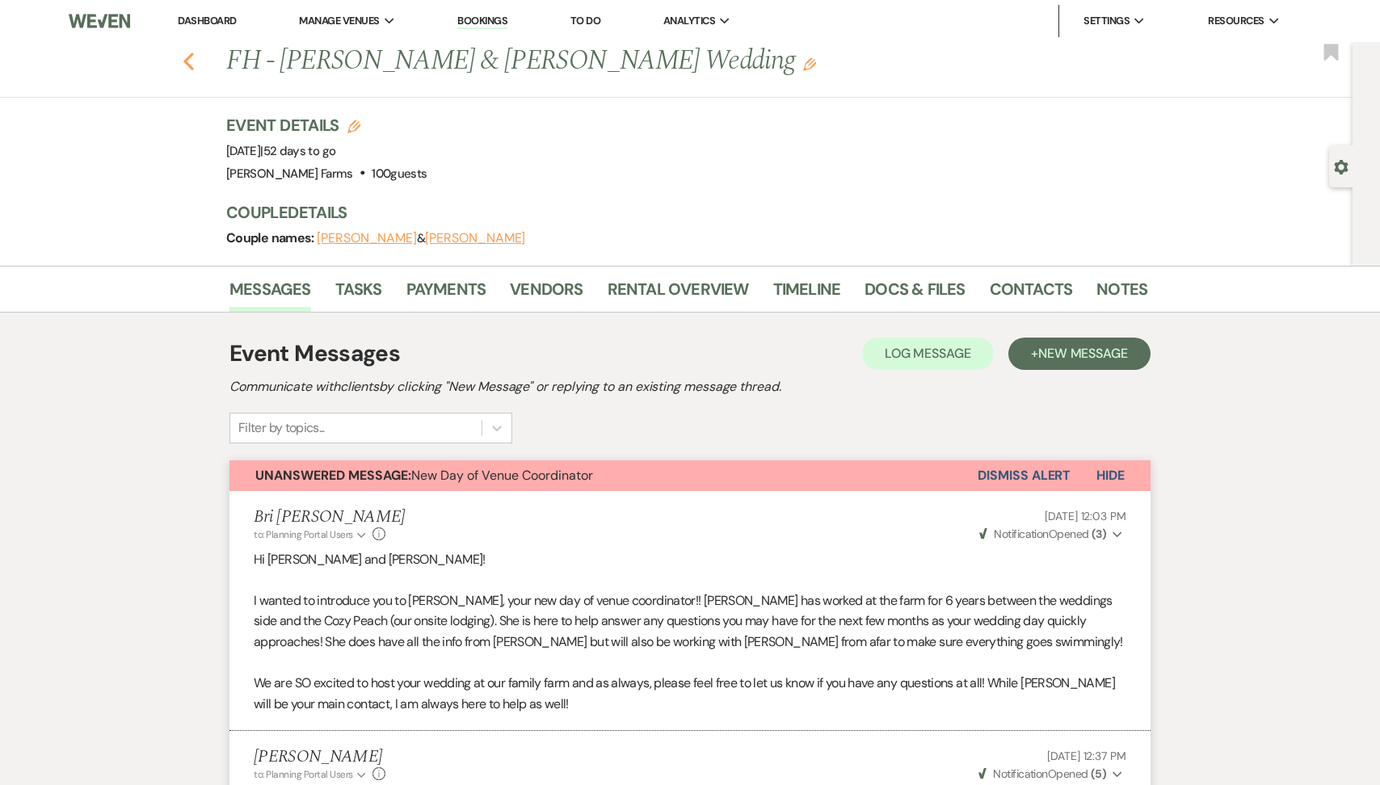
click at [191, 58] on icon "Previous" at bounding box center [189, 61] width 12 height 19
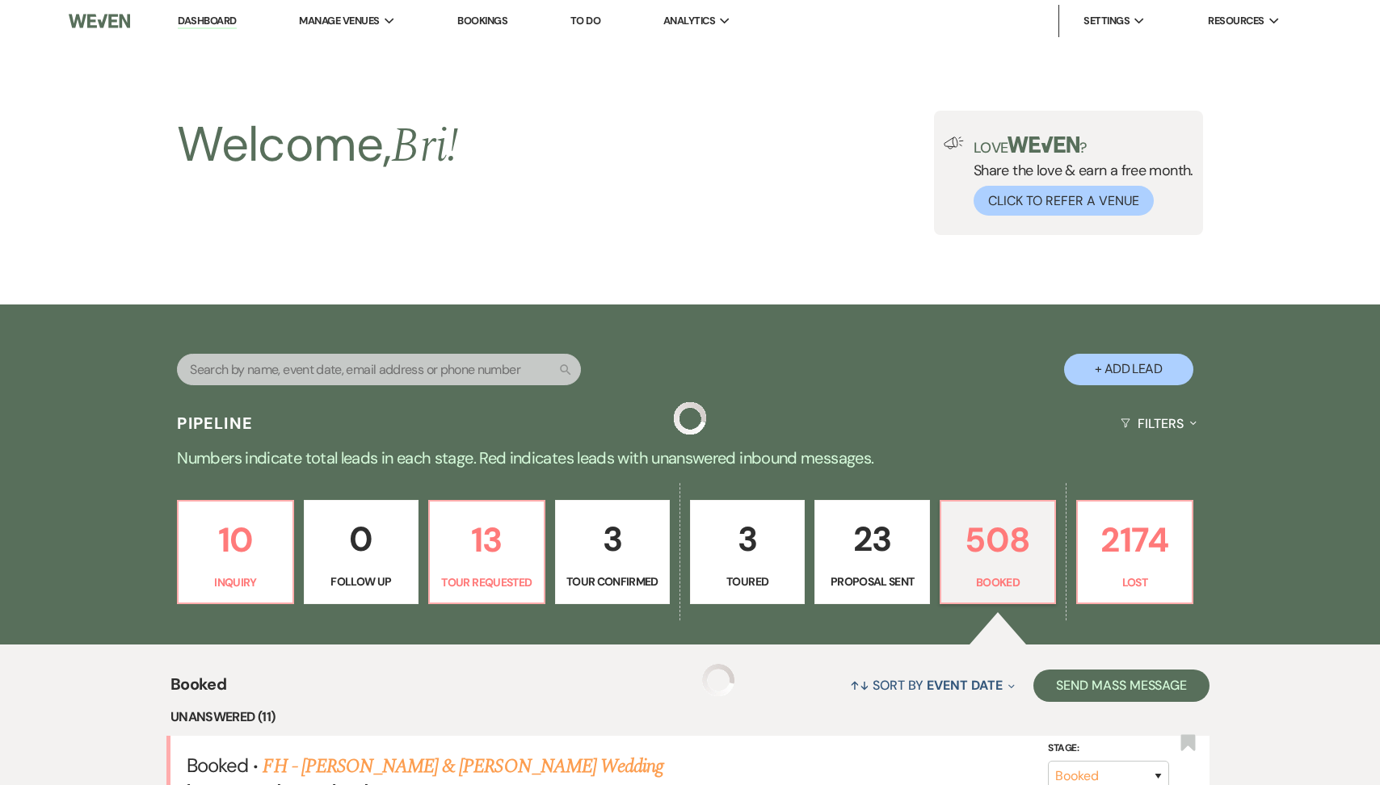
scroll to position [561, 0]
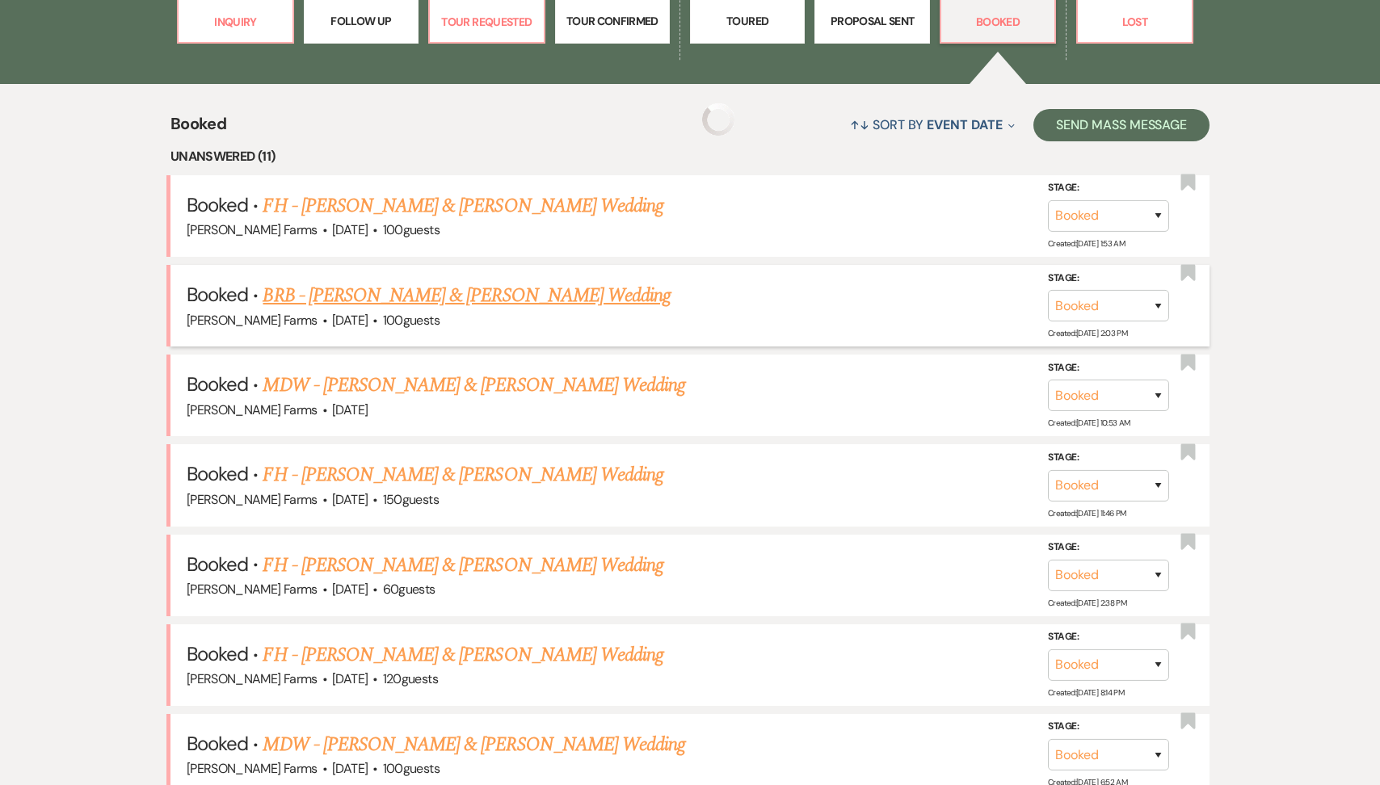
click at [491, 291] on link "BRB - [PERSON_NAME] & [PERSON_NAME] Wedding" at bounding box center [467, 295] width 408 height 29
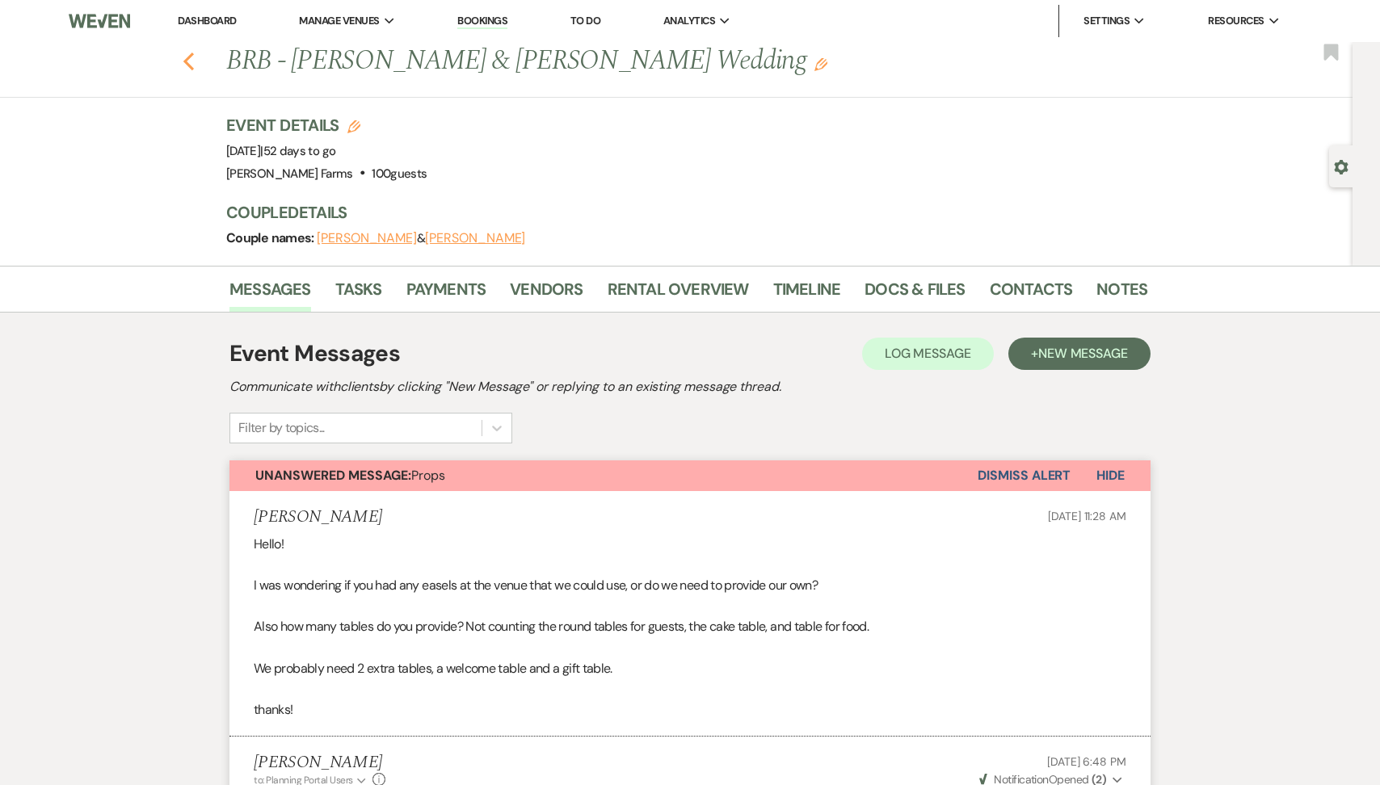
click at [189, 53] on icon "Previous" at bounding box center [189, 61] width 12 height 19
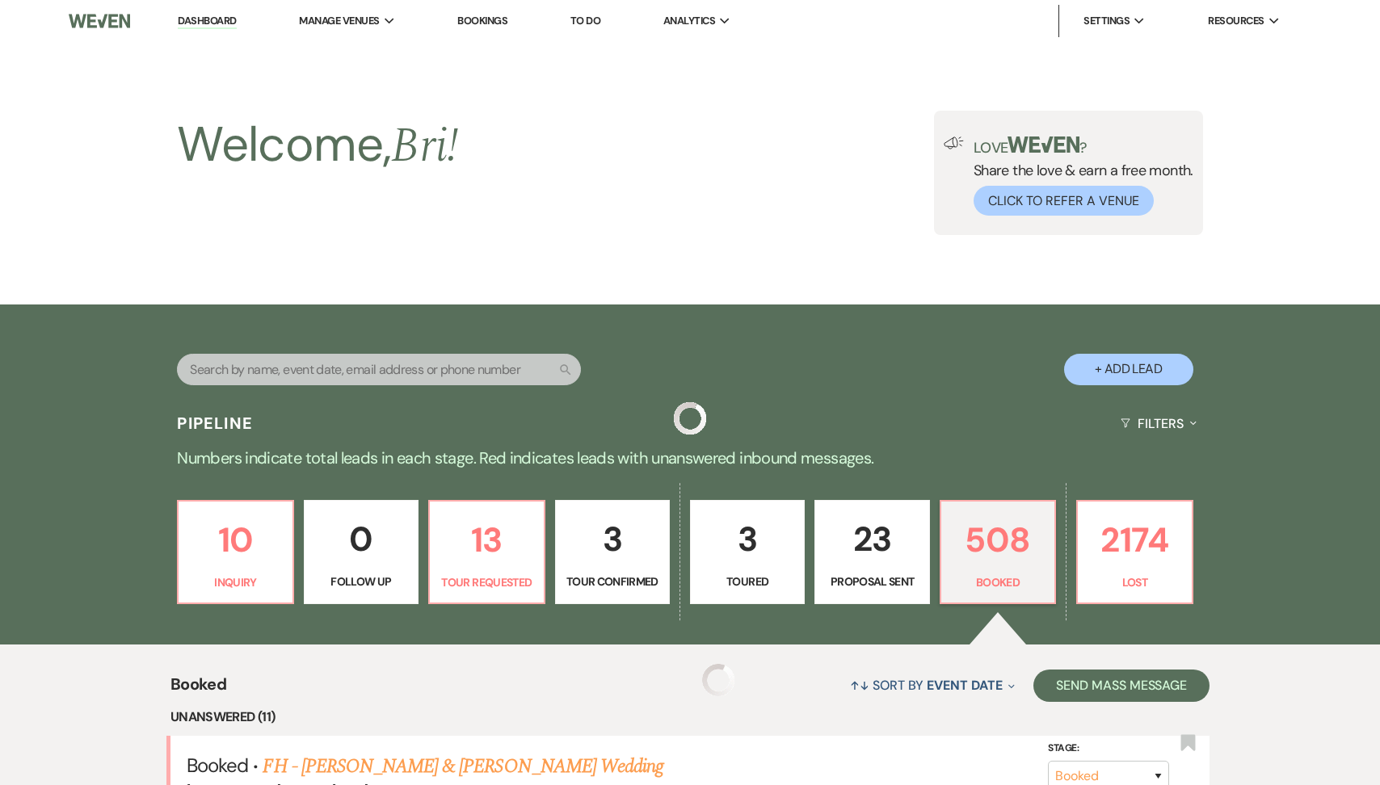
scroll to position [561, 0]
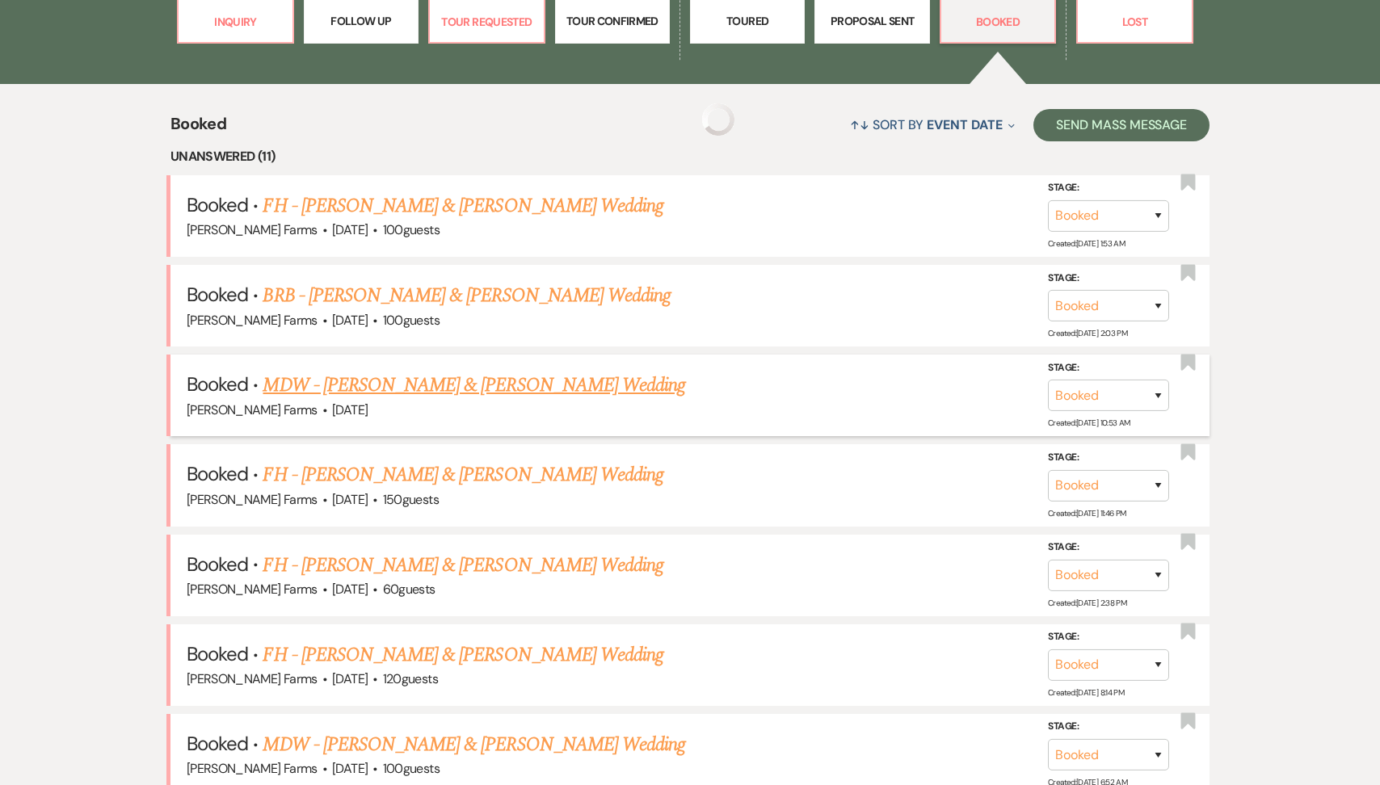
click at [491, 387] on link "MDW - [PERSON_NAME] & [PERSON_NAME] Wedding" at bounding box center [474, 385] width 423 height 29
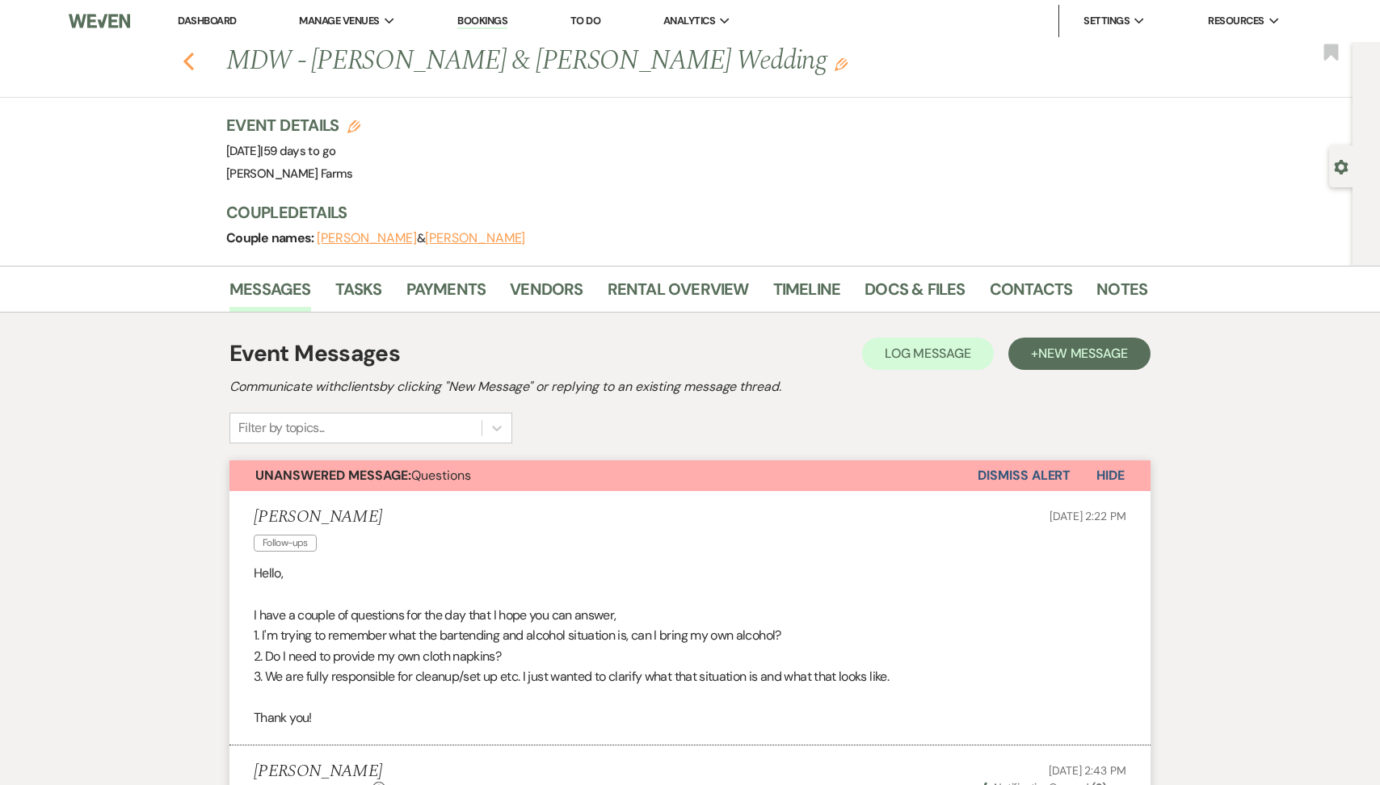
click at [190, 58] on icon "Previous" at bounding box center [189, 61] width 12 height 19
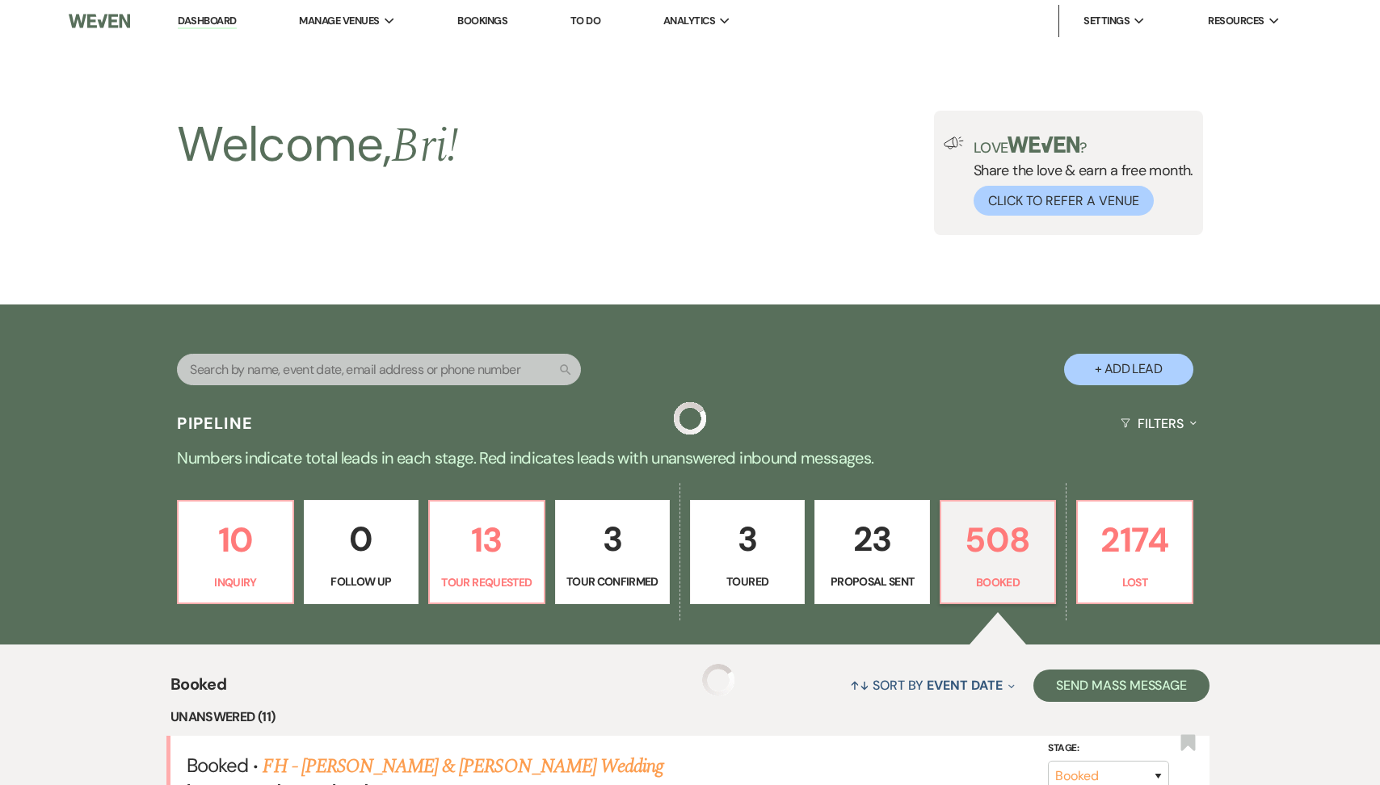
scroll to position [561, 0]
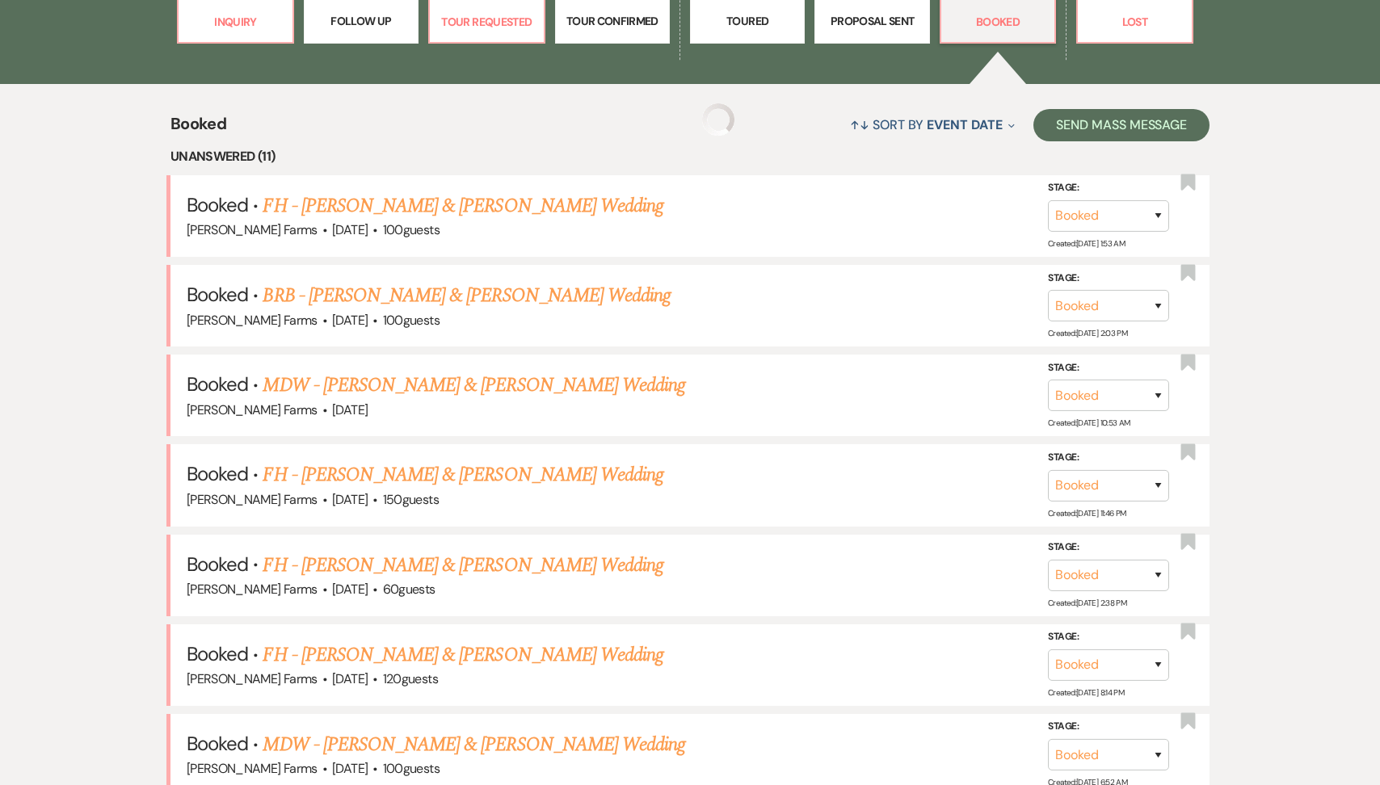
click at [486, 474] on link "FH - [PERSON_NAME] & [PERSON_NAME] Wedding" at bounding box center [463, 475] width 401 height 29
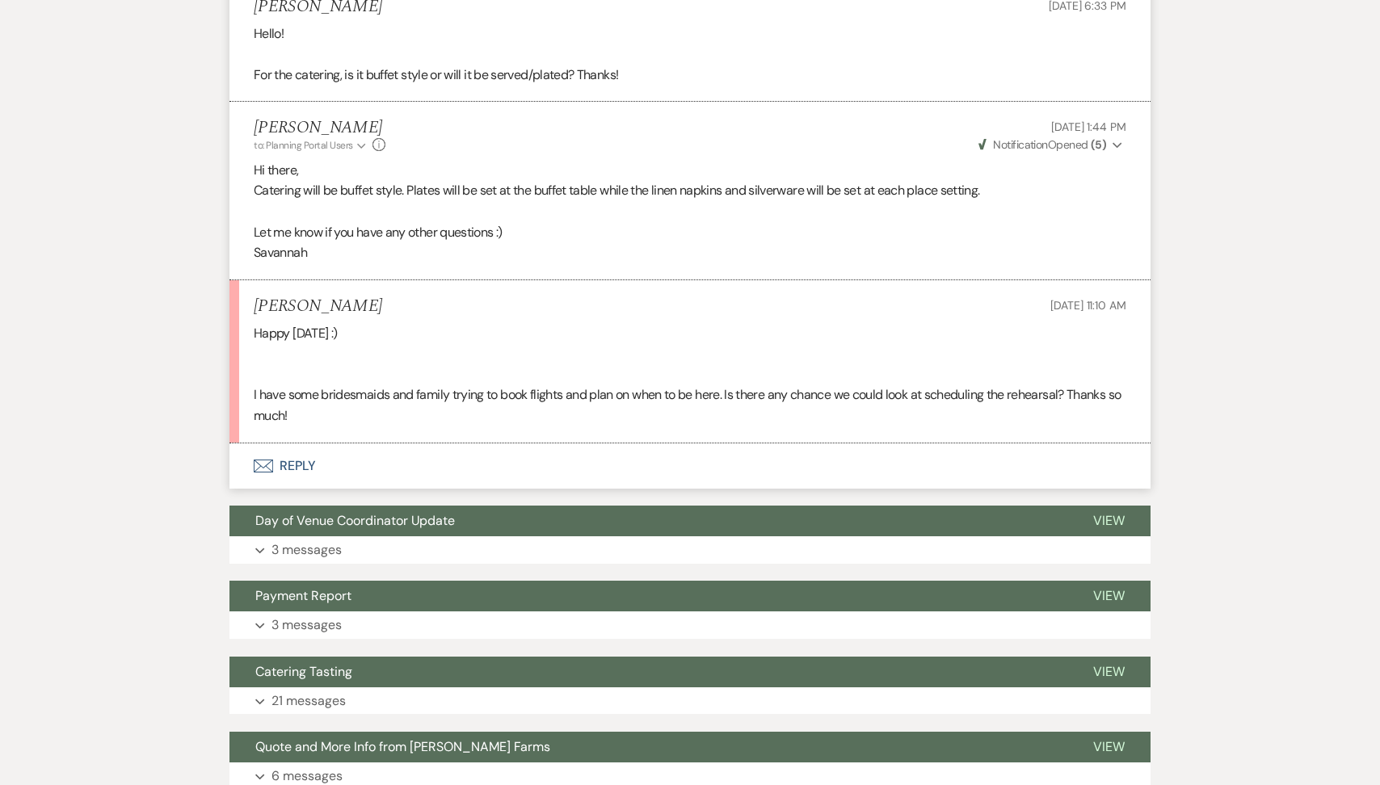
scroll to position [1823, 0]
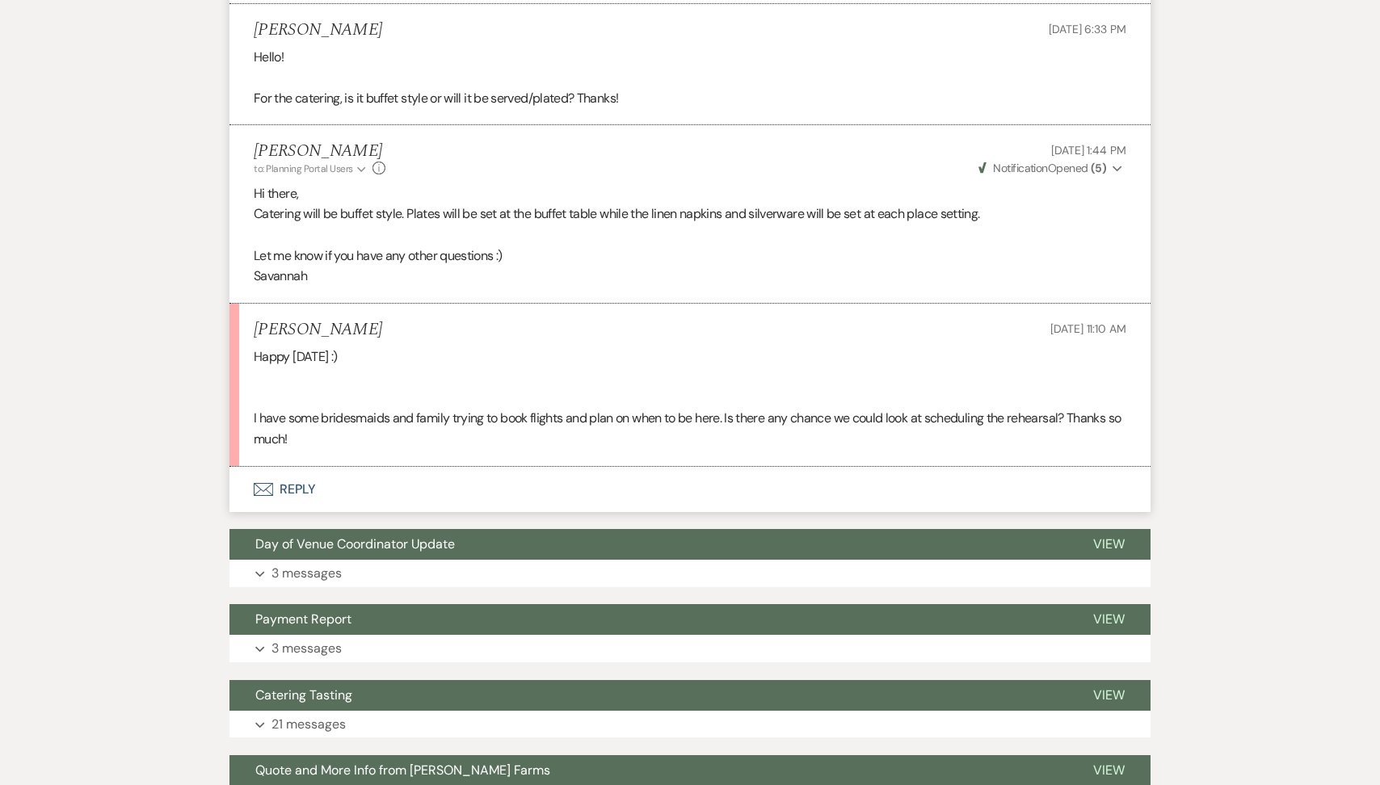
click at [411, 484] on button "Envelope Reply" at bounding box center [689, 489] width 921 height 45
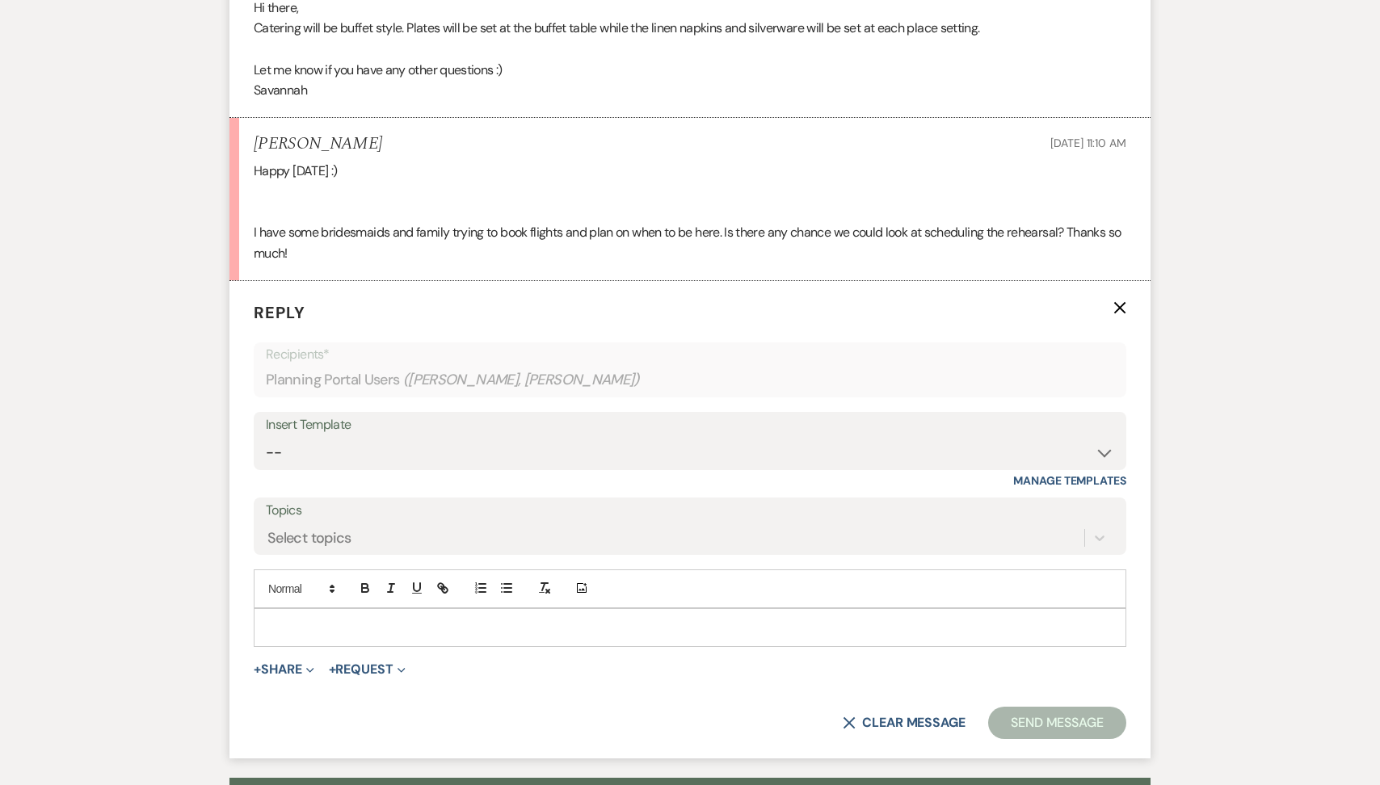
scroll to position [2076, 0]
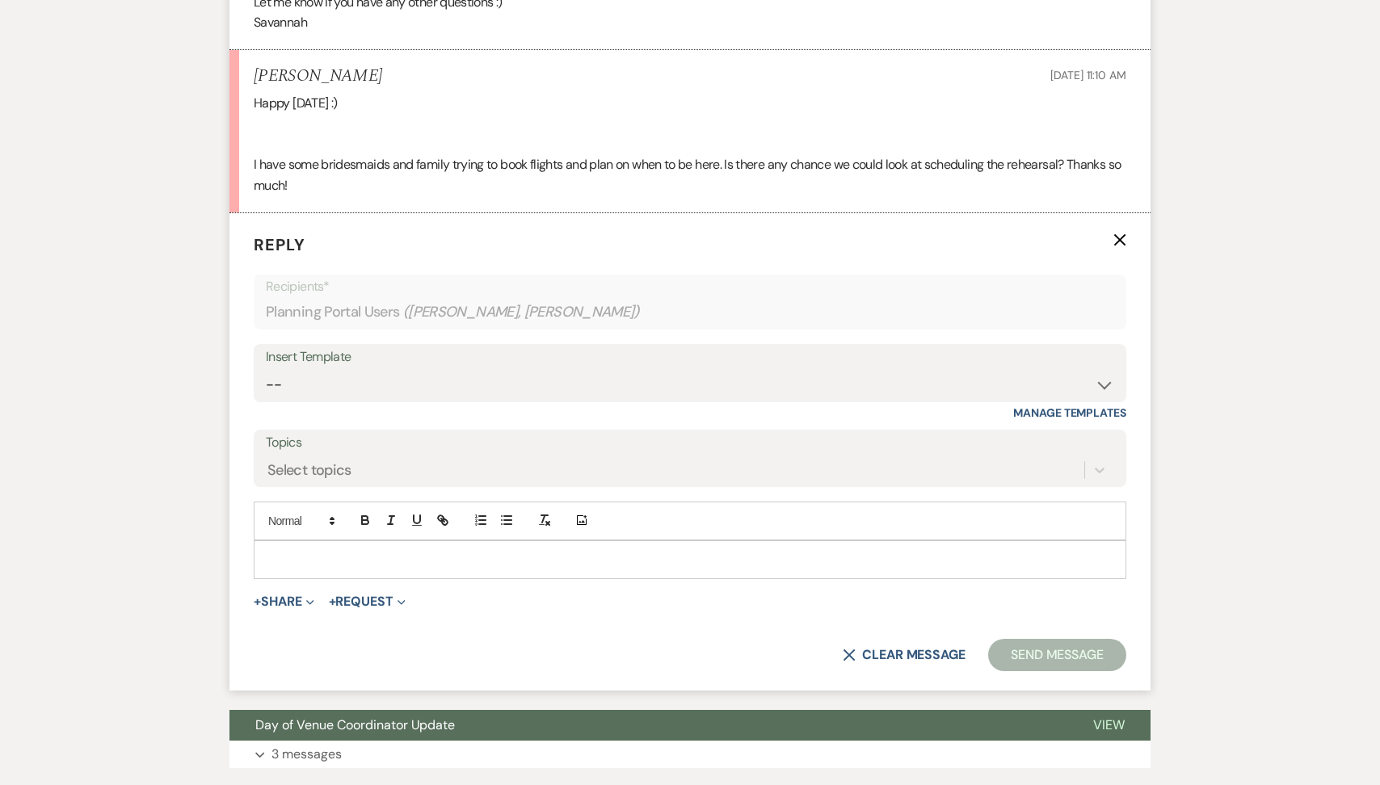
click at [368, 555] on p at bounding box center [690, 560] width 847 height 18
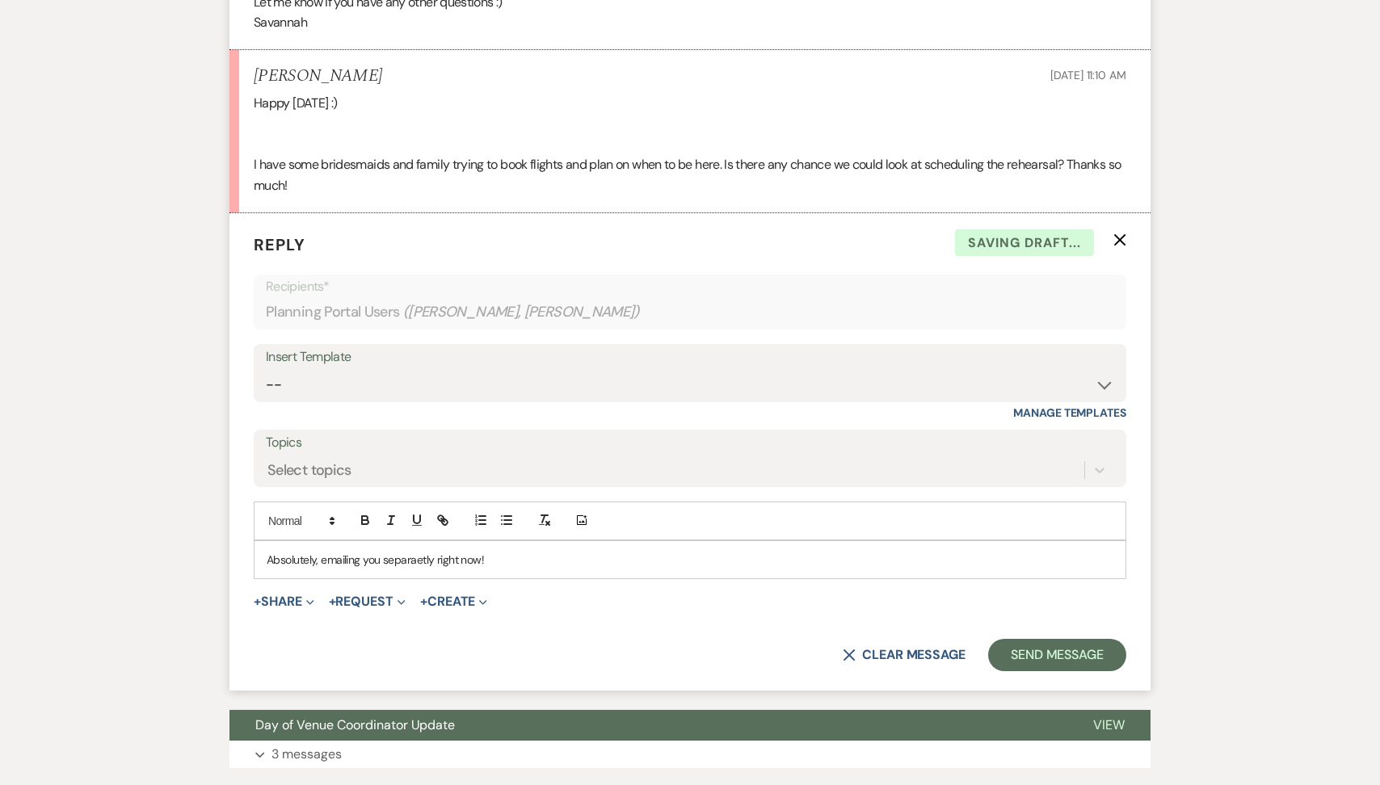
click at [419, 566] on p "Absolutely, emailing you separaetly right now!" at bounding box center [690, 560] width 847 height 18
click at [1064, 666] on button "Send Message" at bounding box center [1057, 655] width 138 height 32
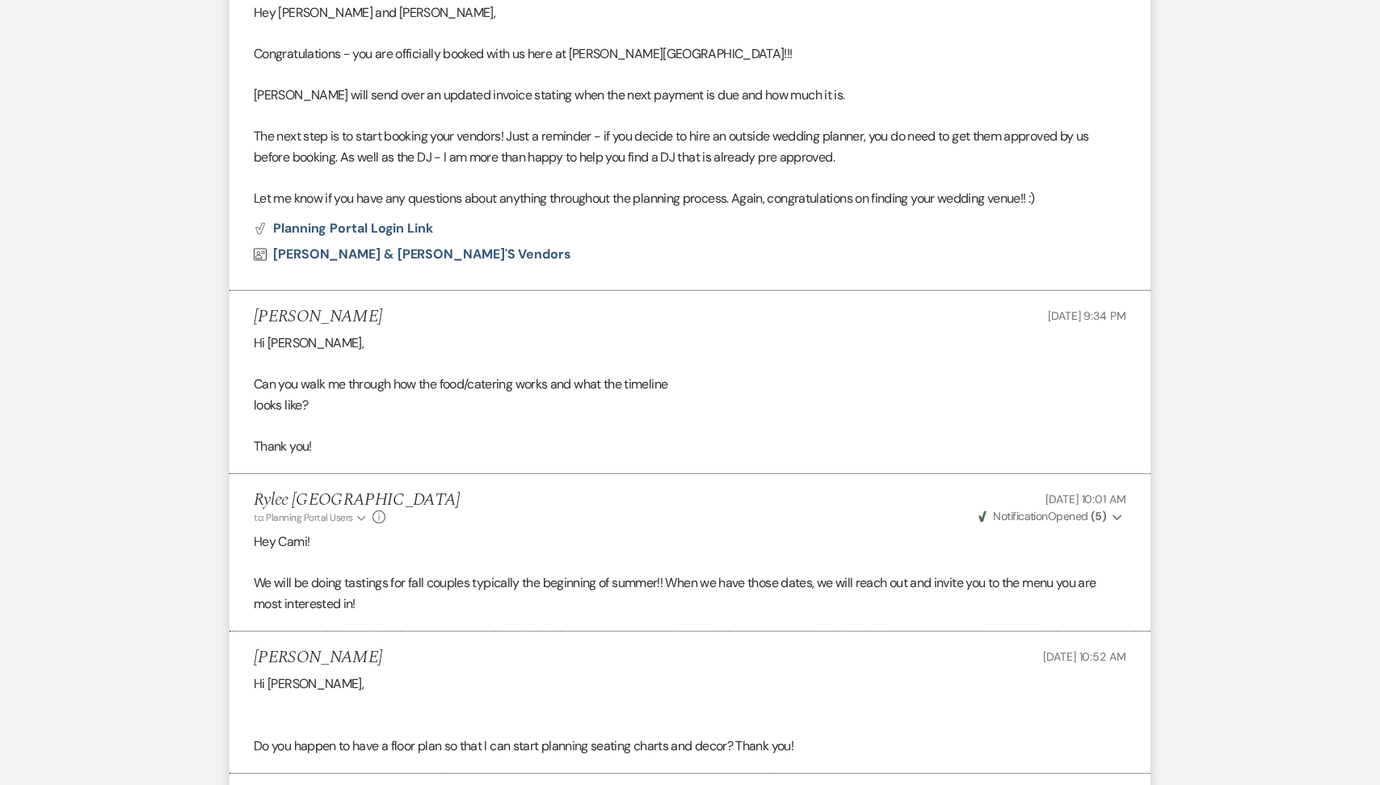
scroll to position [0, 0]
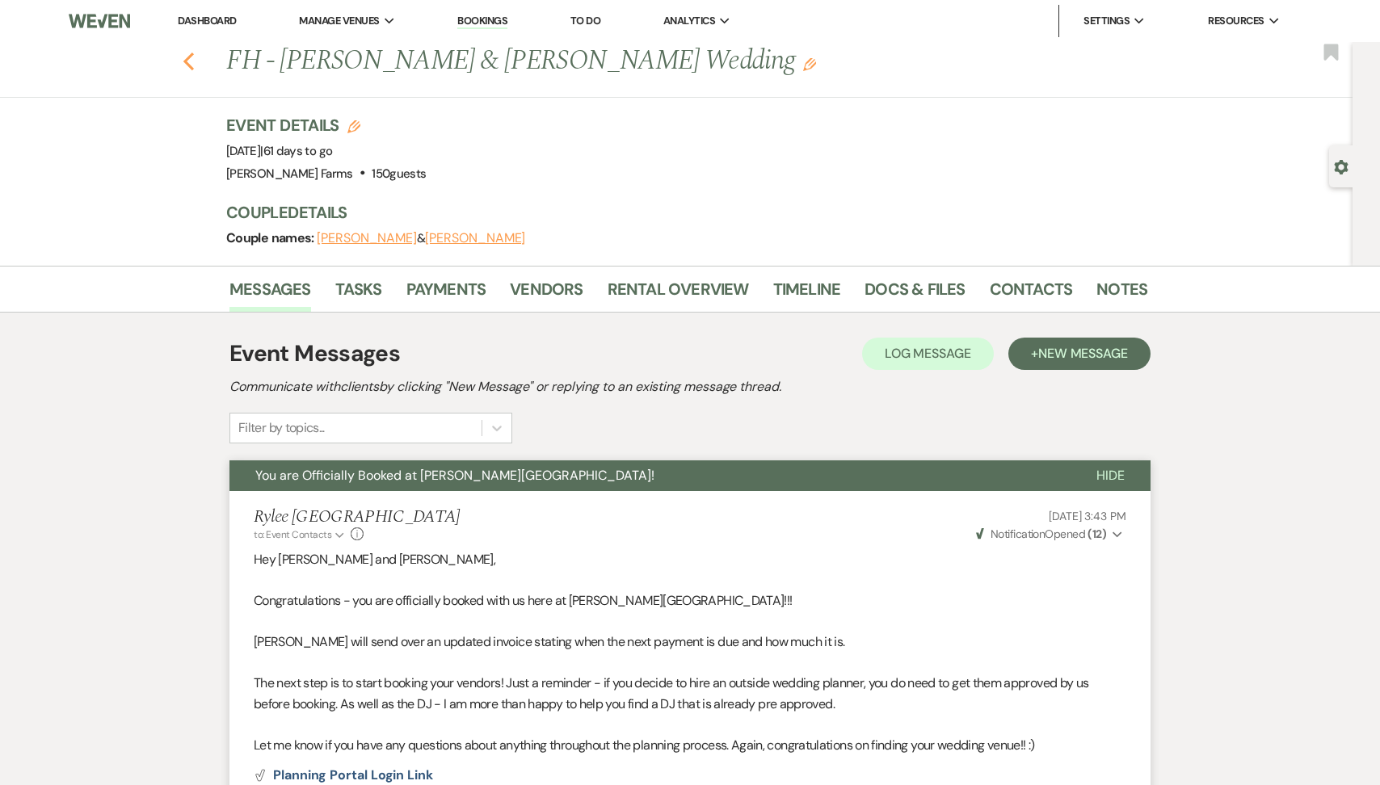
click at [184, 59] on icon "Previous" at bounding box center [189, 61] width 12 height 19
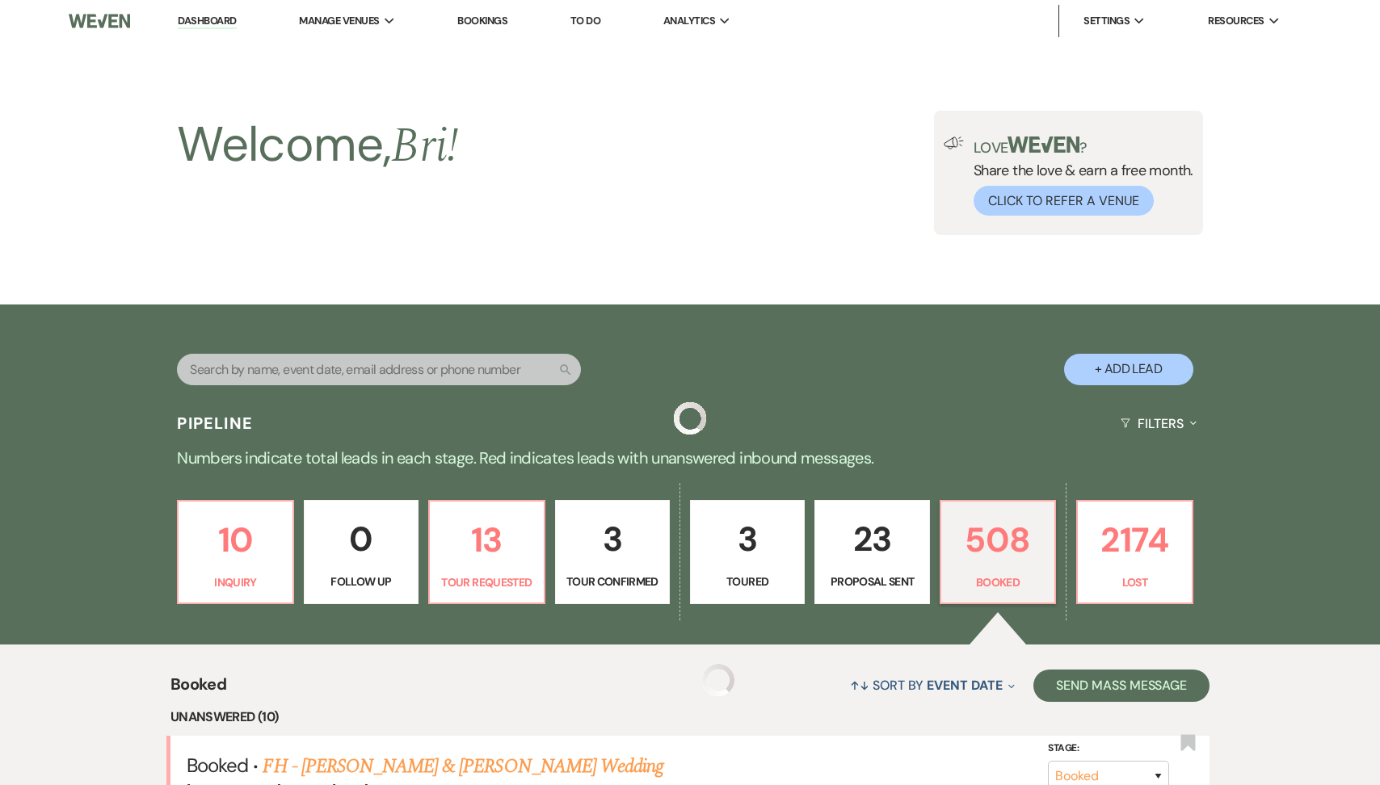
scroll to position [561, 0]
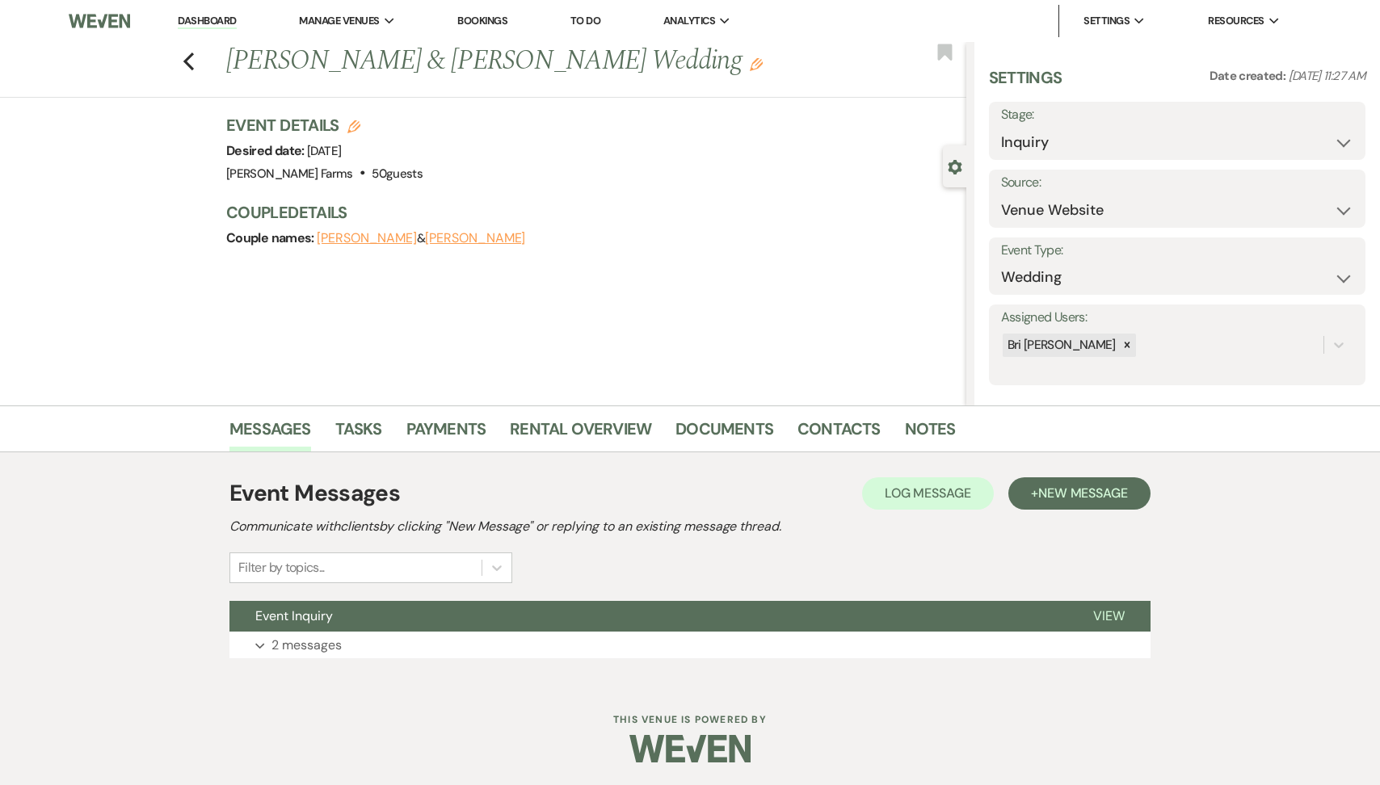
scroll to position [2, 0]
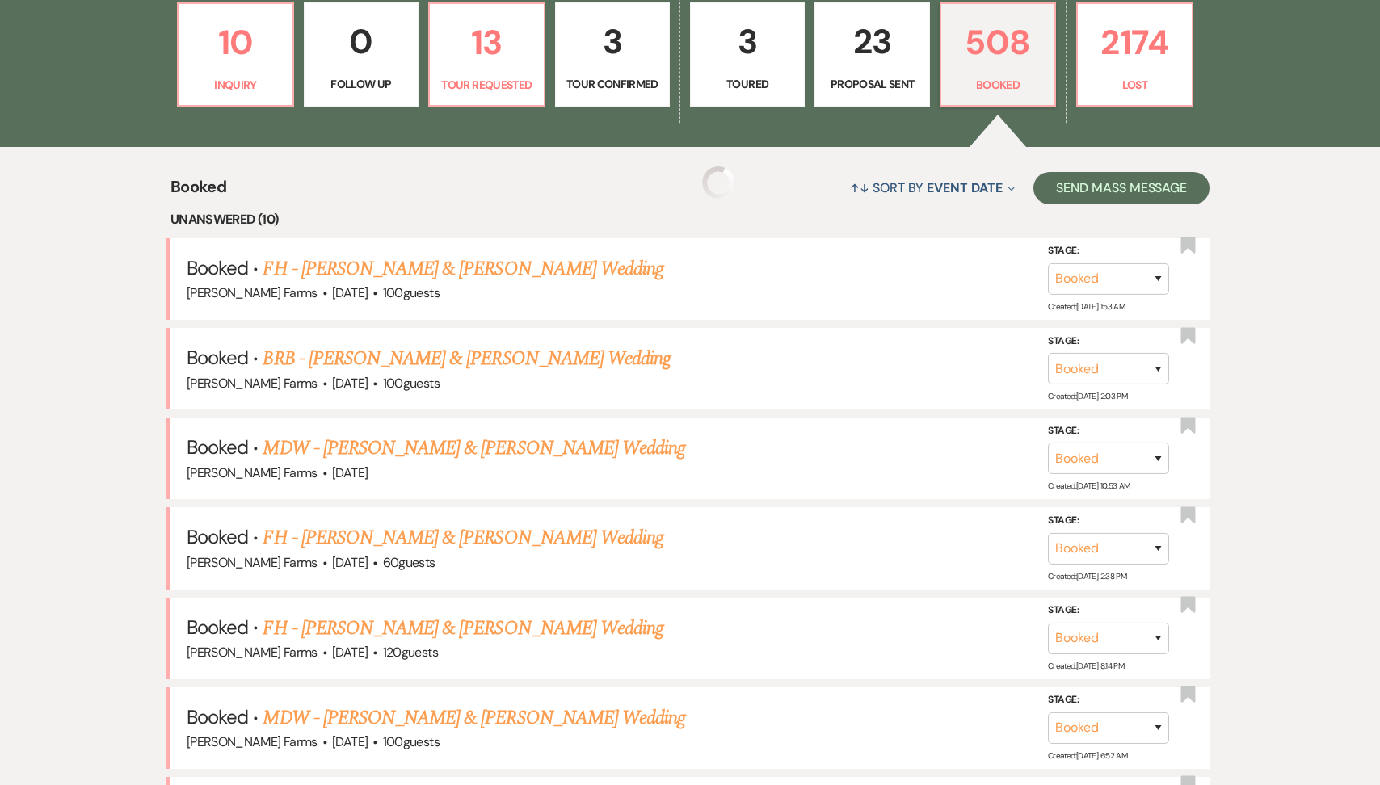
scroll to position [244, 0]
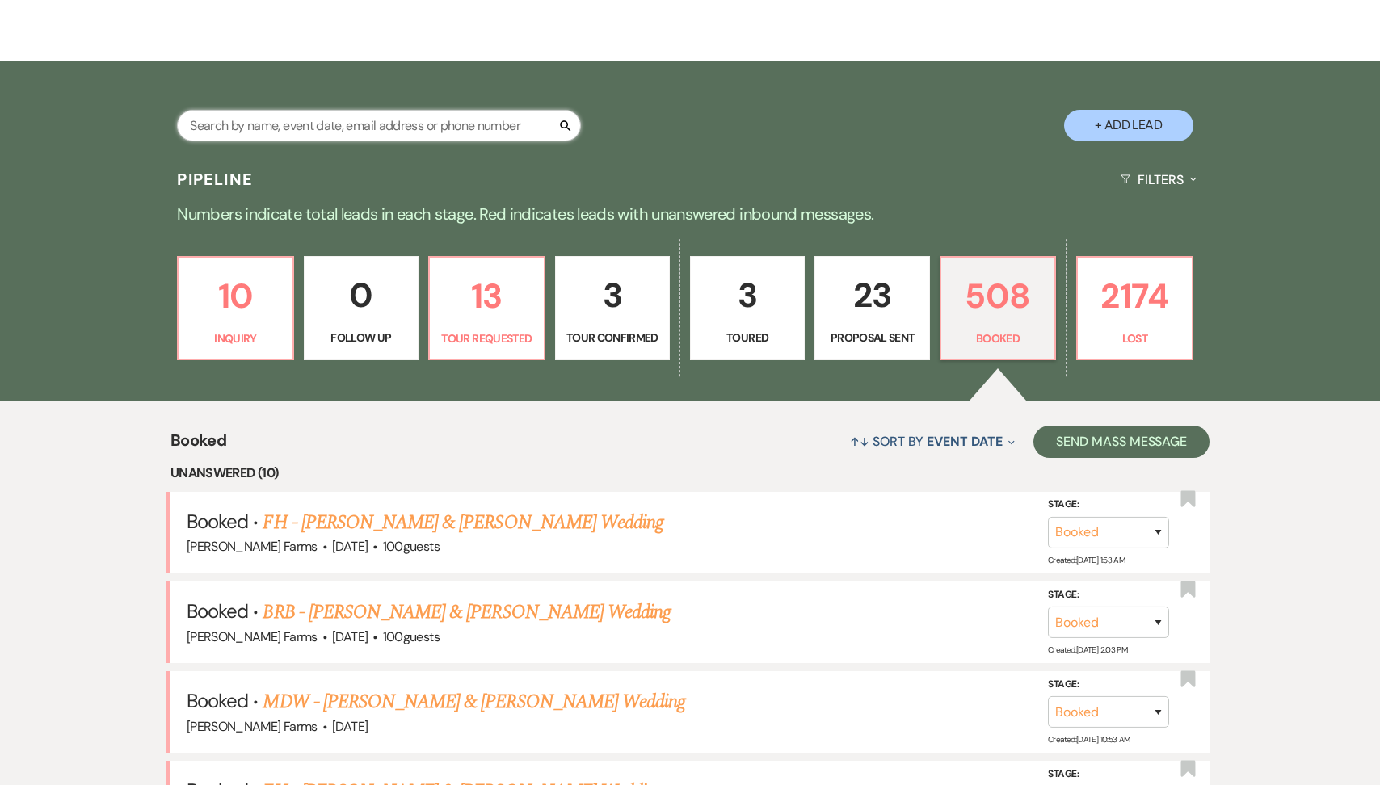
click at [349, 128] on input "text" at bounding box center [379, 126] width 404 height 32
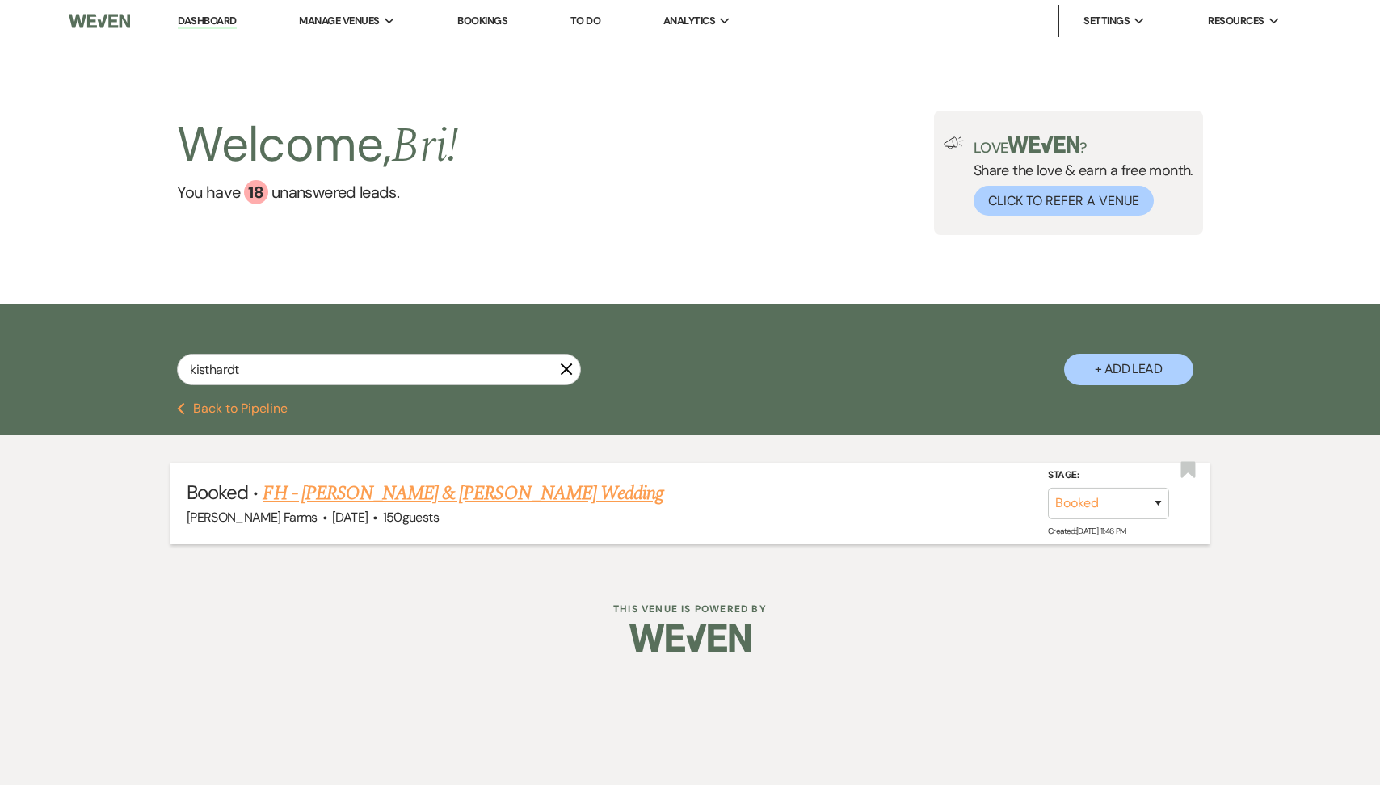
click at [472, 487] on link "FH - [PERSON_NAME] & [PERSON_NAME] Wedding" at bounding box center [463, 493] width 401 height 29
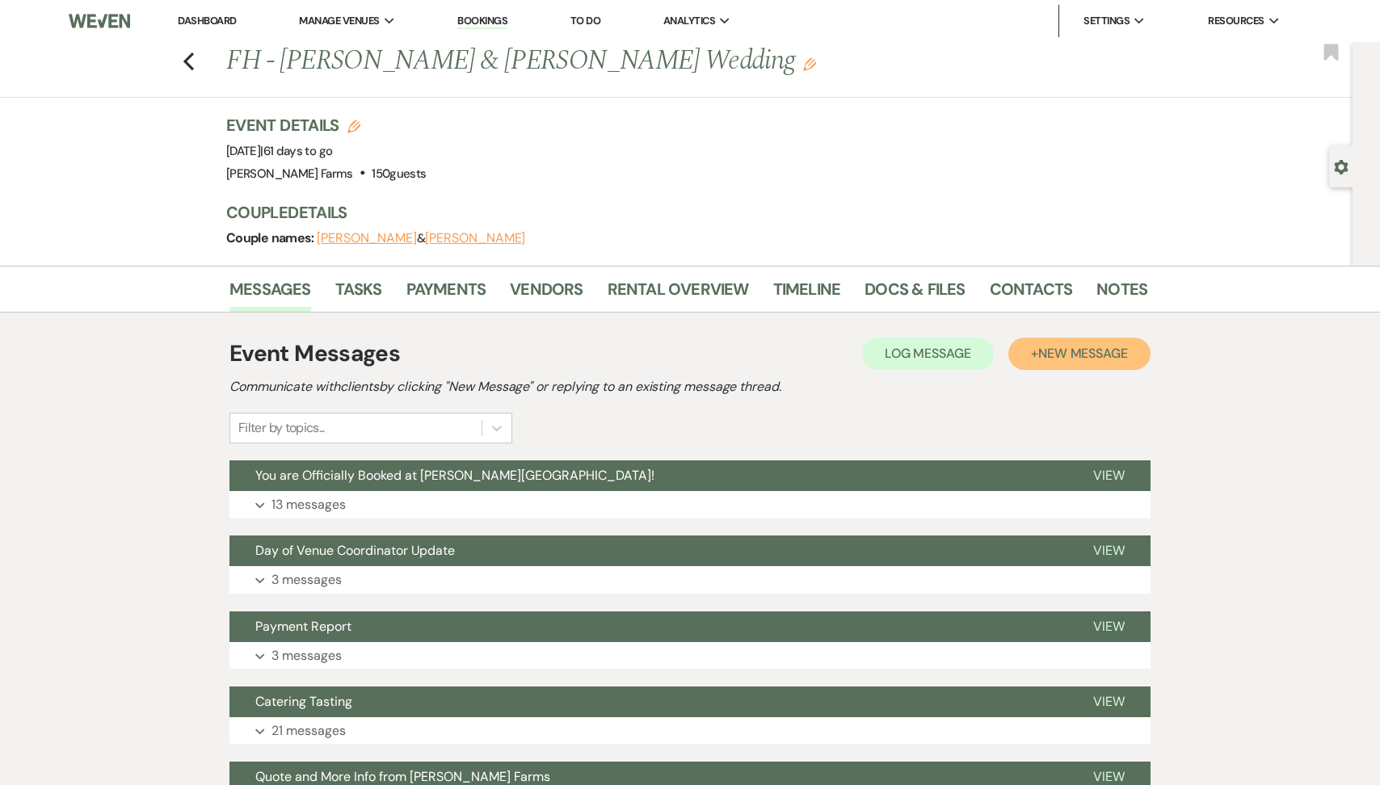
click at [1029, 352] on button "+ New Message" at bounding box center [1079, 354] width 142 height 32
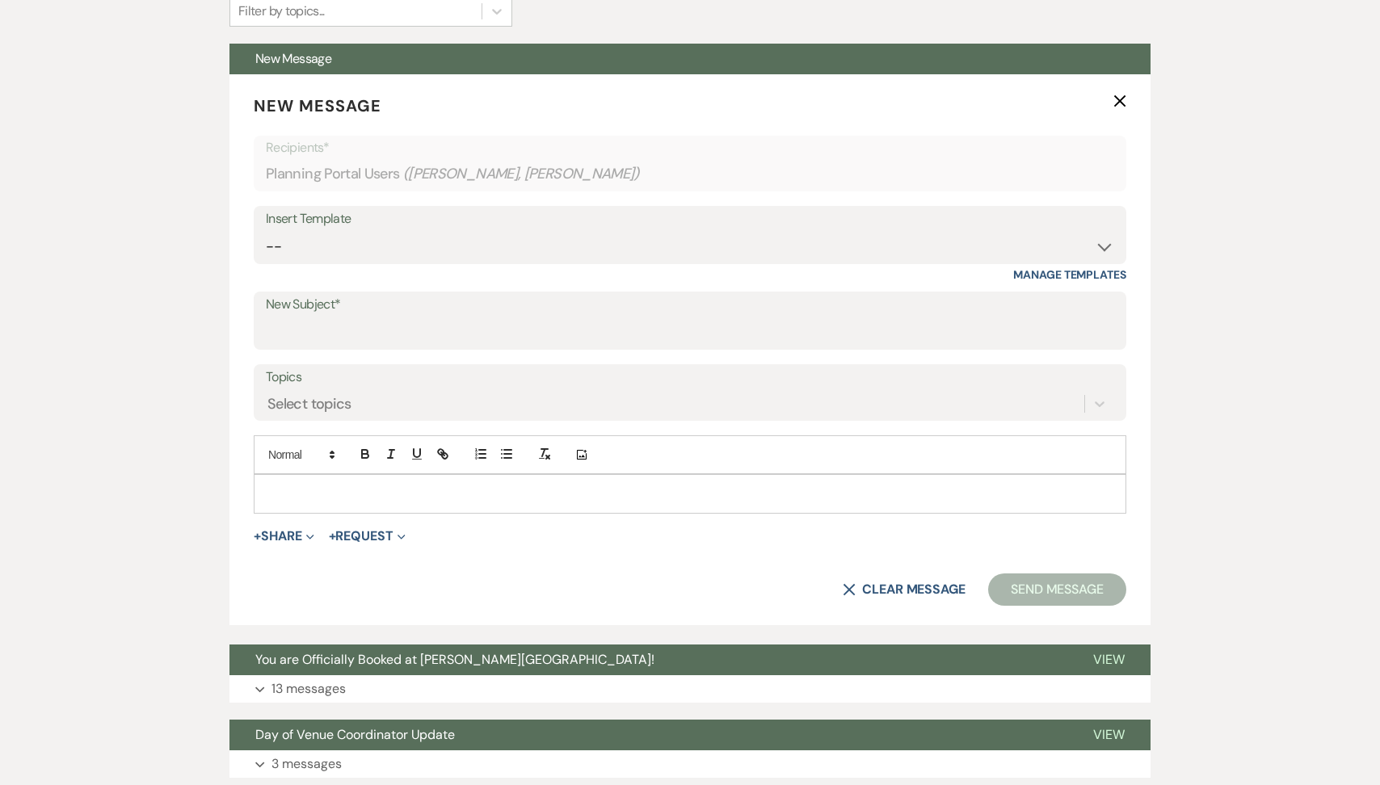
scroll to position [562, 0]
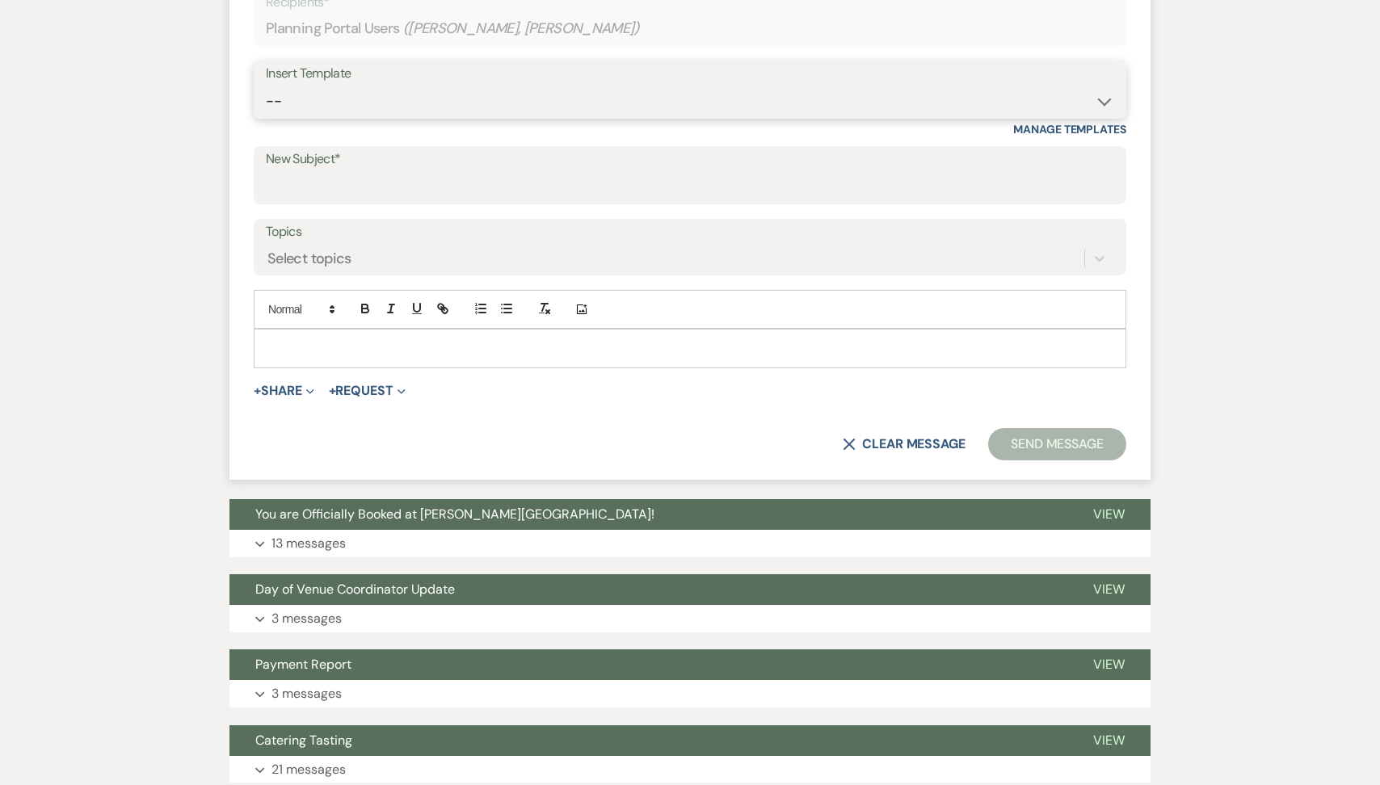
click at [423, 116] on select "-- Tour Request Response Follow Up Contract (Pre-Booked Leads) Weven Planning P…" at bounding box center [690, 102] width 848 height 32
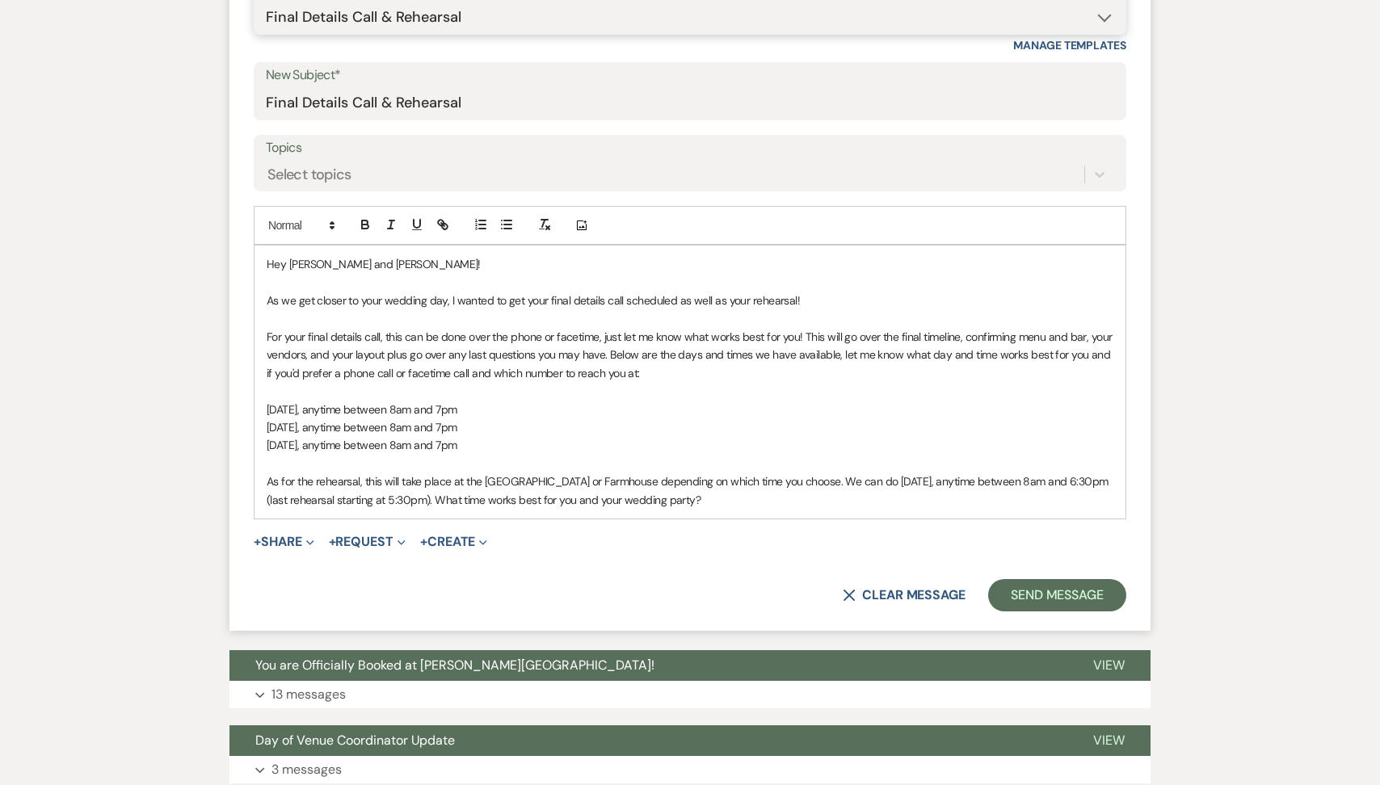
scroll to position [650, 0]
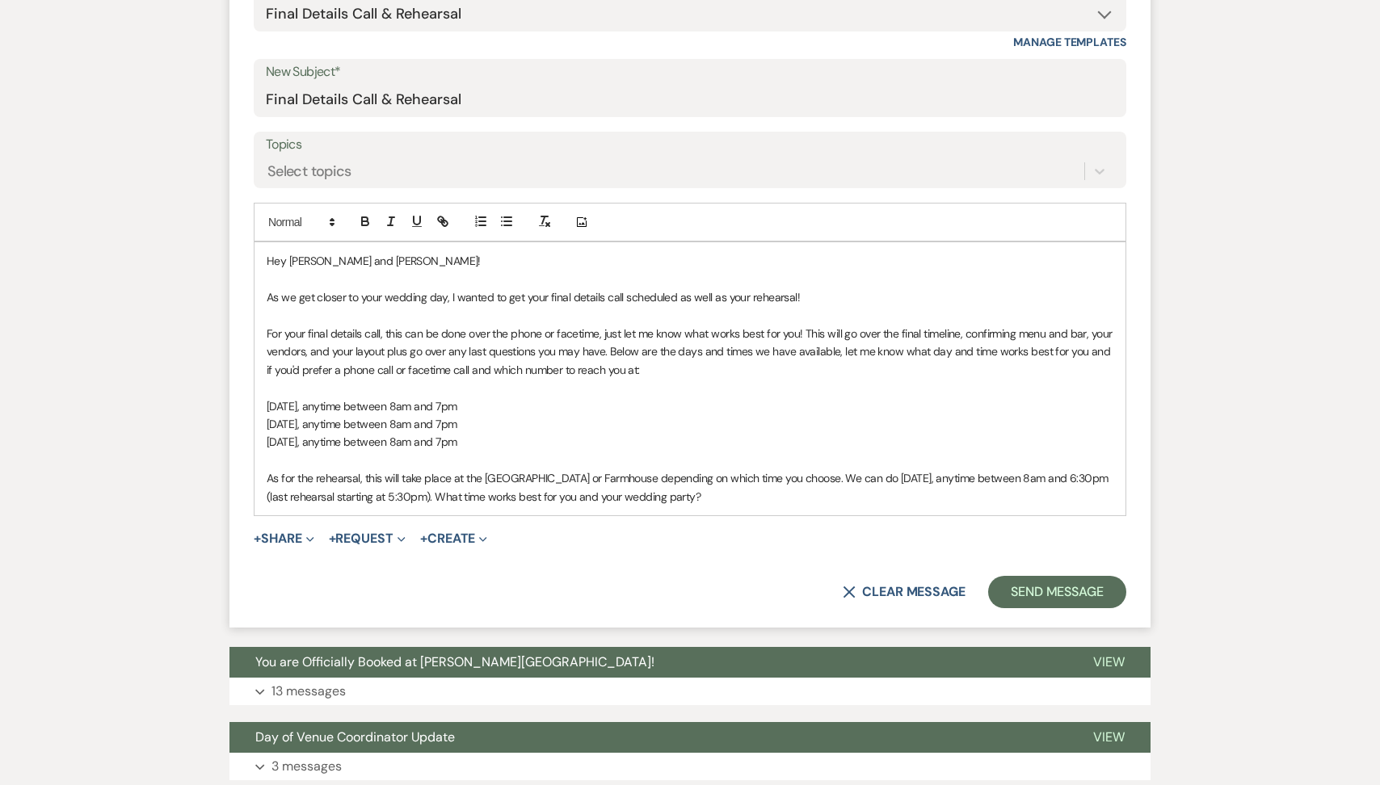
click at [520, 409] on p "[DATE], anytime between 8am and 7pm" at bounding box center [690, 406] width 847 height 18
drag, startPoint x: 521, startPoint y: 406, endPoint x: 367, endPoint y: 406, distance: 154.3
click at [367, 406] on p "[DATE], anytime between 8am and 7pm" at bounding box center [690, 406] width 847 height 18
copy span "anytime between 8am and 7pm"
drag, startPoint x: 541, startPoint y: 444, endPoint x: 246, endPoint y: 403, distance: 296.8
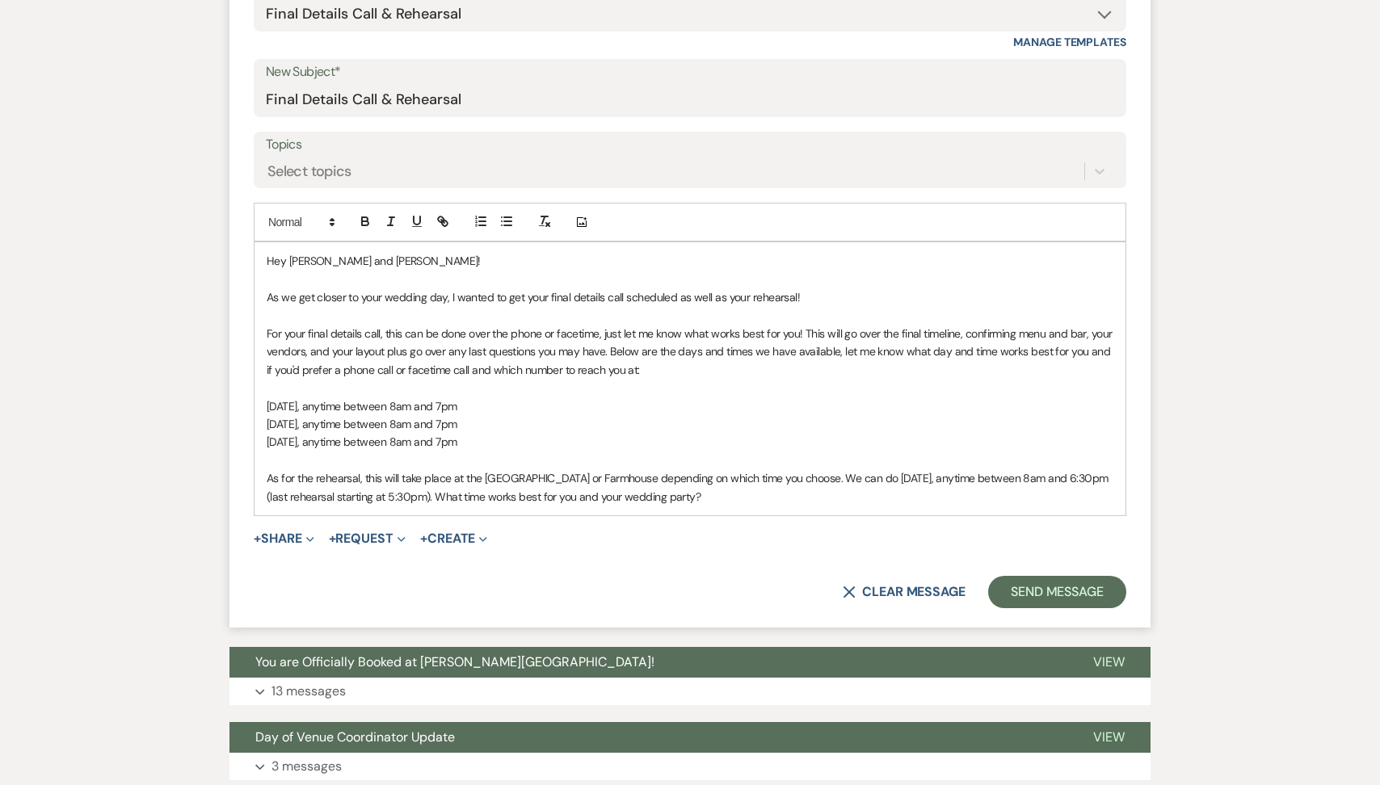
click at [246, 403] on form "New Message X Draft saved! Recipients* Planning Portal Users ( [PERSON_NAME], […" at bounding box center [689, 235] width 921 height 786
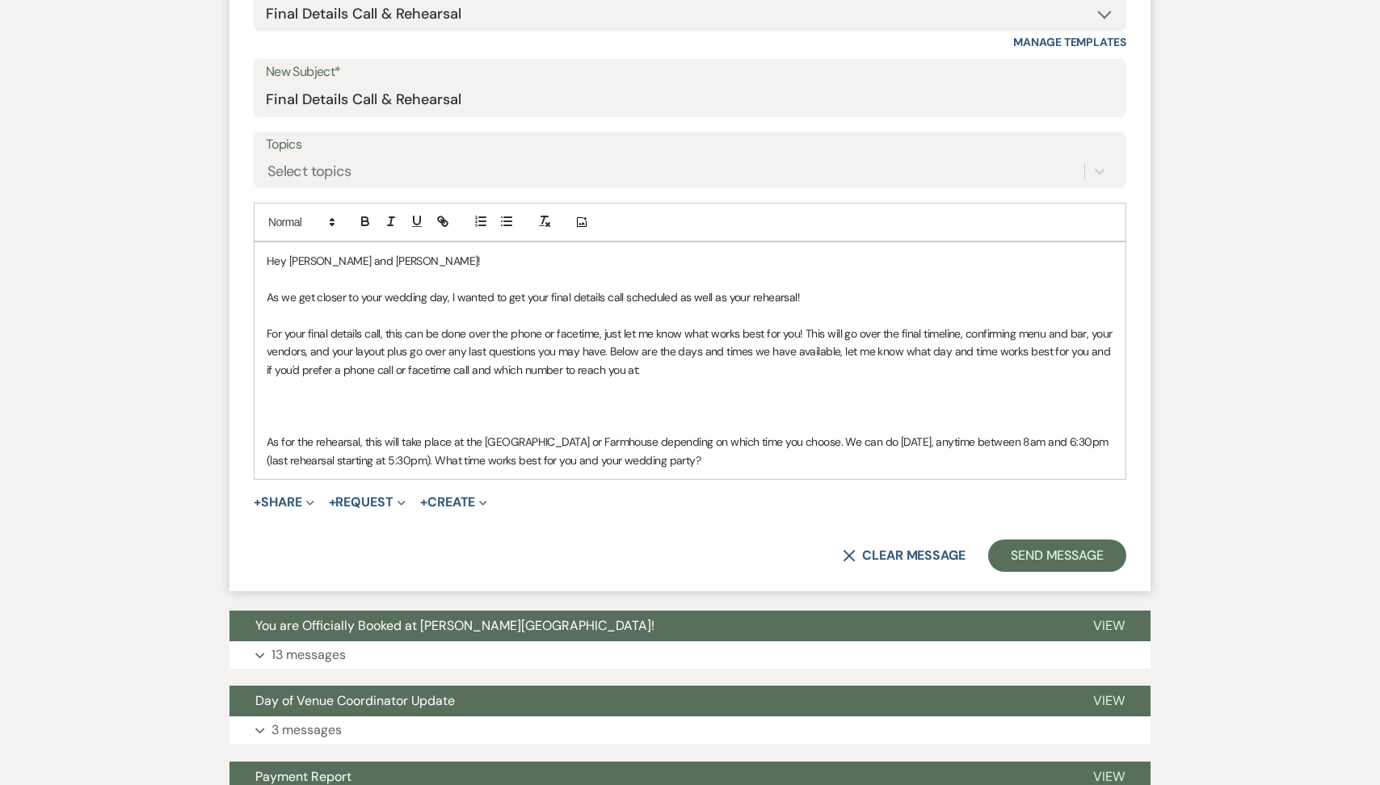
drag, startPoint x: 785, startPoint y: 461, endPoint x: 562, endPoint y: 445, distance: 223.6
click at [562, 445] on p "As for the rehearsal, this will take place at the [GEOGRAPHIC_DATA] or Farmhous…" at bounding box center [690, 451] width 847 height 36
click at [562, 445] on span "As for the rehearsal, this will take place at the [GEOGRAPHIC_DATA] or Farmhous…" at bounding box center [689, 451] width 844 height 32
drag, startPoint x: 801, startPoint y: 439, endPoint x: 1064, endPoint y: 464, distance: 263.8
click at [1064, 464] on p "As for the rehearsal, this will take place at the [GEOGRAPHIC_DATA] or Farmhous…" at bounding box center [690, 451] width 847 height 36
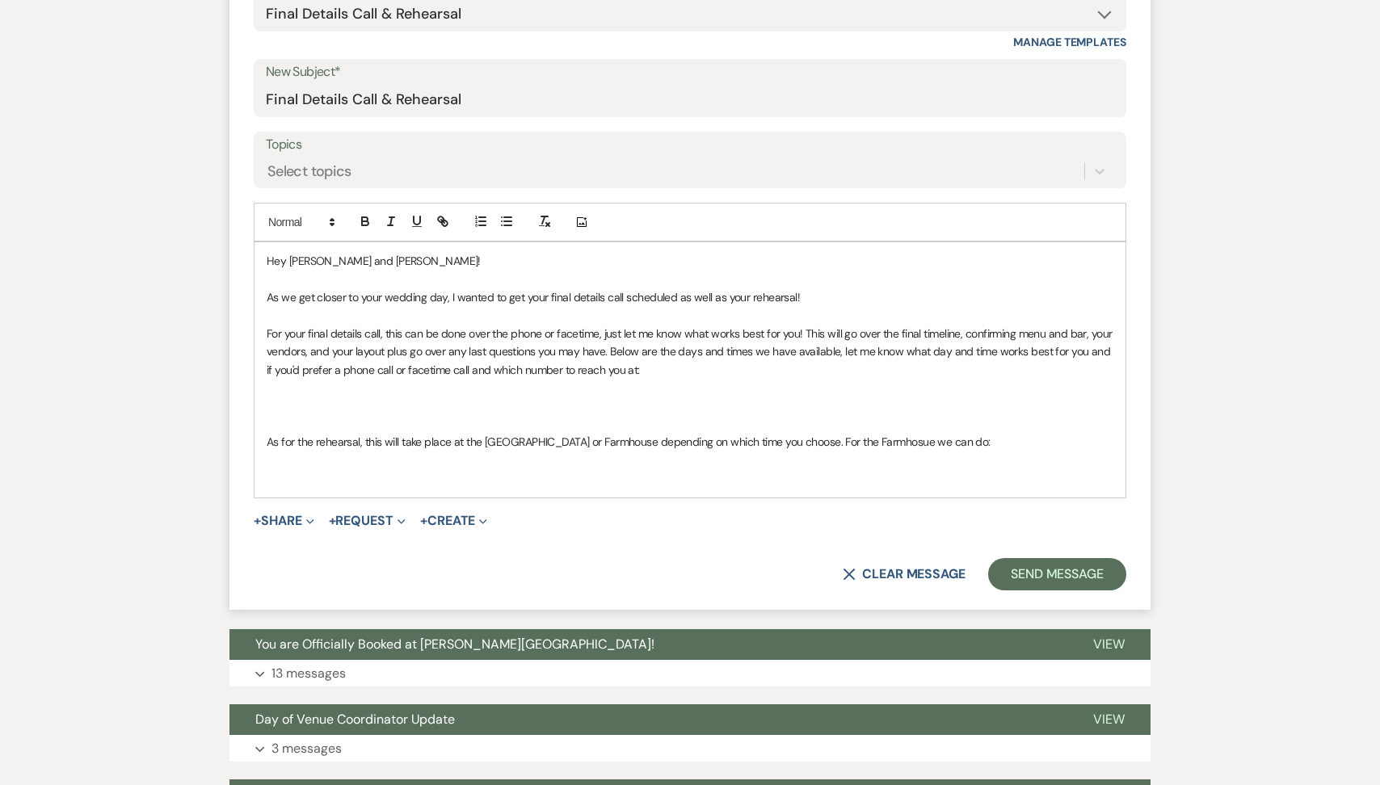
click at [858, 447] on span "As for the rehearsal, this will take place at the [GEOGRAPHIC_DATA] or Farmhous…" at bounding box center [629, 442] width 724 height 15
click at [441, 469] on p at bounding box center [690, 478] width 847 height 18
click at [454, 475] on span "anytime between 8am and 7pm" at bounding box center [376, 478] width 155 height 15
click at [589, 482] on span "anytime between 8am and 6pm (last reeharsal starting at 5pm)" at bounding box center [452, 478] width 307 height 15
click at [693, 478] on p "[DATE], anytime between 8am and 6pm (last rehearsal starting at 5pm)" at bounding box center [690, 478] width 847 height 18
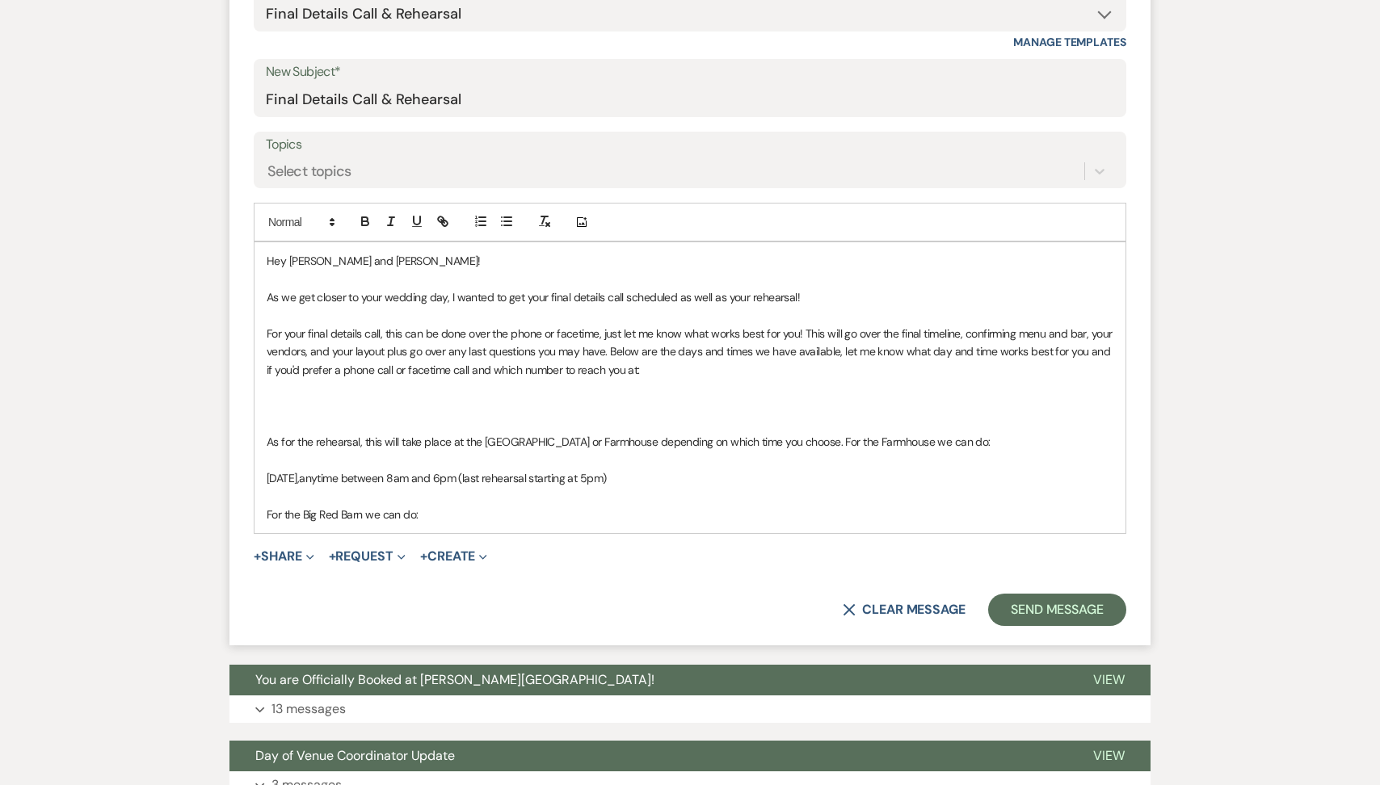
click at [801, 441] on span "As for the rehearsal, this will take place at the [GEOGRAPHIC_DATA] or Farmhous…" at bounding box center [629, 442] width 724 height 15
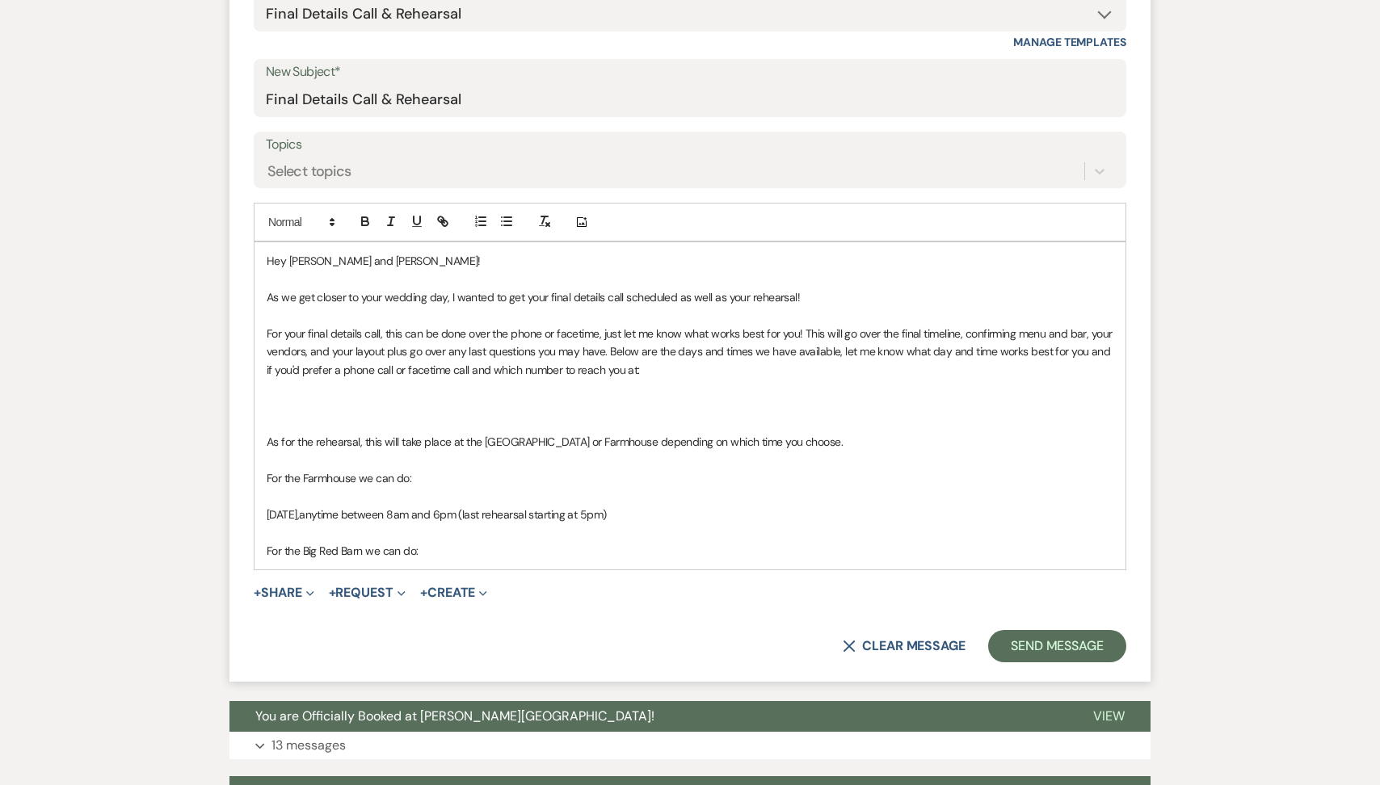
click at [268, 513] on p "[DATE], anytime between 8am and 6pm (last rehearsal starting at 5pm)" at bounding box center [690, 515] width 847 height 18
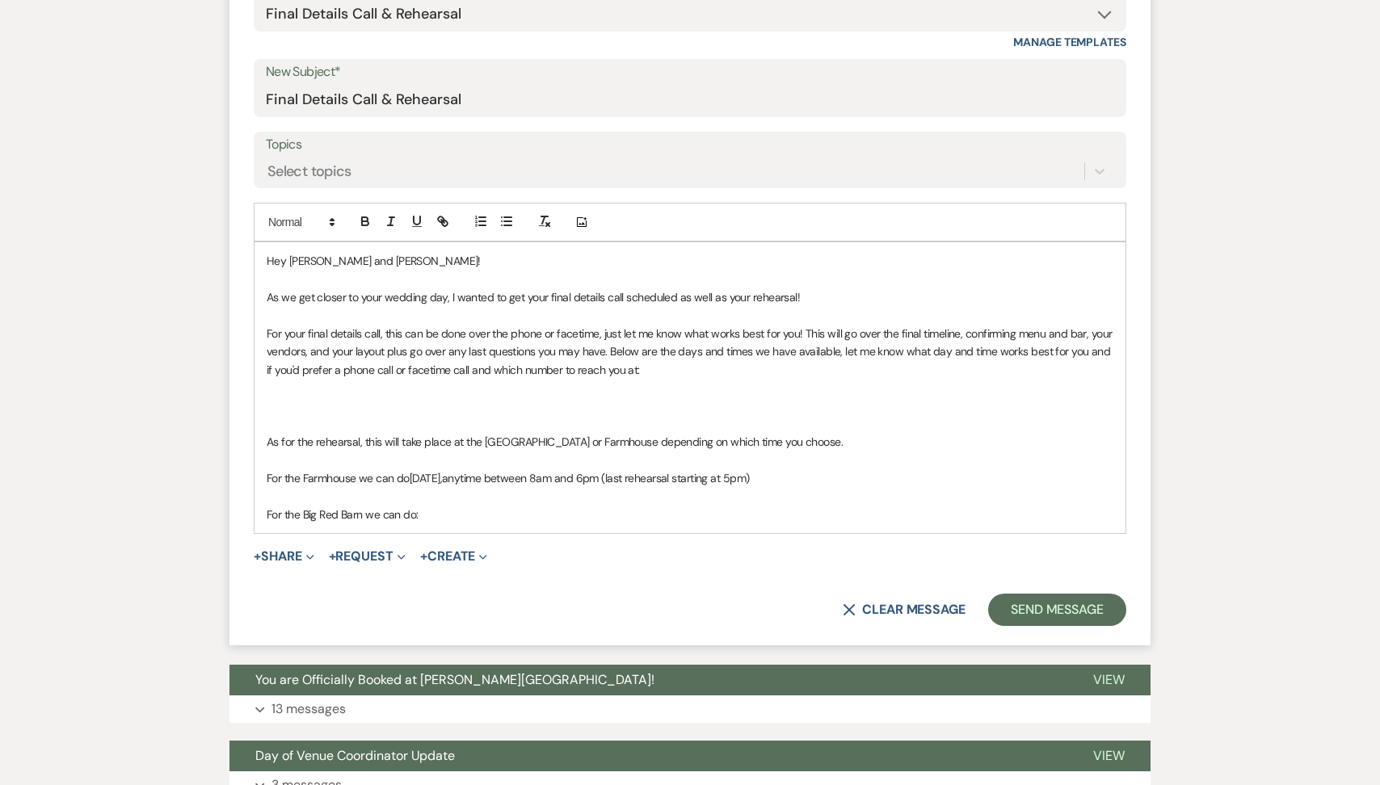
click at [430, 519] on p "For the Big Red Barn we can do:" at bounding box center [690, 515] width 847 height 18
click at [364, 413] on p at bounding box center [690, 406] width 847 height 18
click at [930, 512] on p "For the [GEOGRAPHIC_DATA] we can do [DATE], anytime between 8am and 4pm (last r…" at bounding box center [690, 515] width 847 height 18
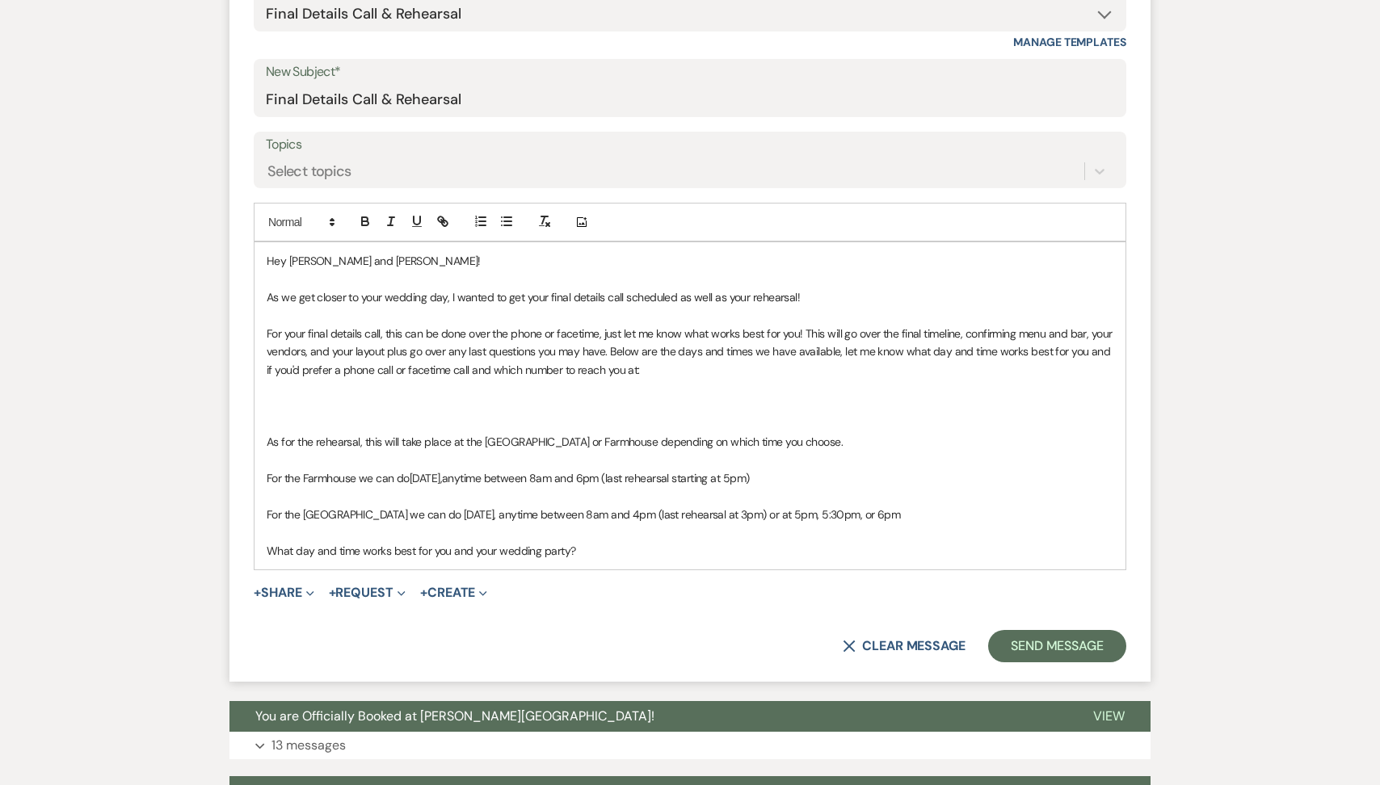
click at [625, 404] on p at bounding box center [690, 406] width 847 height 18
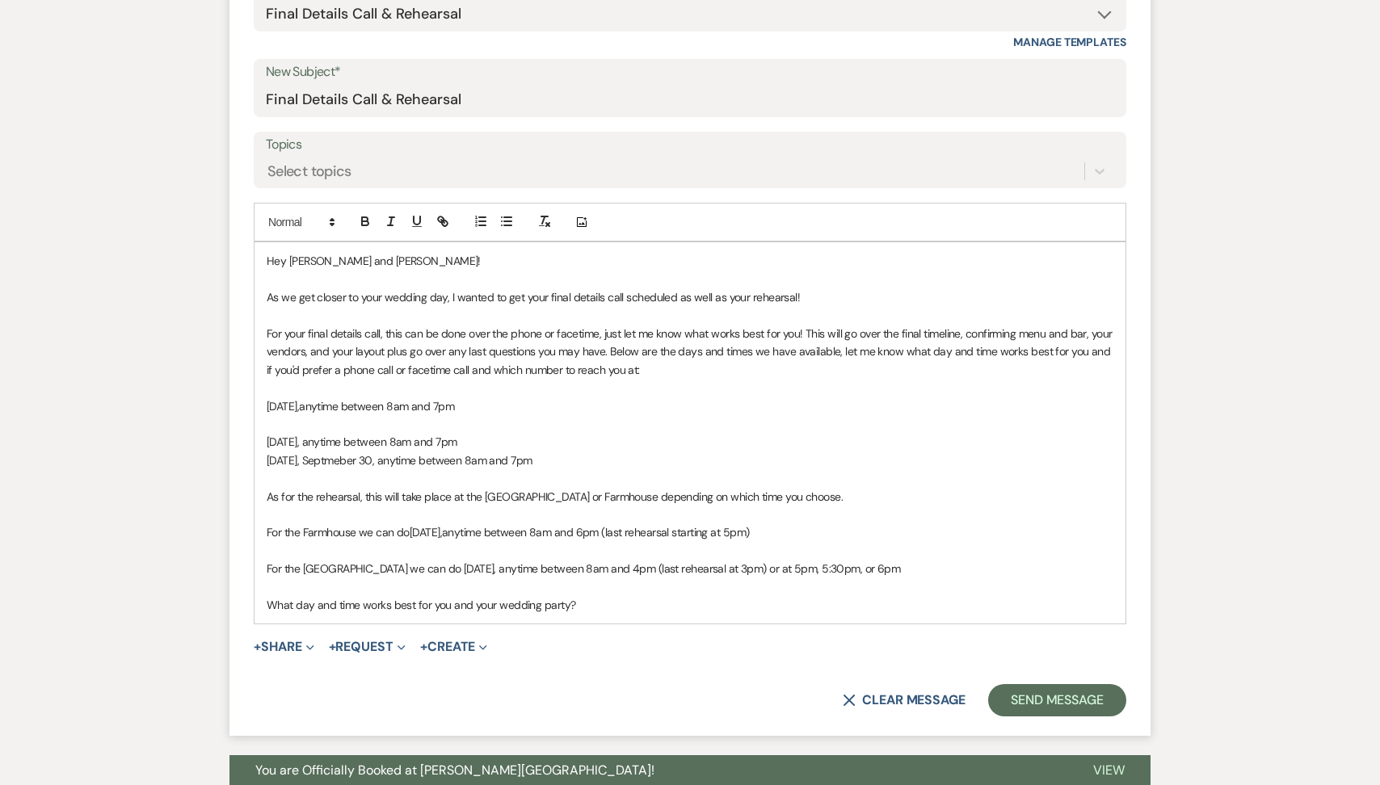
click at [344, 463] on span "[DATE], Septmeber 30, anytime between 8am and 7pm" at bounding box center [400, 460] width 266 height 15
click at [568, 461] on p "[DATE], anytime between 8am and 7pm" at bounding box center [690, 461] width 847 height 18
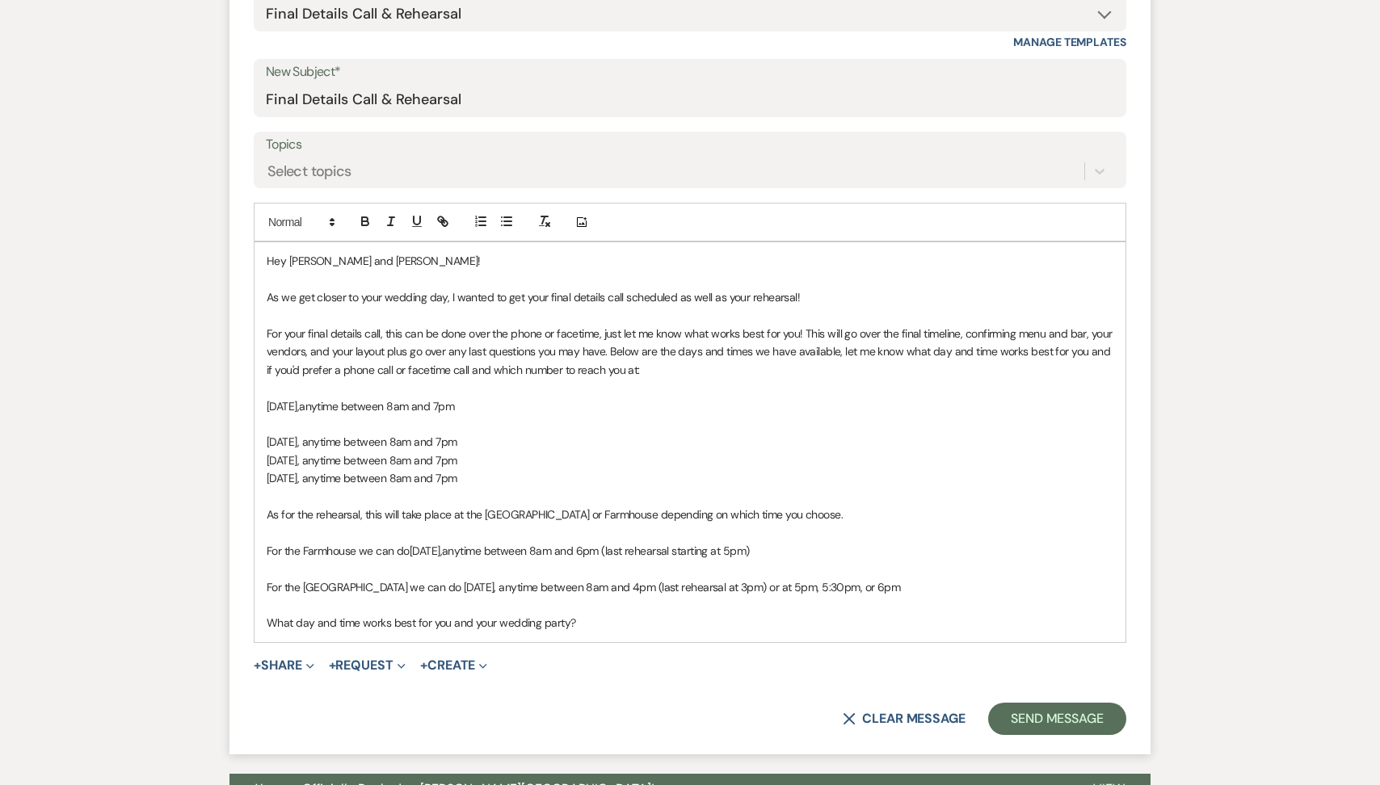
click at [456, 480] on span "[DATE], anytime between 8am and 7pm" at bounding box center [362, 478] width 190 height 15
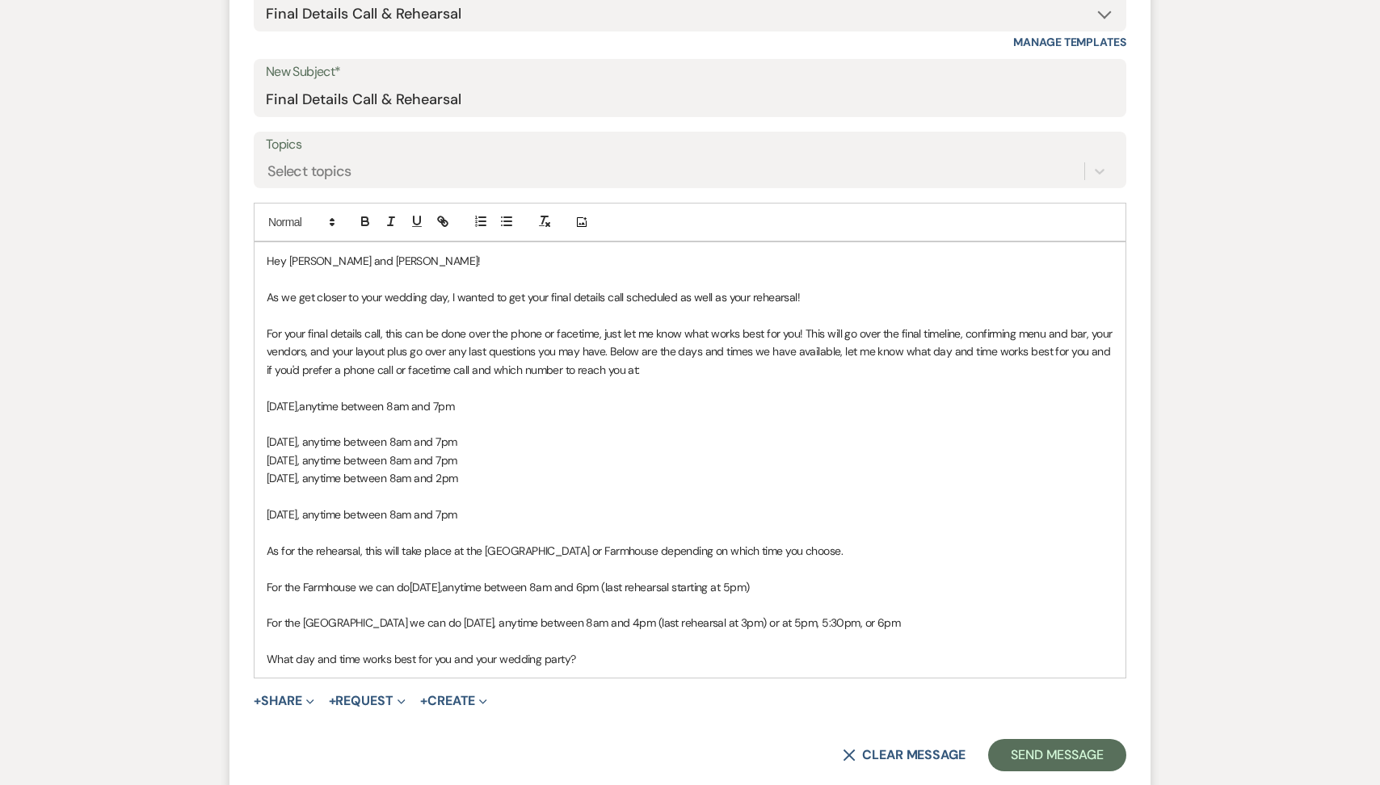
click at [456, 511] on span "[DATE], anytime between 8am and 7pm" at bounding box center [362, 514] width 190 height 15
click at [355, 515] on span "[DATE], anytime between 8am and 7pm" at bounding box center [362, 514] width 190 height 15
click at [456, 517] on span "[DATE], anytime between 8am and 7pm" at bounding box center [362, 514] width 190 height 15
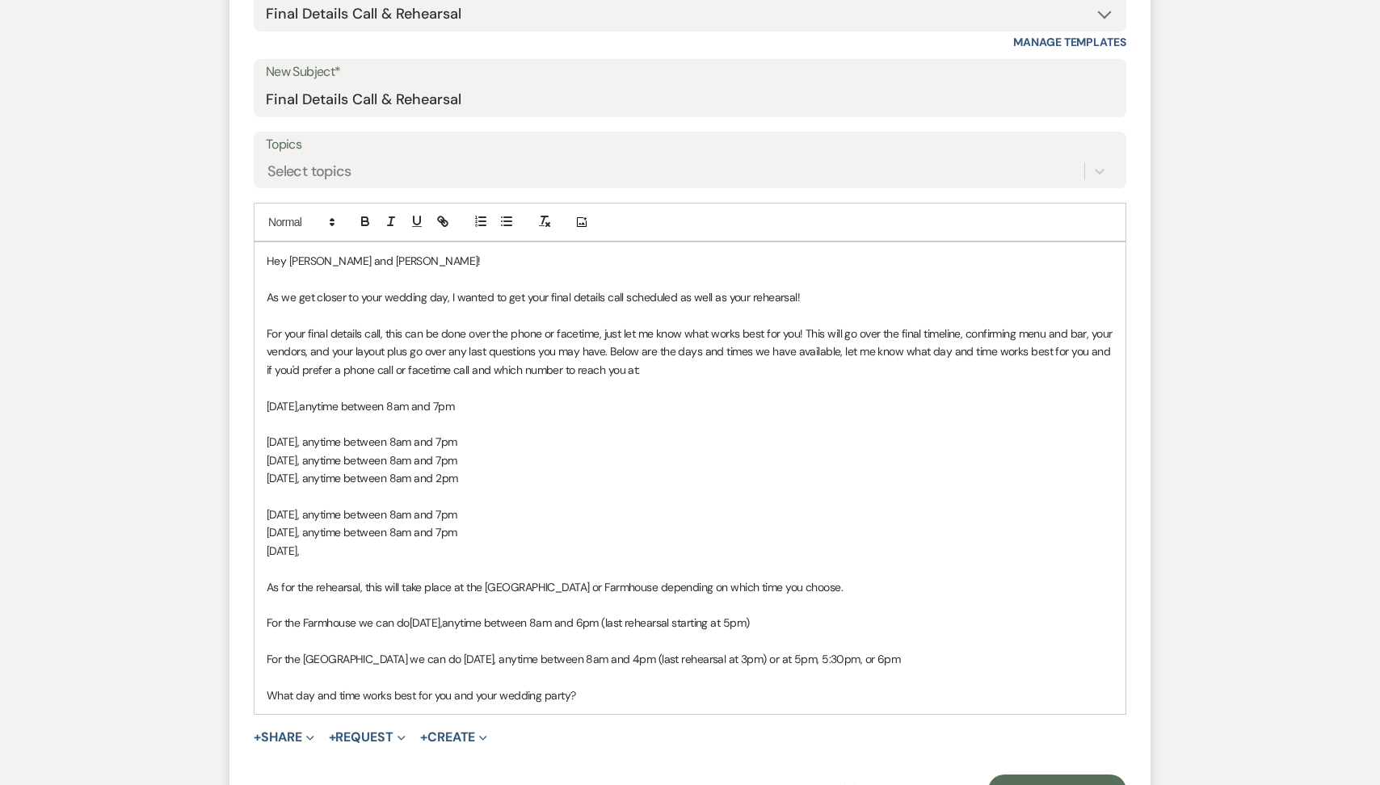
click at [299, 553] on span "[DATE]," at bounding box center [283, 551] width 32 height 15
click at [393, 554] on p "[DATE]," at bounding box center [690, 551] width 847 height 18
click at [456, 553] on span "[DATE], anytime between 8am and 7pm" at bounding box center [362, 551] width 190 height 15
click at [562, 511] on p "[DATE], anytime between 8am and 7pm" at bounding box center [690, 515] width 847 height 18
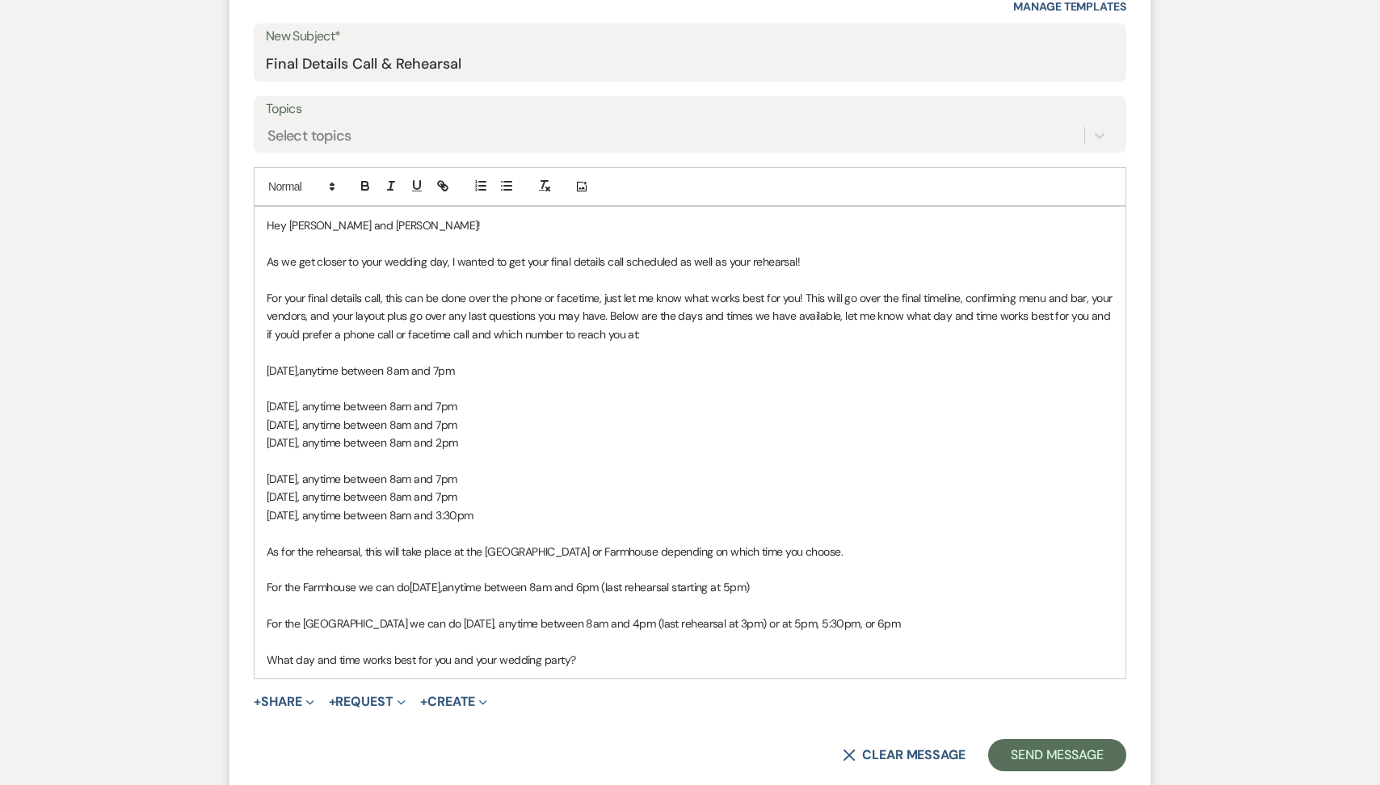
scroll to position [686, 0]
click at [1024, 746] on button "Send Message" at bounding box center [1057, 754] width 138 height 32
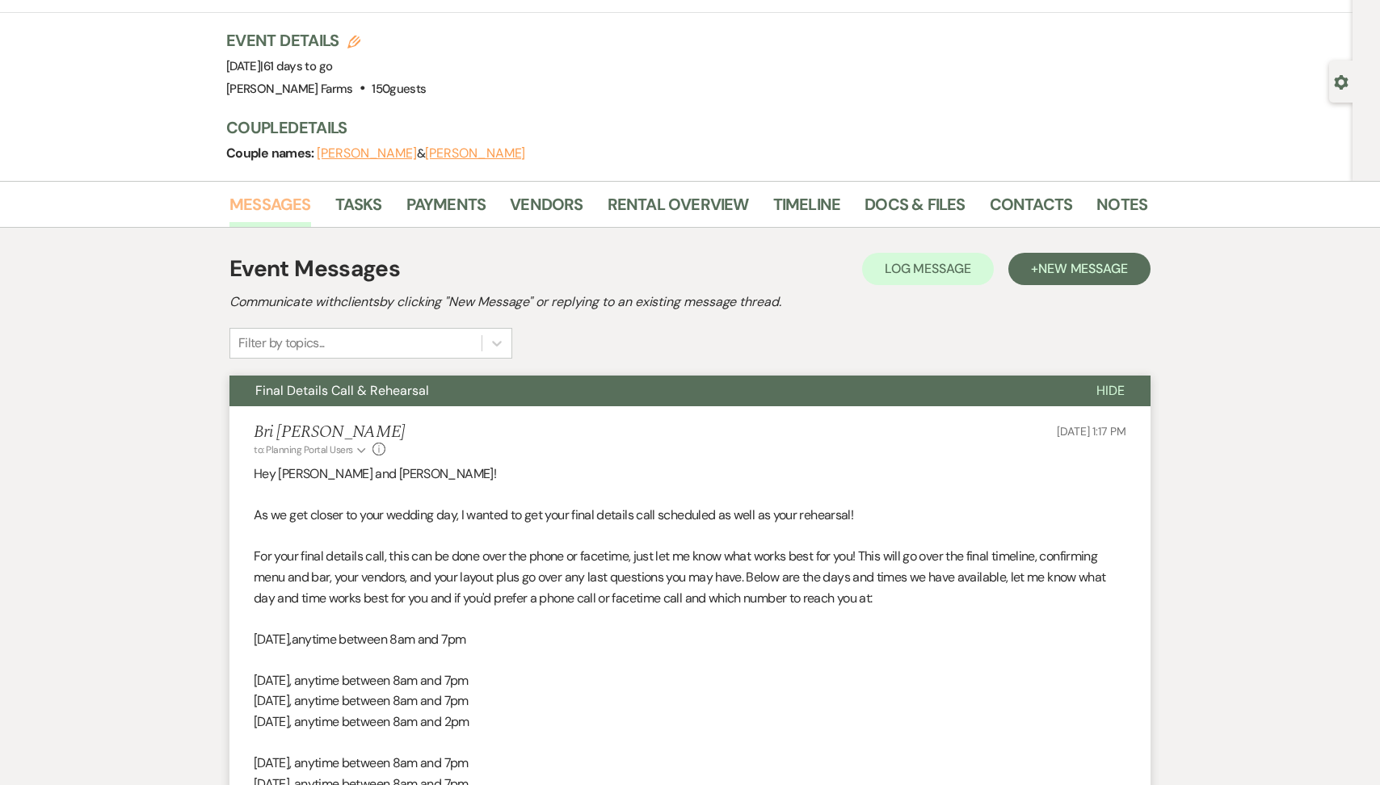
scroll to position [0, 0]
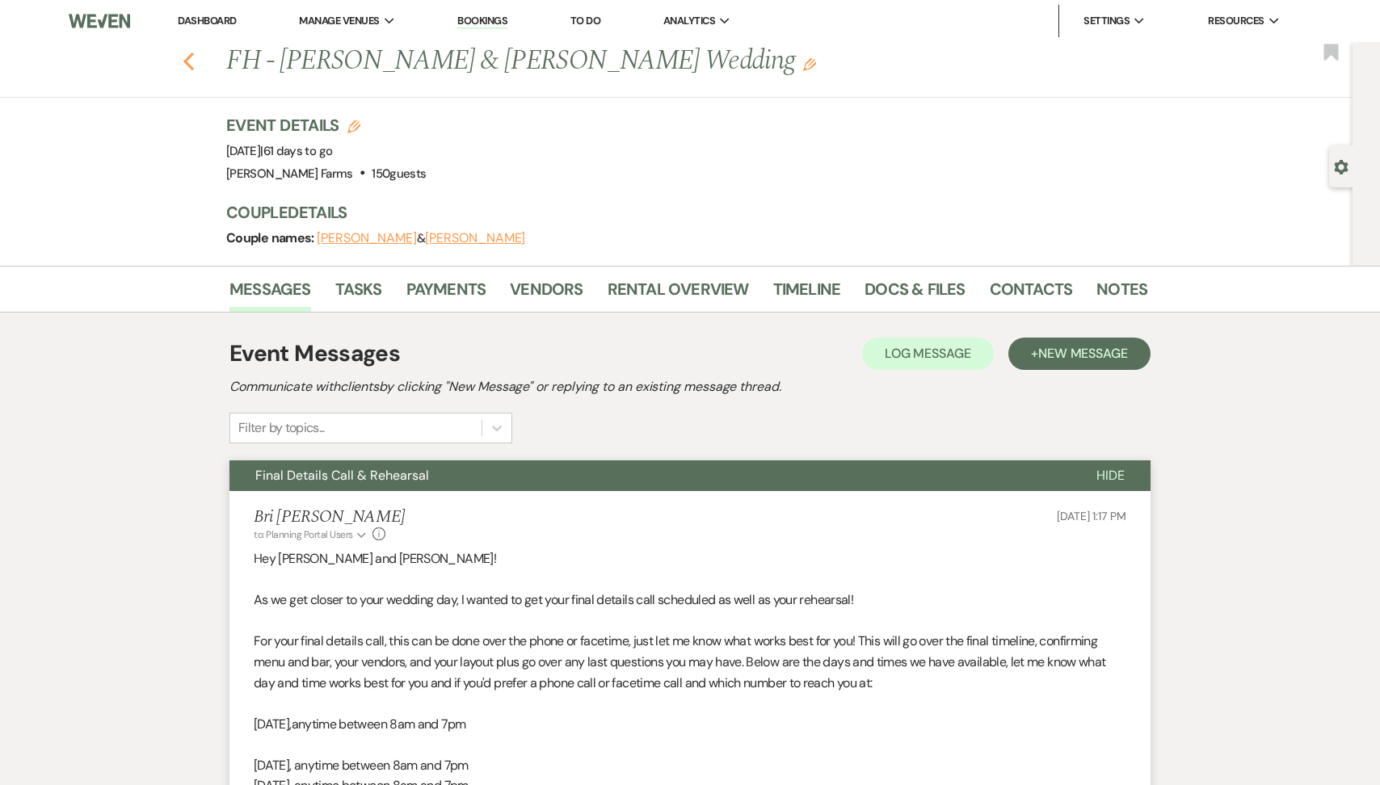
click at [189, 56] on use "button" at bounding box center [188, 62] width 11 height 18
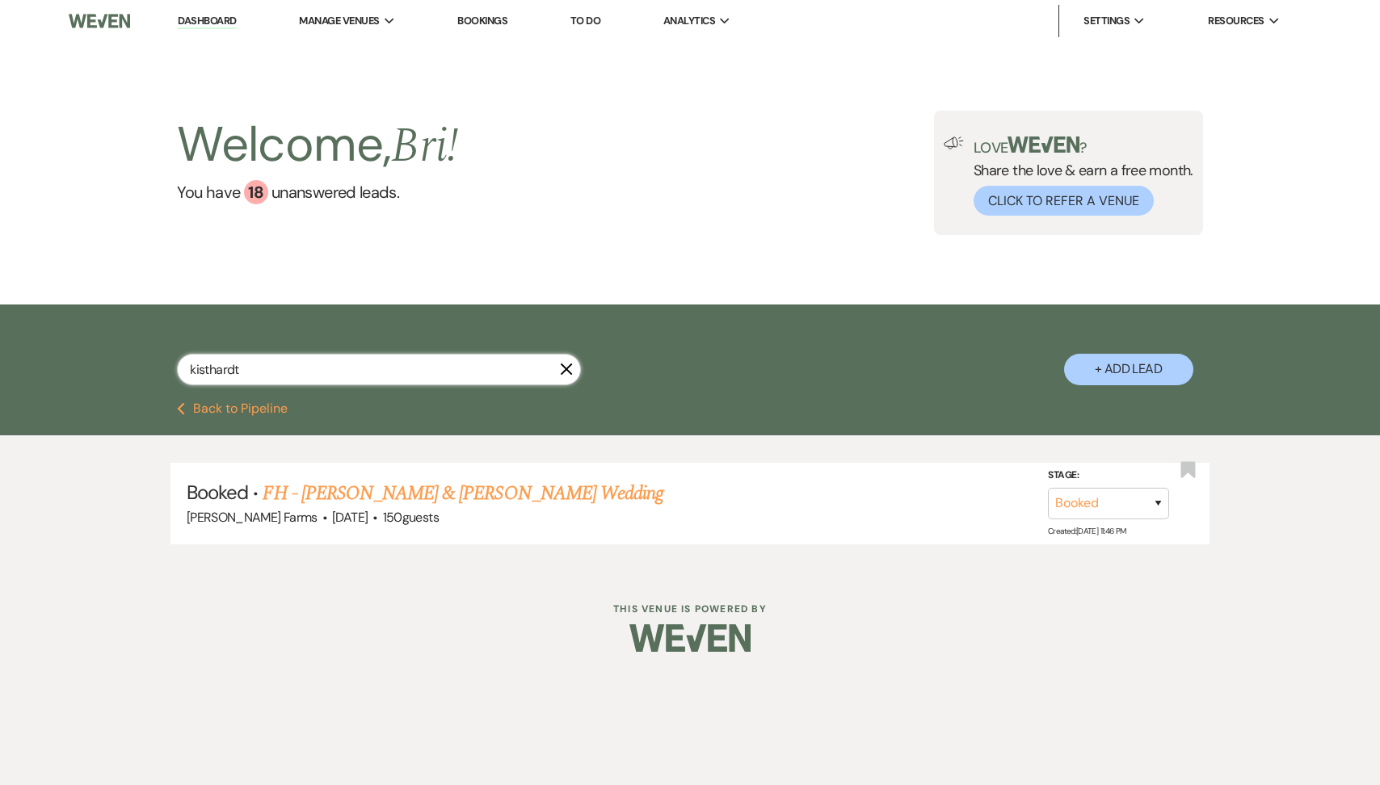
drag, startPoint x: 246, startPoint y: 370, endPoint x: 141, endPoint y: 364, distance: 105.2
click at [144, 364] on div "kisthardt X + Add Lead" at bounding box center [689, 356] width 1163 height 86
click at [435, 494] on link "BRB - [PERSON_NAME] & [PERSON_NAME] Wedding" at bounding box center [467, 493] width 408 height 29
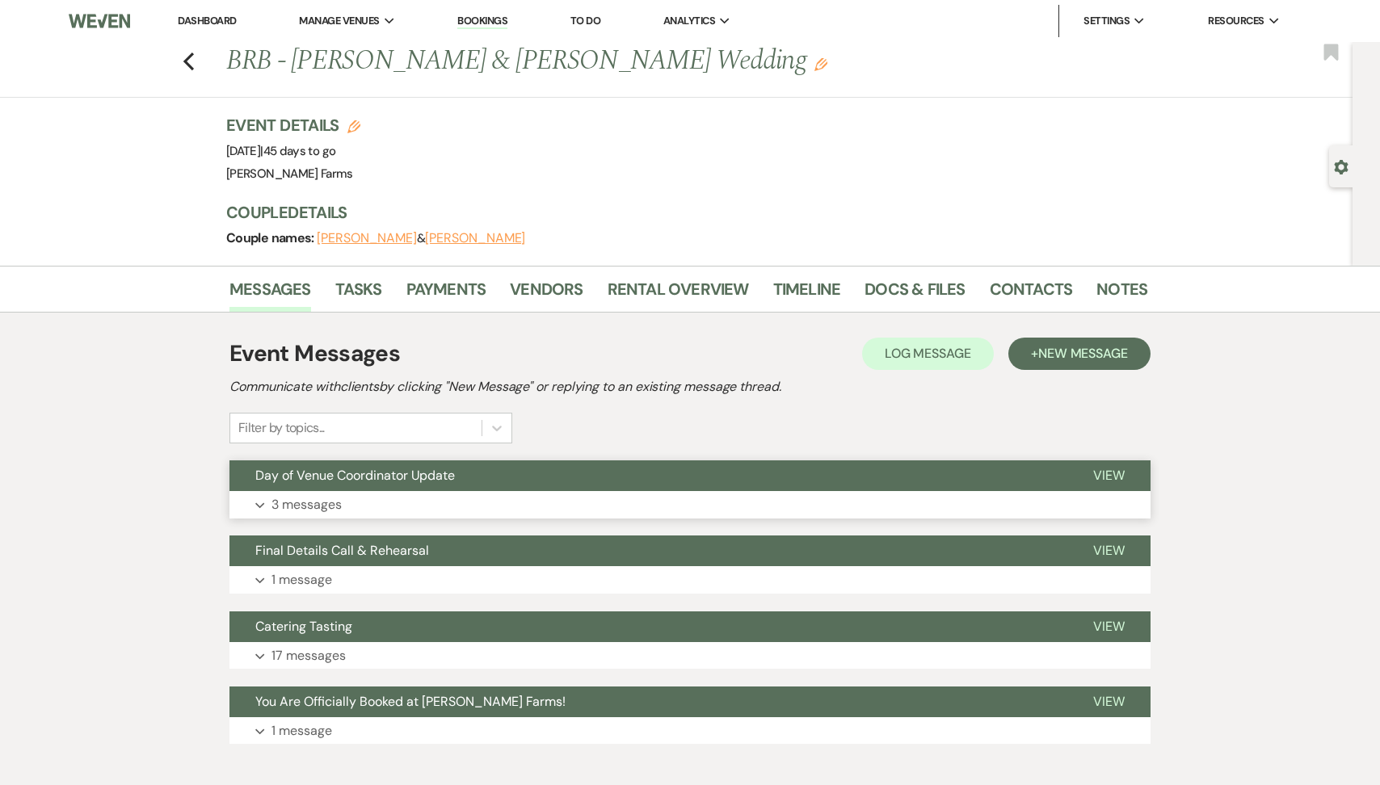
click at [366, 485] on button "Day of Venue Coordinator Update" at bounding box center [648, 476] width 838 height 31
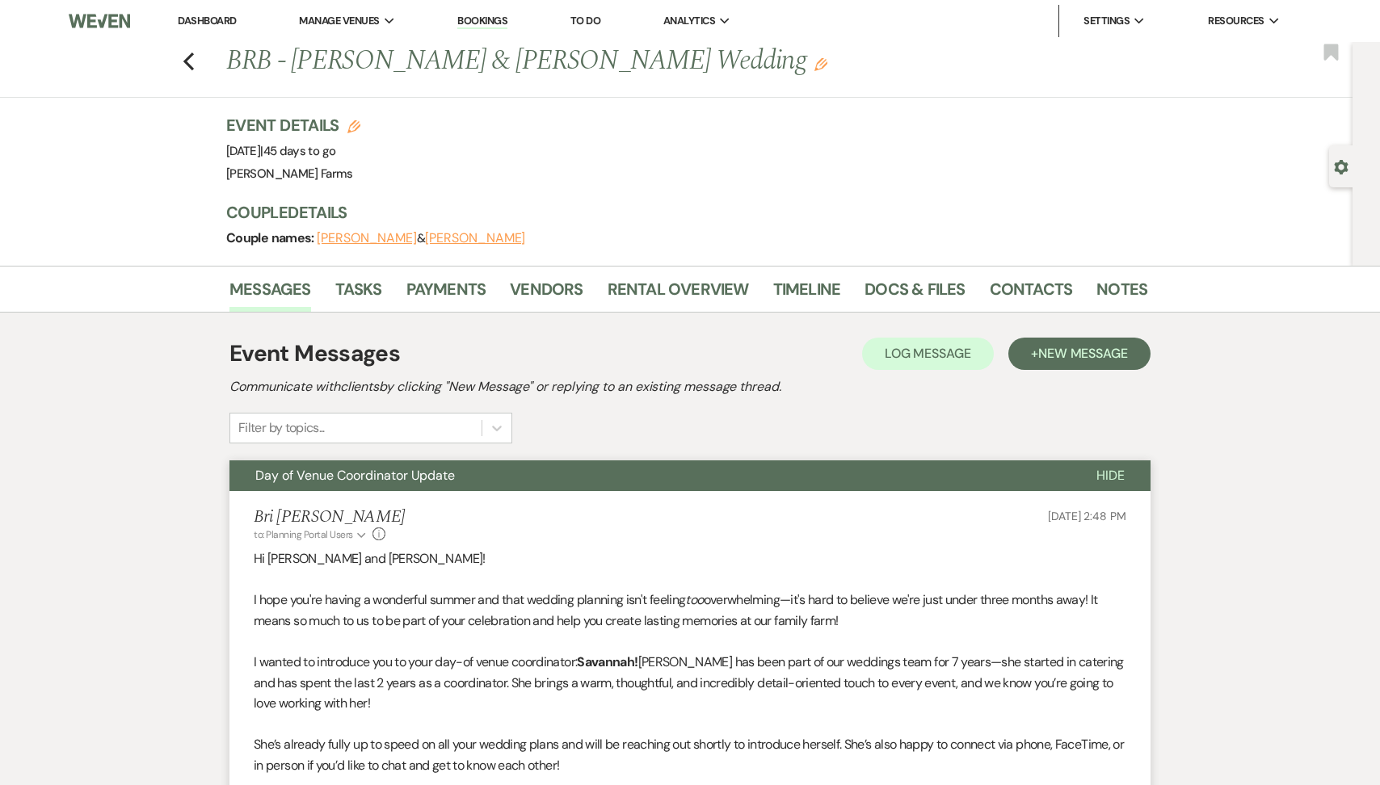
click at [366, 485] on button "Day of Venue Coordinator Update" at bounding box center [649, 476] width 841 height 31
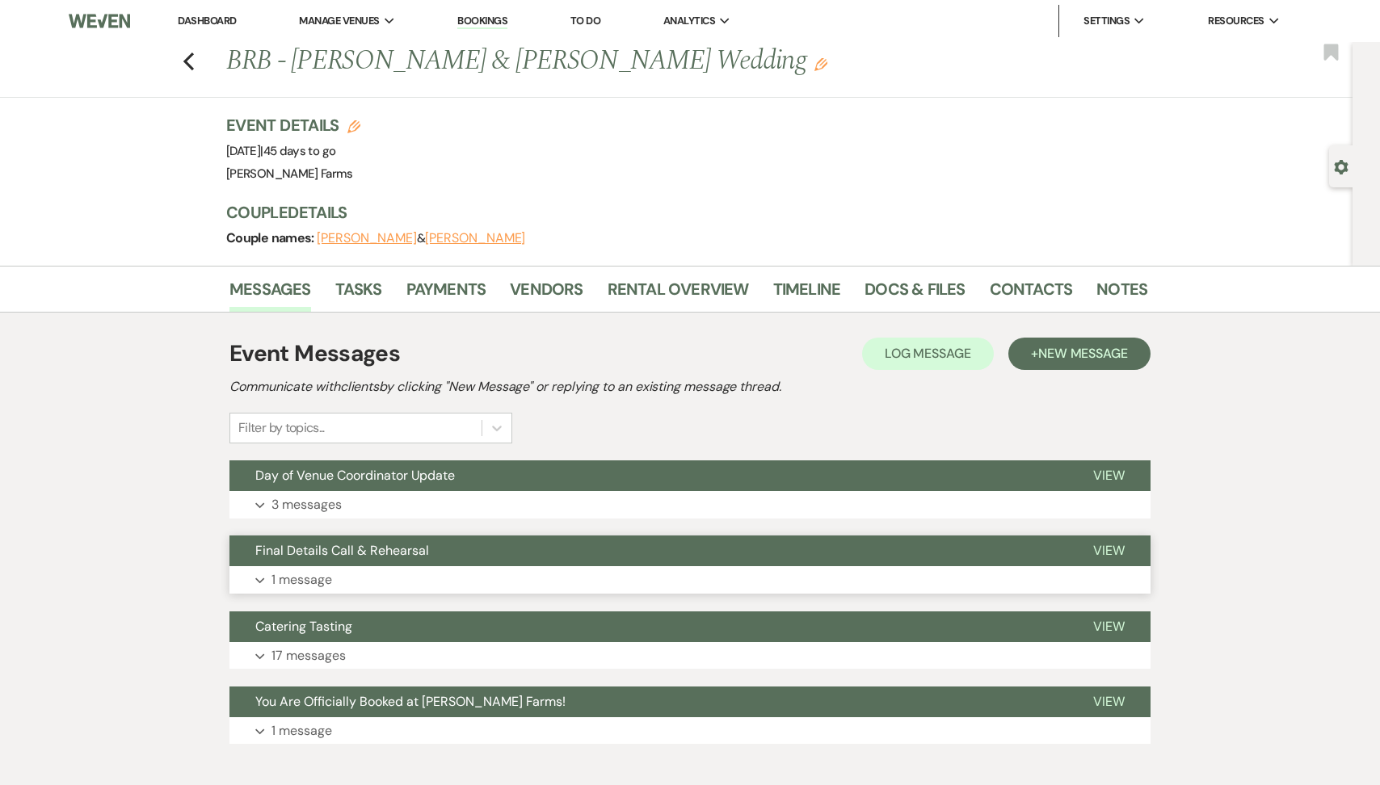
click at [350, 562] on button "Final Details Call & Rehearsal" at bounding box center [648, 551] width 838 height 31
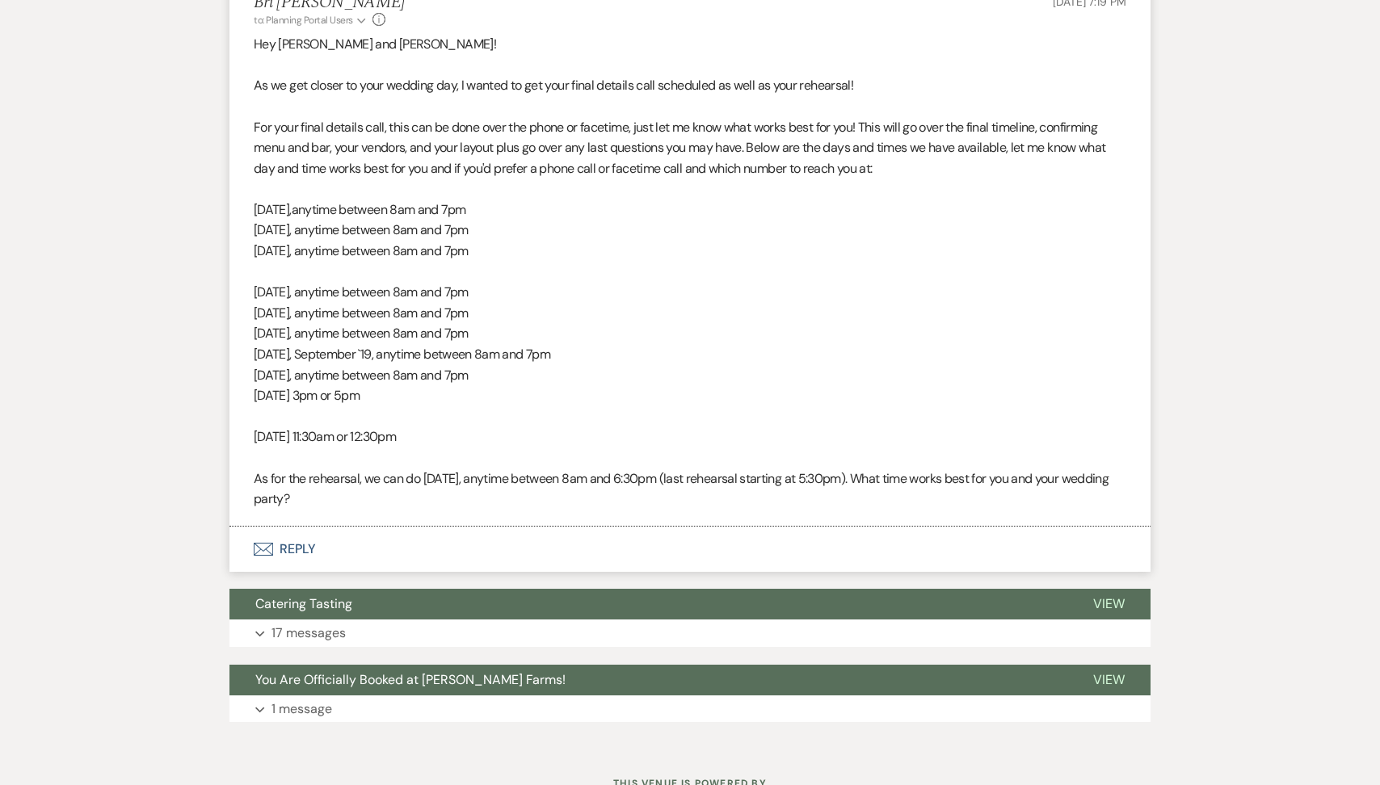
scroll to position [608, 0]
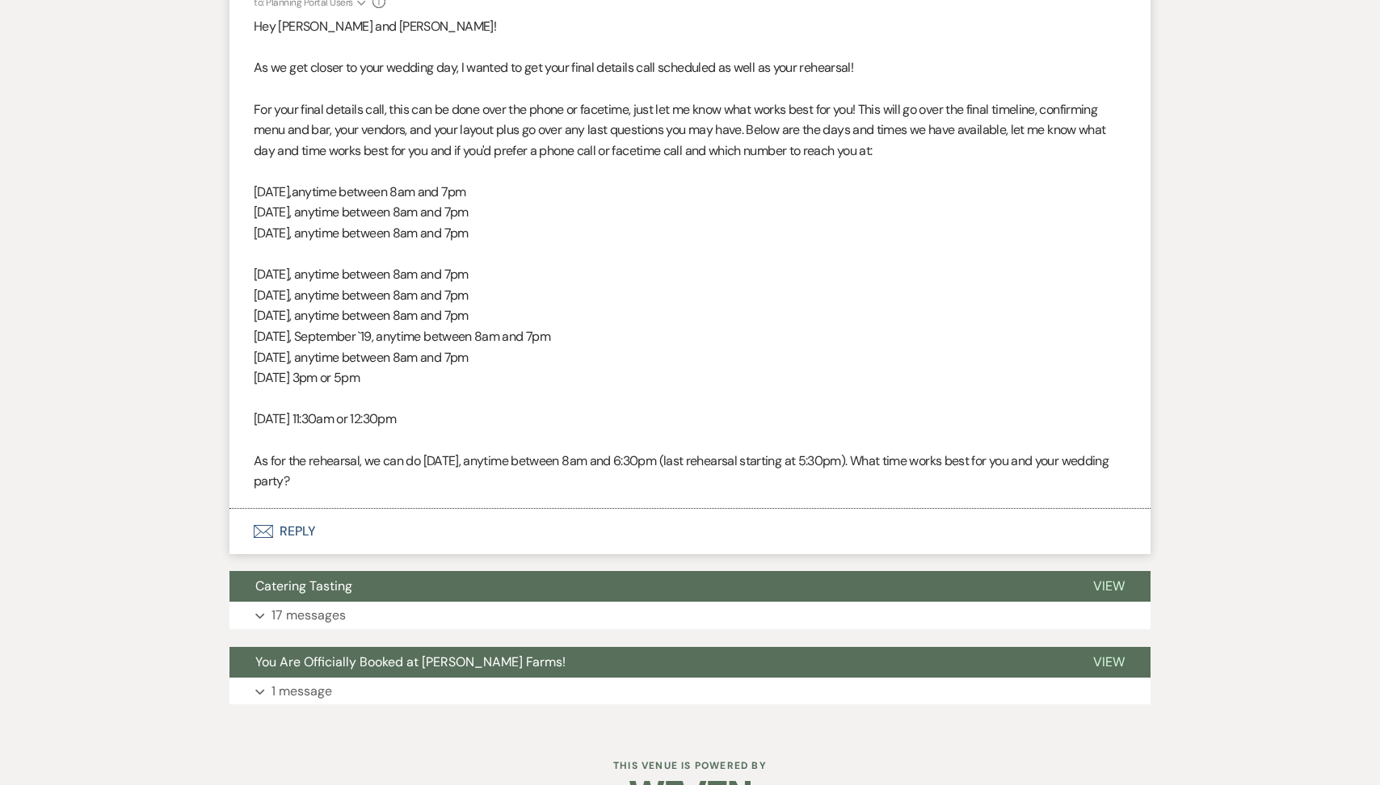
click at [347, 538] on button "Envelope Reply" at bounding box center [689, 531] width 921 height 45
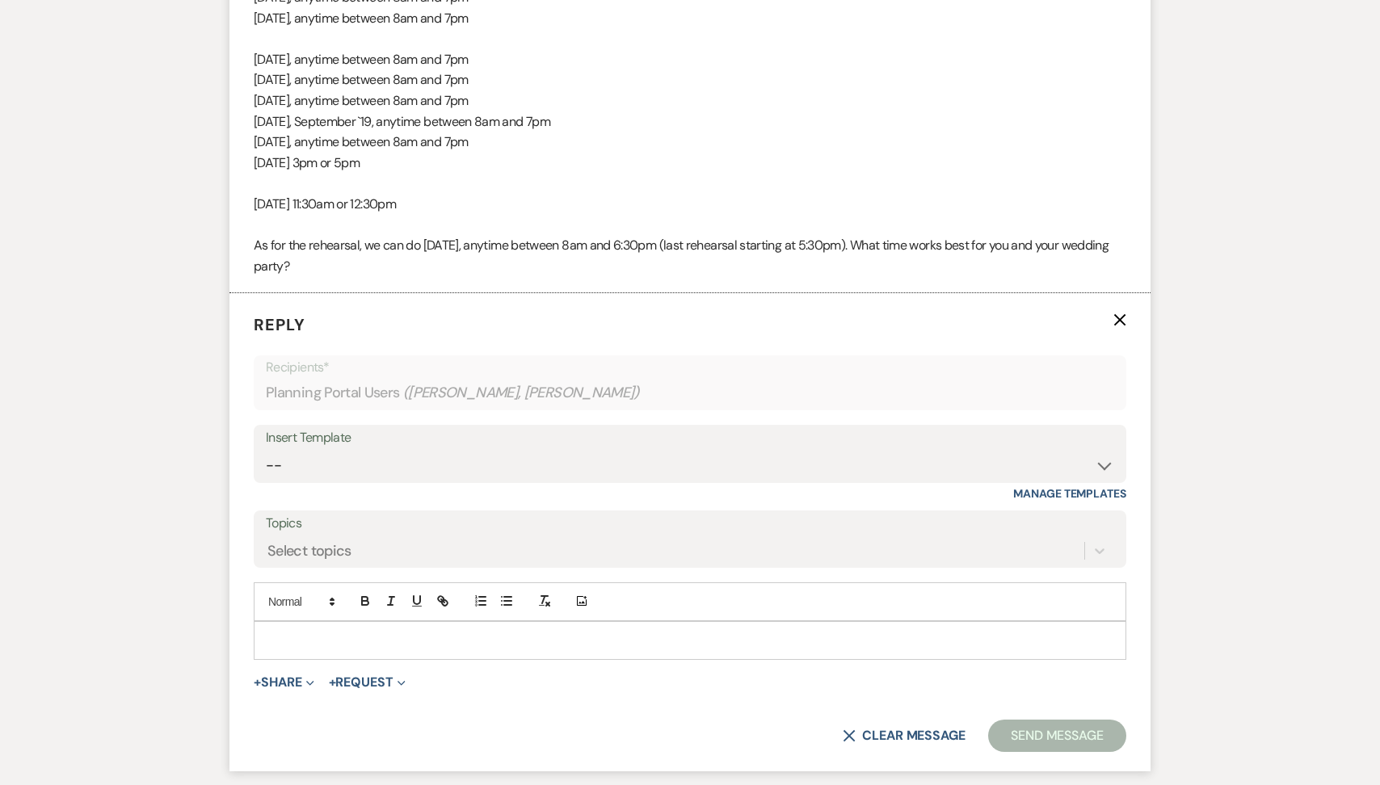
scroll to position [895, 0]
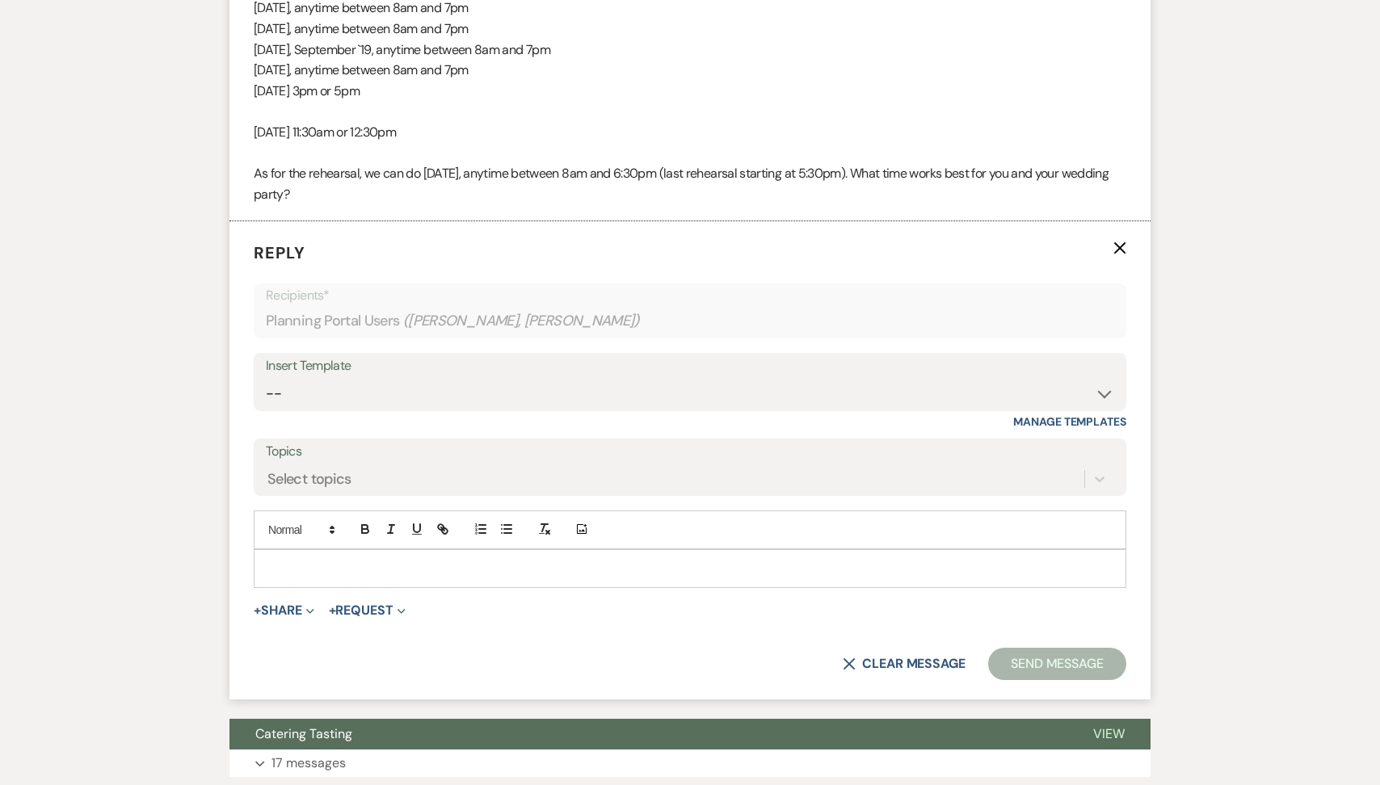
click at [318, 580] on div at bounding box center [689, 568] width 871 height 37
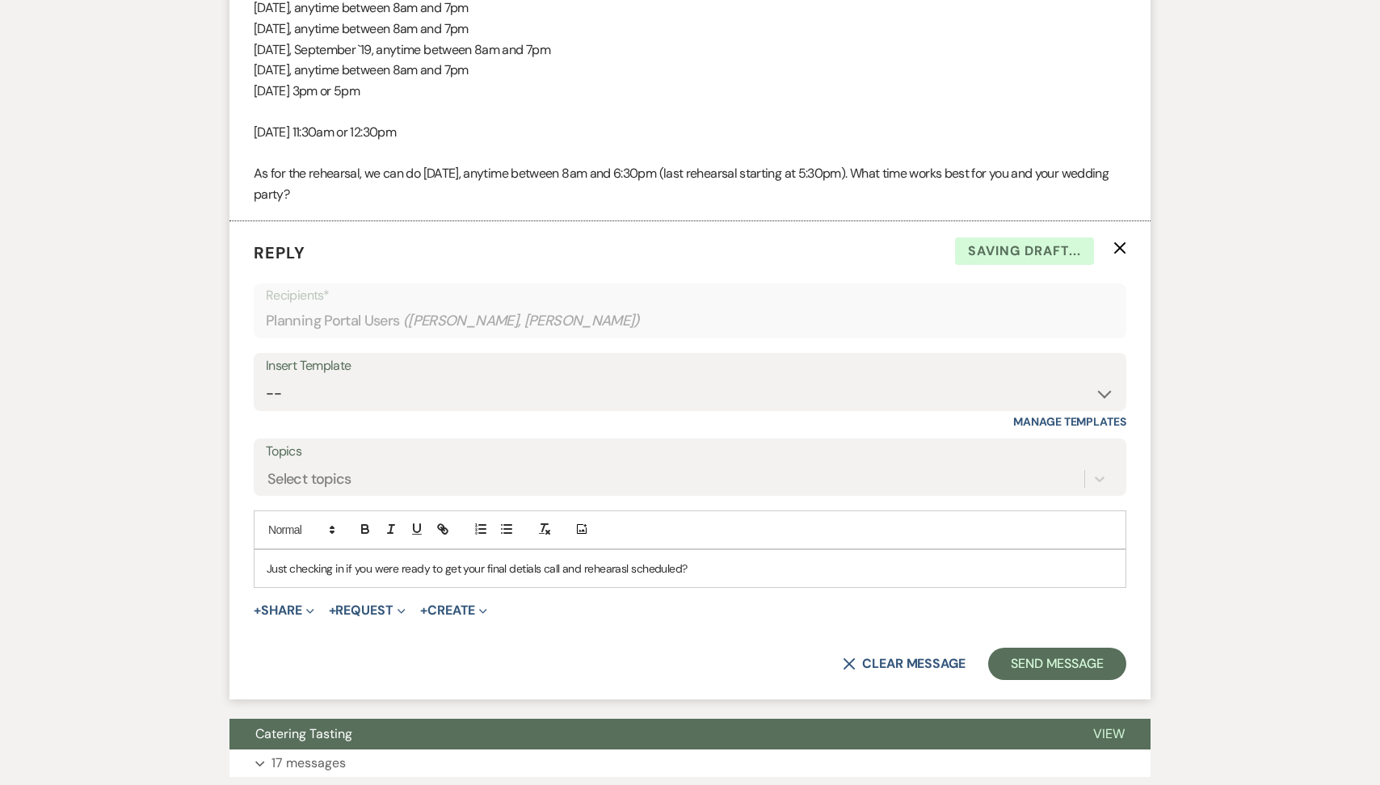
click at [527, 562] on p "Just checking in if you were ready to get your final detials call and rehearasl…" at bounding box center [690, 569] width 847 height 18
click at [612, 570] on p "Just checking in if you were ready to get your final details call and rehearasl…" at bounding box center [690, 569] width 847 height 18
click at [1039, 668] on button "Send Message" at bounding box center [1057, 664] width 138 height 32
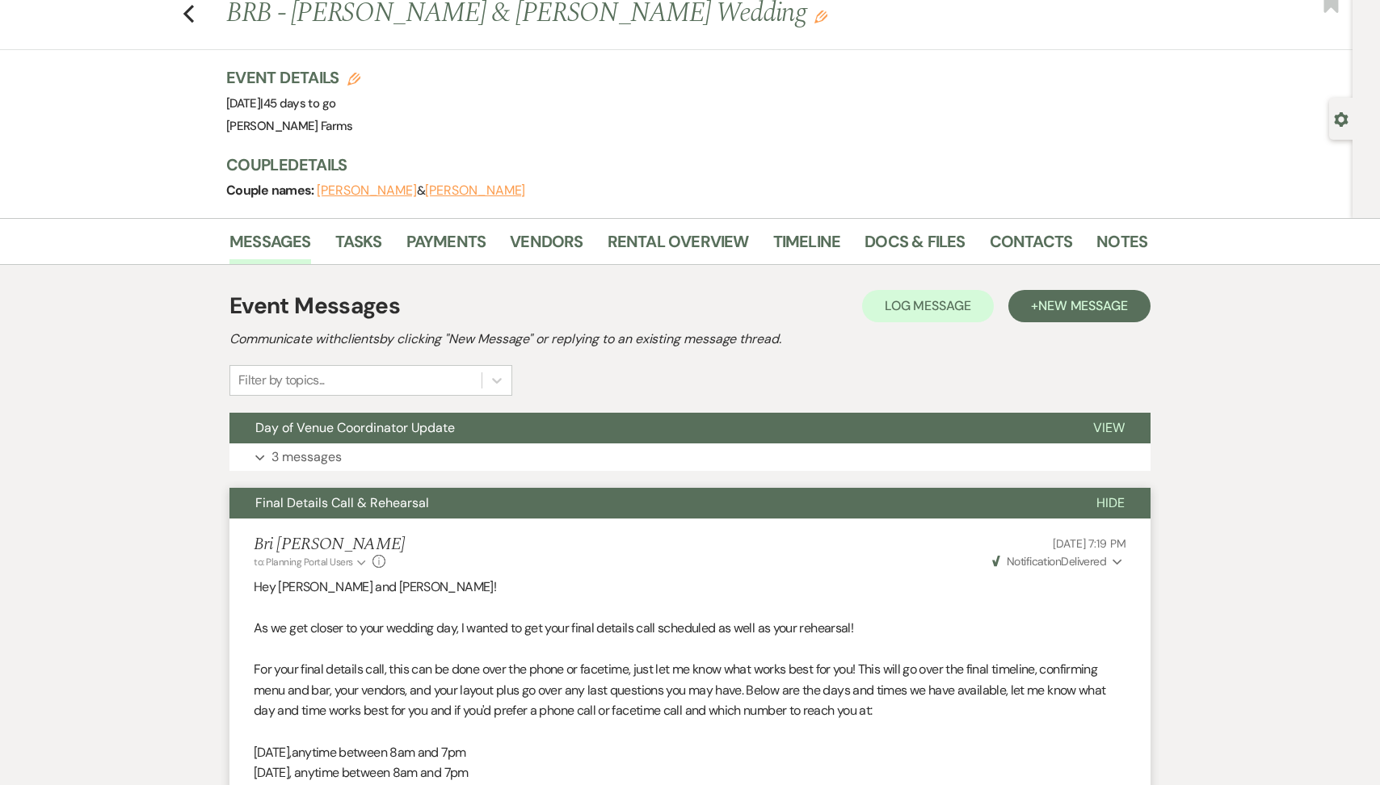
scroll to position [0, 0]
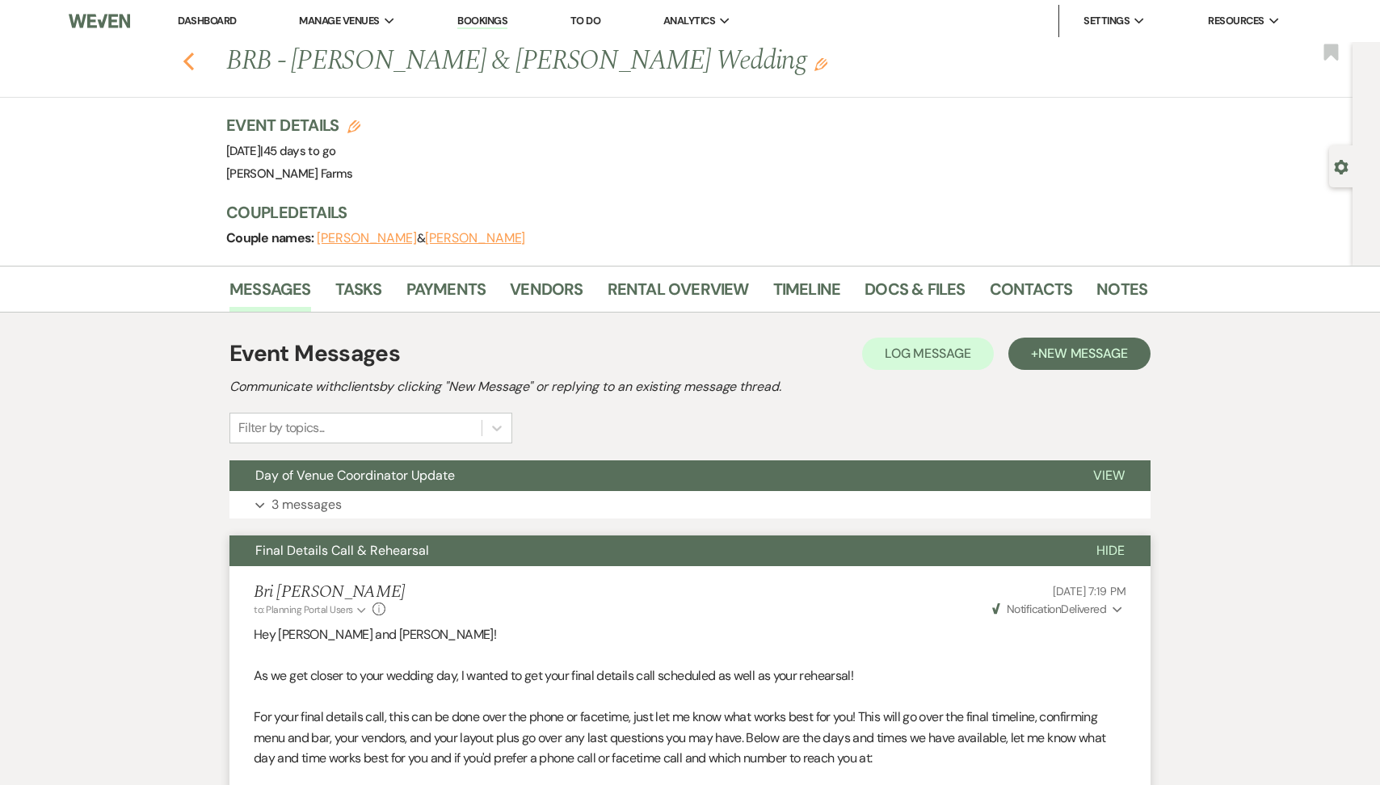
click at [184, 51] on button "Previous" at bounding box center [189, 59] width 12 height 23
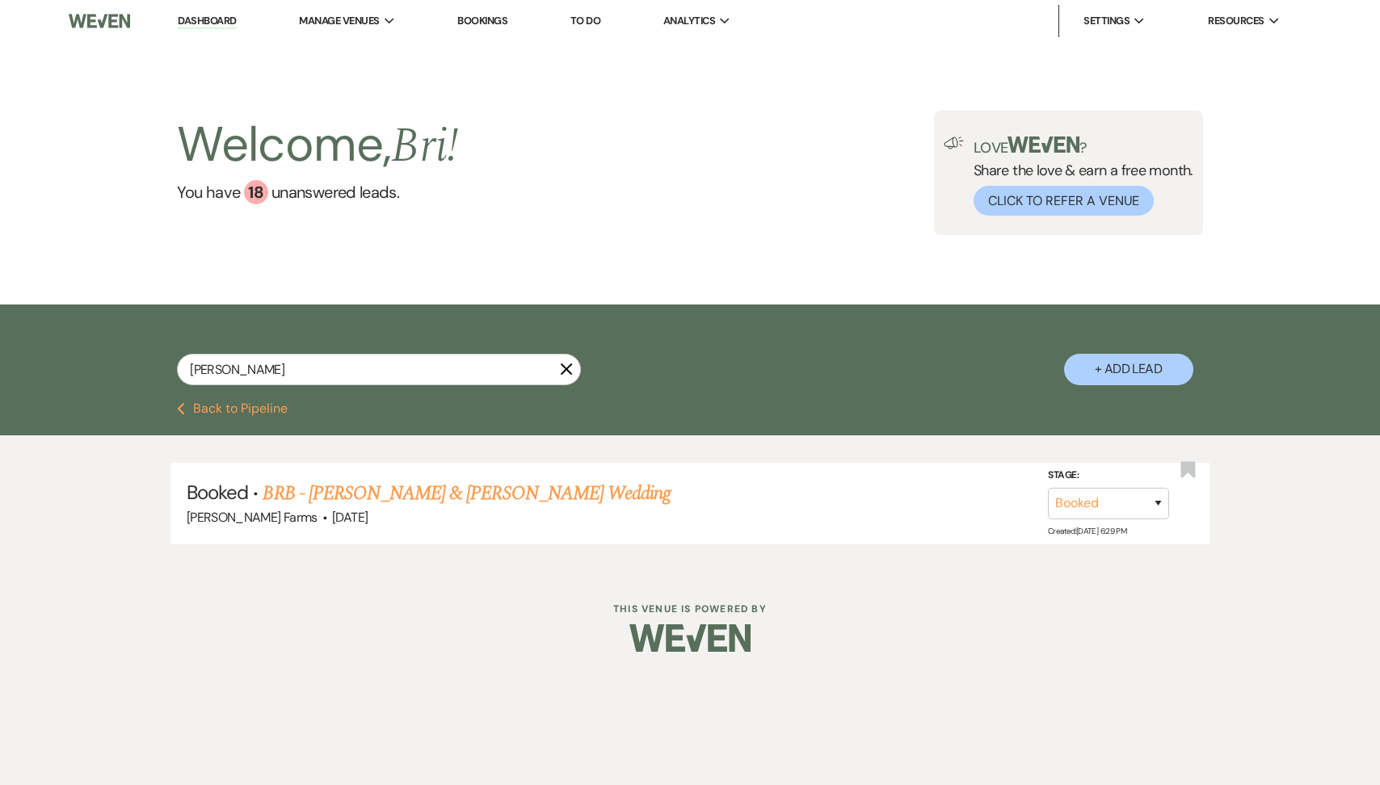
click at [259, 410] on button "Previous Back to Pipeline" at bounding box center [232, 408] width 111 height 13
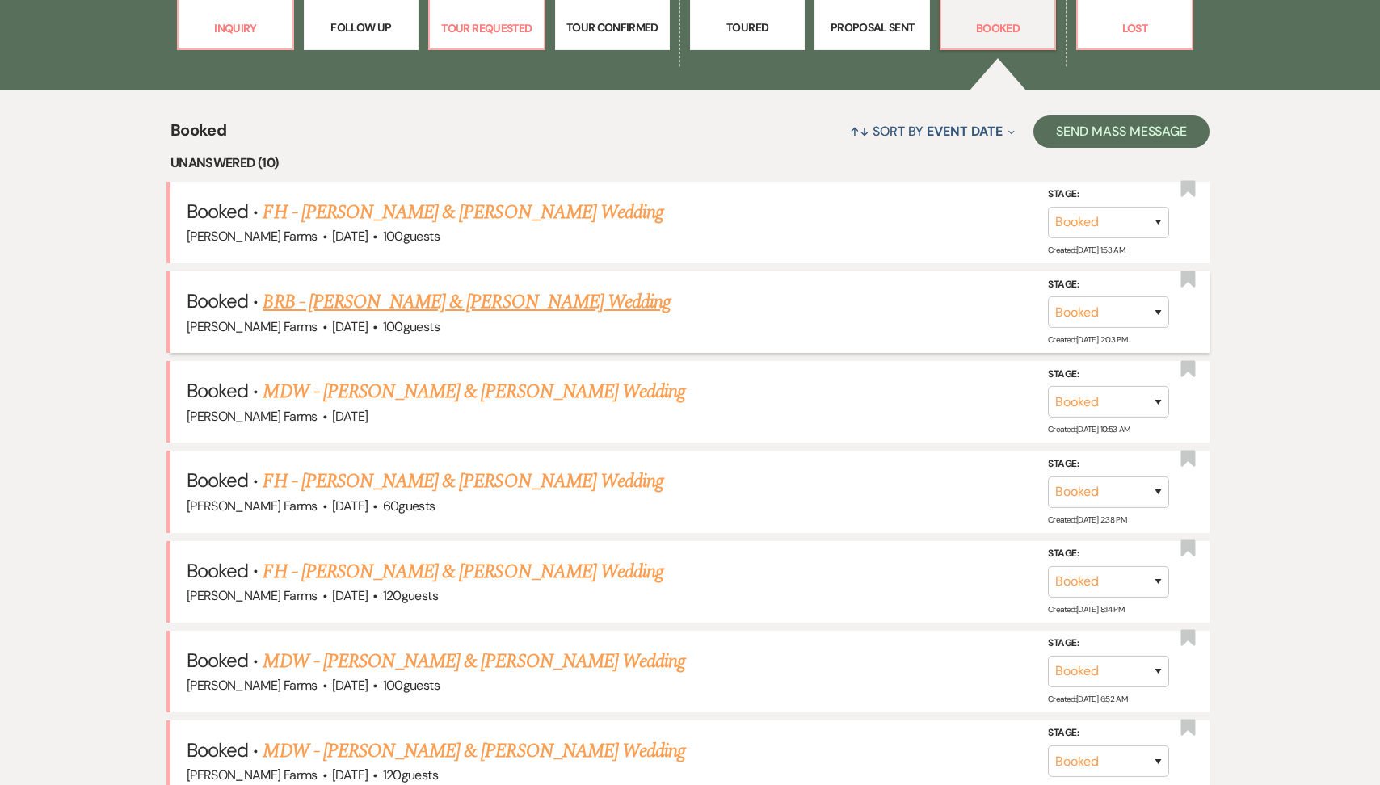
scroll to position [561, 0]
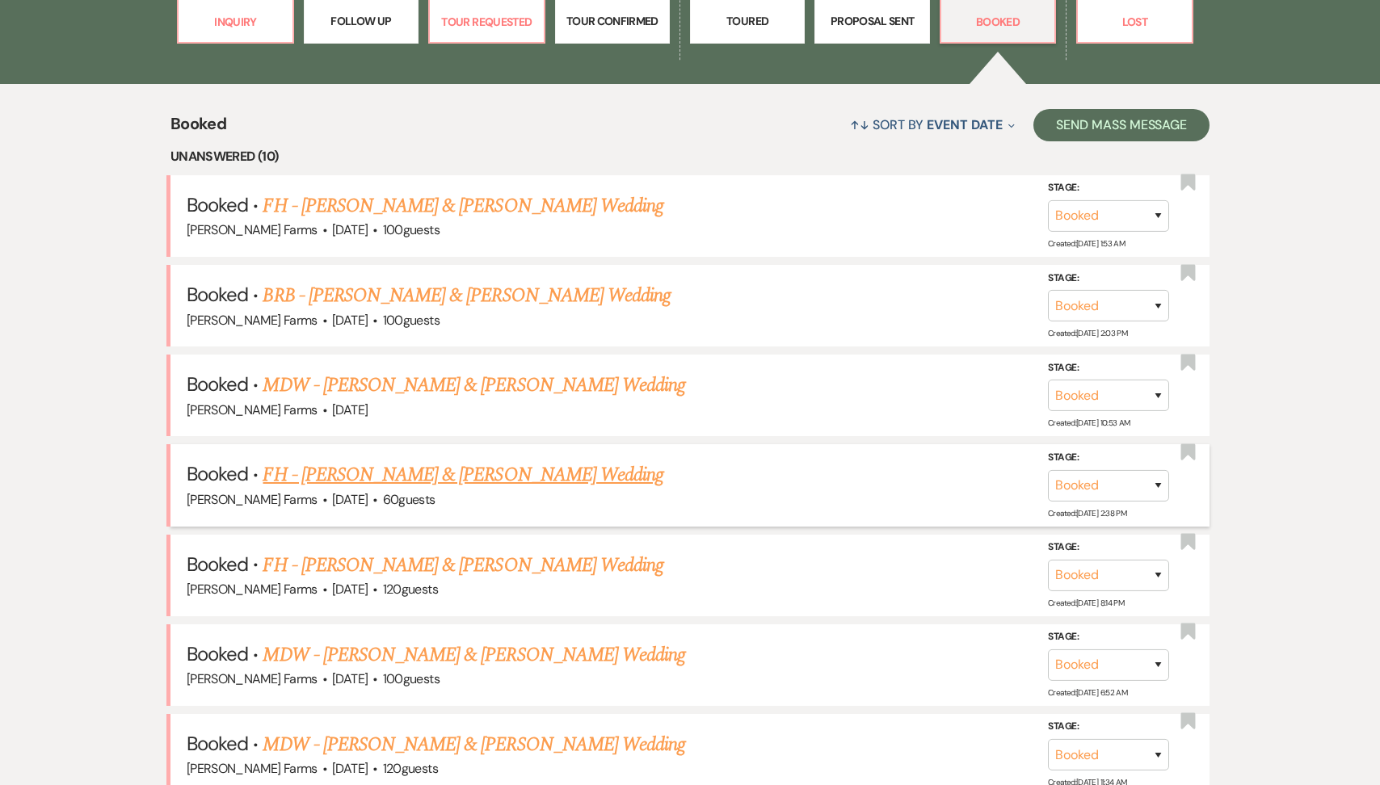
click at [459, 476] on link "FH - [PERSON_NAME] & [PERSON_NAME] Wedding" at bounding box center [463, 475] width 401 height 29
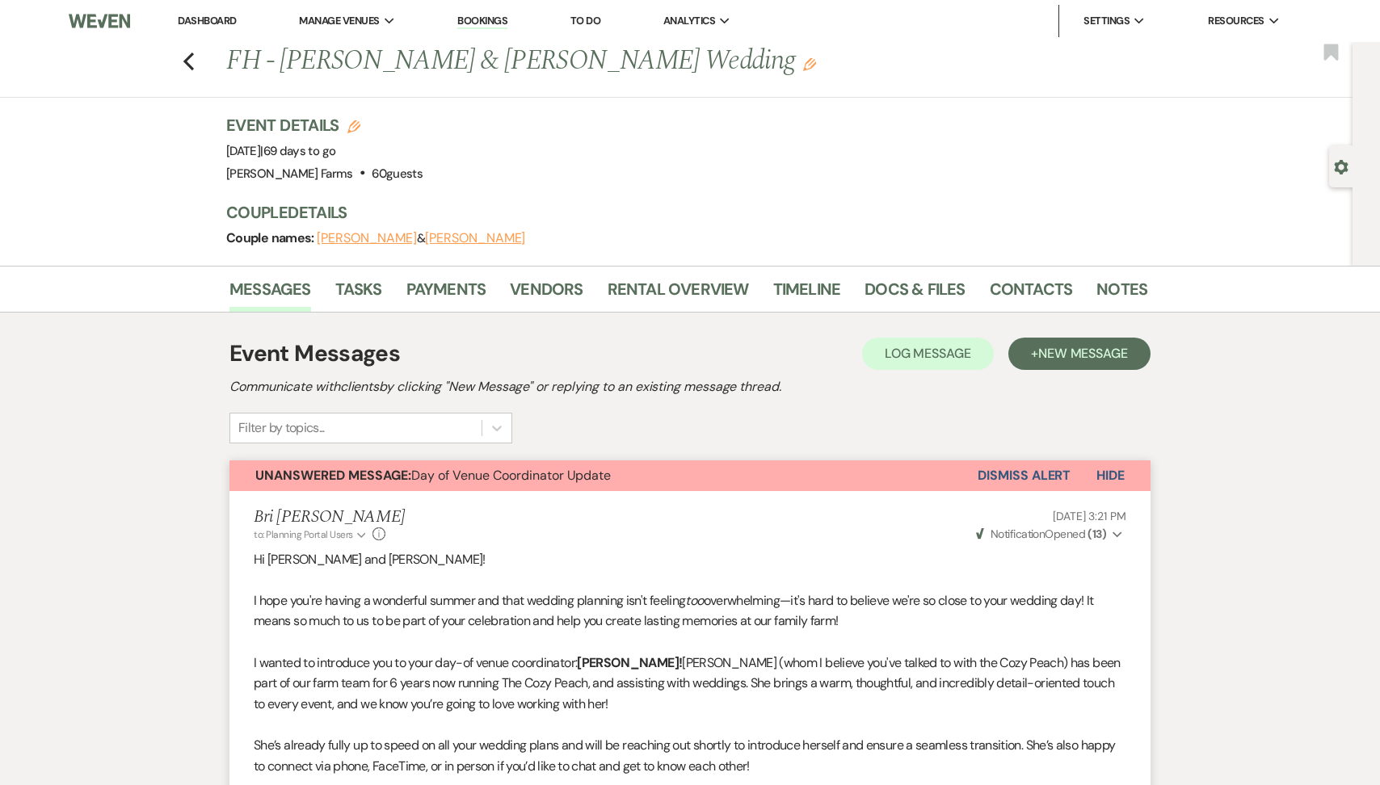
click at [1000, 479] on button "Dismiss Alert" at bounding box center [1024, 476] width 93 height 31
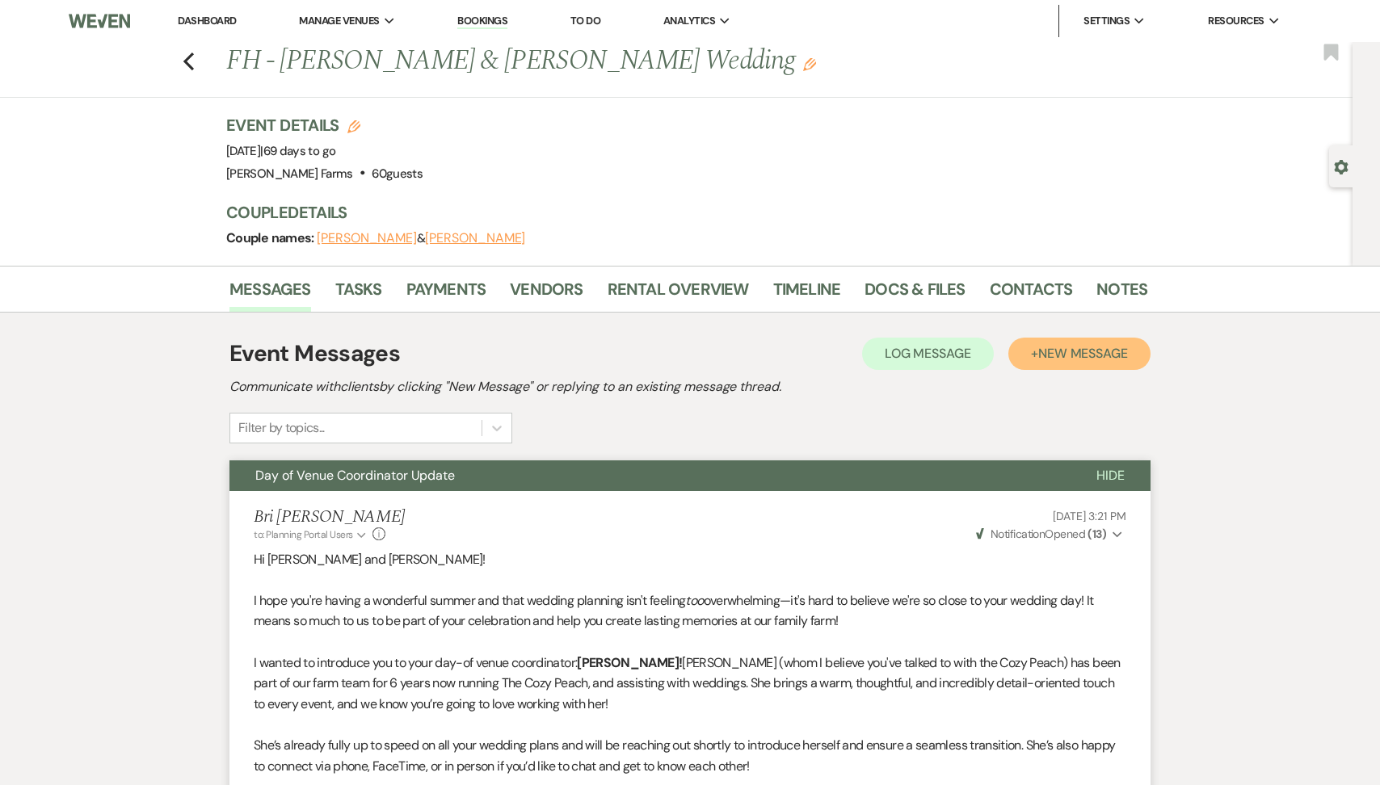
click at [1044, 354] on span "New Message" at bounding box center [1083, 353] width 90 height 17
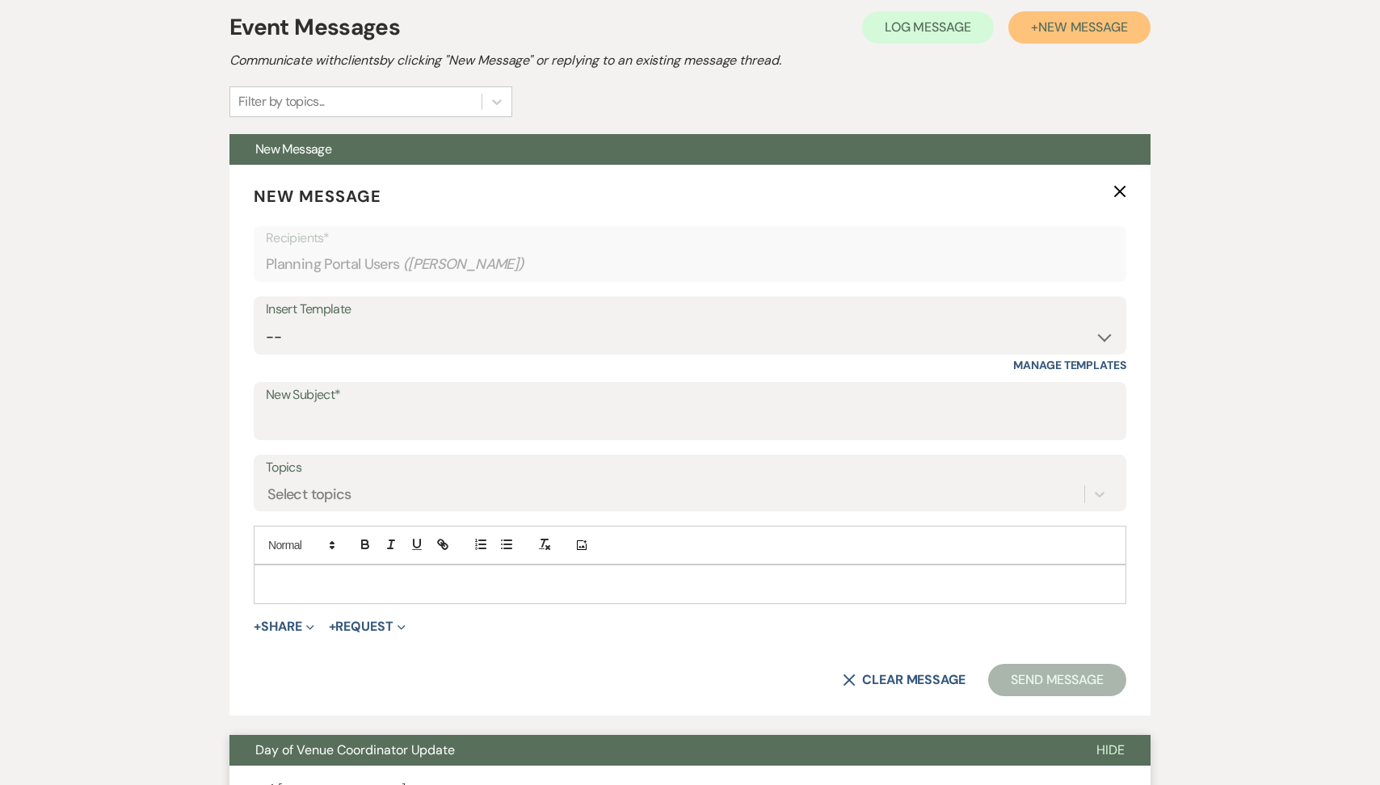
scroll to position [464, 0]
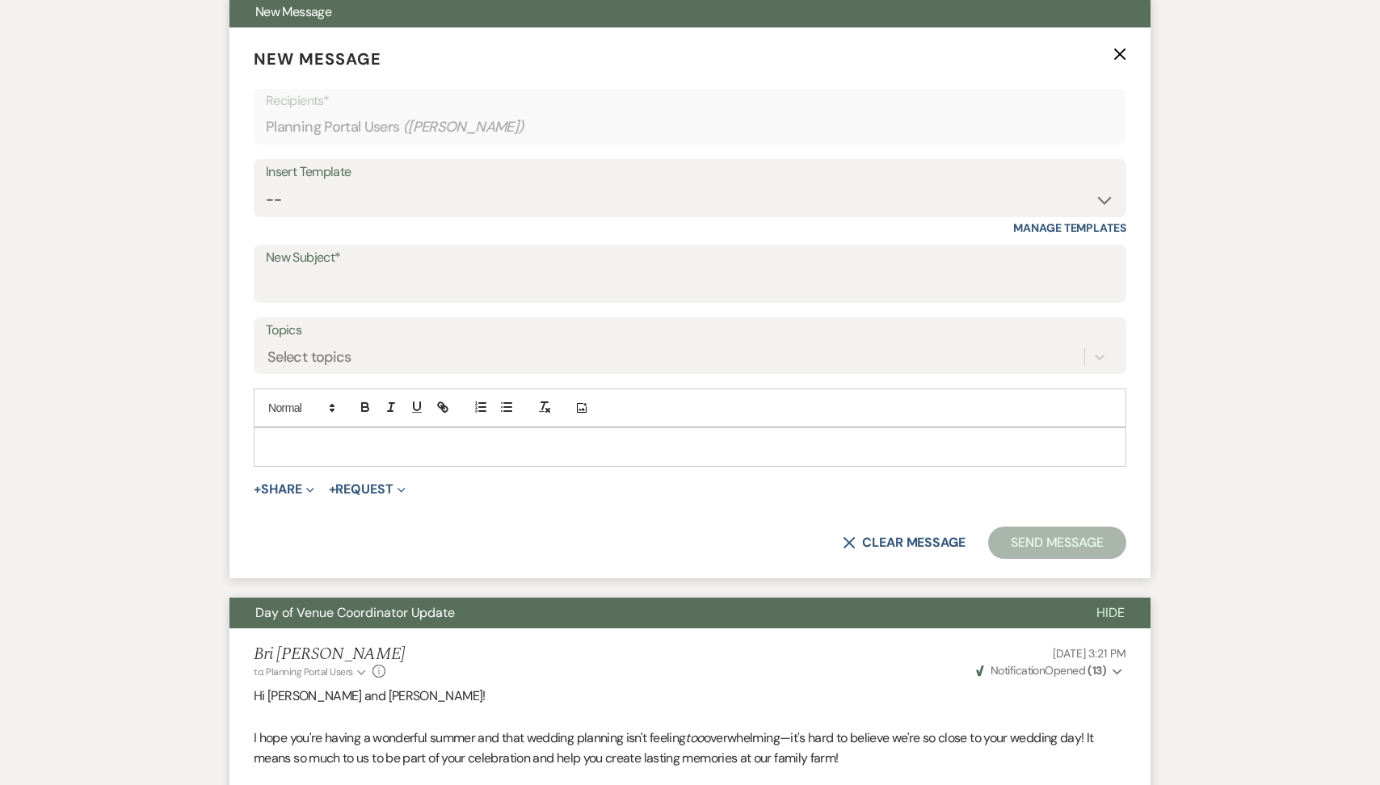
click at [339, 217] on div "Insert Template -- Tour Request Response Follow Up Contract (Pre-Booked Leads) …" at bounding box center [690, 197] width 873 height 76
click at [330, 202] on select "-- Tour Request Response Follow Up Contract (Pre-Booked Leads) Weven Planning P…" at bounding box center [690, 200] width 848 height 32
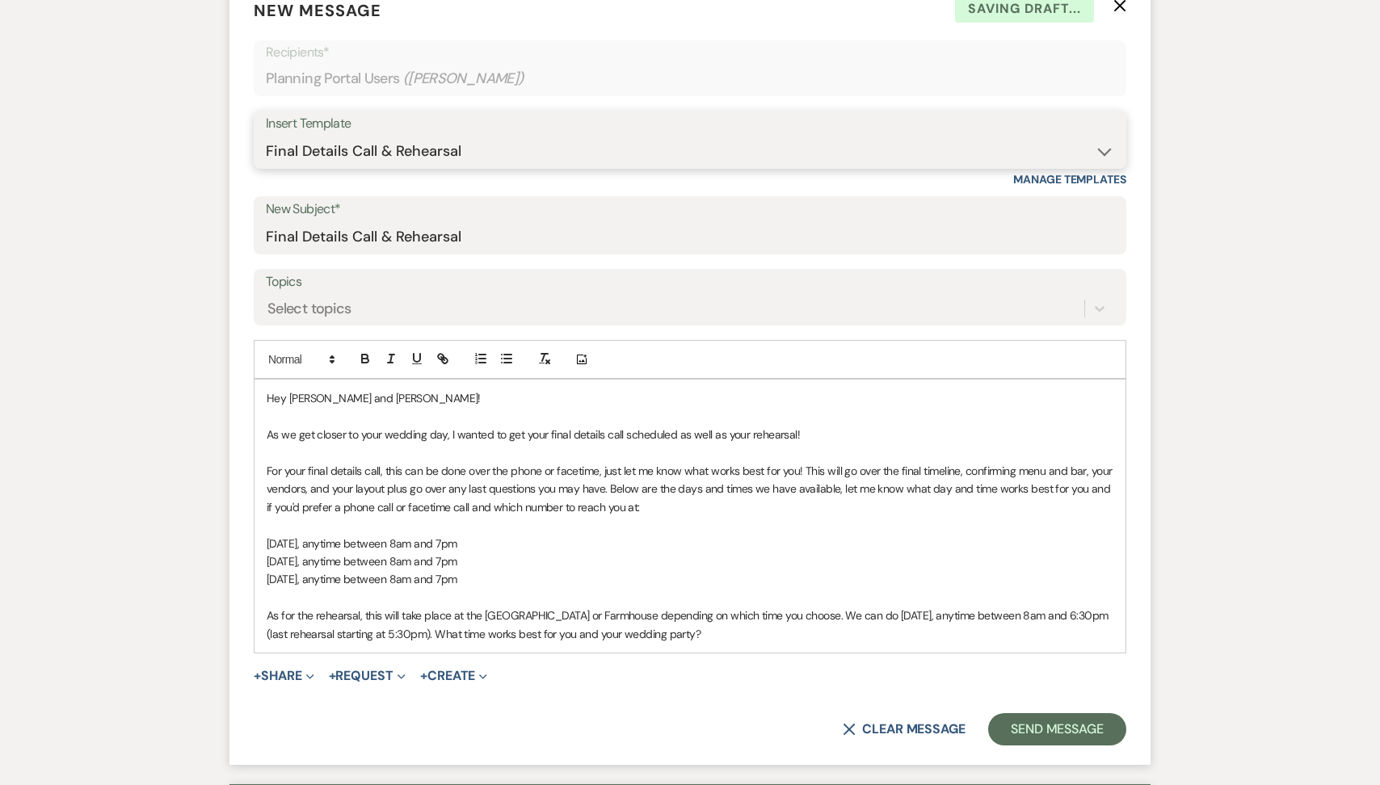
scroll to position [547, 0]
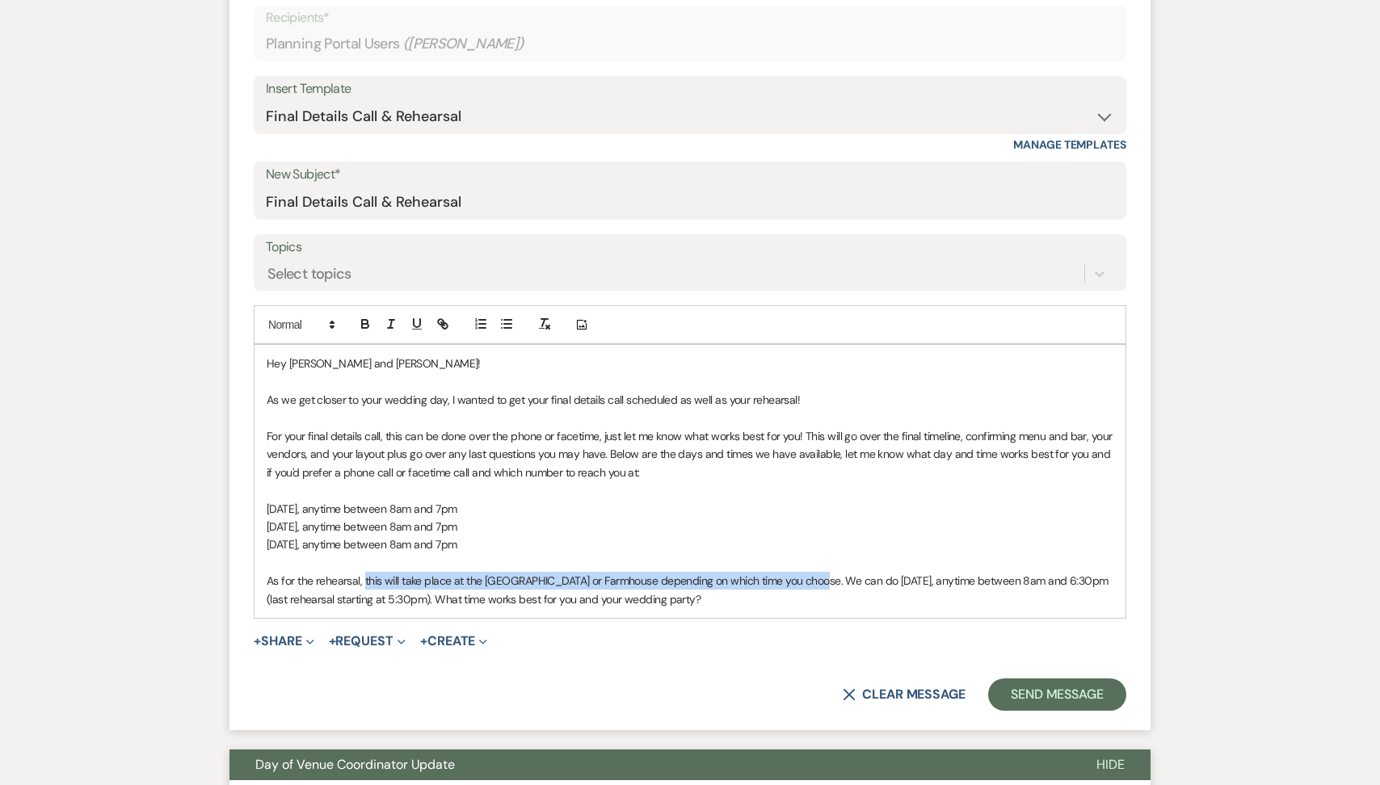
drag, startPoint x: 809, startPoint y: 580, endPoint x: 365, endPoint y: 579, distance: 443.6
click at [365, 579] on span "As for the rehearsal, this will take place at the [GEOGRAPHIC_DATA] or Farmhous…" at bounding box center [689, 590] width 844 height 32
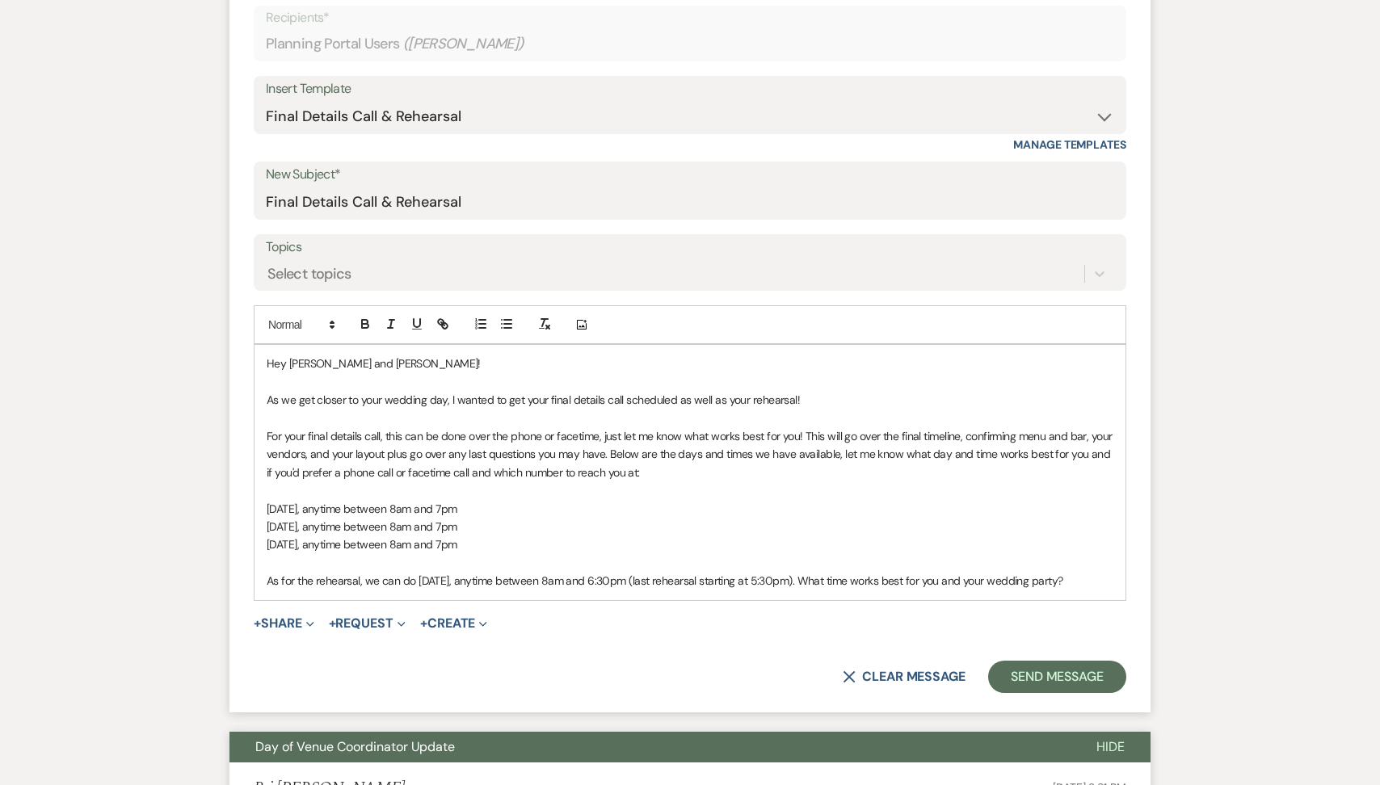
click at [513, 580] on span "As for the rehearsal, we can do [DATE], anytime between 8am and 6:30pm (last re…" at bounding box center [665, 581] width 796 height 15
click at [678, 587] on span "As for the rehearsal, we can do [DATE], anytime between 8am and 6:30pm (last re…" at bounding box center [665, 581] width 796 height 15
click at [822, 584] on span "As for the rehearsal, we can do [DATE], anytime between 8am and 6pm (last rehea…" at bounding box center [657, 581] width 780 height 15
click at [663, 579] on span "As for the rehearsal, we can do [DATE], anytime between 8am and 6pm (last rehea…" at bounding box center [649, 581] width 765 height 15
click at [807, 585] on span "As for the rehearsal, we can do [DATE], anytime between 8am and 5pm (last rehea…" at bounding box center [649, 581] width 765 height 15
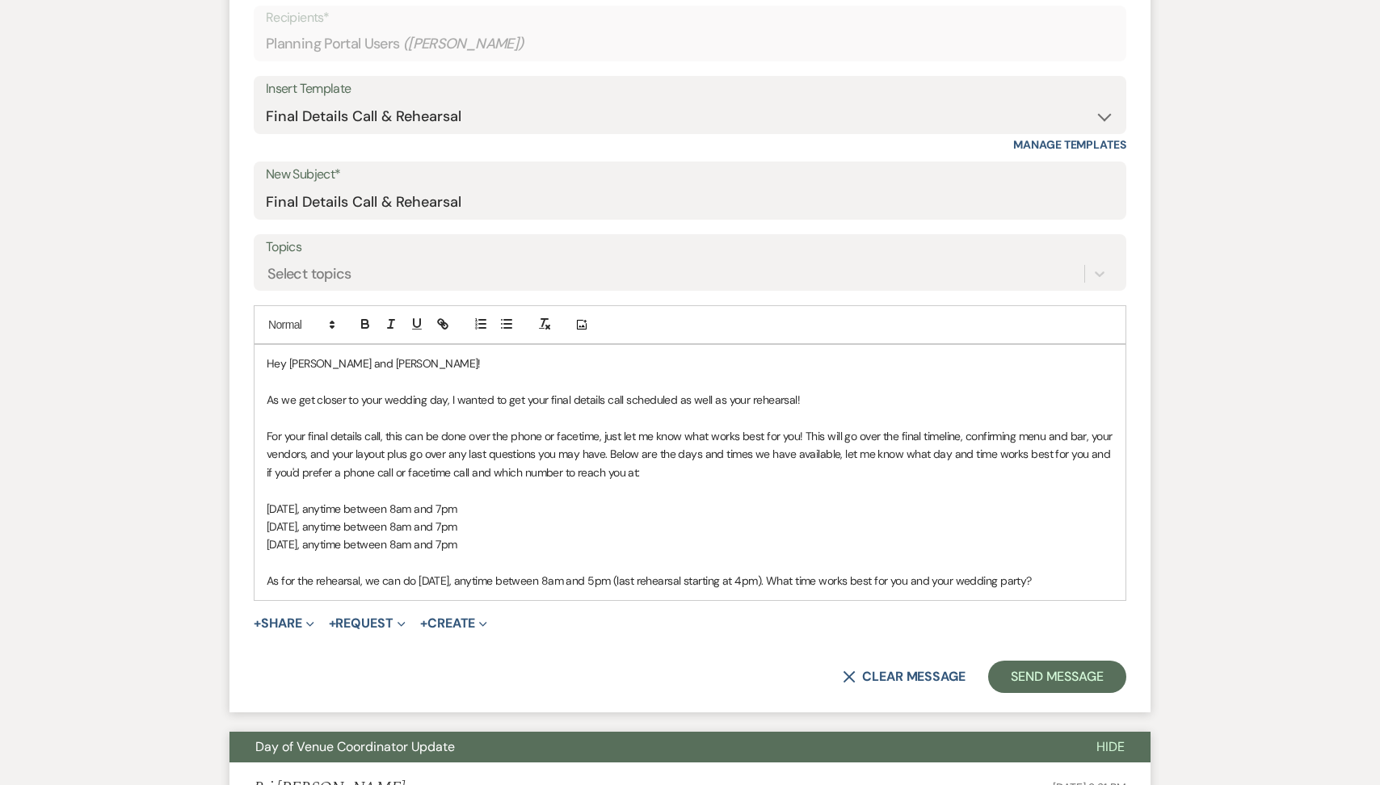
click at [1100, 583] on p "As for the rehearsal, we can do [DATE], anytime between 8am and 5pm (last rehea…" at bounding box center [690, 581] width 847 height 18
click at [836, 581] on span "As for the rehearsal, we can do [DATE], anytime between 8am and 5pm (last rehea…" at bounding box center [649, 581] width 765 height 15
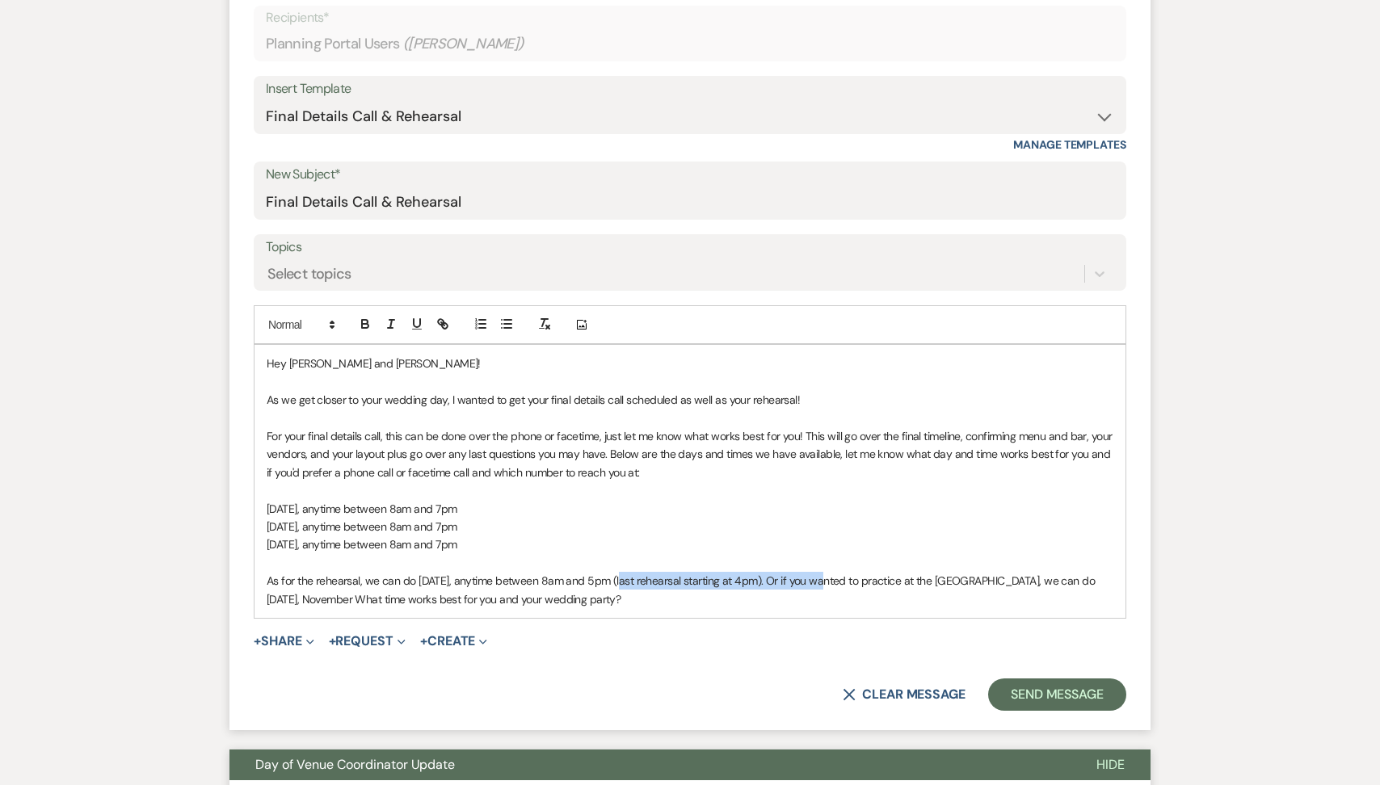
drag, startPoint x: 829, startPoint y: 585, endPoint x: 615, endPoint y: 588, distance: 214.1
click at [615, 588] on p "As for the rehearsal, we can do [DATE], anytime between 8am and 5pm (last rehea…" at bounding box center [690, 590] width 847 height 36
copy span "8am and 5pm (last rehearsal starting at 4pm)"
click at [371, 598] on span "As for the rehearsal, we can do [DATE], anytime between 8am and 5pm (last rehea…" at bounding box center [682, 590] width 831 height 32
click at [437, 599] on span "As for the rehearsal, we can do [DATE], anytime between 8am and 5pm (last rehea…" at bounding box center [682, 590] width 831 height 32
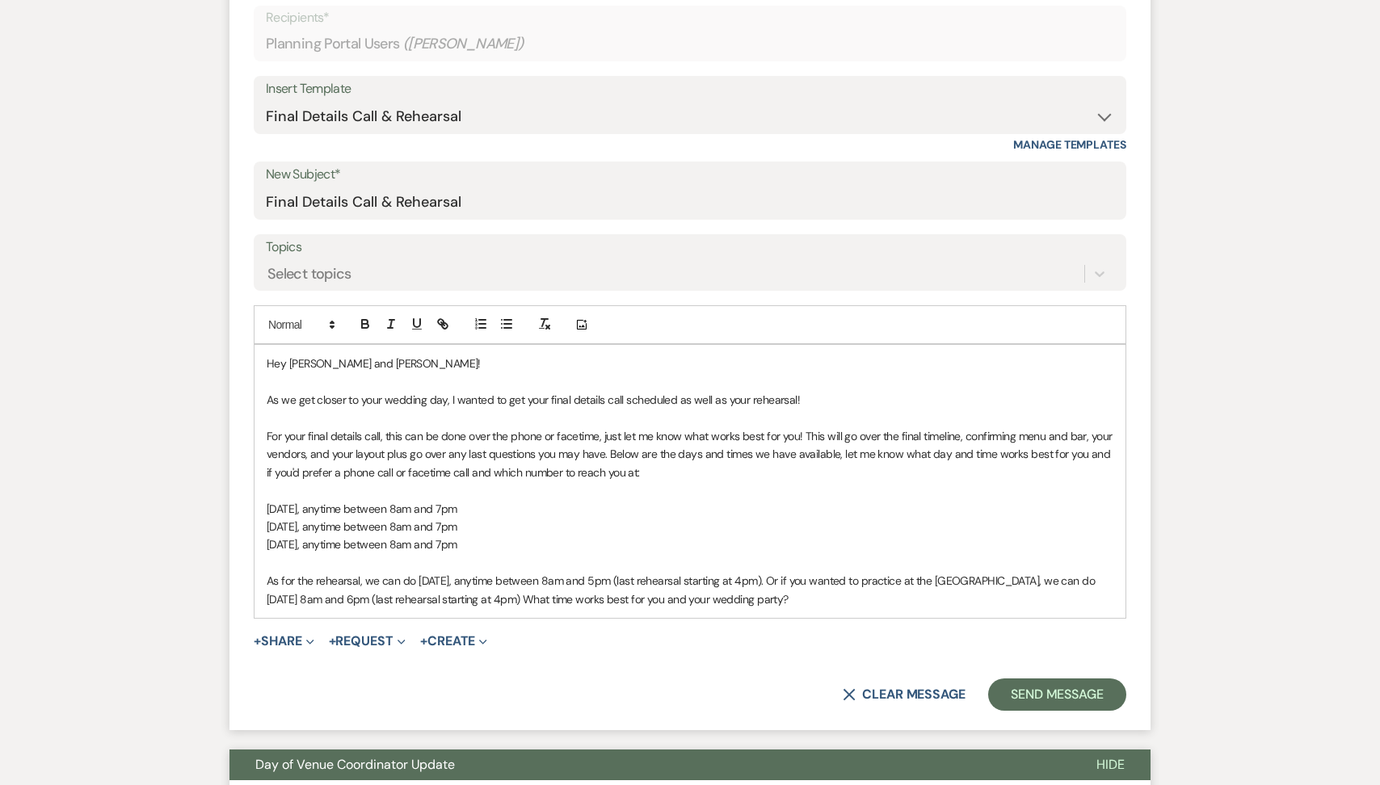
click at [580, 599] on span "As for the rehearsal, we can do [DATE], anytime between 8am and 5pm (last rehea…" at bounding box center [682, 590] width 831 height 32
click at [602, 597] on span "As for the rehearsal, we can do [DATE], anytime between 8am and 5pm (last rehea…" at bounding box center [682, 590] width 831 height 32
click at [638, 599] on span "As for the rehearsal, we can do [DATE], anytime between 8am and 5pm (last rehea…" at bounding box center [682, 590] width 831 height 32
drag, startPoint x: 529, startPoint y: 513, endPoint x: 370, endPoint y: 513, distance: 159.2
click at [370, 513] on p "[DATE], anytime between 8am and 7pm" at bounding box center [690, 509] width 847 height 18
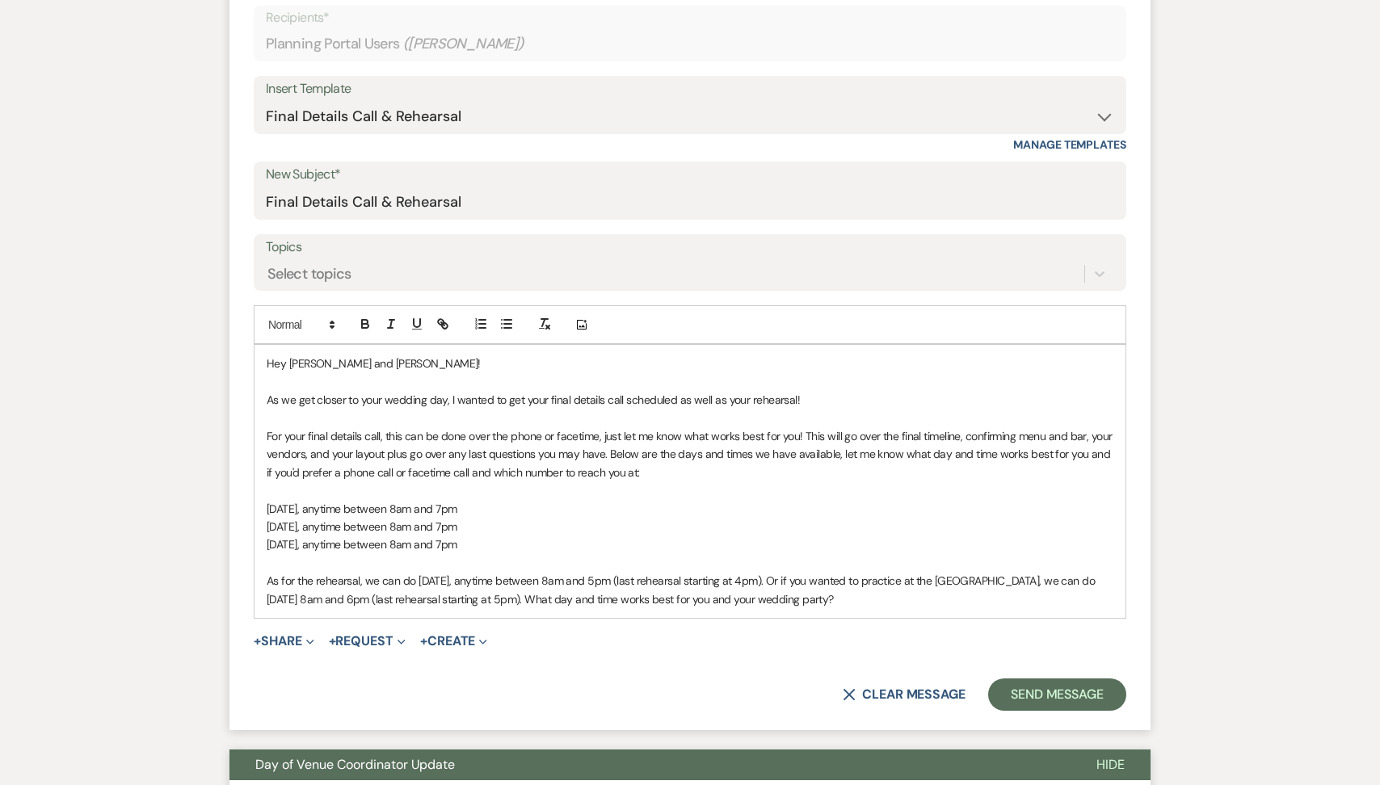
copy span "nytime between 8am and 7pm"
click at [539, 513] on p "[DATE], anytime between 8am and 7pm" at bounding box center [690, 509] width 847 height 18
drag, startPoint x: 524, startPoint y: 512, endPoint x: 368, endPoint y: 511, distance: 155.9
click at [368, 511] on p "[DATE], anytime between 8am and 7pm" at bounding box center [690, 509] width 847 height 18
copy span "anytime between 8am and 7pm"
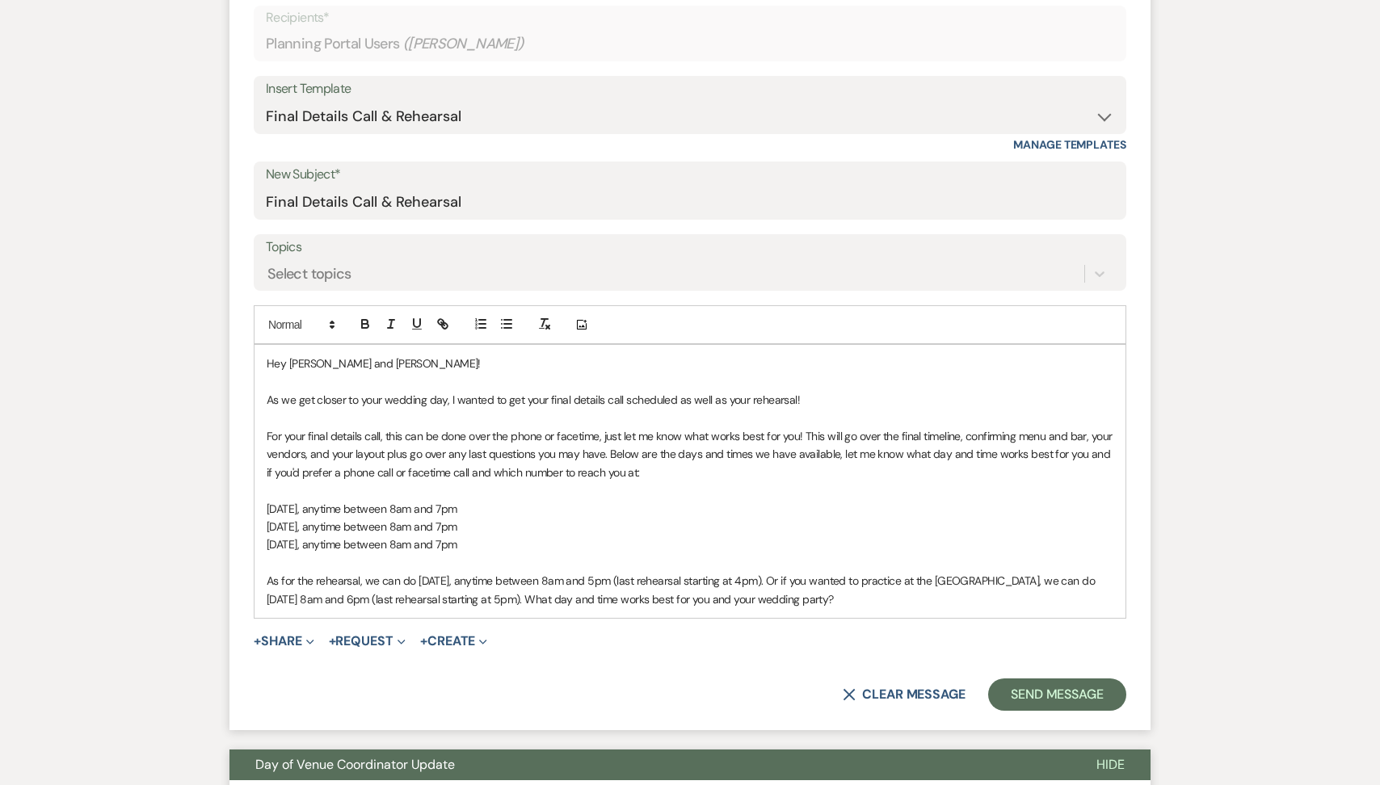
drag, startPoint x: 549, startPoint y: 545, endPoint x: 254, endPoint y: 511, distance: 297.7
click at [254, 511] on div "Hey [PERSON_NAME] and [PERSON_NAME]! As we get closer to your wedding day, I wa…" at bounding box center [690, 481] width 873 height 274
click at [350, 549] on span "[DATE], Ocotber 8, anytime between 8am and 7pm" at bounding box center [389, 544] width 245 height 15
click at [567, 546] on p "[DATE], anytime between 8am and 7pm" at bounding box center [690, 545] width 847 height 18
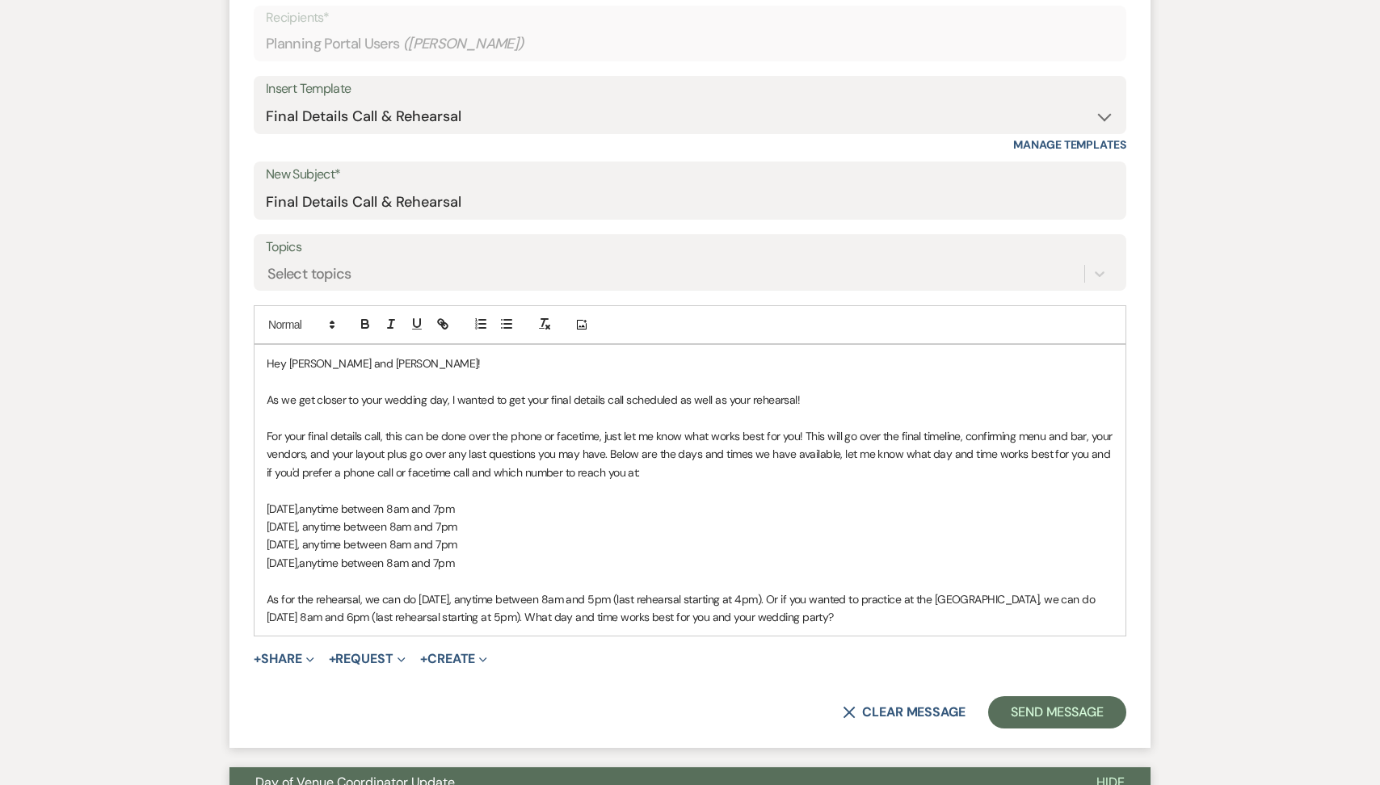
click at [454, 566] on span "anytime between 8am and 7pm" at bounding box center [376, 563] width 155 height 15
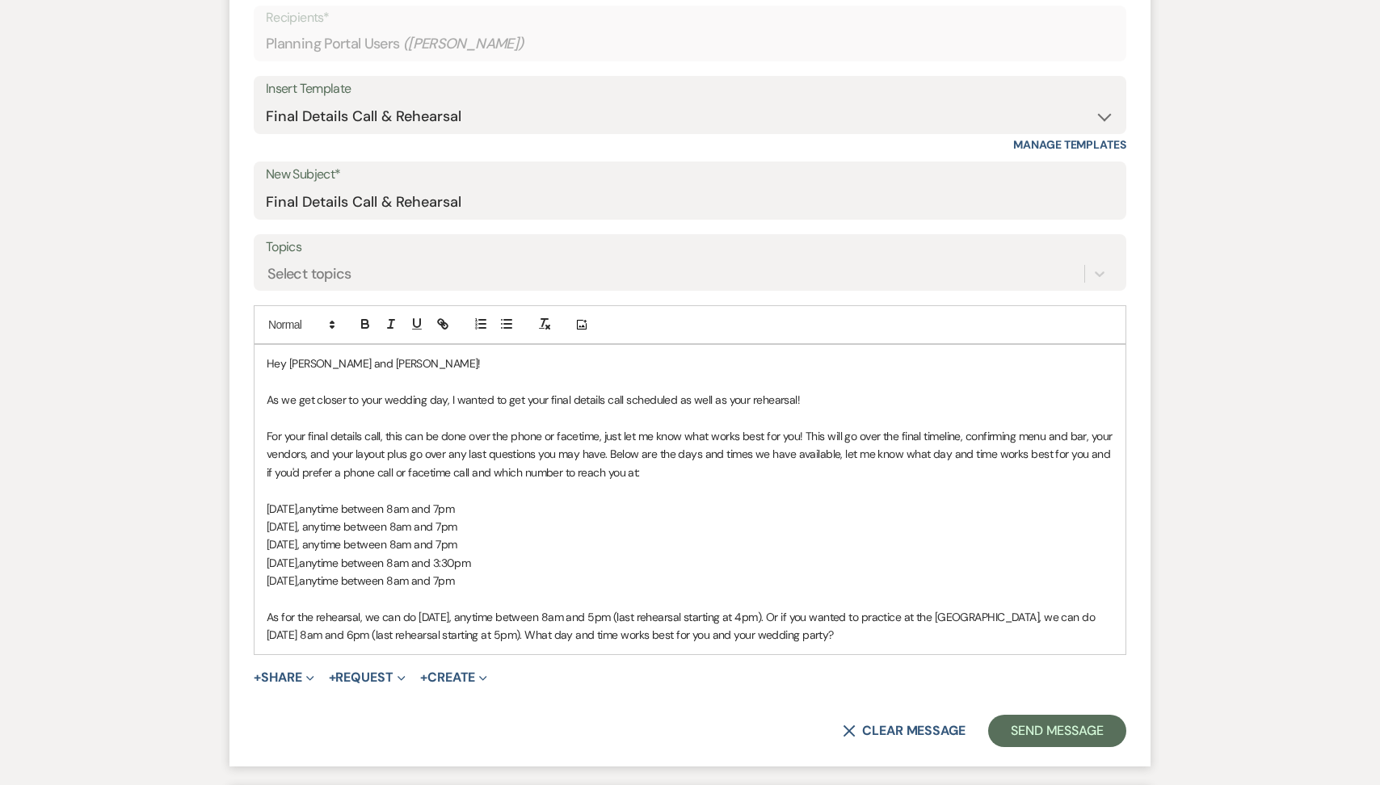
click at [454, 587] on span "anytime between 8am and 7pm" at bounding box center [376, 581] width 155 height 15
click at [624, 583] on span "anytime between 8am and 11am or anytime between 8am and 7pm" at bounding box center [461, 581] width 325 height 15
click at [620, 578] on span "anytime between 8am and 11am or anytime between 1pm and 7pm" at bounding box center [460, 581] width 322 height 15
click at [707, 582] on p "[DATE], anytime between 8am and 11am or anytime between 1pm and 7pm" at bounding box center [690, 581] width 847 height 18
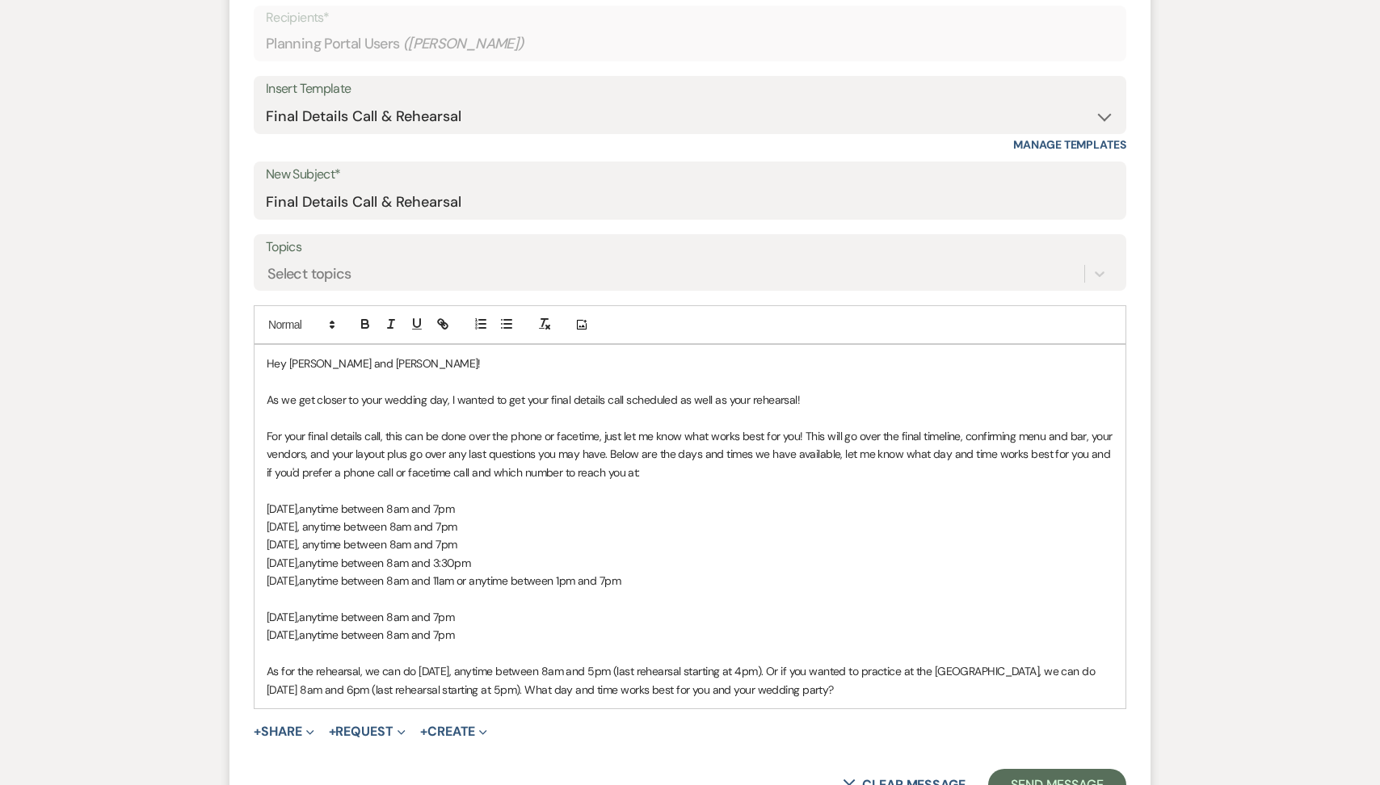
click at [454, 633] on span "anytime between 8am and 7pm" at bounding box center [376, 635] width 155 height 15
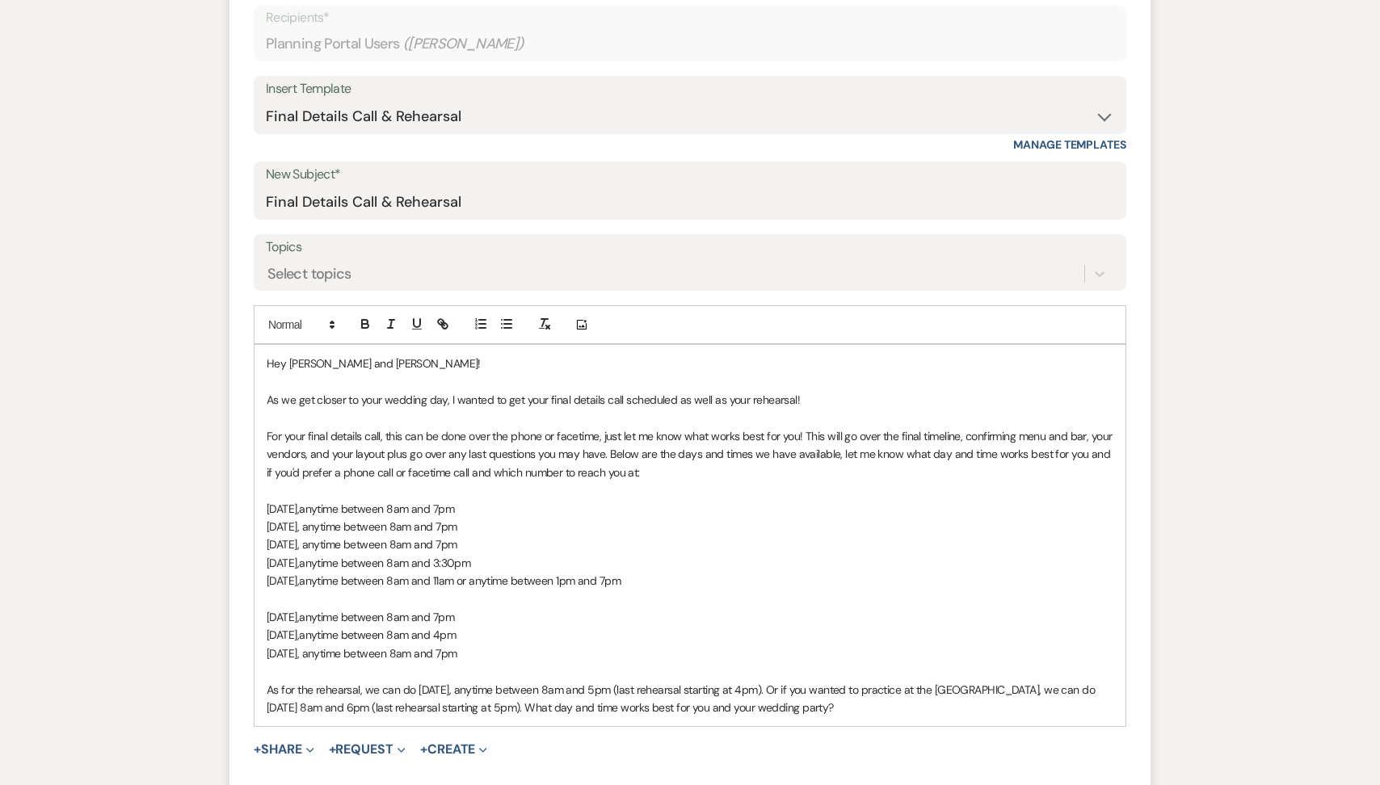
click at [456, 659] on span "[DATE], anytime between 8am and 7pm" at bounding box center [362, 653] width 190 height 15
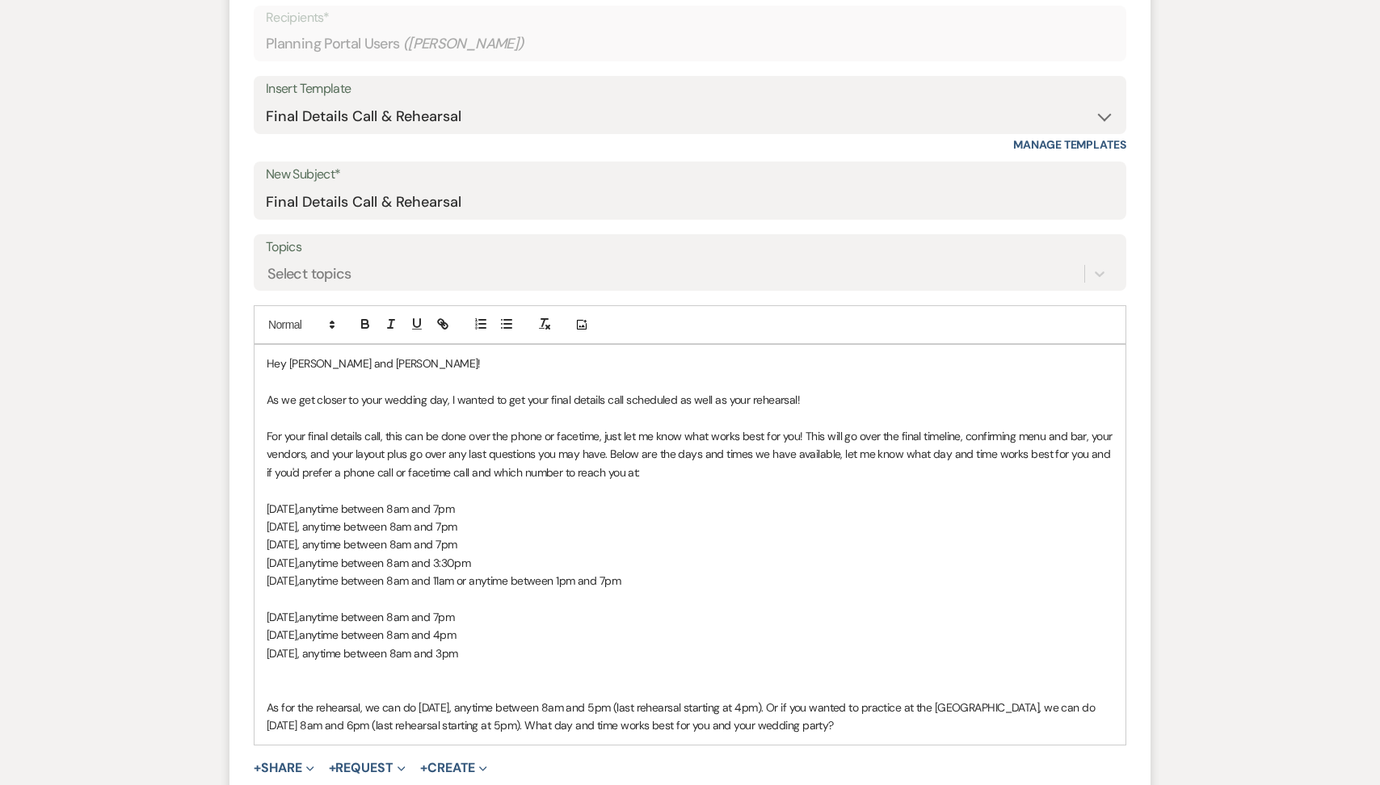
click at [373, 652] on span "[DATE], anytime between 8am and 3pm" at bounding box center [362, 653] width 191 height 15
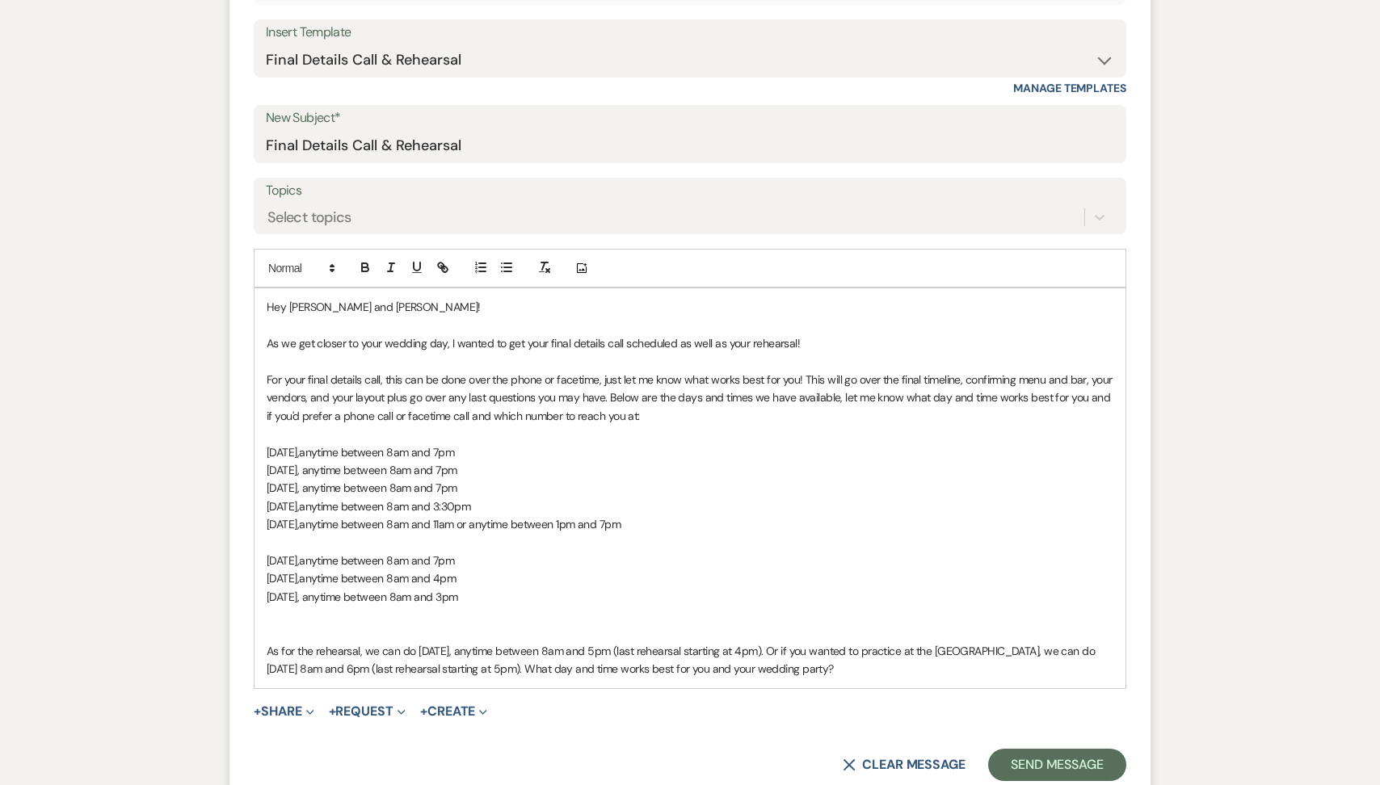
scroll to position [740, 0]
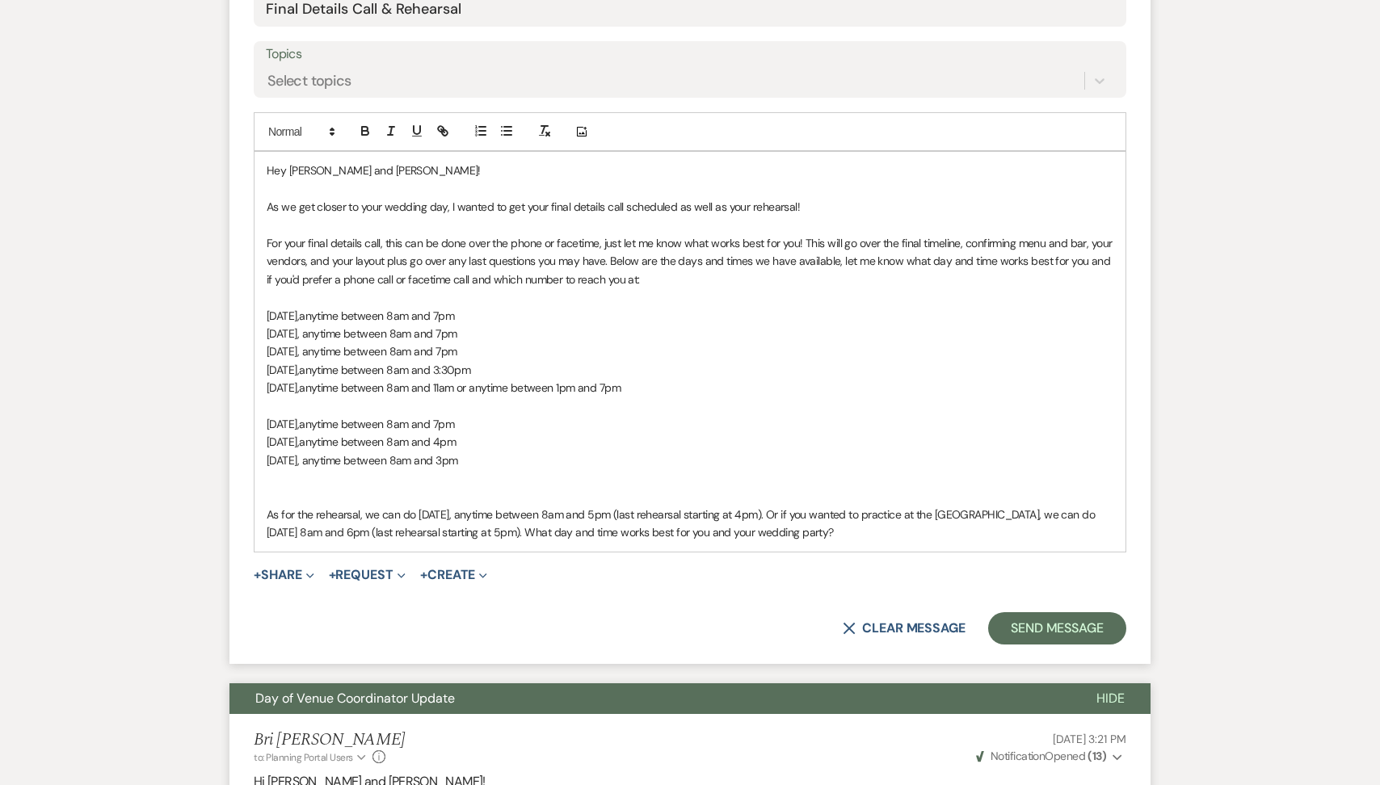
click at [334, 490] on p at bounding box center [690, 497] width 847 height 18
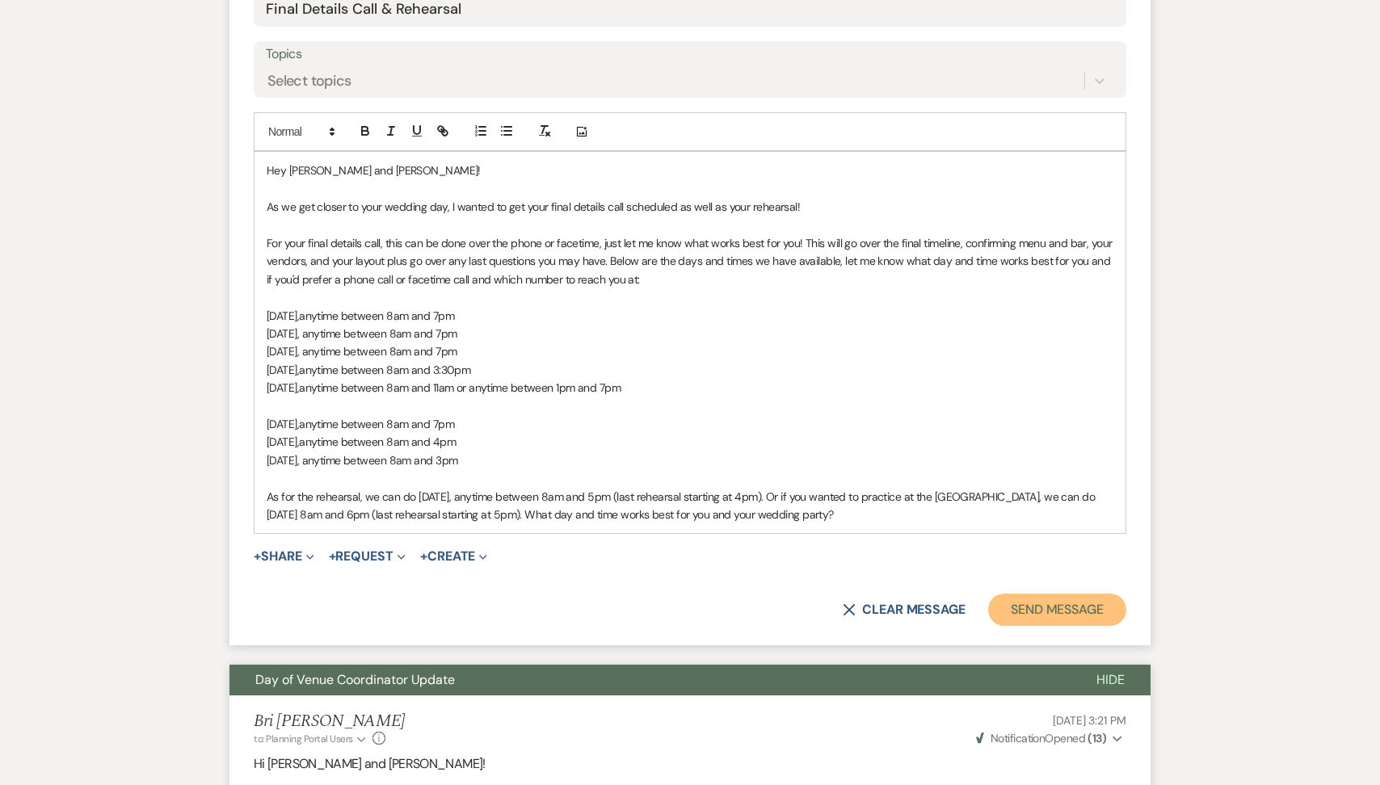
click at [1054, 616] on button "Send Message" at bounding box center [1057, 610] width 138 height 32
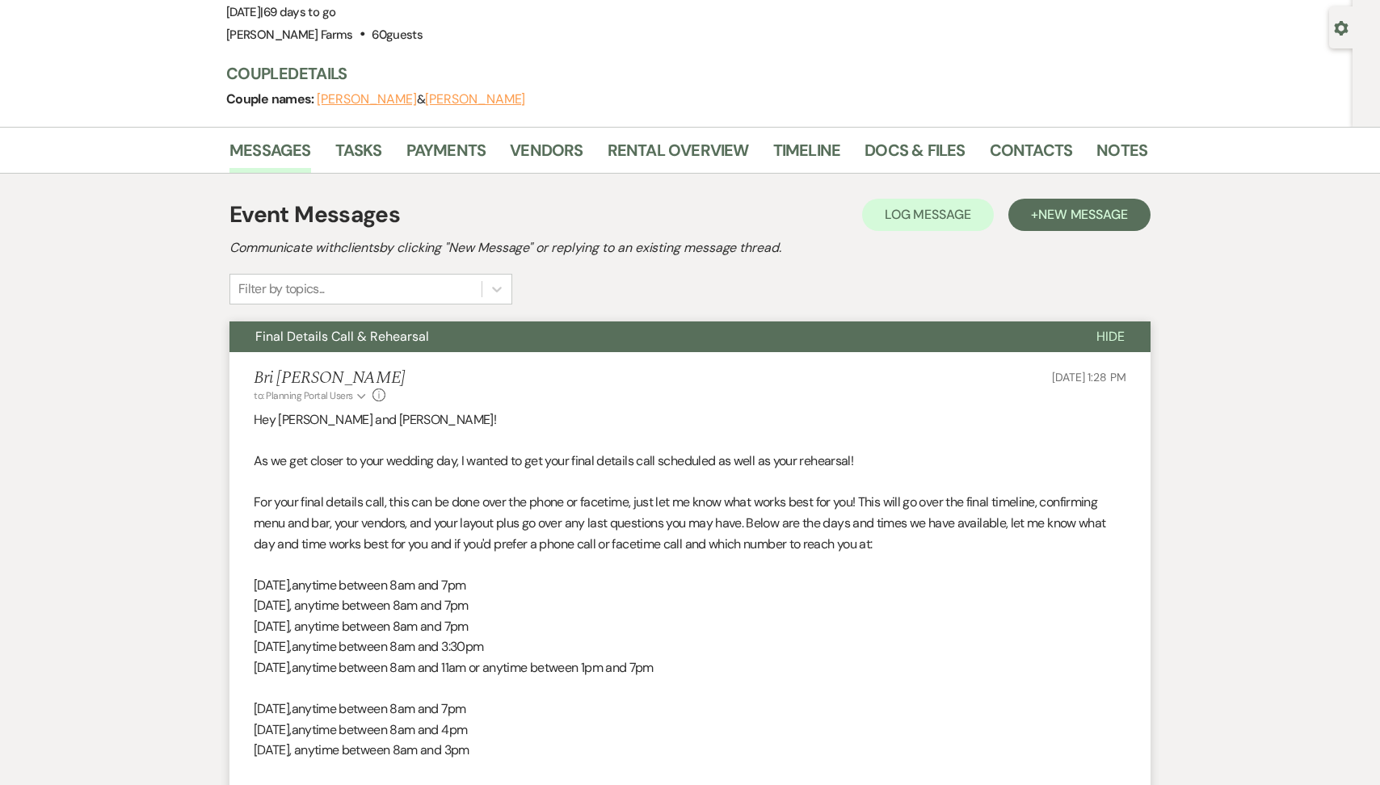
scroll to position [0, 0]
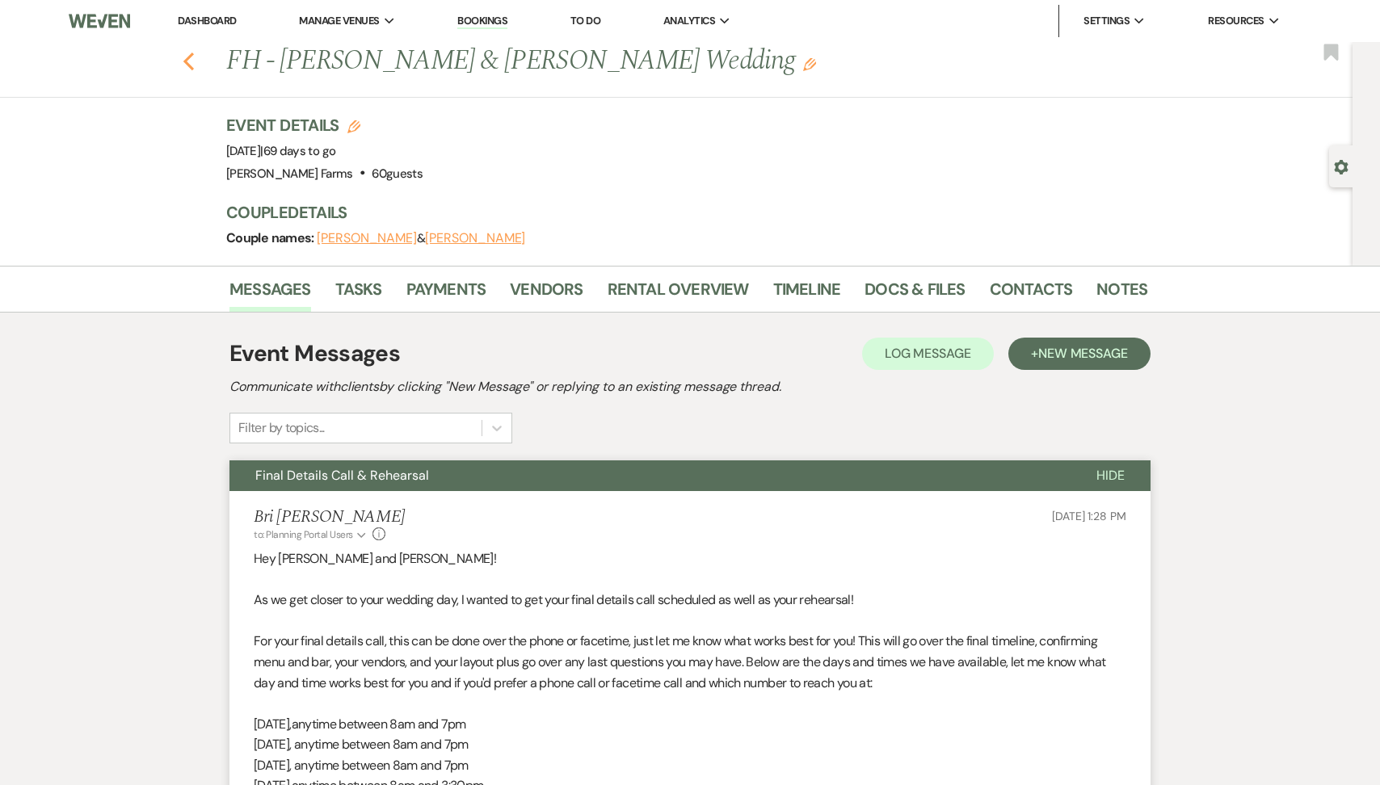
click at [186, 64] on icon "Previous" at bounding box center [189, 61] width 12 height 19
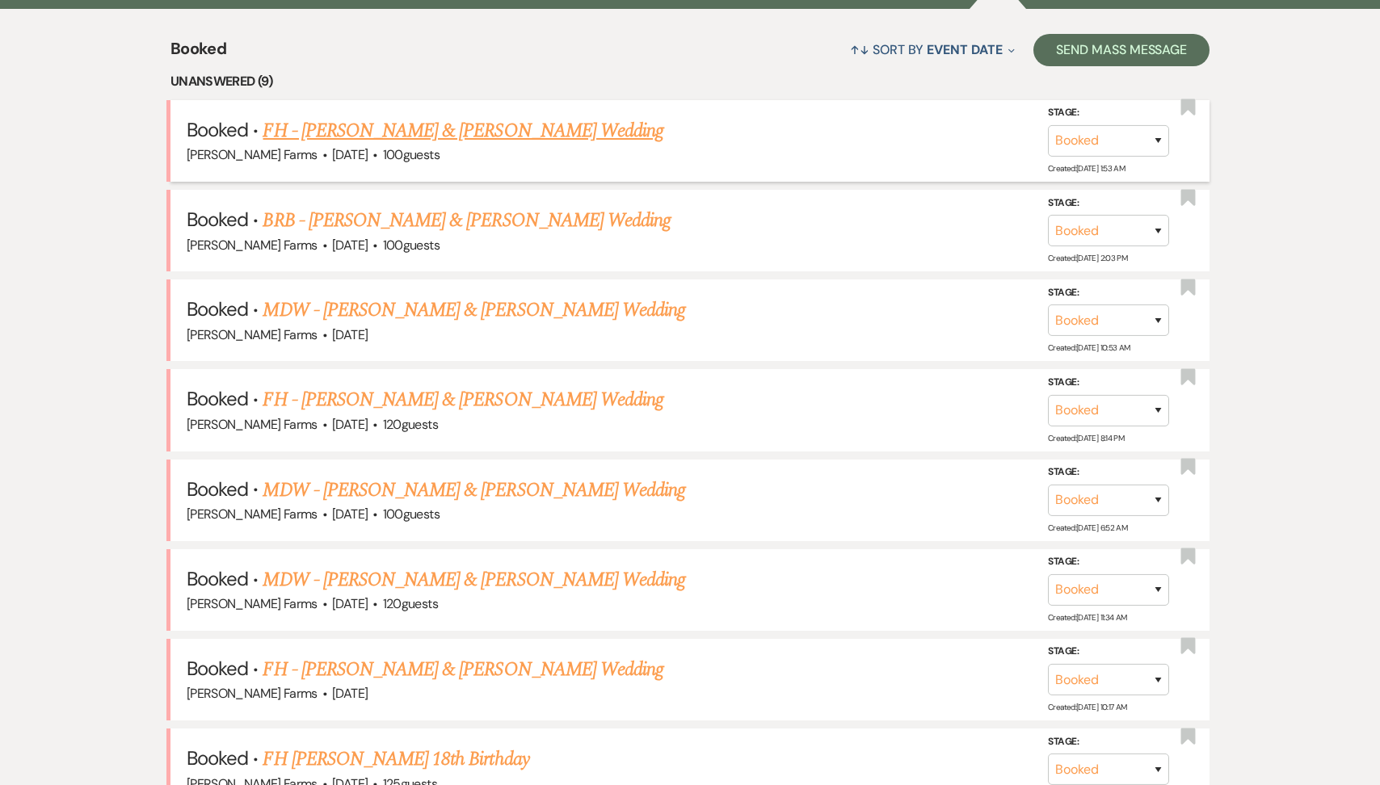
scroll to position [646, 0]
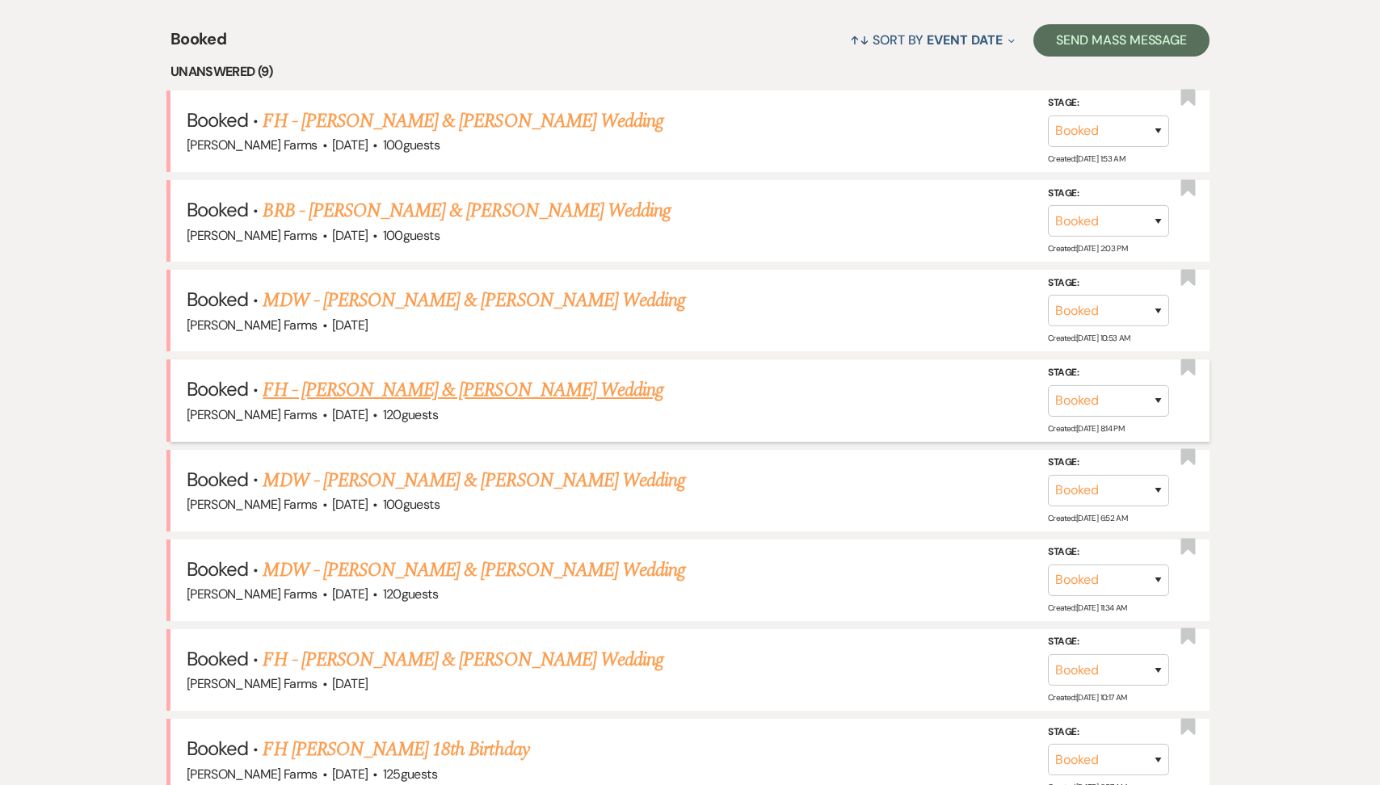
click at [501, 388] on link "FH - [PERSON_NAME] & [PERSON_NAME] Wedding" at bounding box center [463, 390] width 401 height 29
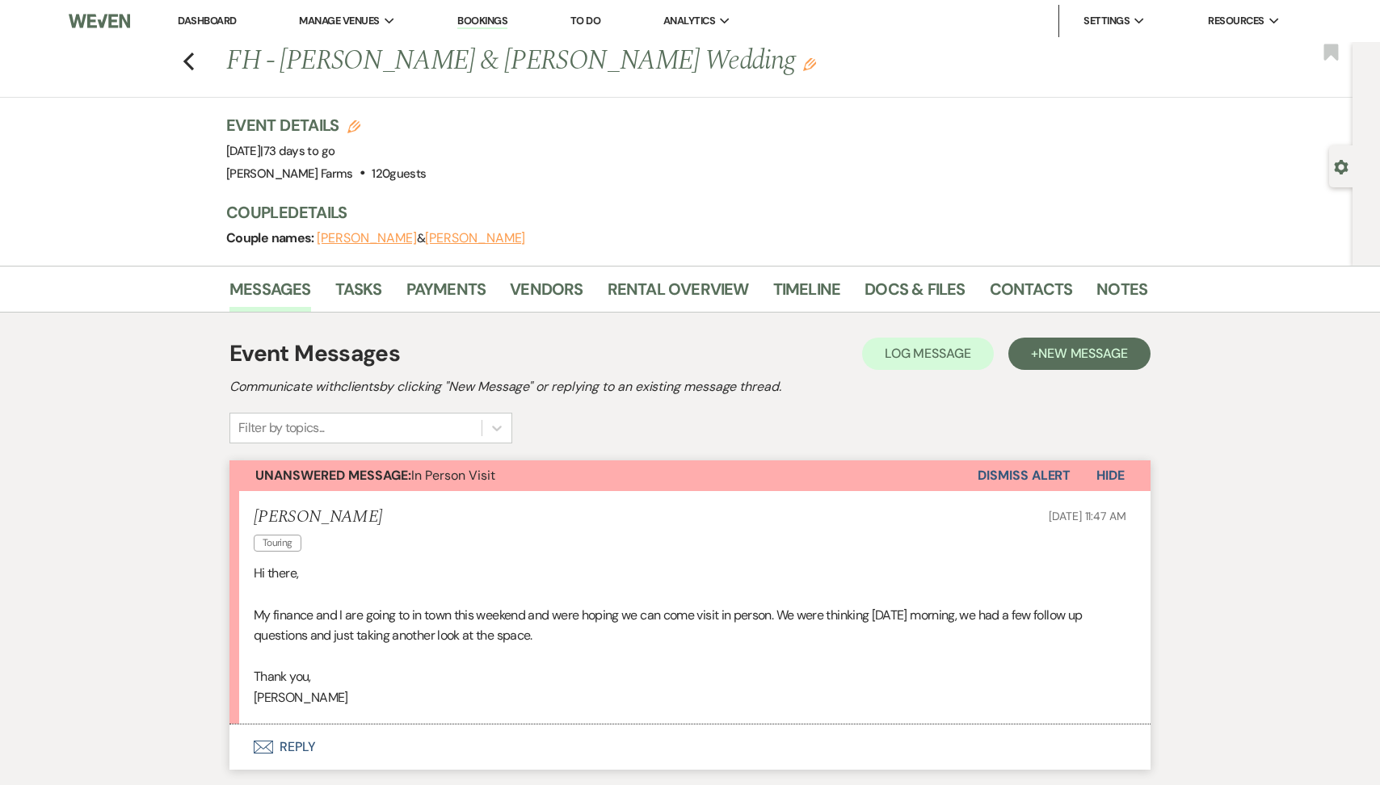
click at [1326, 173] on div "Previous FH - [PERSON_NAME] & [PERSON_NAME] Wedding Edit Bookmark Gear Settings…" at bounding box center [676, 154] width 1352 height 224
click at [1335, 170] on use "button" at bounding box center [1342, 167] width 14 height 15
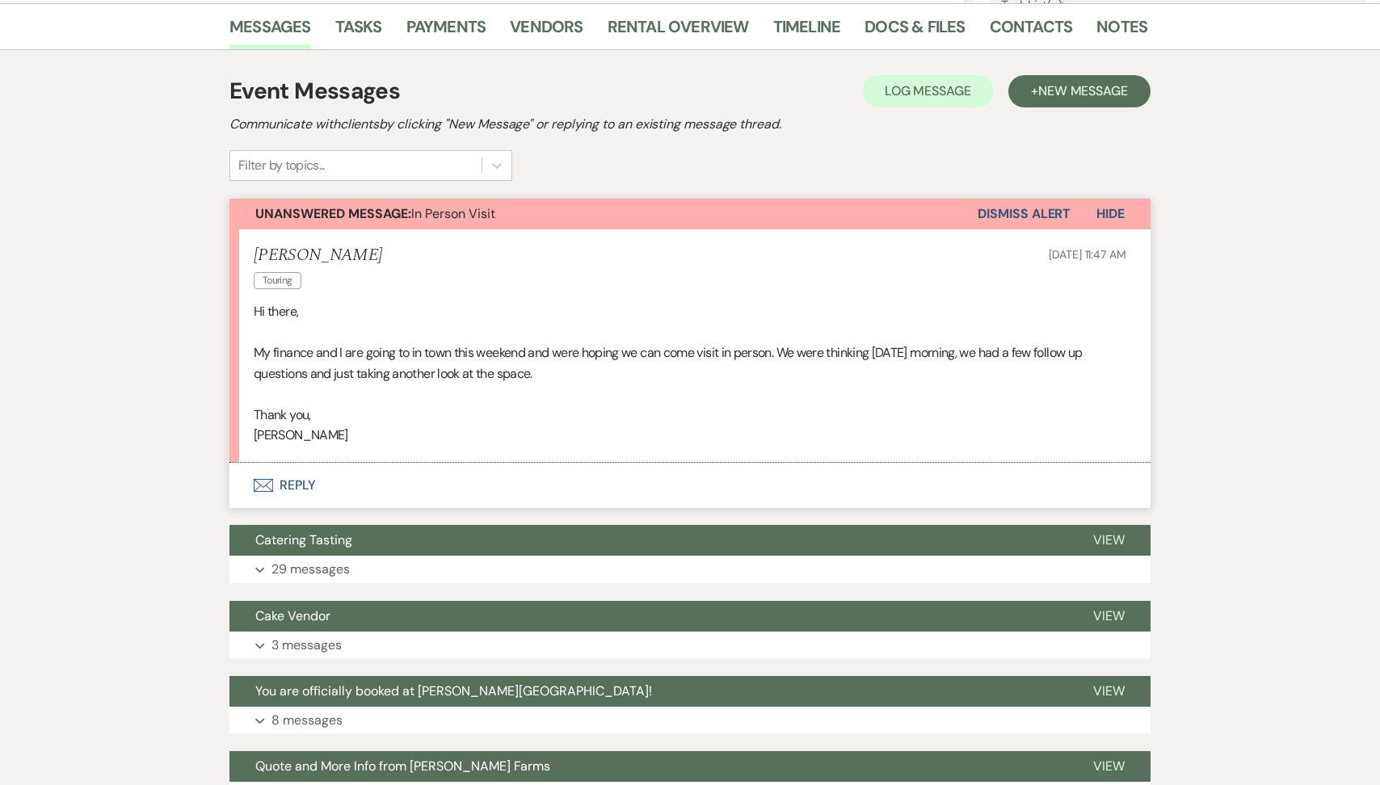
scroll to position [629, 0]
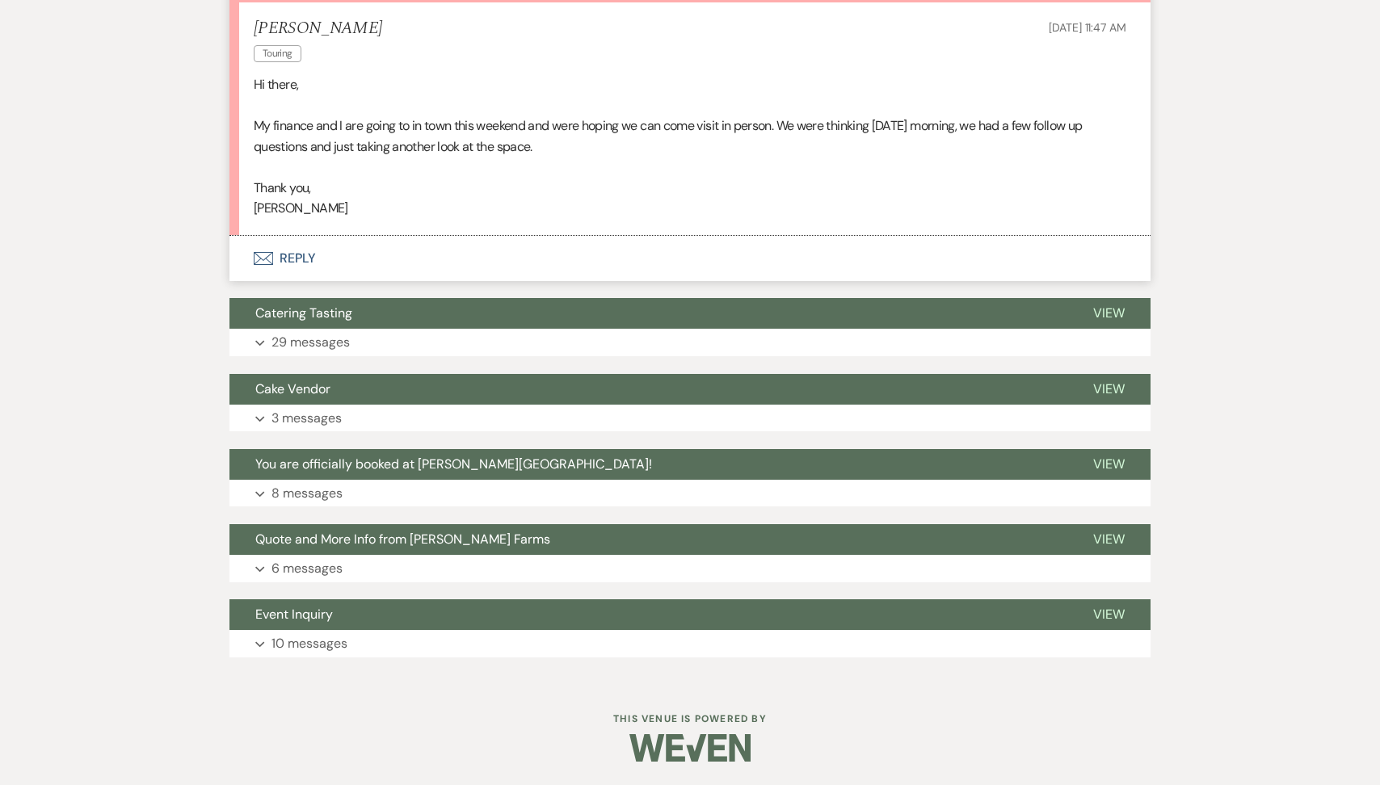
click at [286, 267] on button "Envelope Reply" at bounding box center [689, 258] width 921 height 45
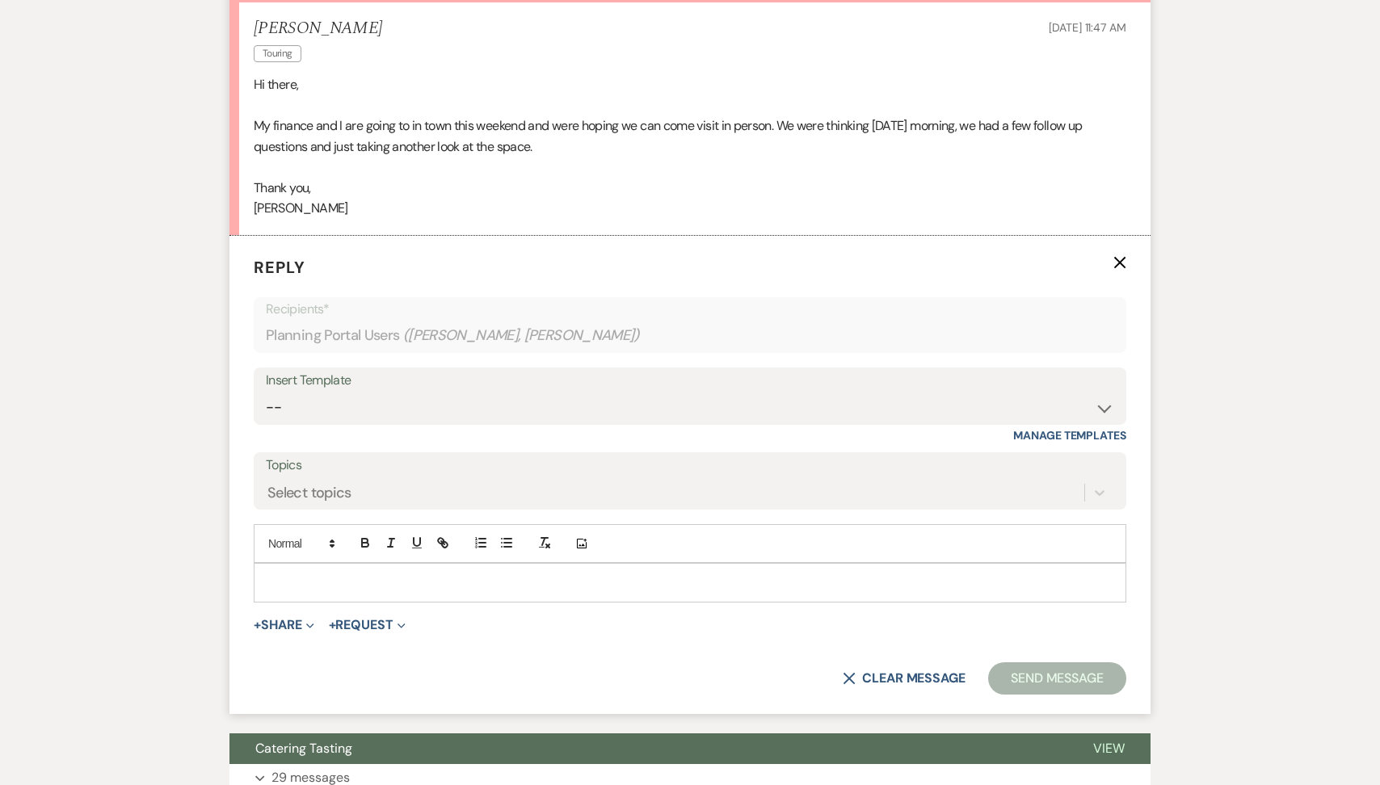
click at [315, 595] on div at bounding box center [689, 582] width 871 height 37
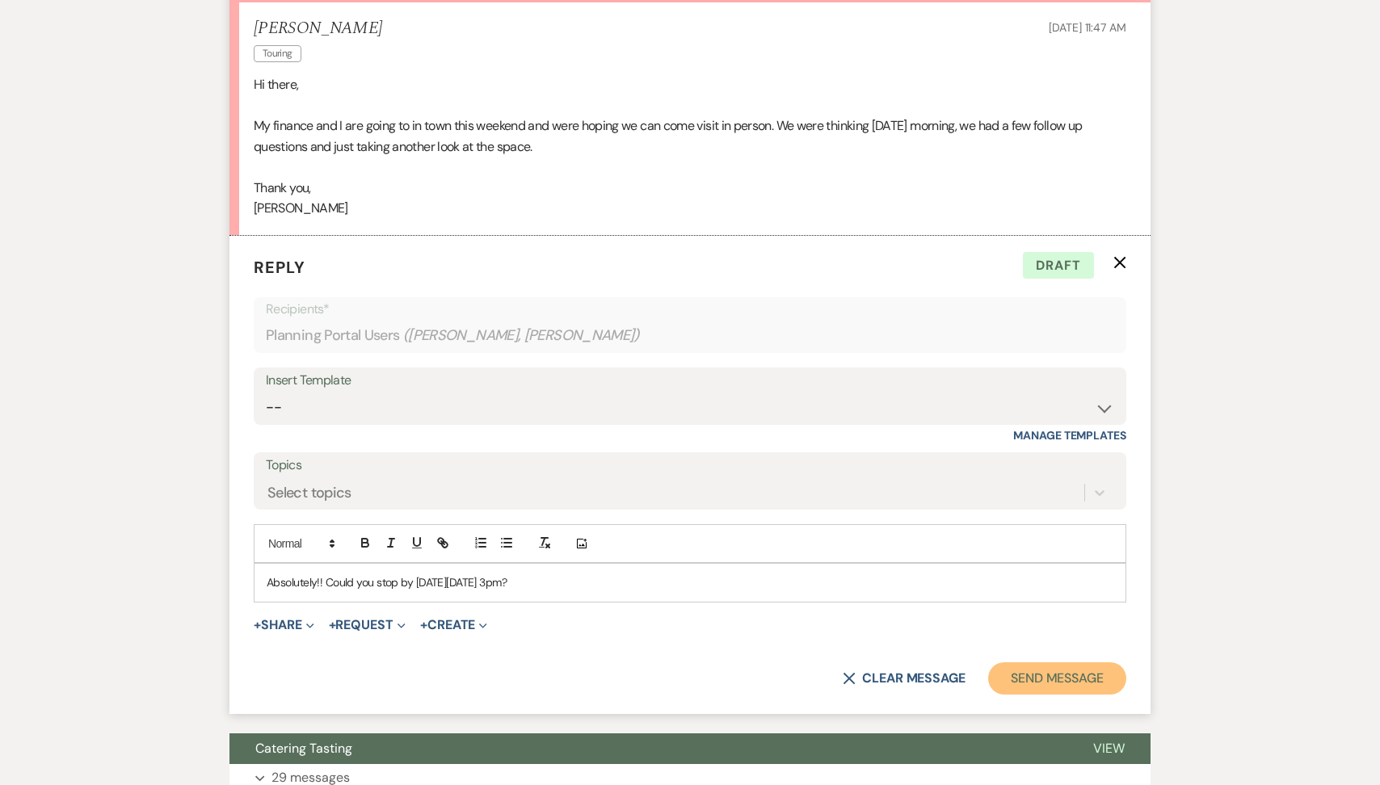
click at [1032, 674] on button "Send Message" at bounding box center [1057, 678] width 138 height 32
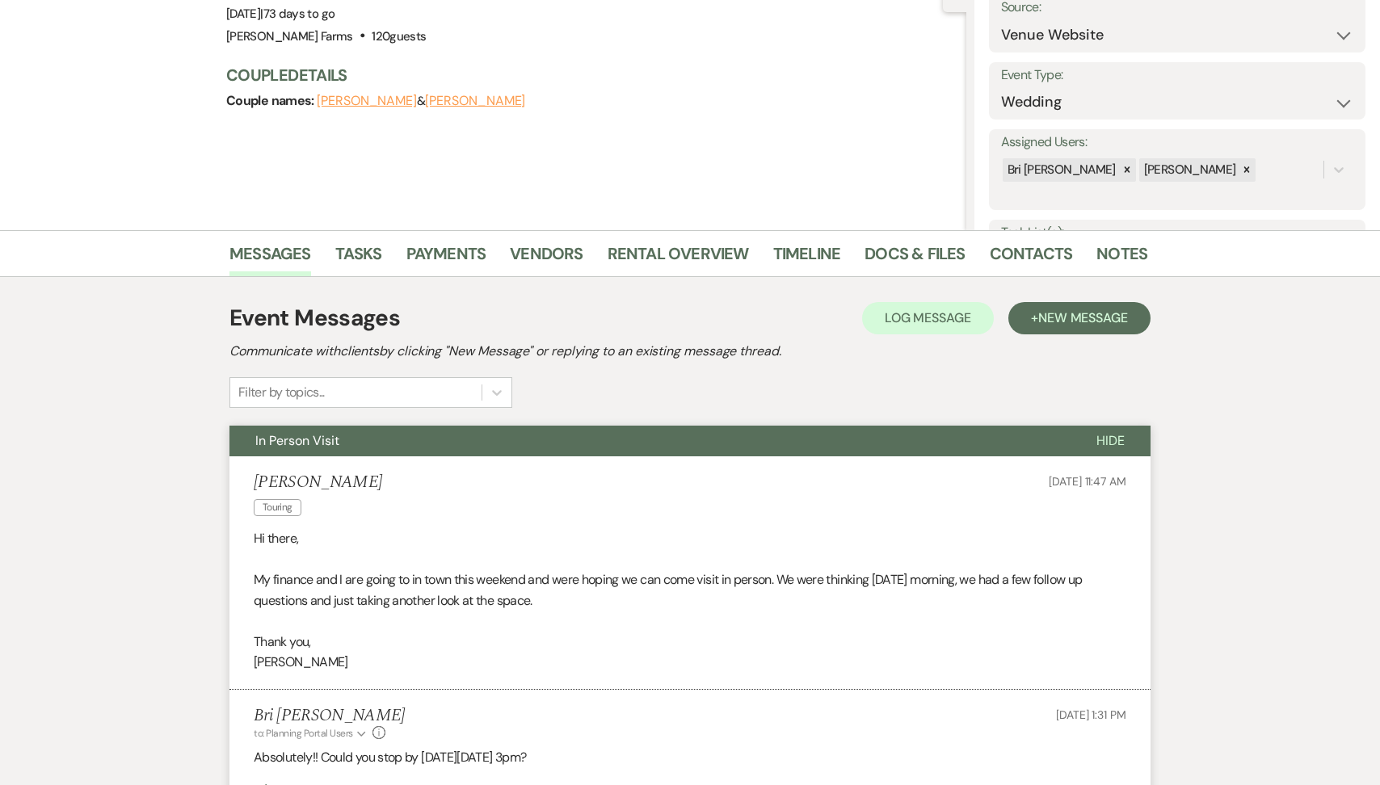
scroll to position [0, 0]
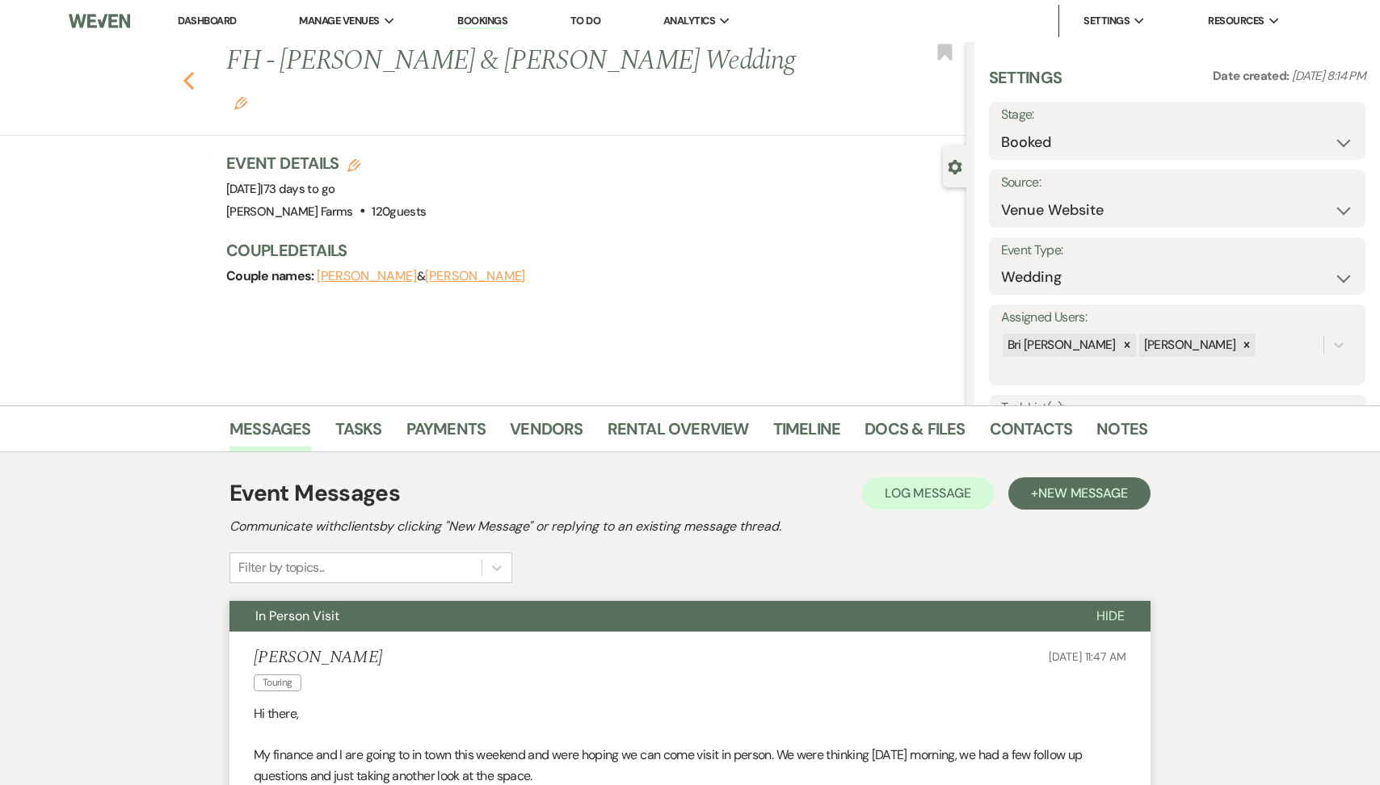
click at [183, 71] on icon "Previous" at bounding box center [189, 80] width 12 height 19
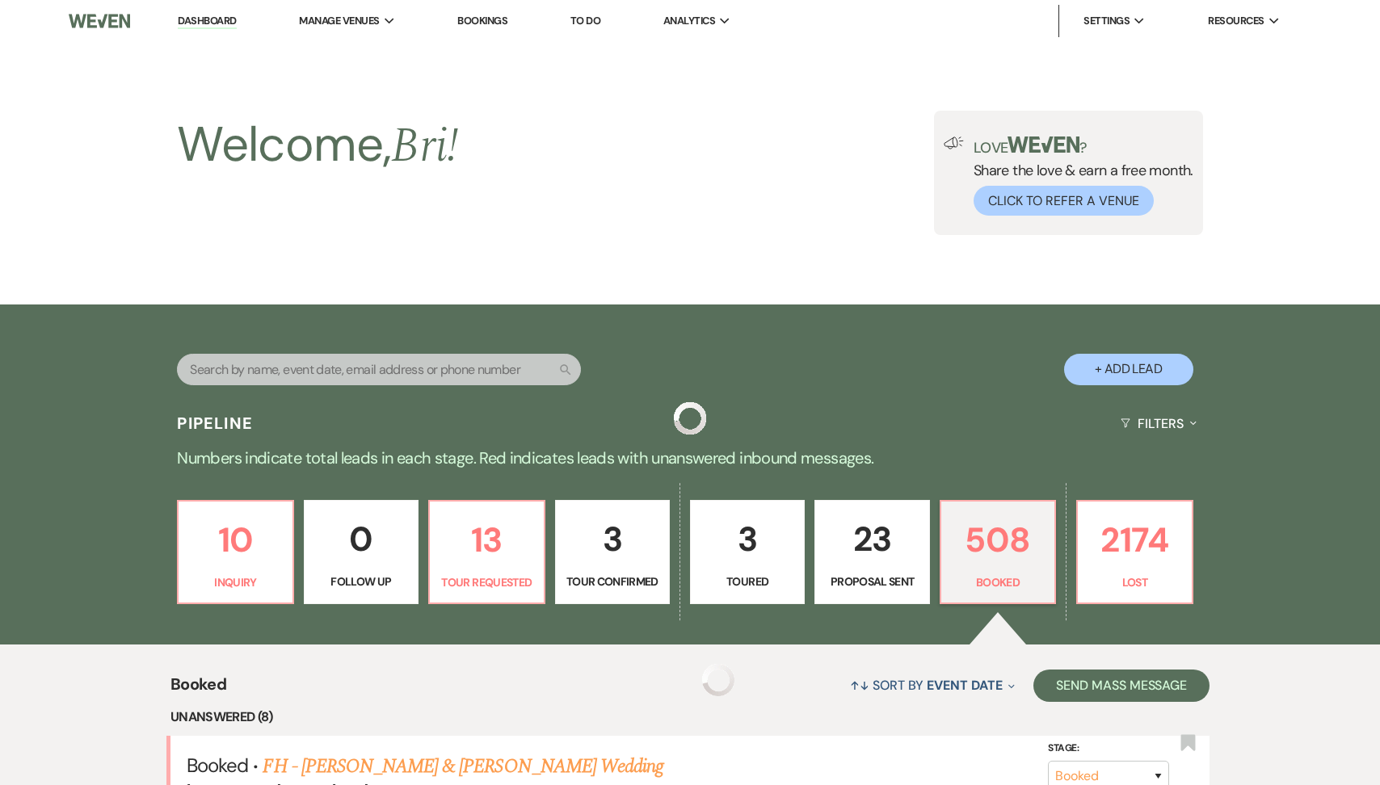
scroll to position [646, 0]
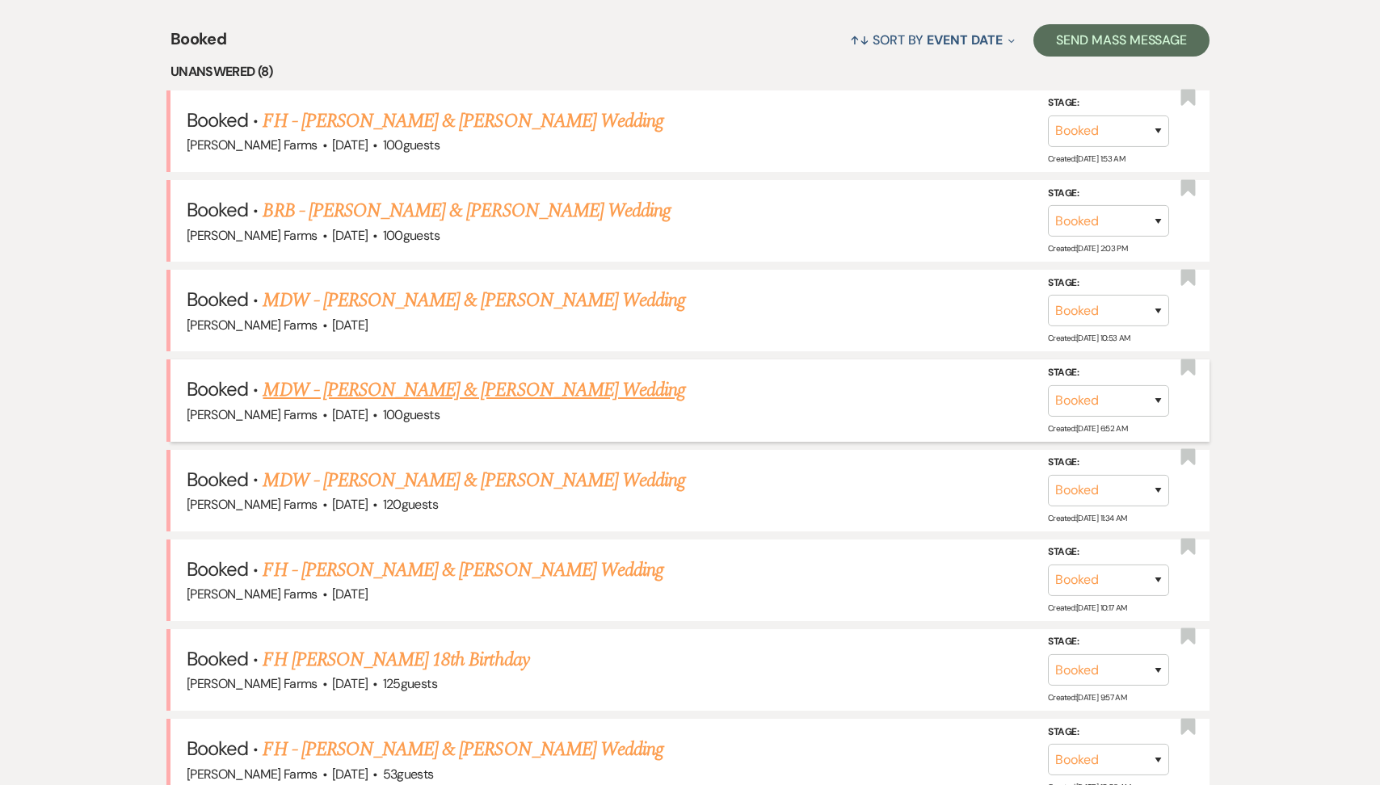
click at [485, 393] on link "MDW - [PERSON_NAME] & [PERSON_NAME] Wedding" at bounding box center [474, 390] width 423 height 29
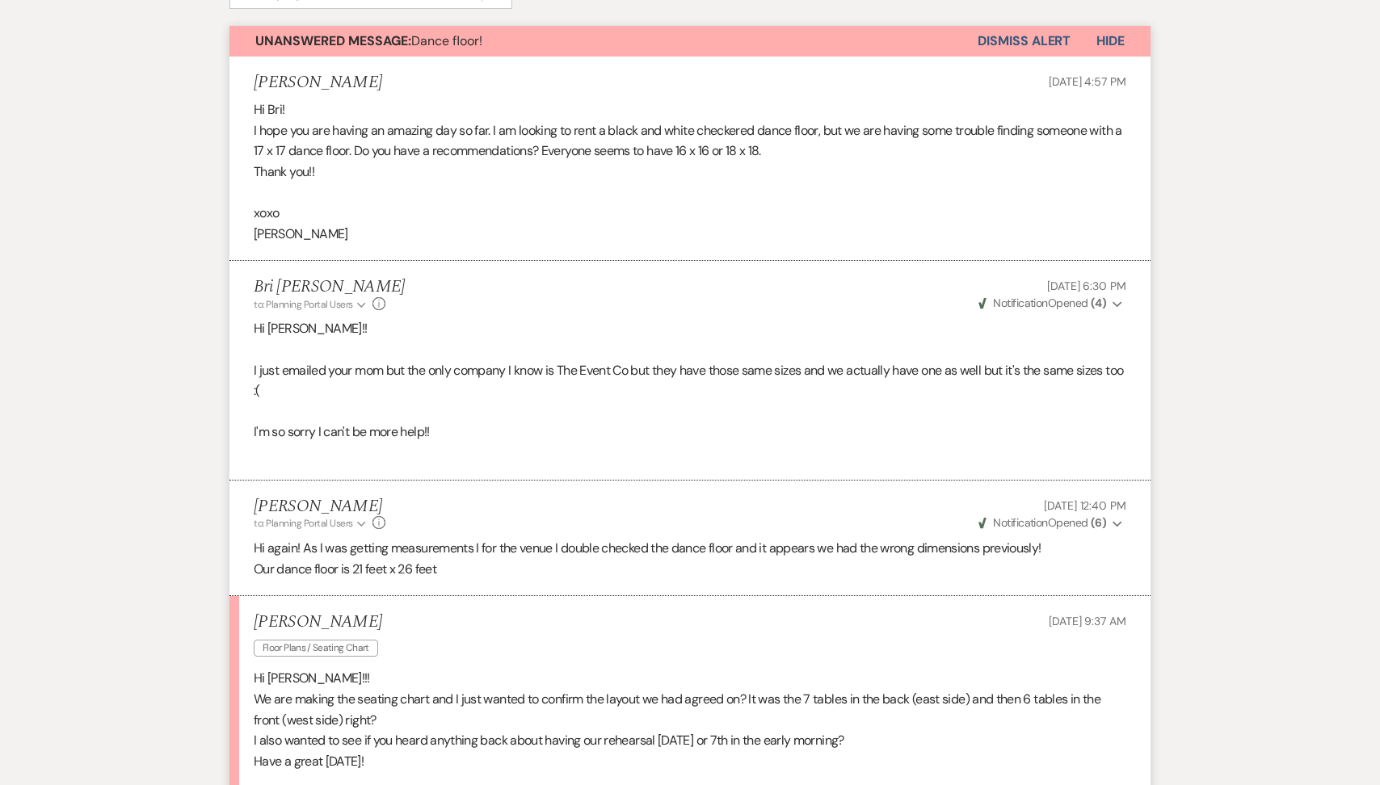
scroll to position [125, 0]
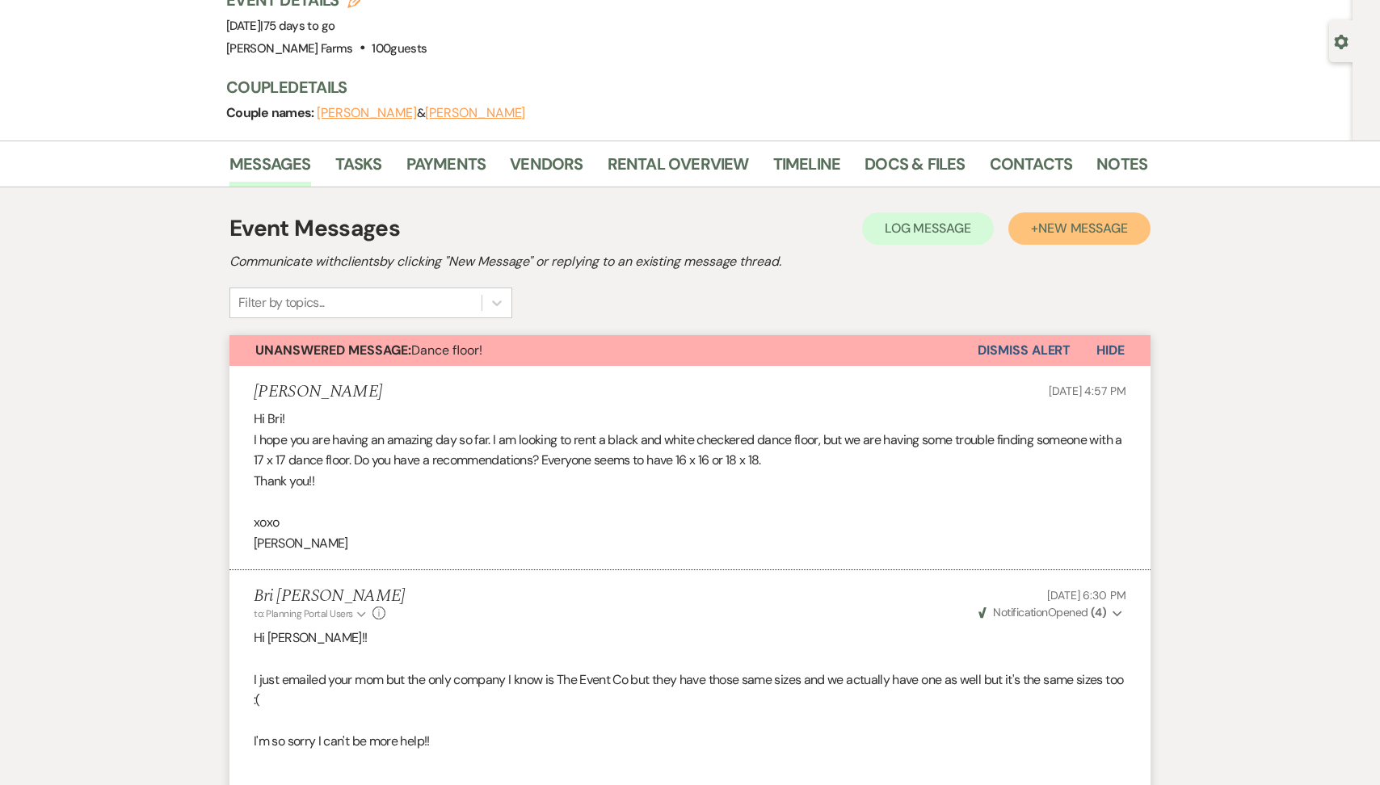
click at [1066, 227] on span "New Message" at bounding box center [1083, 228] width 90 height 17
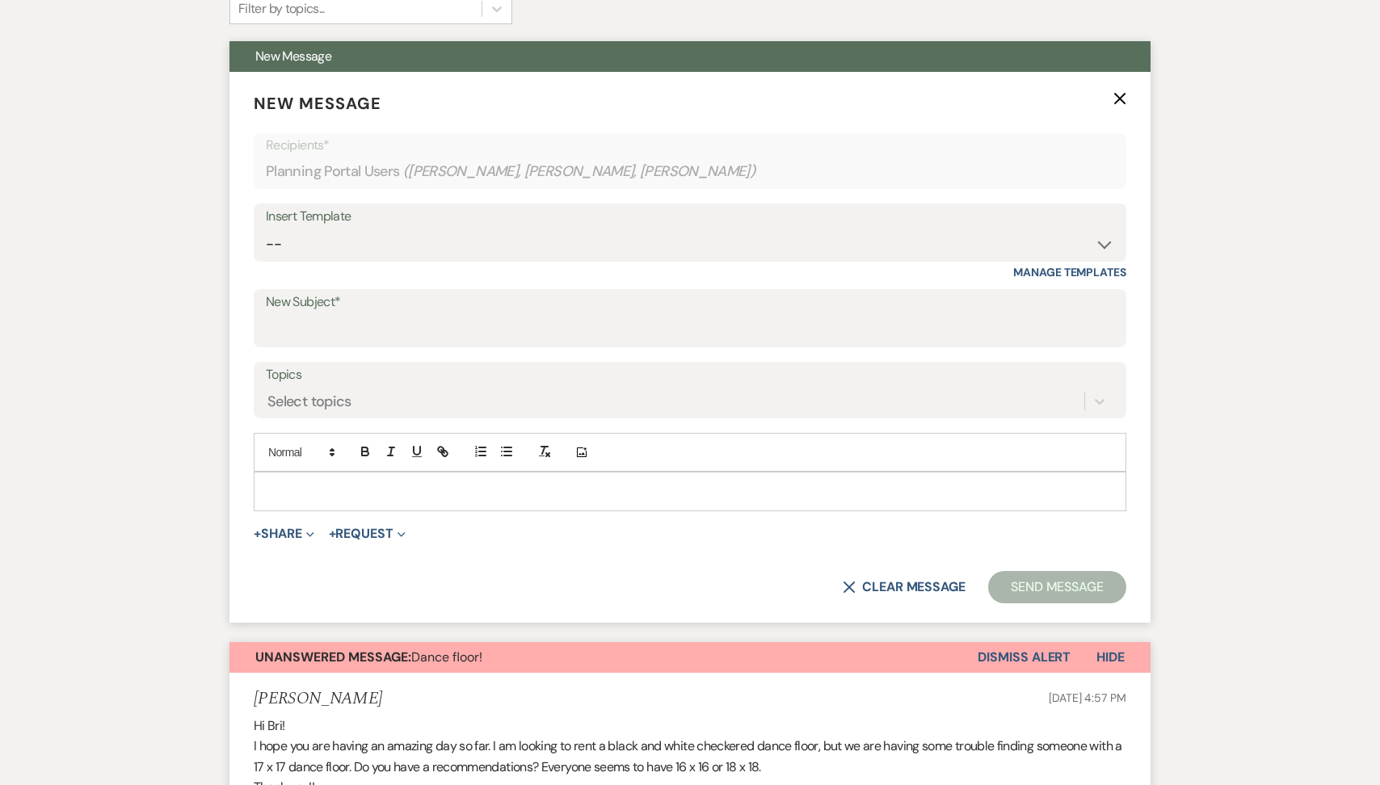
scroll to position [528, 0]
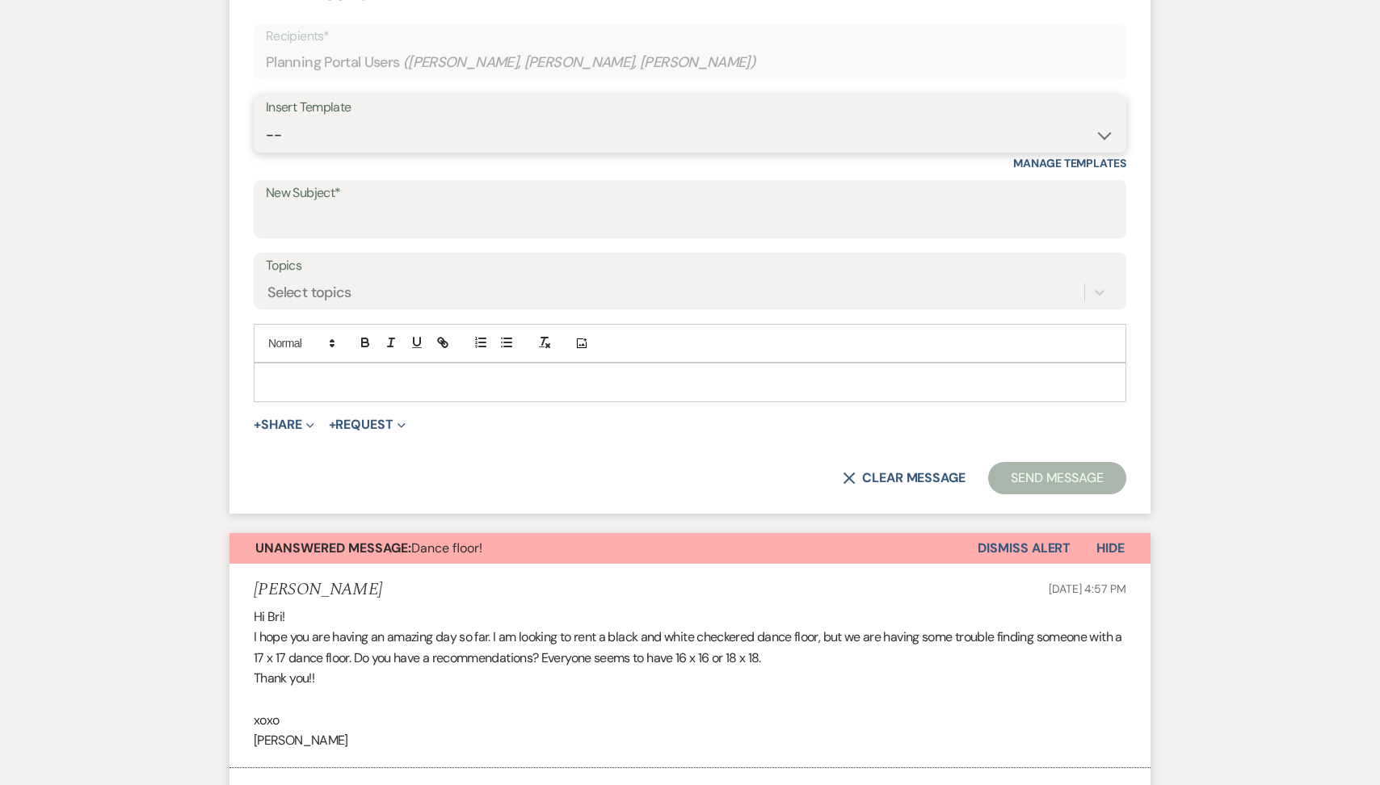
click at [347, 133] on select "-- Tour Request Response Follow Up Contract (Pre-Booked Leads) Weven Planning P…" at bounding box center [690, 136] width 848 height 32
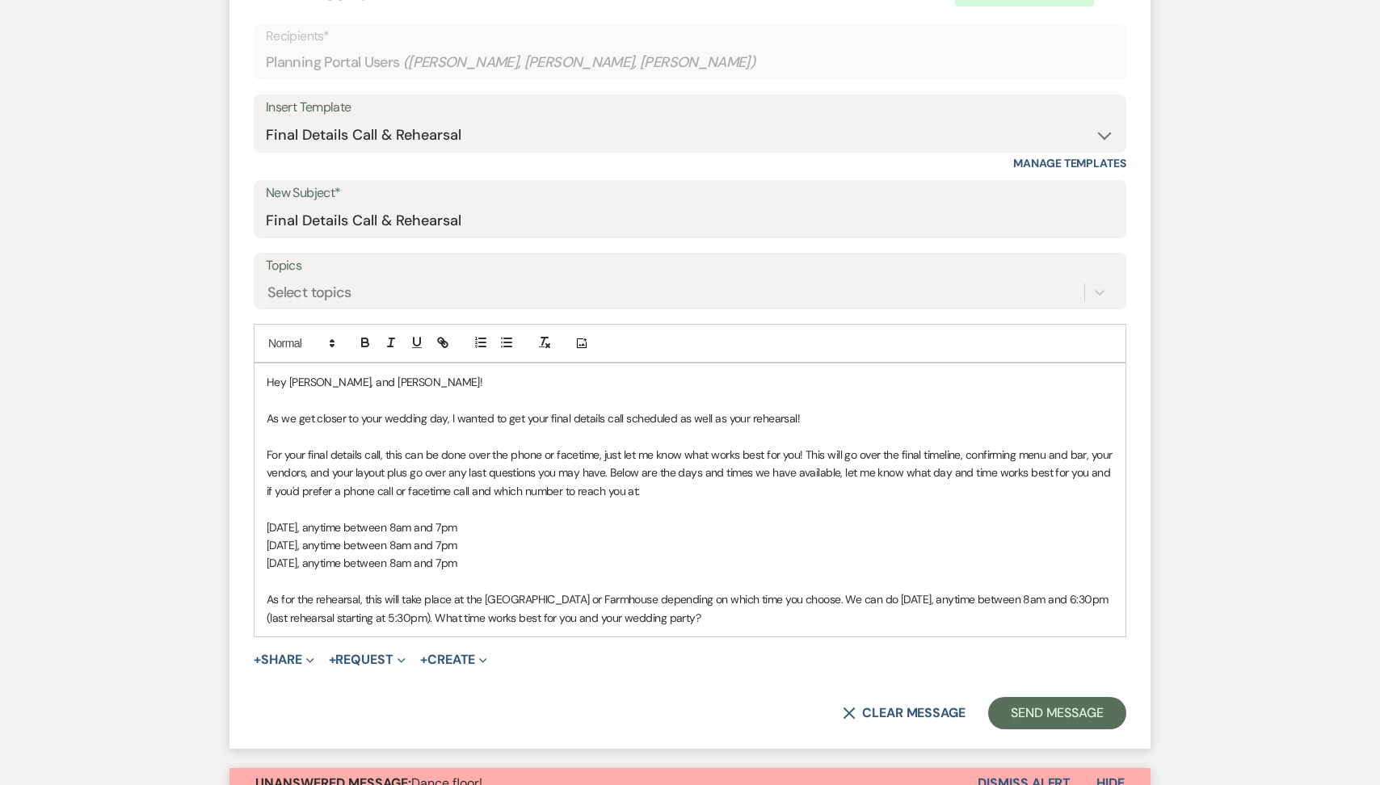
click at [349, 377] on span "Hey [PERSON_NAME], and [PERSON_NAME]!" at bounding box center [375, 382] width 216 height 15
click at [533, 503] on p at bounding box center [690, 509] width 847 height 18
click at [516, 530] on p "[DATE], anytime between 8am and 7pm" at bounding box center [690, 528] width 847 height 18
click at [663, 594] on span "As for the rehearsal, this will take place at the [GEOGRAPHIC_DATA] or Farmhous…" at bounding box center [689, 608] width 844 height 32
drag, startPoint x: 545, startPoint y: 596, endPoint x: 807, endPoint y: 595, distance: 262.6
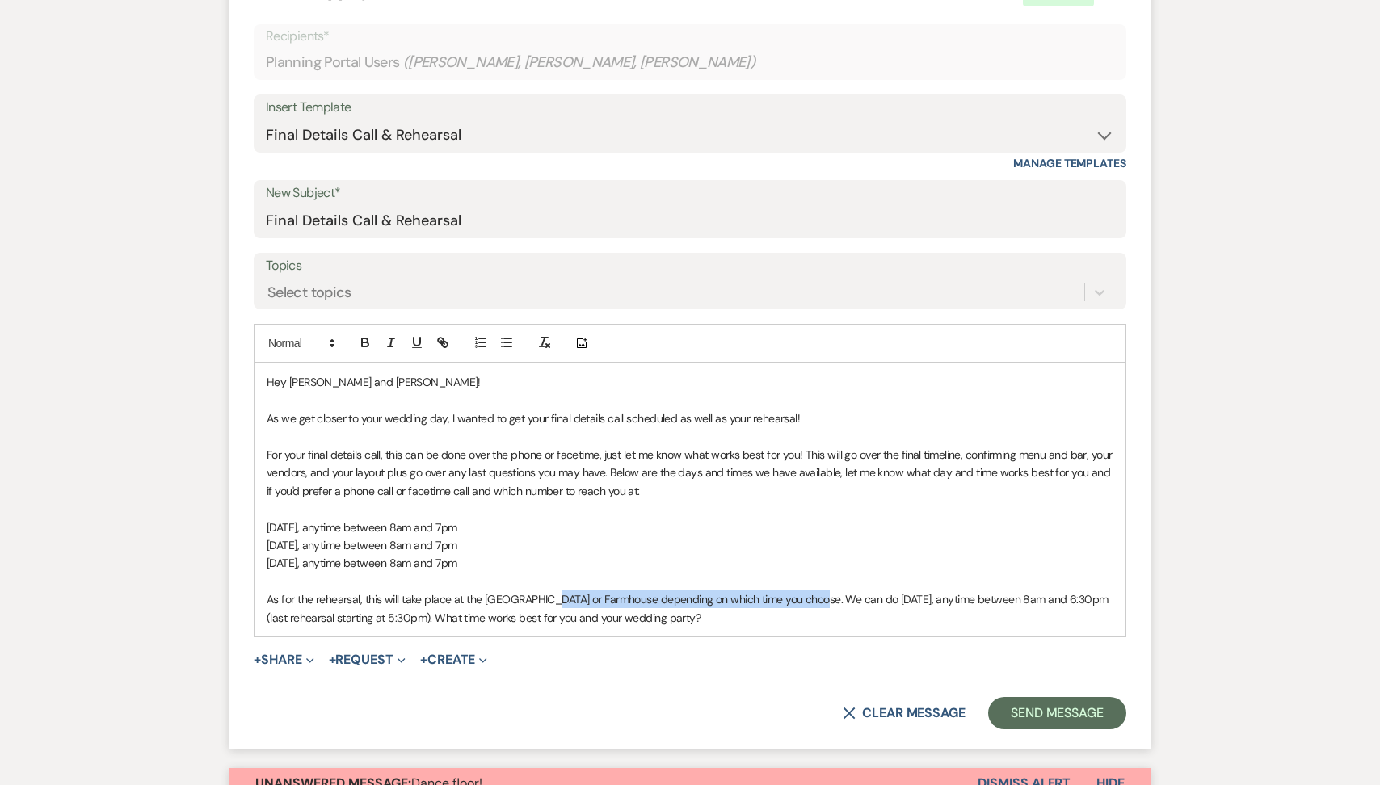
click at [807, 596] on span "As for the rehearsal, this will take place at the [GEOGRAPHIC_DATA] or Farmhous…" at bounding box center [689, 608] width 844 height 32
drag, startPoint x: 620, startPoint y: 599, endPoint x: 716, endPoint y: 606, distance: 96.4
click at [717, 606] on span "As for the rehearsal, this will take place at the [GEOGRAPHIC_DATA] and we can …" at bounding box center [683, 608] width 832 height 32
click at [866, 604] on span "As for the rehearsal, this will take place at the [GEOGRAPHIC_DATA] and we can …" at bounding box center [683, 608] width 832 height 32
click at [1027, 599] on span "As for the rehearsal, this will take place at the [GEOGRAPHIC_DATA] and we can …" at bounding box center [683, 608] width 832 height 32
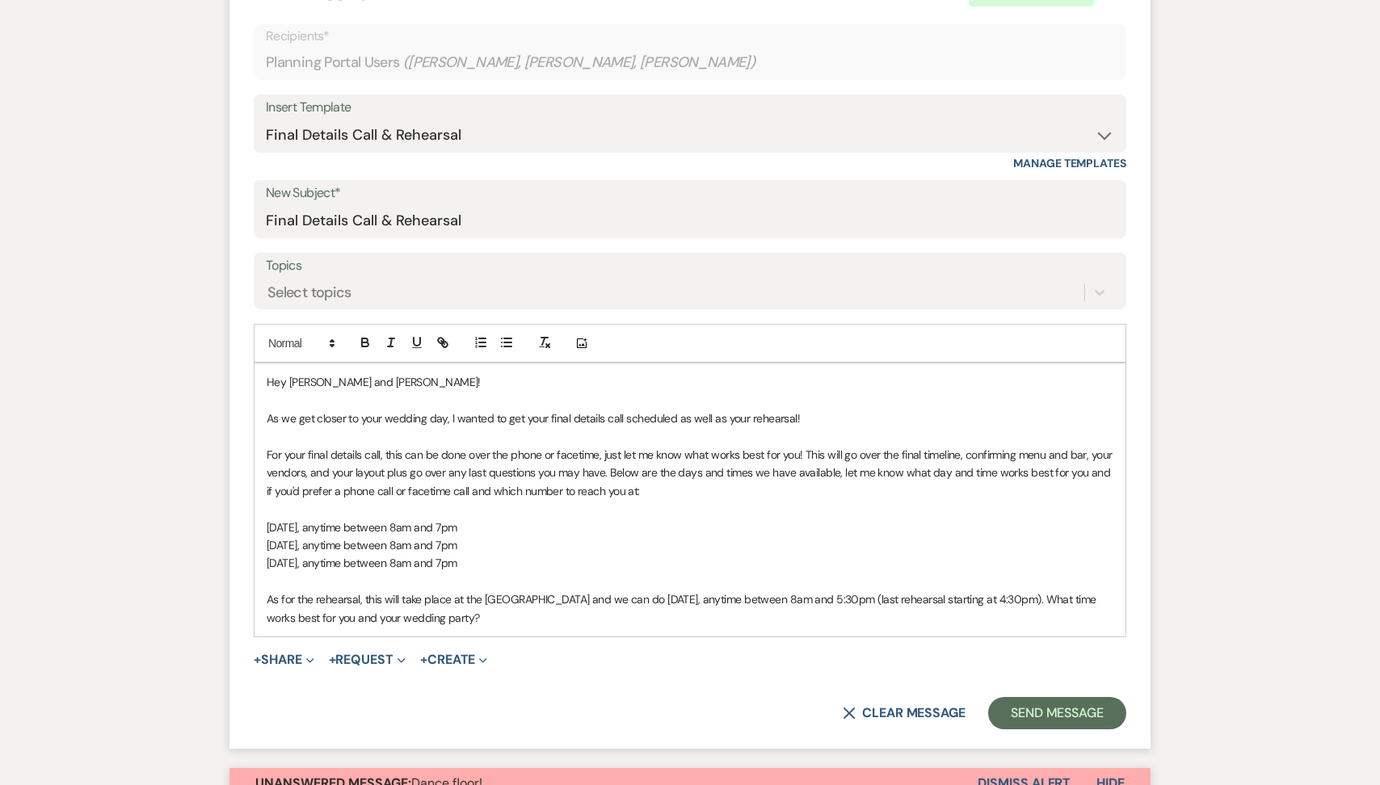
drag, startPoint x: 537, startPoint y: 559, endPoint x: 376, endPoint y: 560, distance: 160.8
click at [376, 560] on p "[DATE], anytime between 8am and 7pm" at bounding box center [690, 563] width 847 height 18
copy span "anytime between 8am and 7pm"
click at [548, 567] on p "[DATE], anytime between 8am and 7pm" at bounding box center [690, 563] width 847 height 18
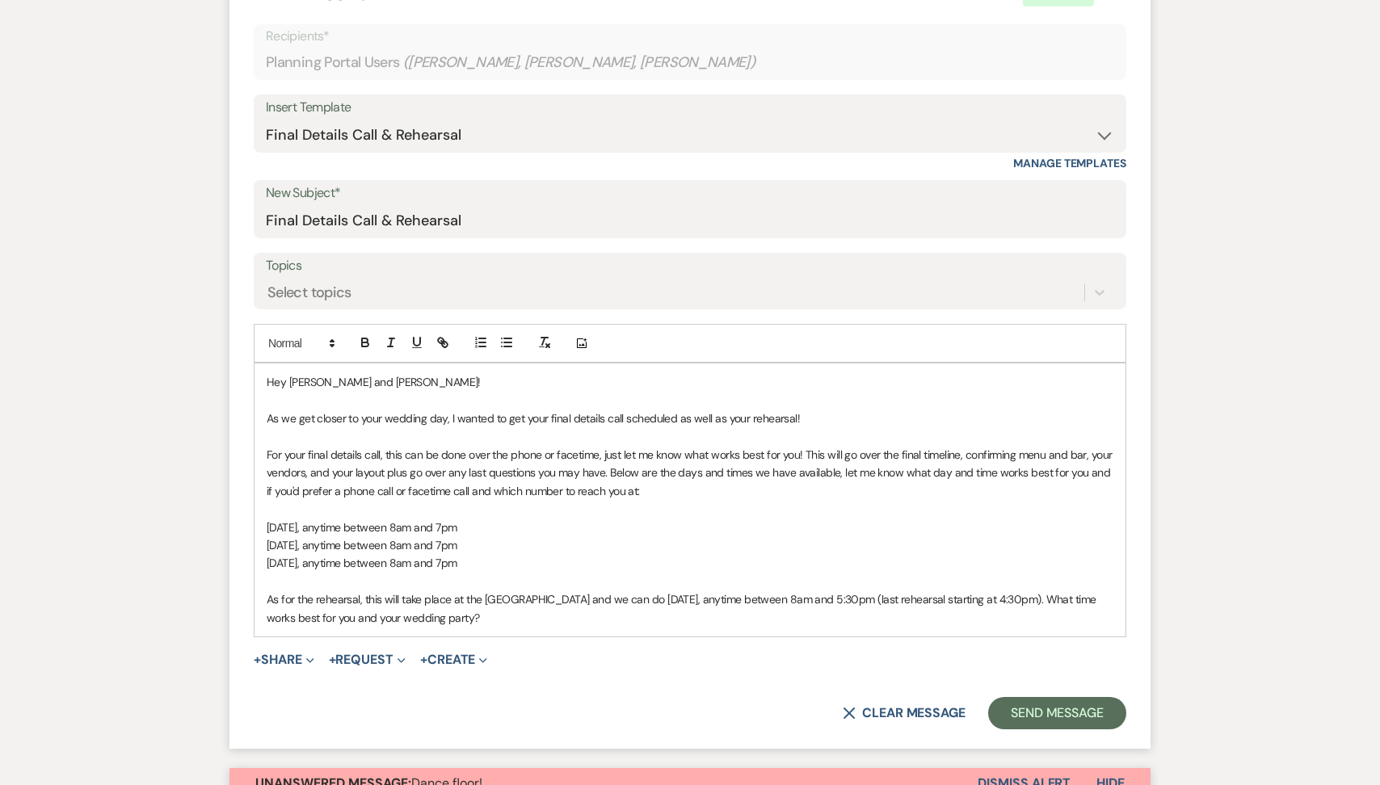
drag, startPoint x: 540, startPoint y: 566, endPoint x: 249, endPoint y: 534, distance: 292.6
click at [249, 534] on form "New Message X Draft Recipients* Planning Portal Users ( Ryder Robbers, [PERSON_…" at bounding box center [689, 356] width 921 height 786
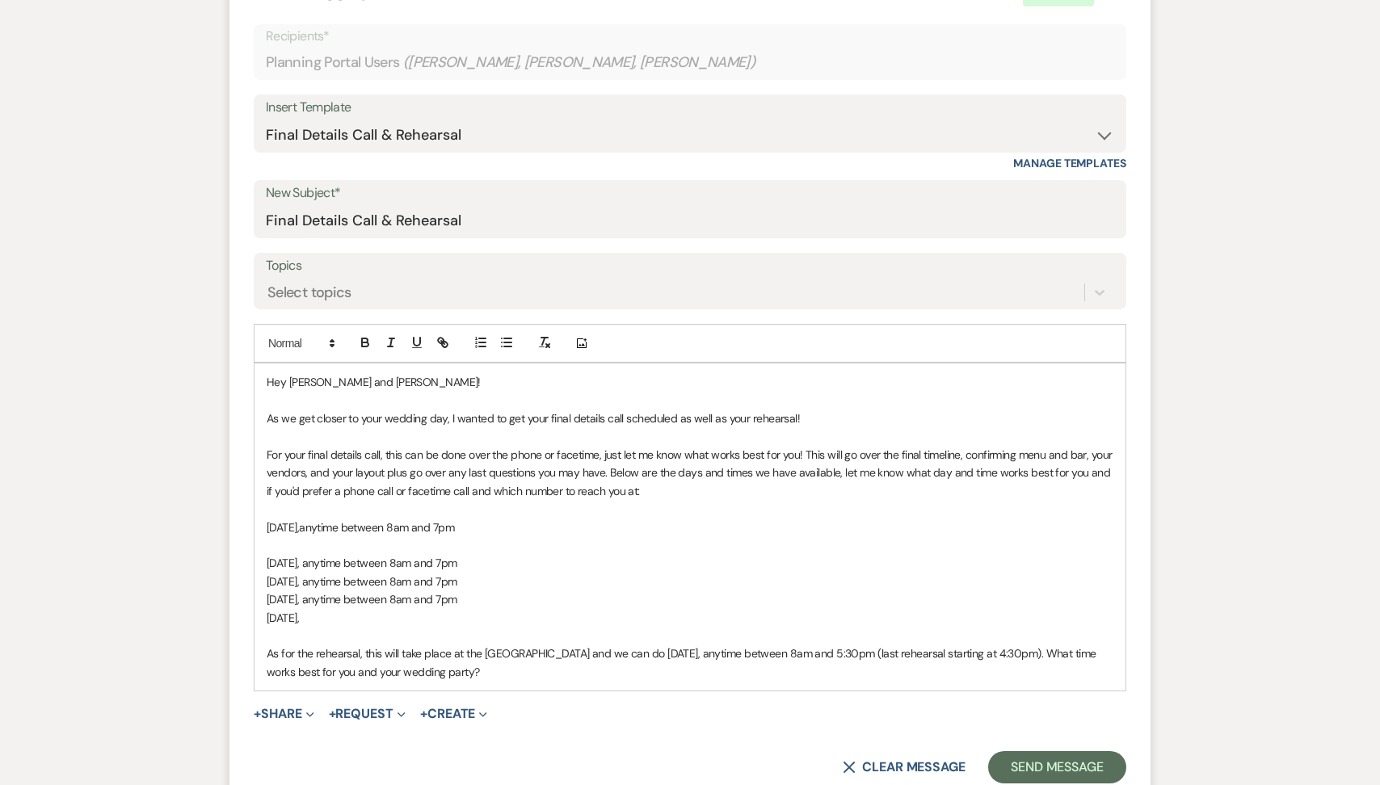
drag, startPoint x: 379, startPoint y: 615, endPoint x: 391, endPoint y: 612, distance: 12.4
click at [391, 612] on p "[DATE]," at bounding box center [690, 618] width 847 height 18
click at [456, 622] on span "[DATE], anytime between 8am and 7pm" at bounding box center [362, 618] width 190 height 15
click at [547, 620] on p "[DATE], anytime between 8am and 3pm" at bounding box center [690, 618] width 847 height 18
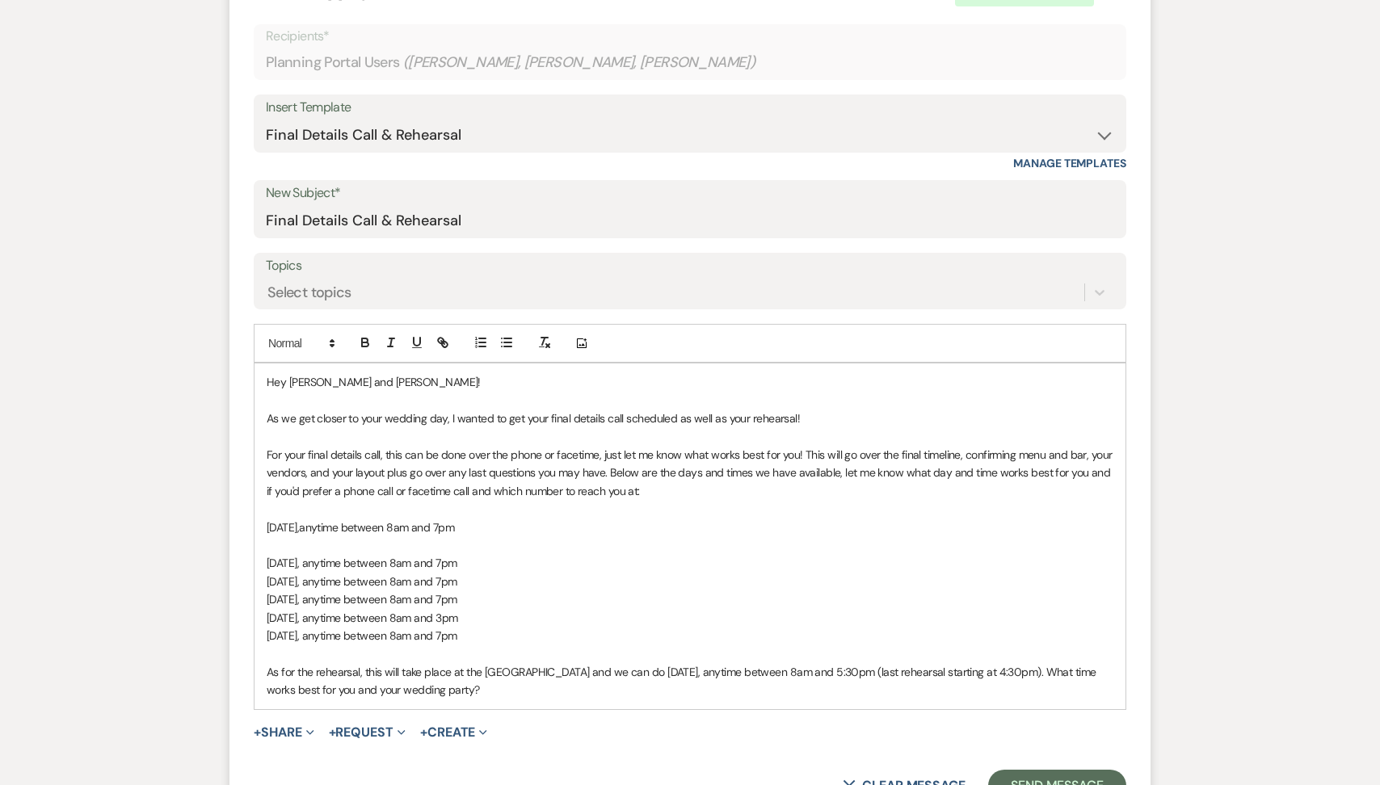
click at [457, 622] on span "[DATE], anytime between 8am and 3pm" at bounding box center [362, 618] width 191 height 15
click at [456, 635] on span "[DATE], anytime between 8am and 7pm" at bounding box center [362, 636] width 190 height 15
click at [543, 635] on p "[DATE], anytime between 8am and 3pm" at bounding box center [690, 636] width 847 height 18
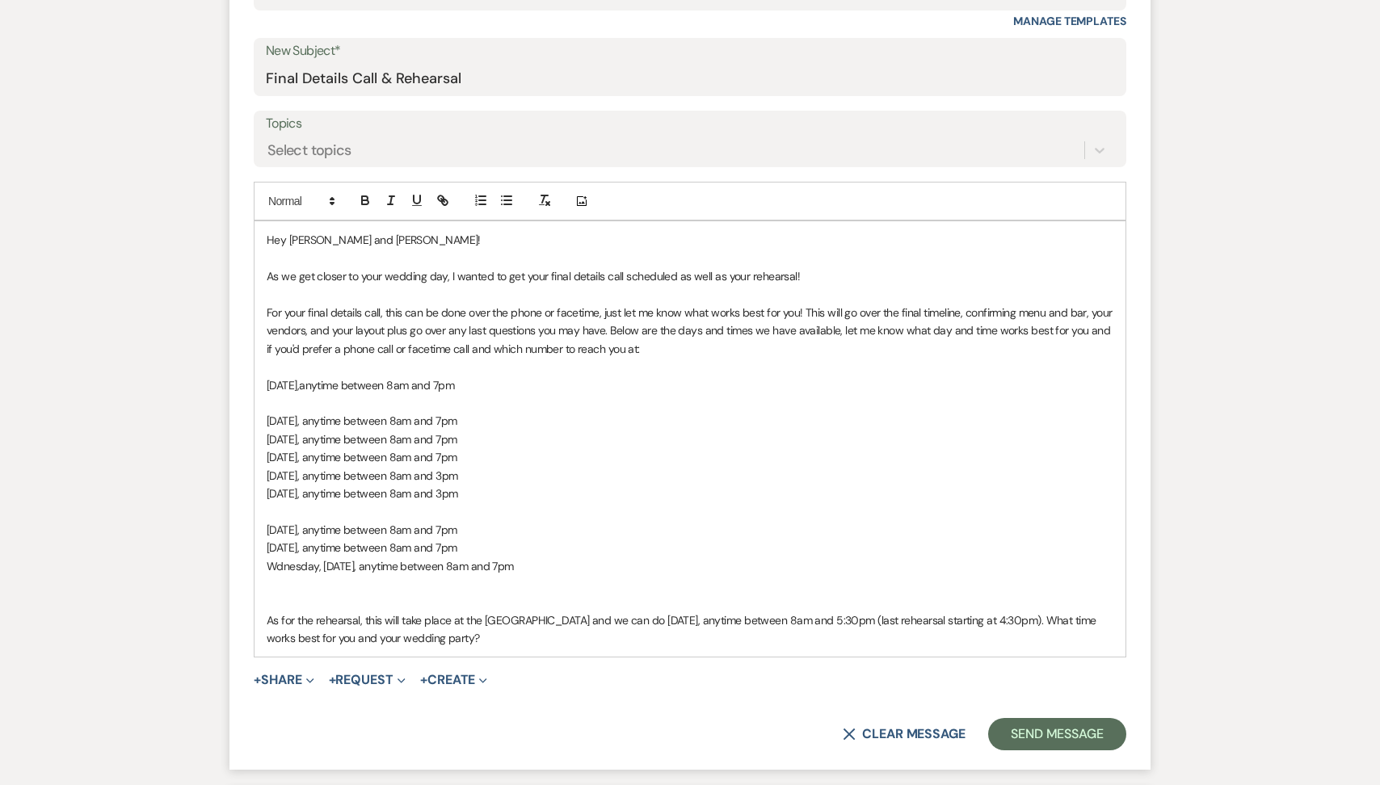
scroll to position [696, 0]
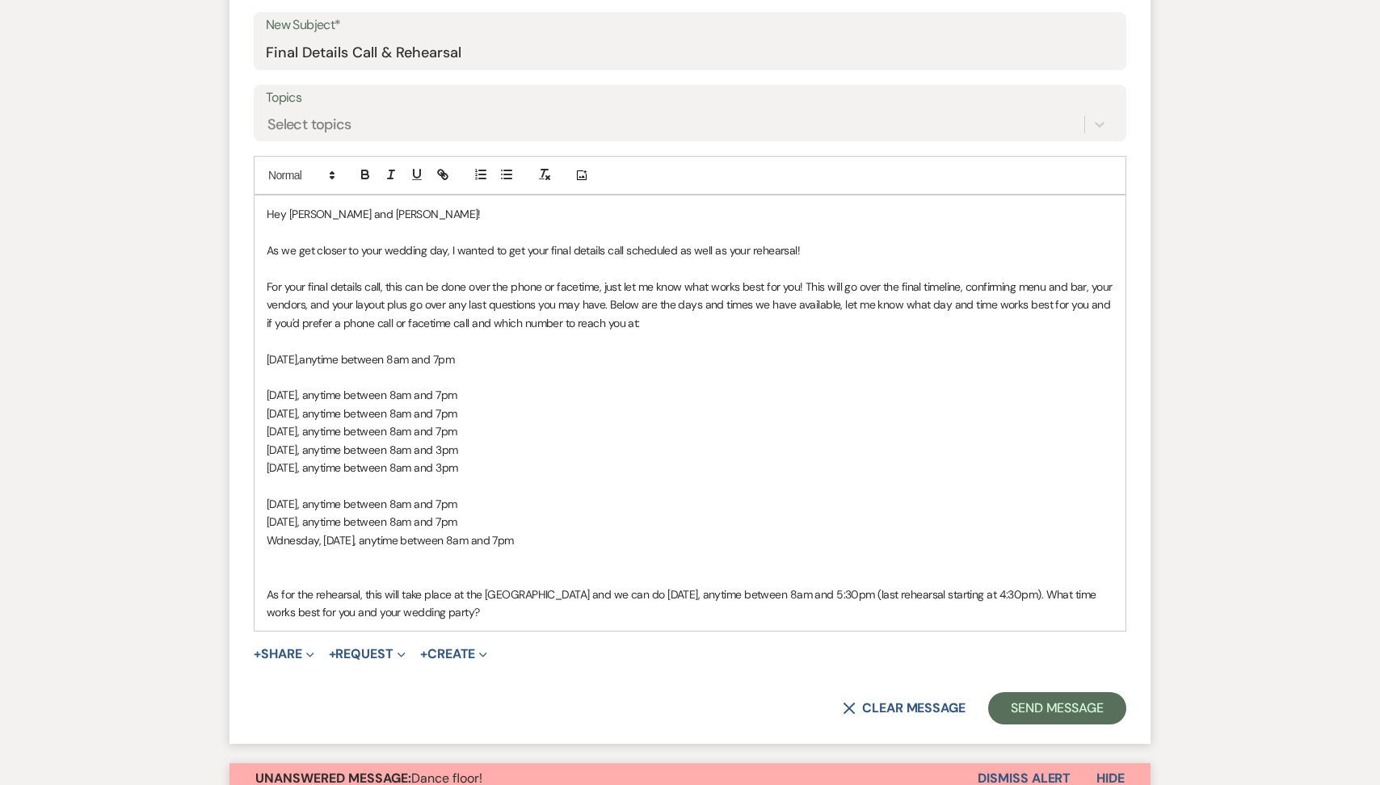
click at [275, 536] on span "Wdnesday, [DATE], anytime between 8am and 7pm" at bounding box center [390, 540] width 247 height 15
click at [454, 557] on span "anytime between 8am and 7pm" at bounding box center [376, 558] width 155 height 15
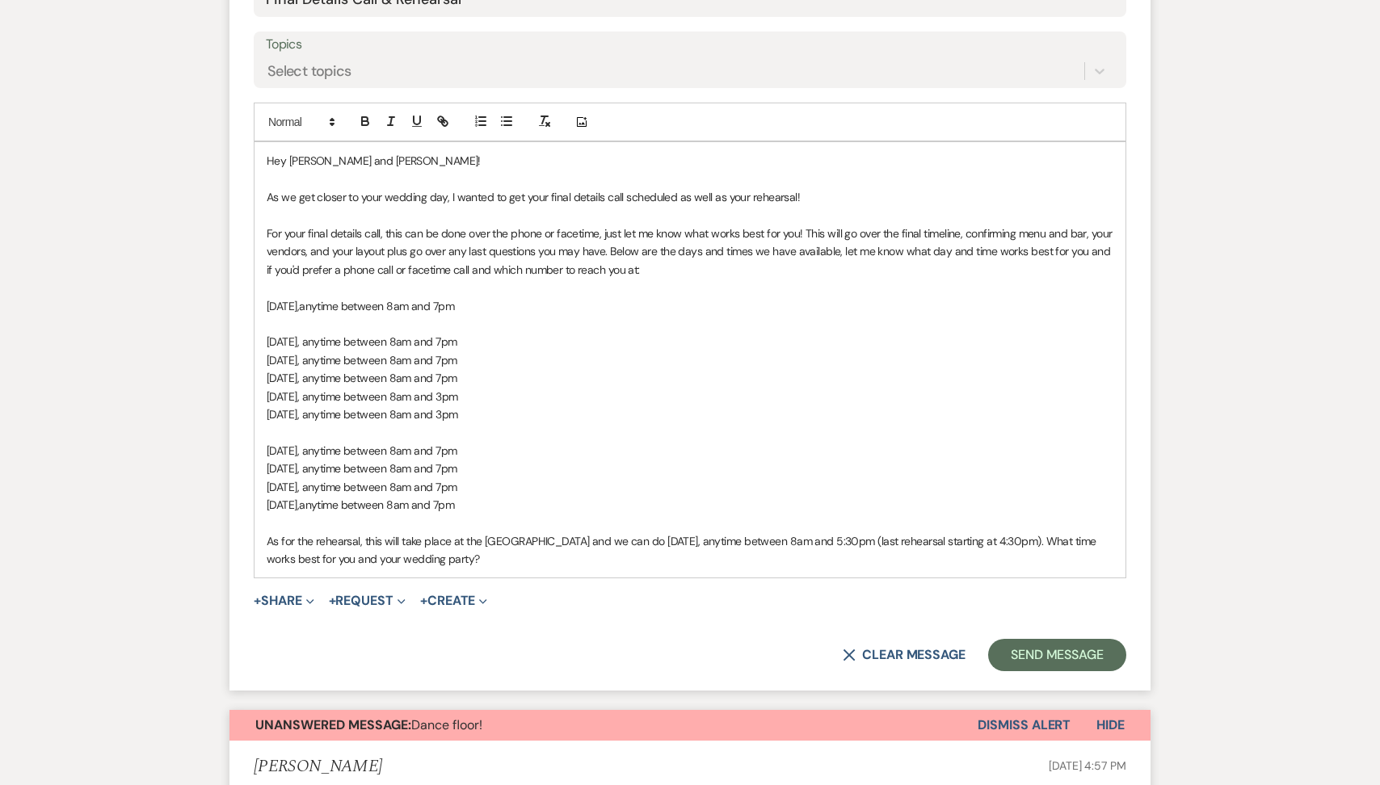
scroll to position [751, 0]
click at [1016, 657] on button "Send Message" at bounding box center [1057, 654] width 138 height 32
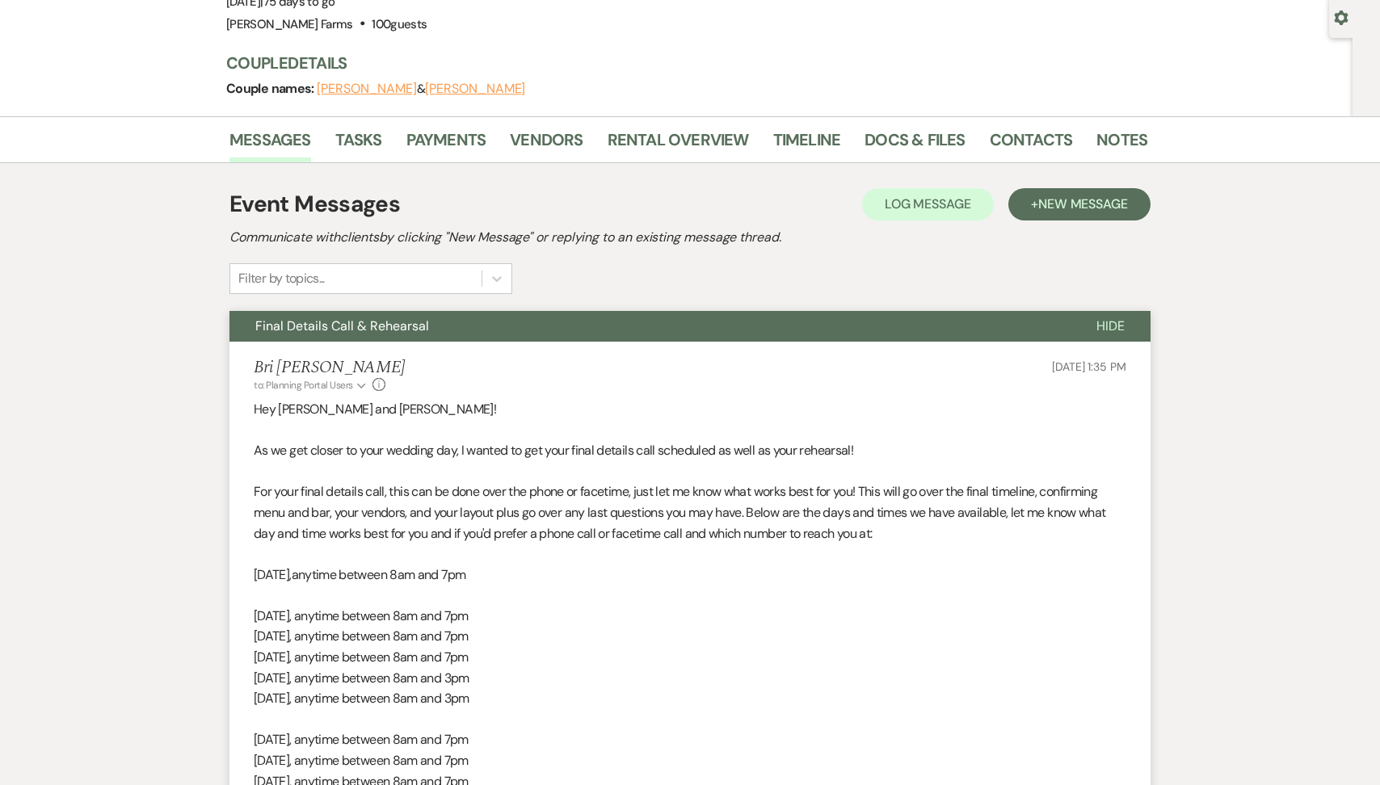
scroll to position [0, 0]
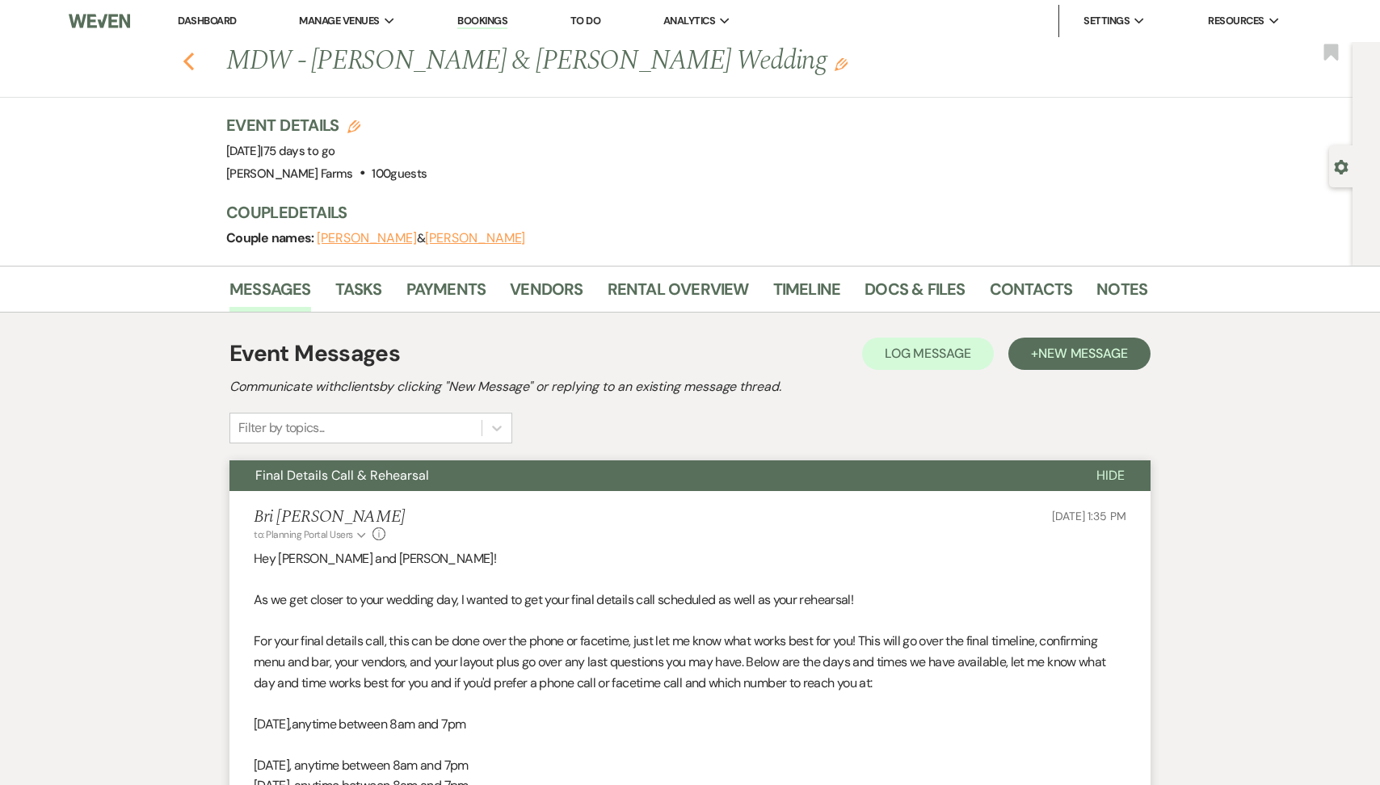
click at [183, 57] on icon "Previous" at bounding box center [189, 61] width 12 height 19
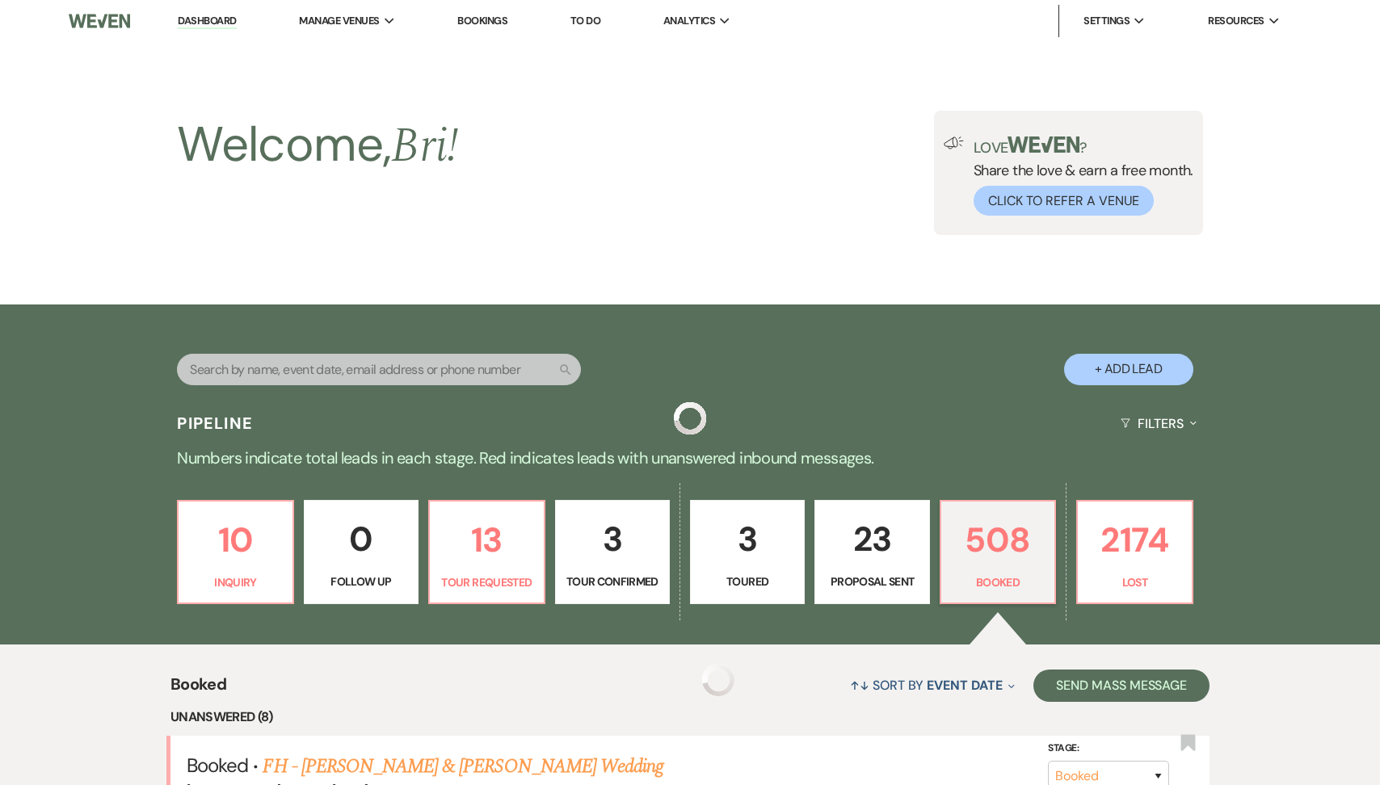
scroll to position [646, 0]
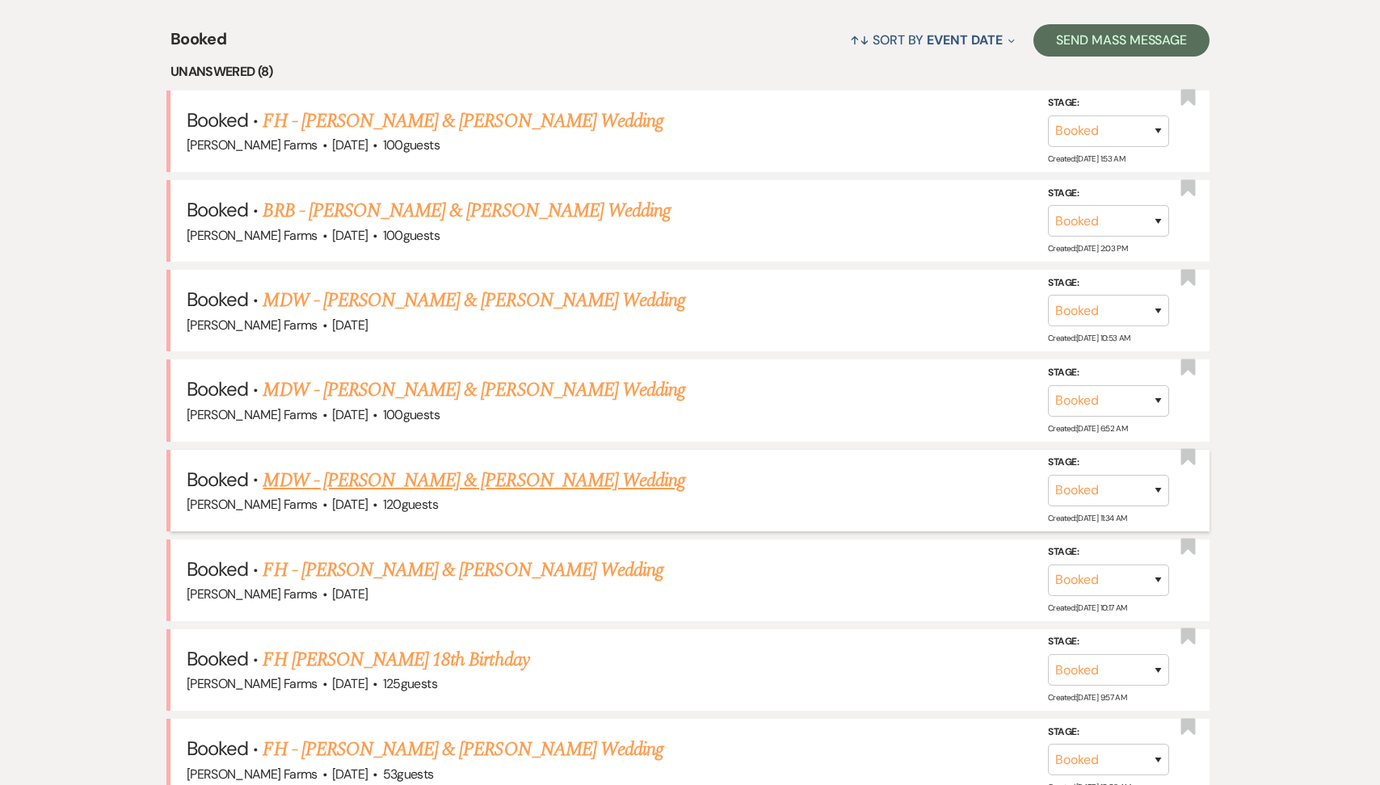
click at [498, 466] on link "MDW - [PERSON_NAME] & [PERSON_NAME] Wedding" at bounding box center [474, 480] width 423 height 29
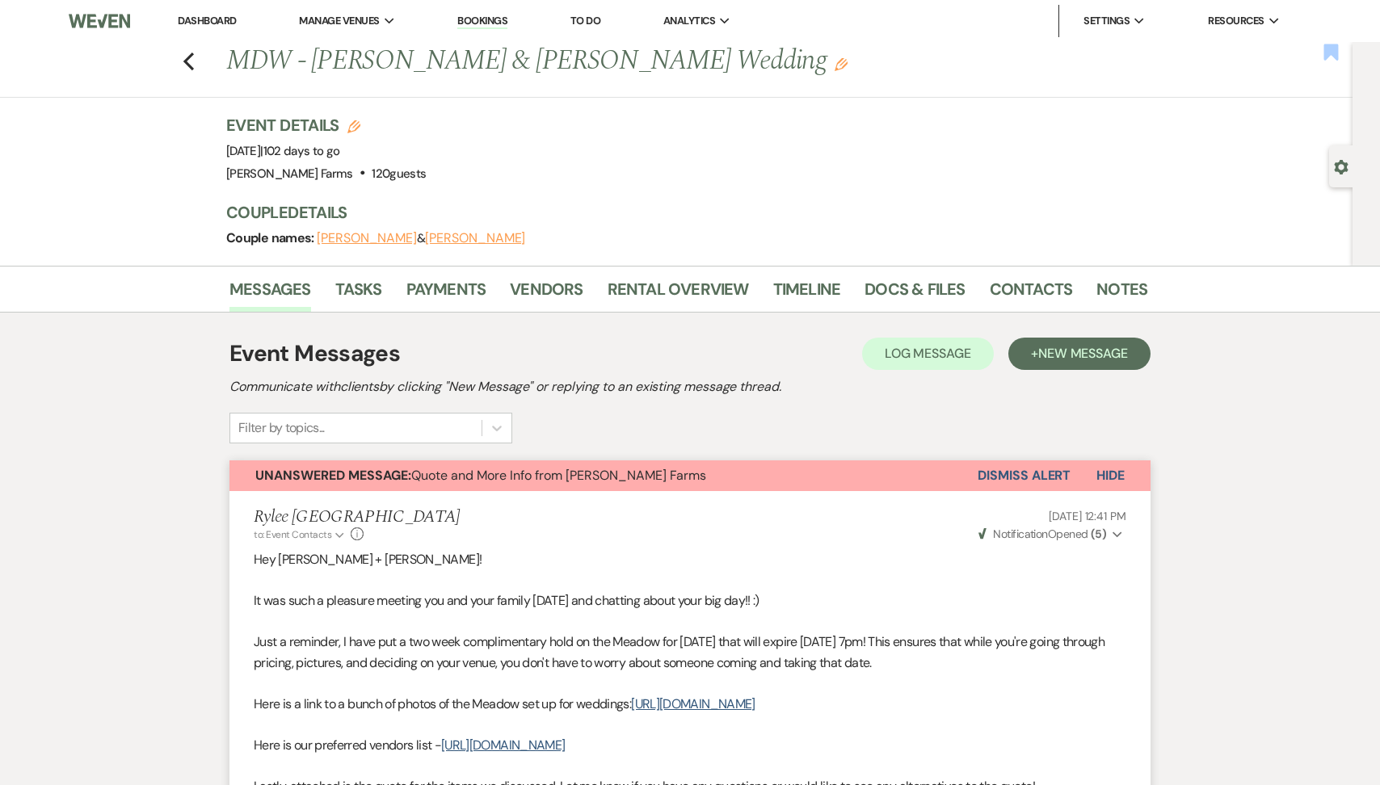
click at [1329, 56] on use "button" at bounding box center [1331, 52] width 15 height 16
click at [188, 65] on use "button" at bounding box center [188, 62] width 11 height 18
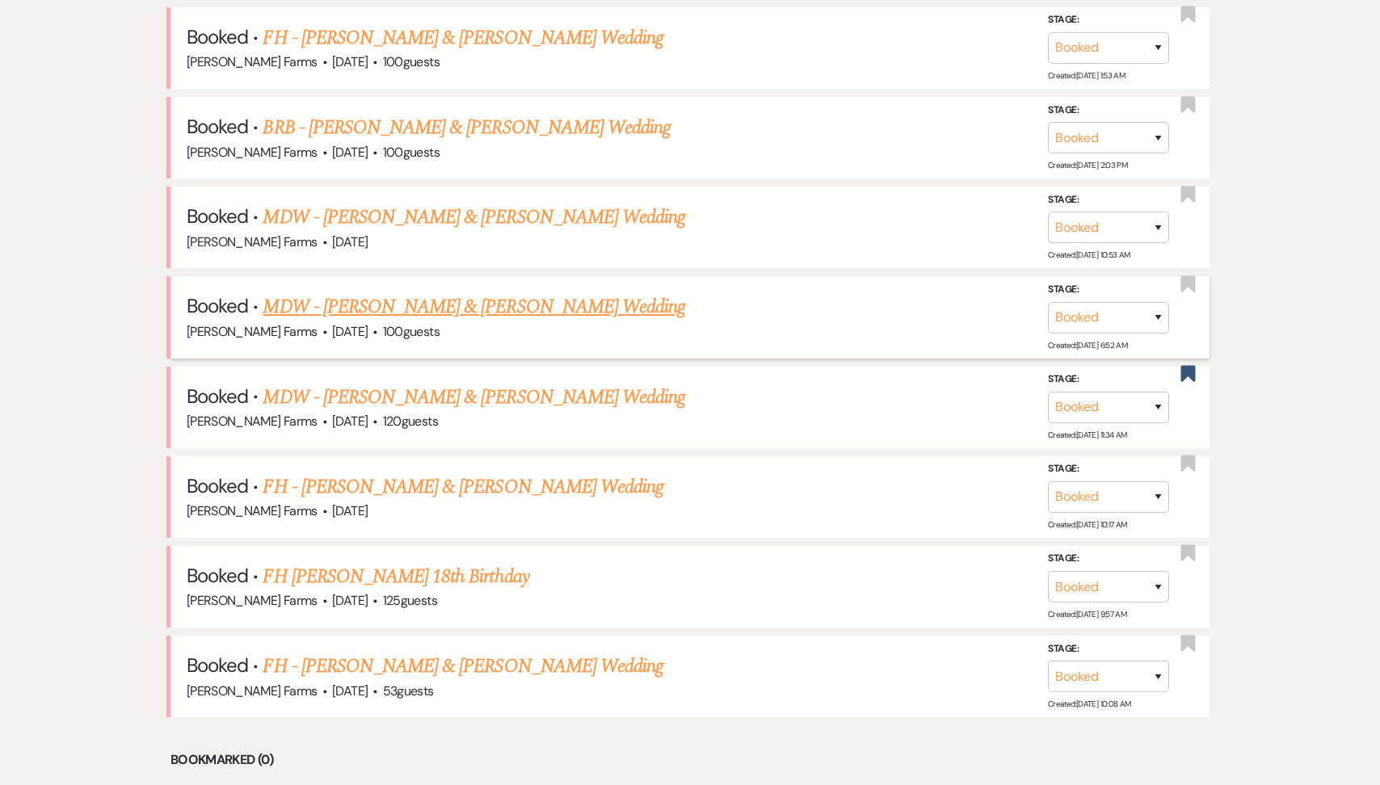
scroll to position [828, 0]
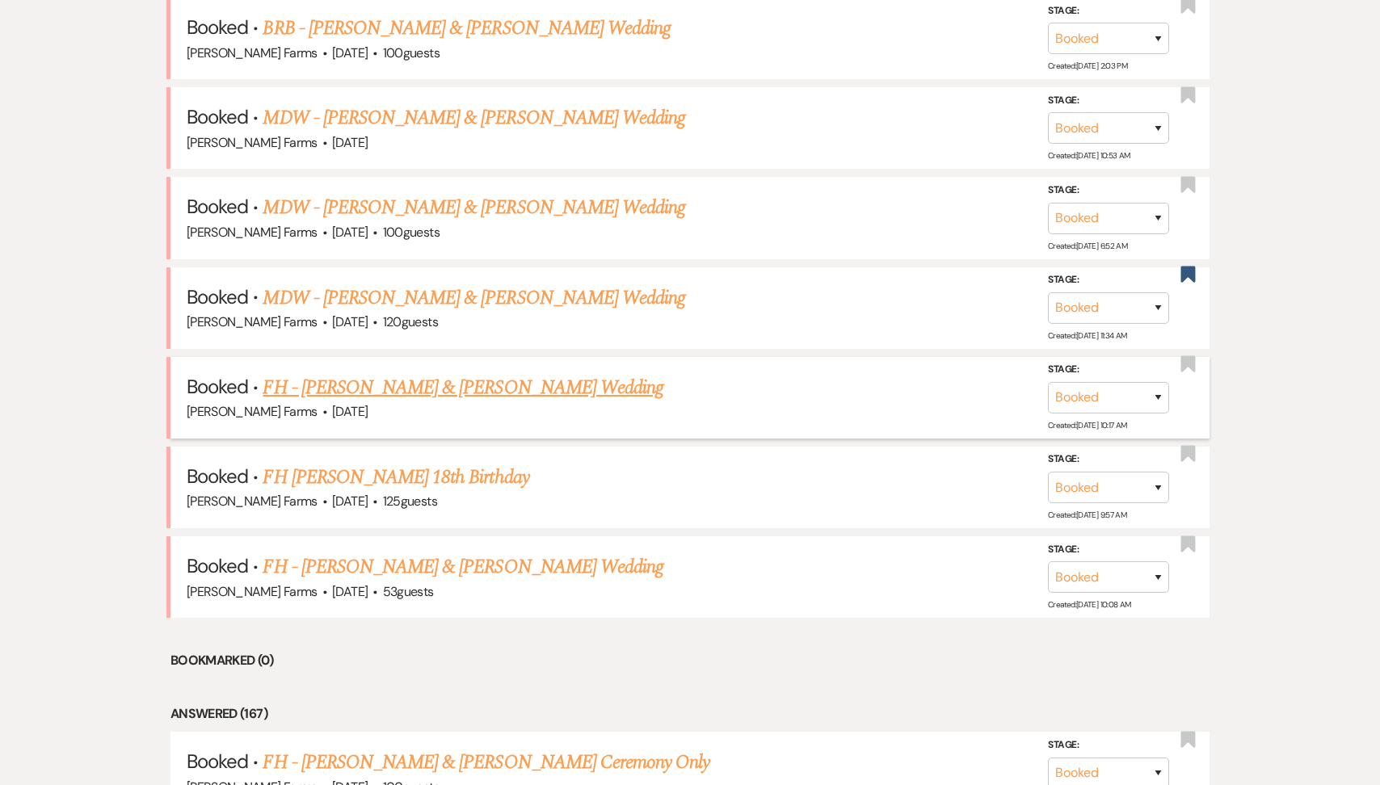
click at [490, 385] on link "FH - [PERSON_NAME] & [PERSON_NAME] Wedding" at bounding box center [463, 387] width 401 height 29
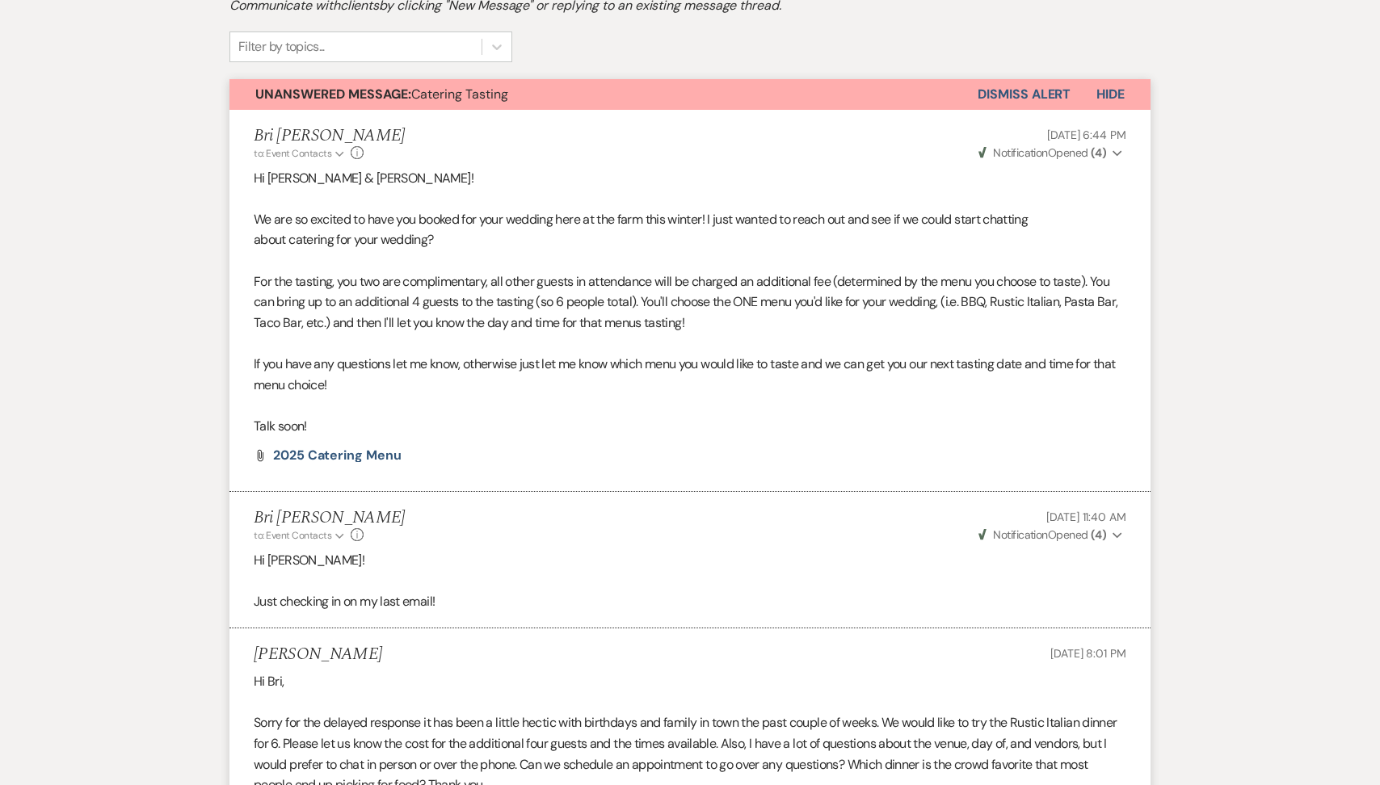
scroll to position [259, 0]
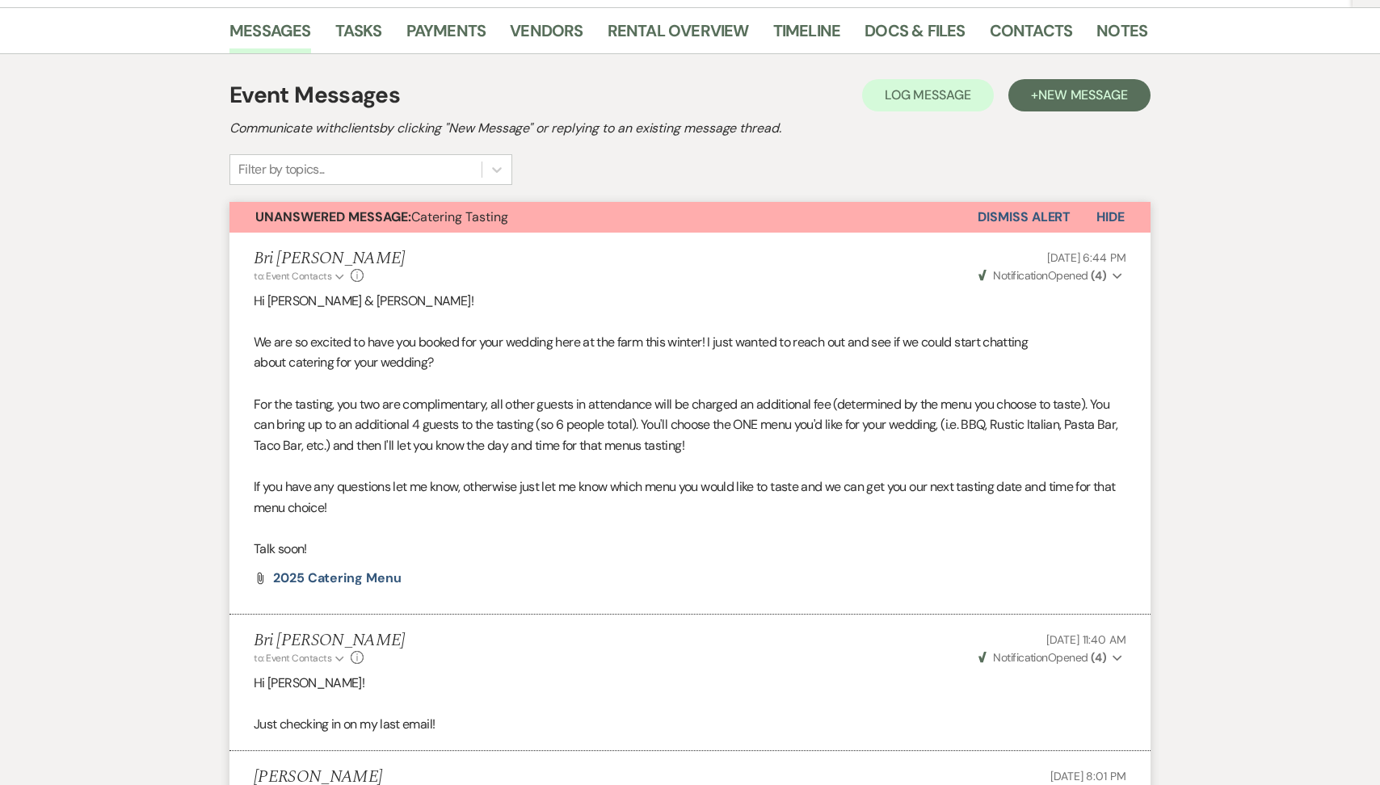
click at [1016, 211] on button "Dismiss Alert" at bounding box center [1024, 217] width 93 height 31
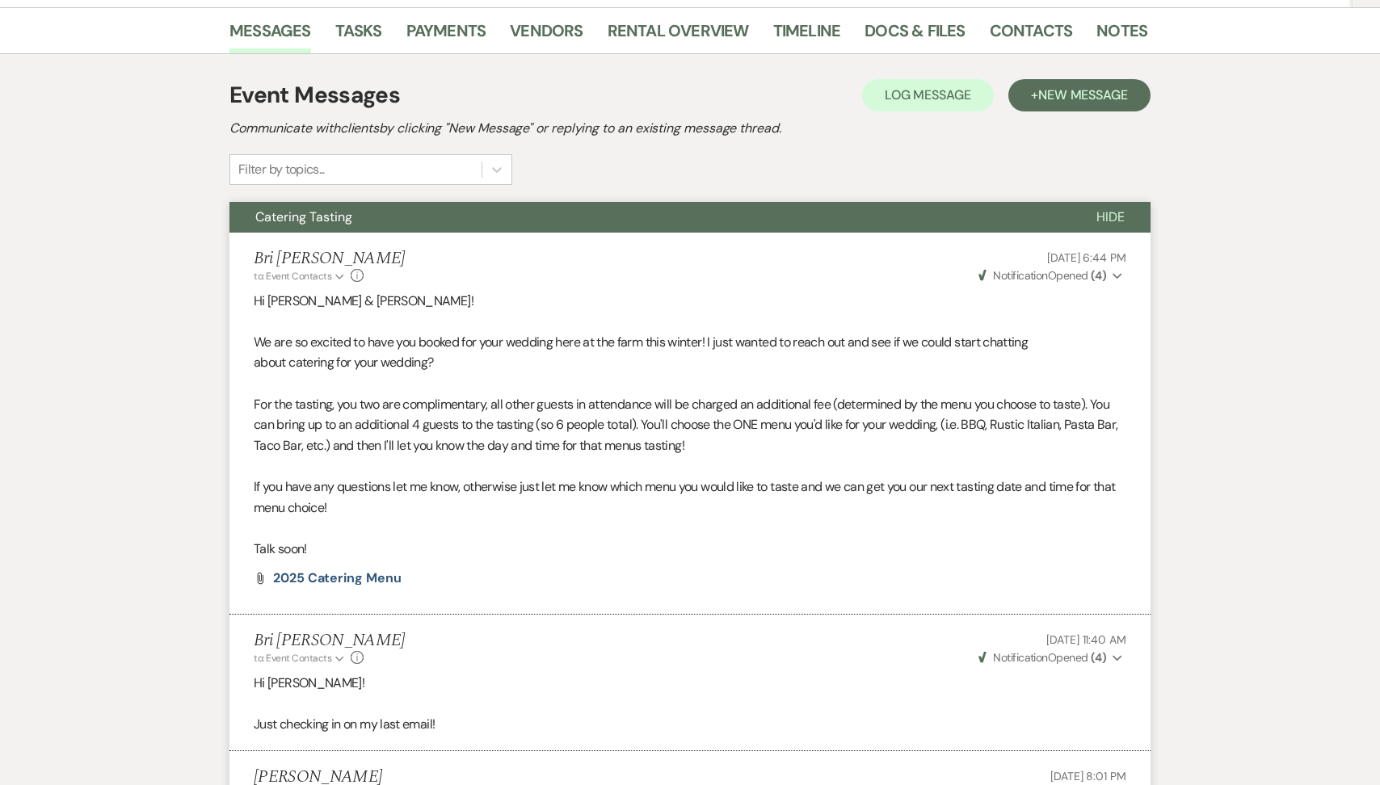
scroll to position [0, 0]
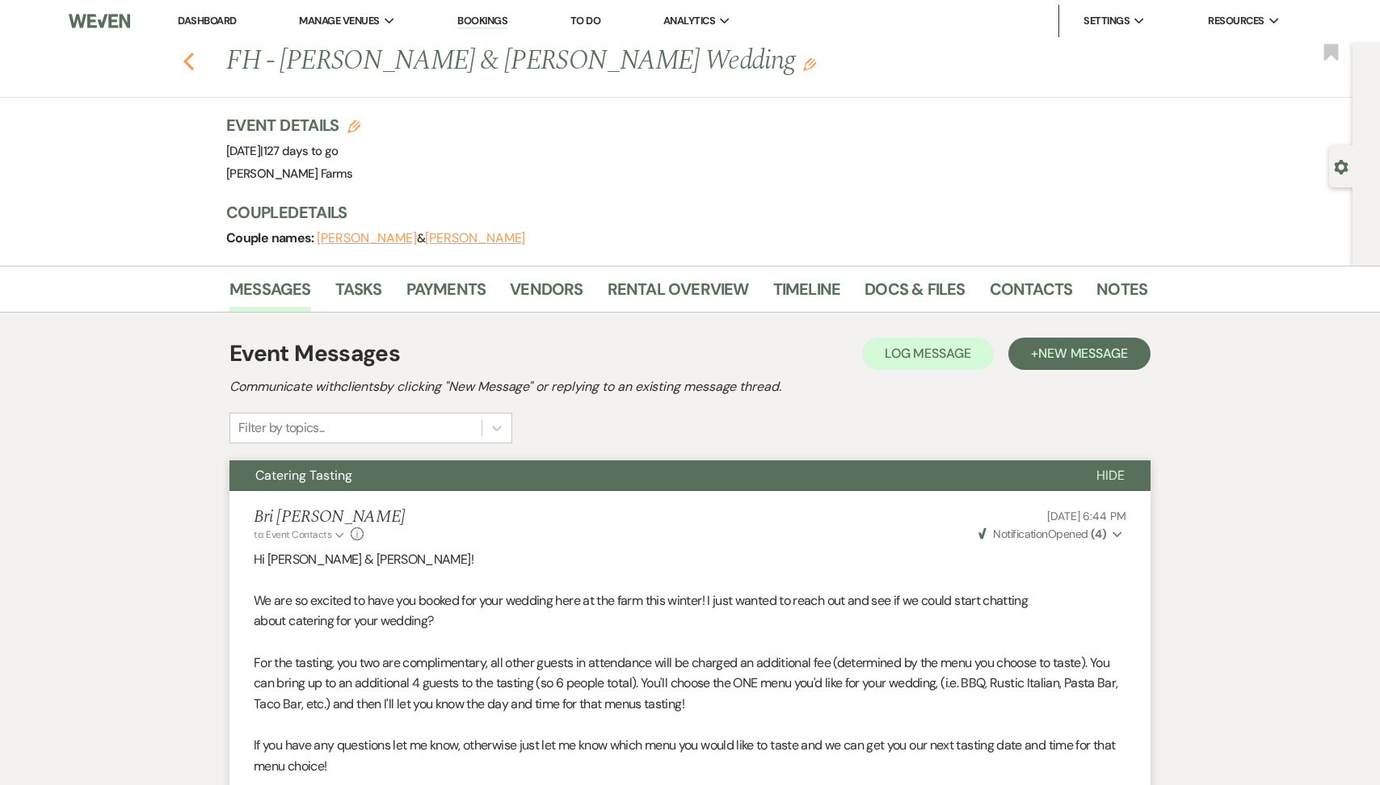
click at [187, 56] on icon "Previous" at bounding box center [189, 61] width 12 height 19
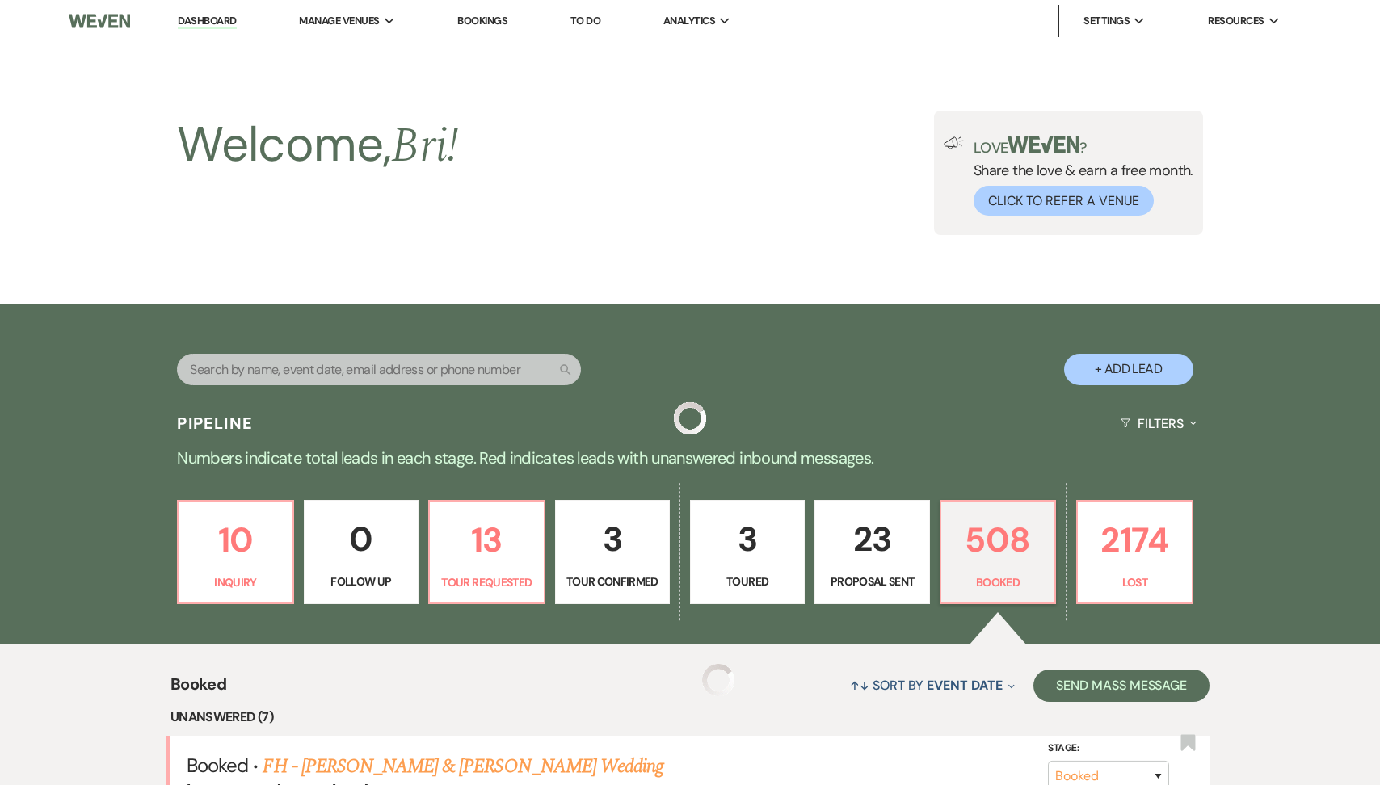
scroll to position [828, 0]
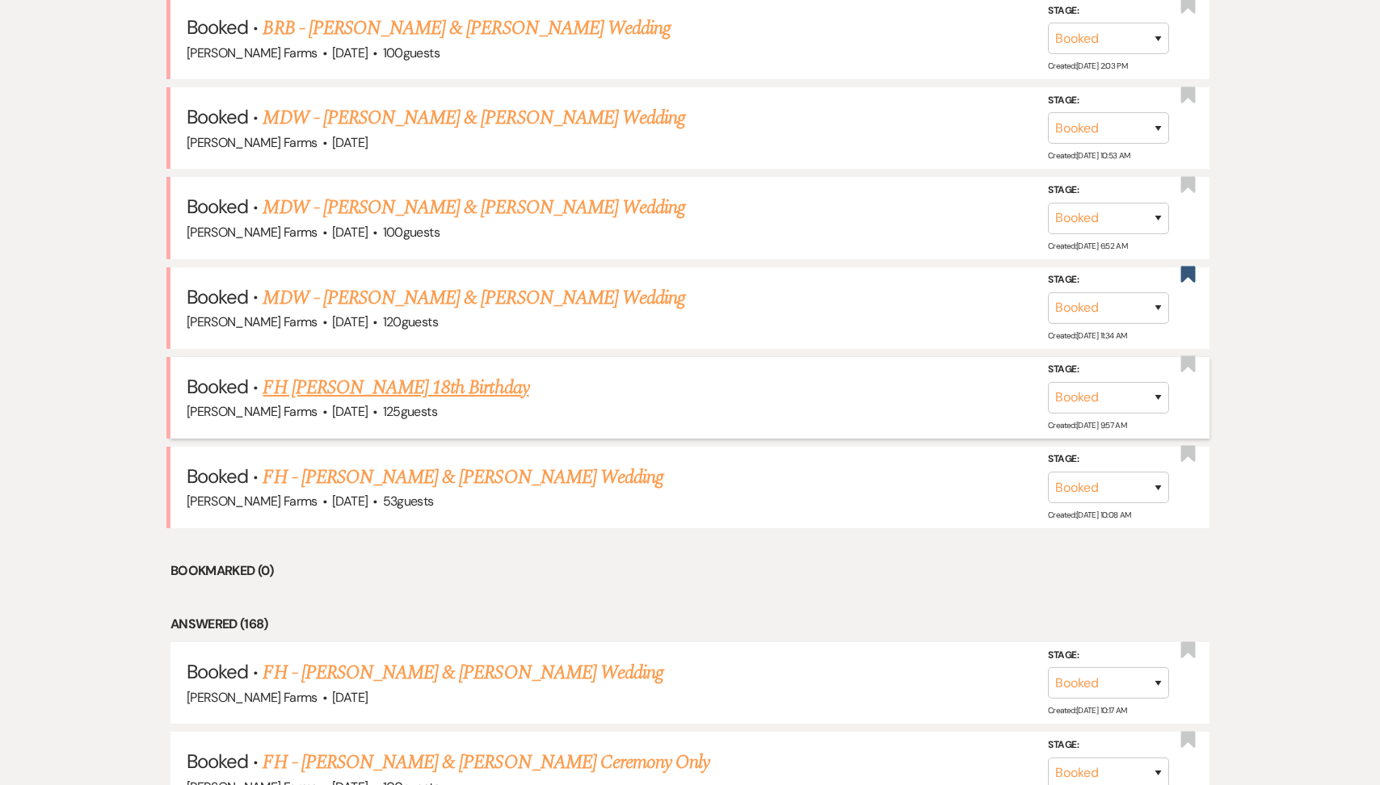
click at [463, 367] on li "Booked · FH [PERSON_NAME] 18th Birthday [PERSON_NAME] Farms · [DATE] · 125 gues…" at bounding box center [689, 398] width 1039 height 82
click at [464, 381] on link "FH [PERSON_NAME] 18th Birthday" at bounding box center [396, 387] width 266 height 29
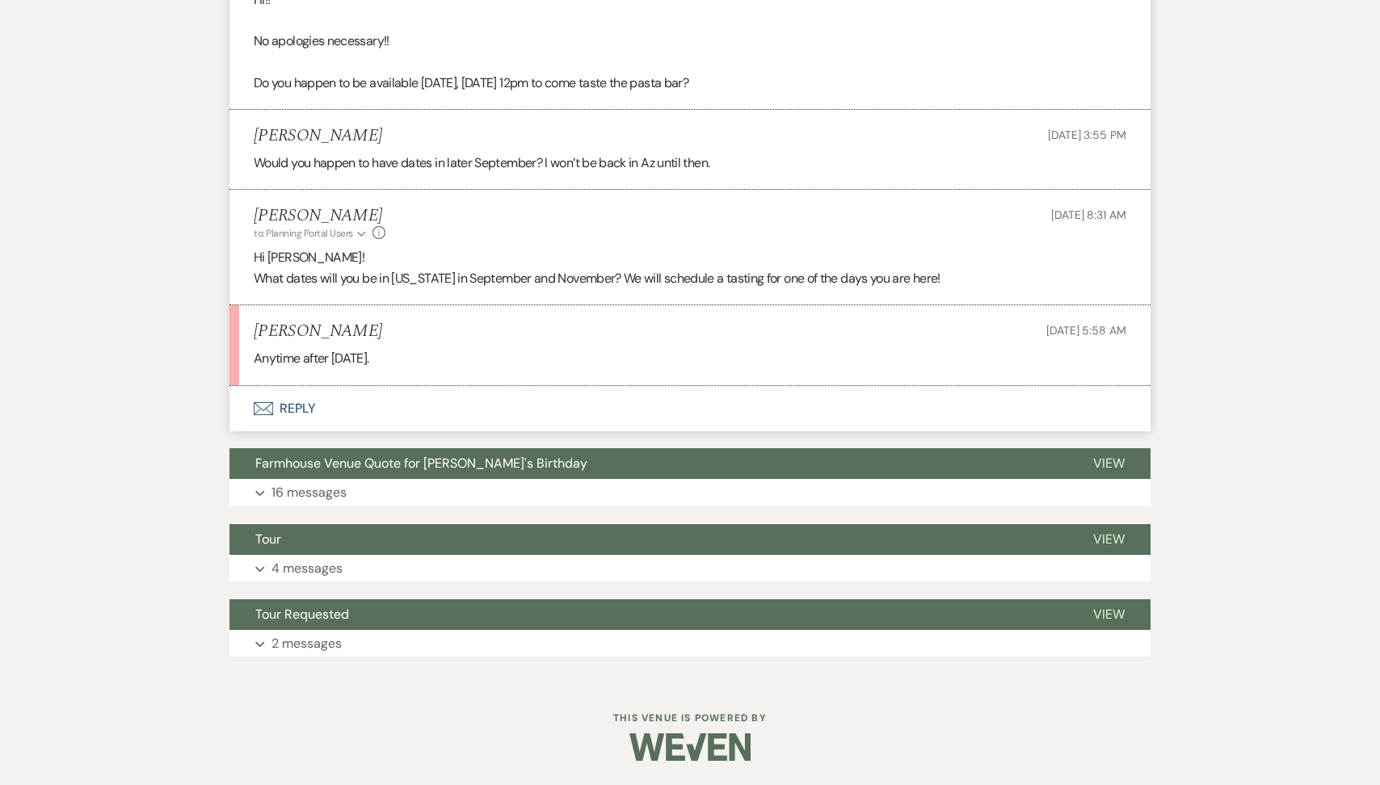
scroll to position [1104, 0]
click at [461, 407] on button "Envelope Reply" at bounding box center [689, 409] width 921 height 45
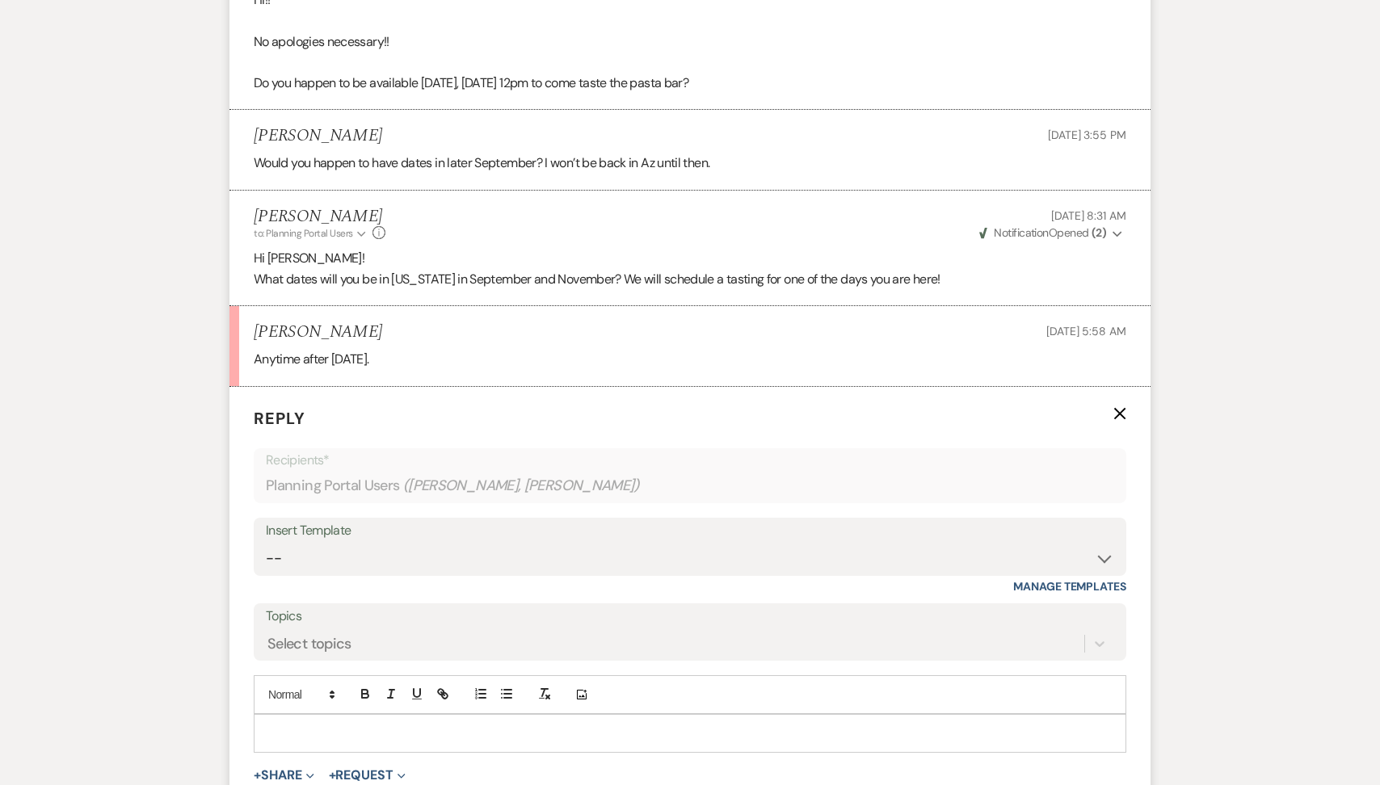
click at [382, 733] on p at bounding box center [690, 734] width 847 height 18
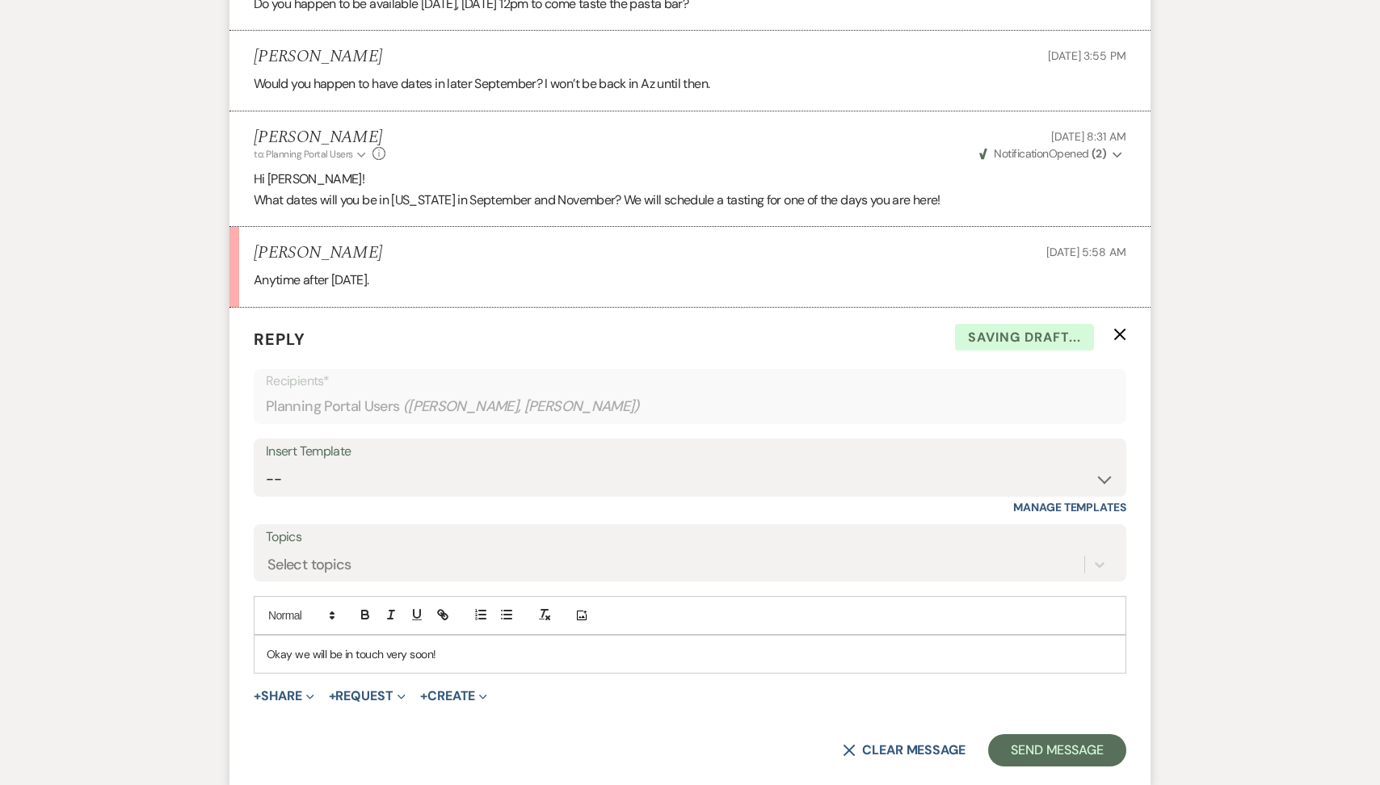
scroll to position [1214, 0]
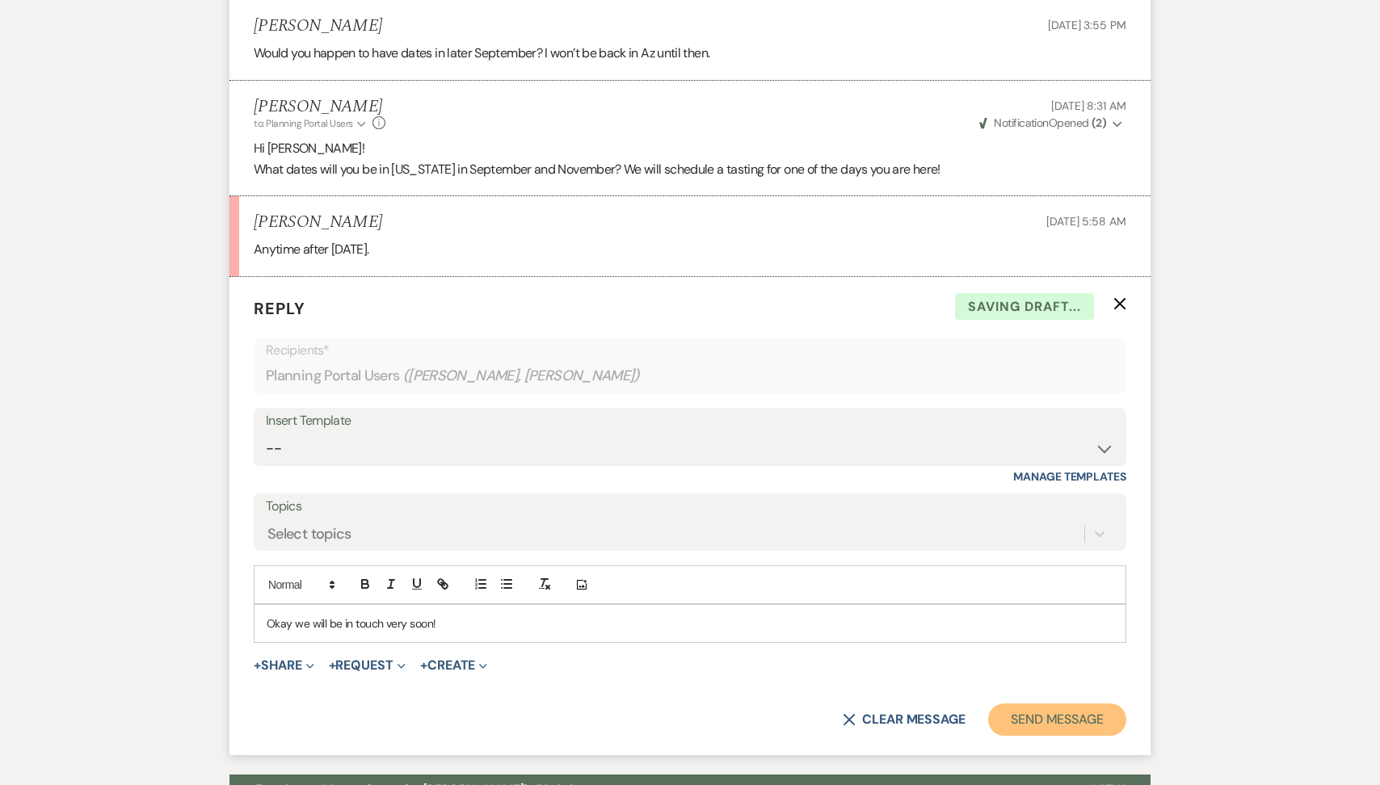
click at [1042, 715] on button "Send Message" at bounding box center [1057, 720] width 138 height 32
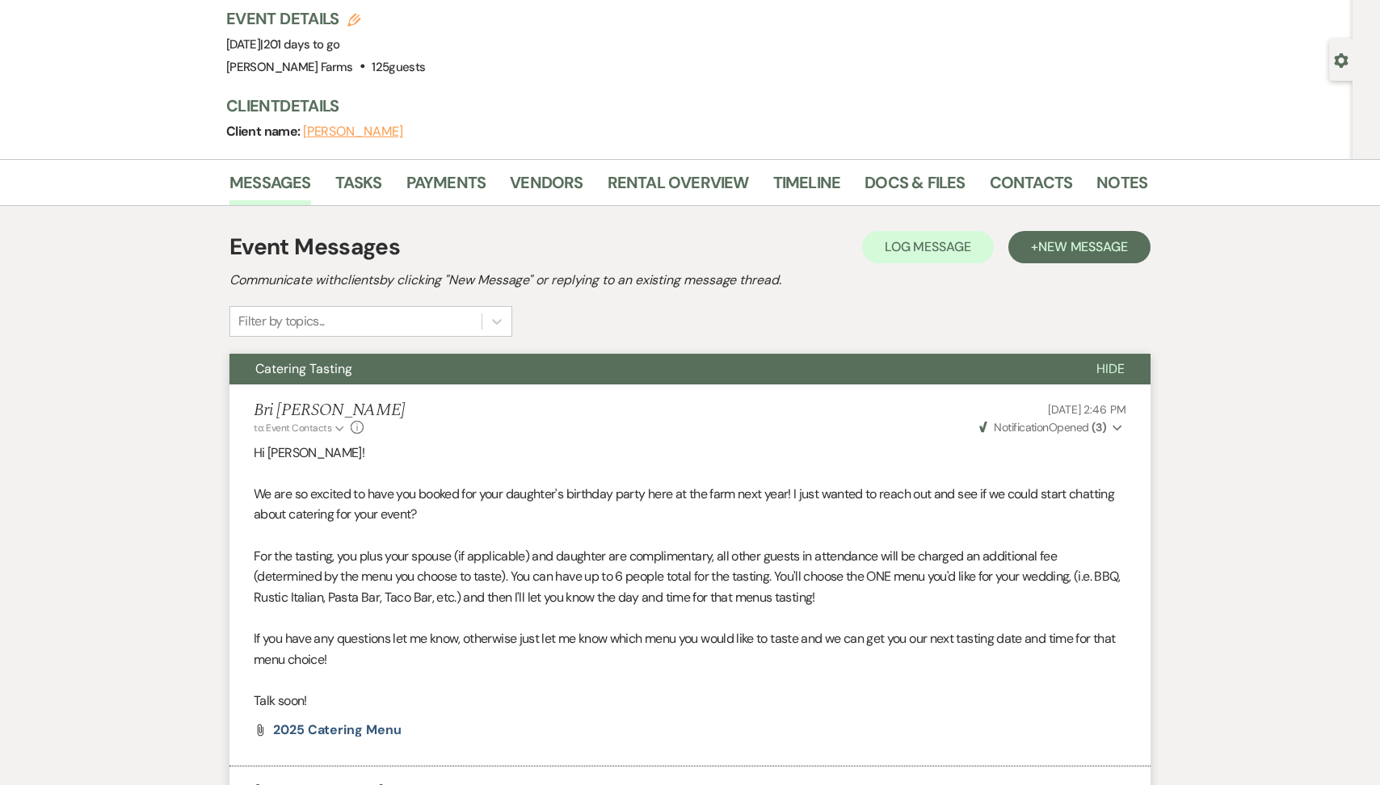
scroll to position [0, 0]
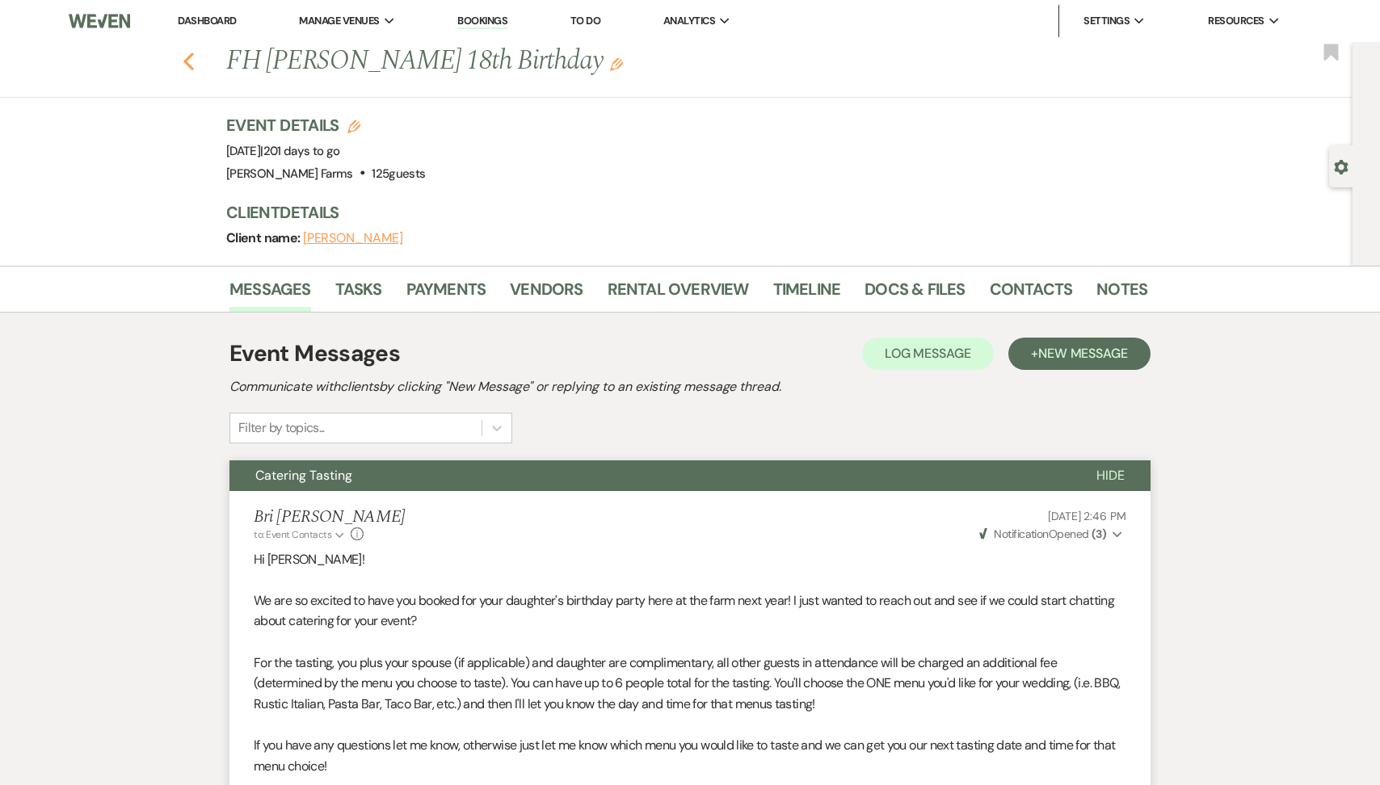
click at [185, 50] on button "Previous" at bounding box center [189, 59] width 12 height 23
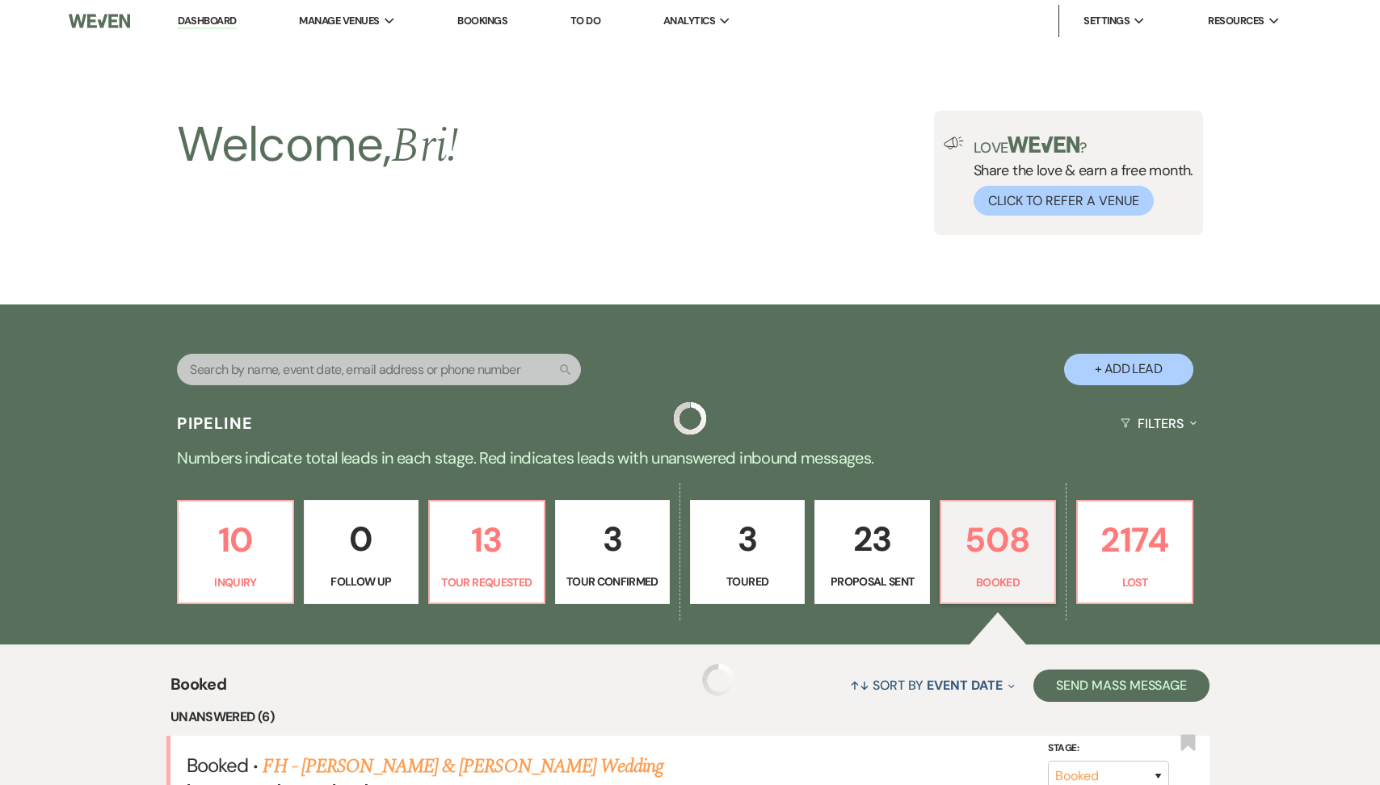
scroll to position [828, 0]
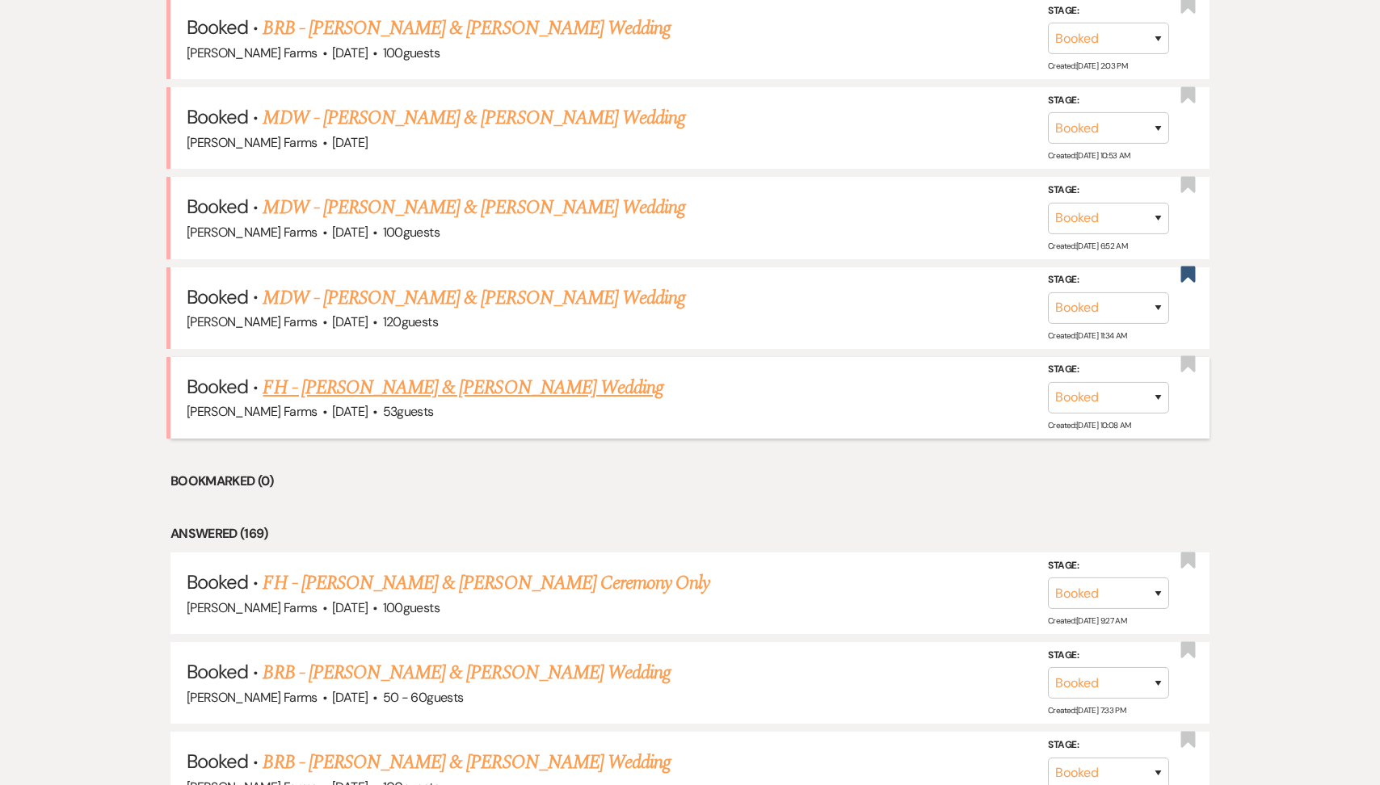
click at [462, 382] on link "FH - [PERSON_NAME] & [PERSON_NAME] Wedding" at bounding box center [463, 387] width 401 height 29
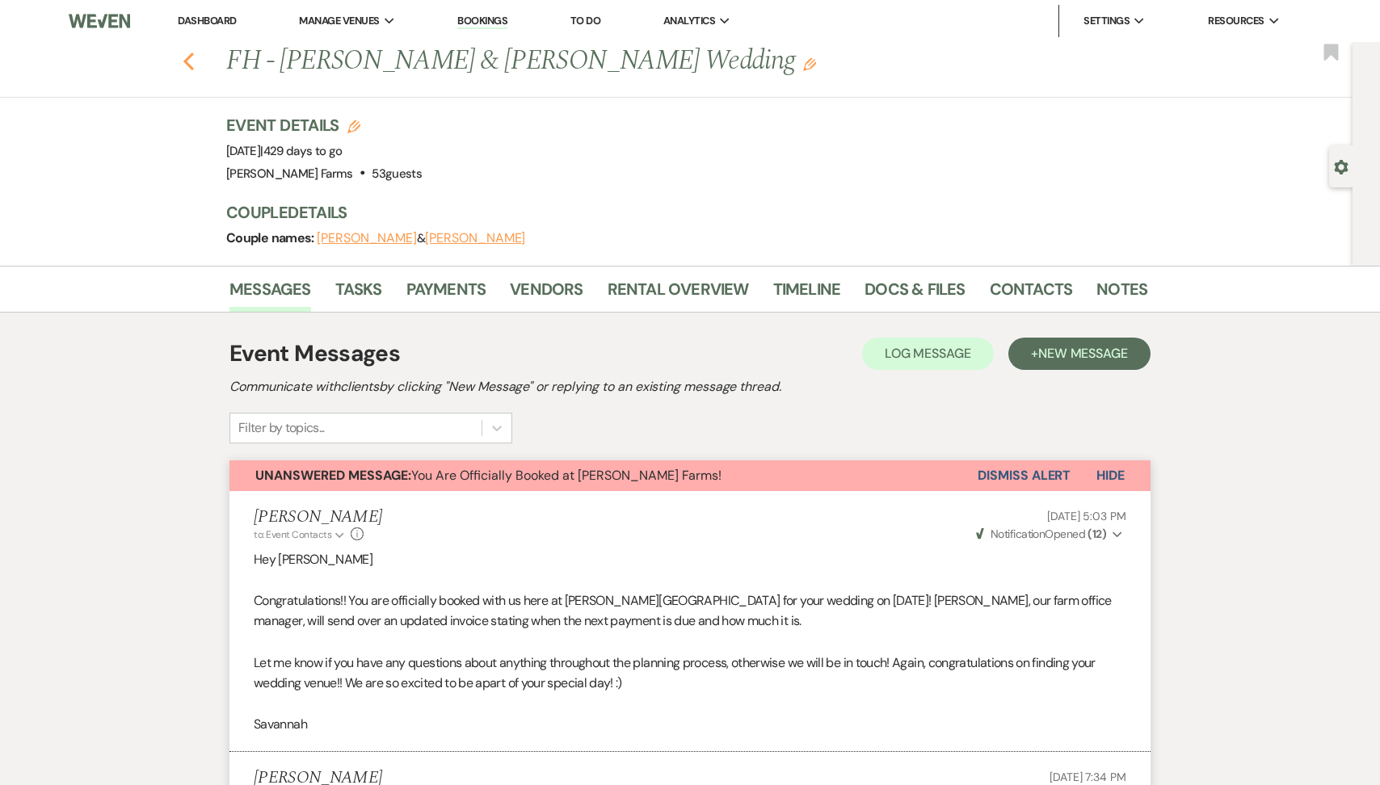
click at [191, 53] on icon "Previous" at bounding box center [189, 61] width 12 height 19
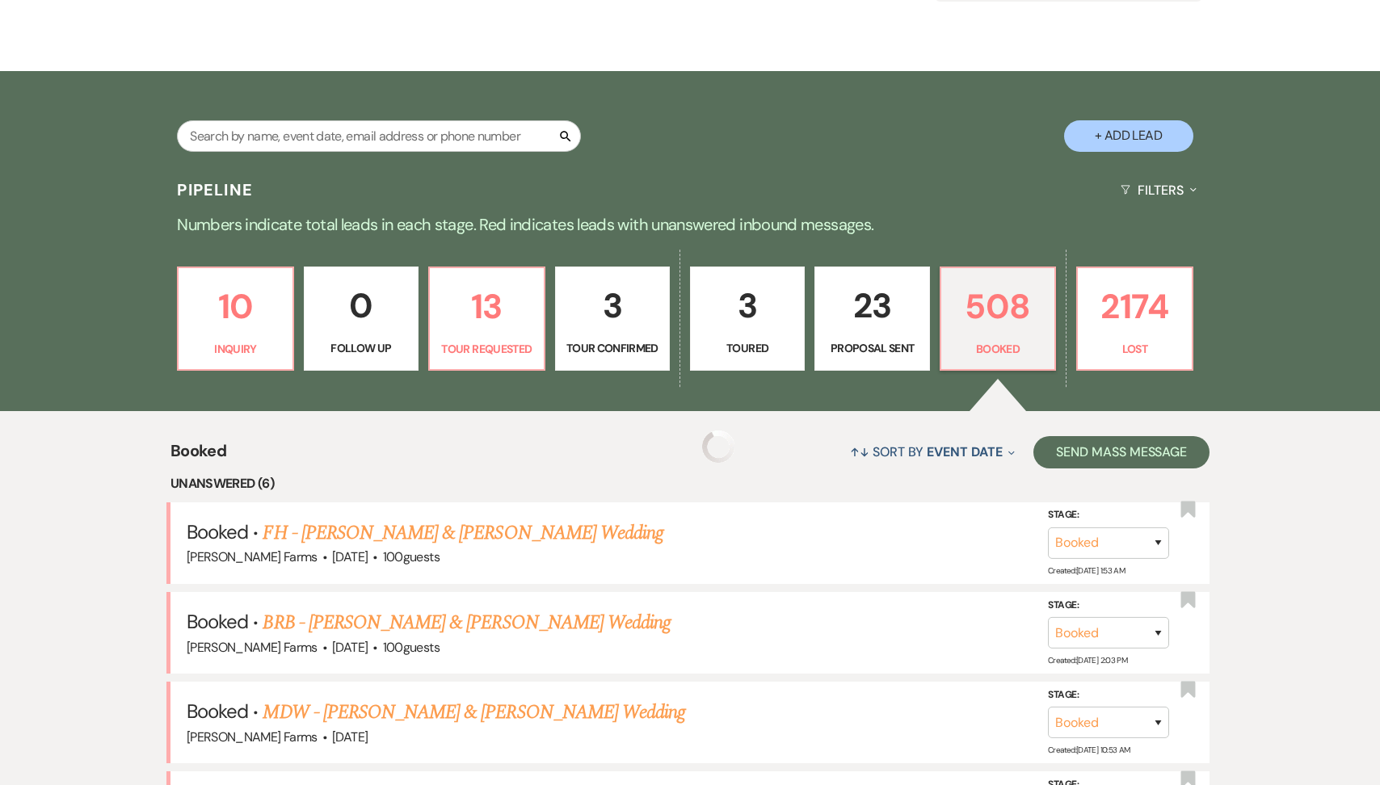
scroll to position [359, 0]
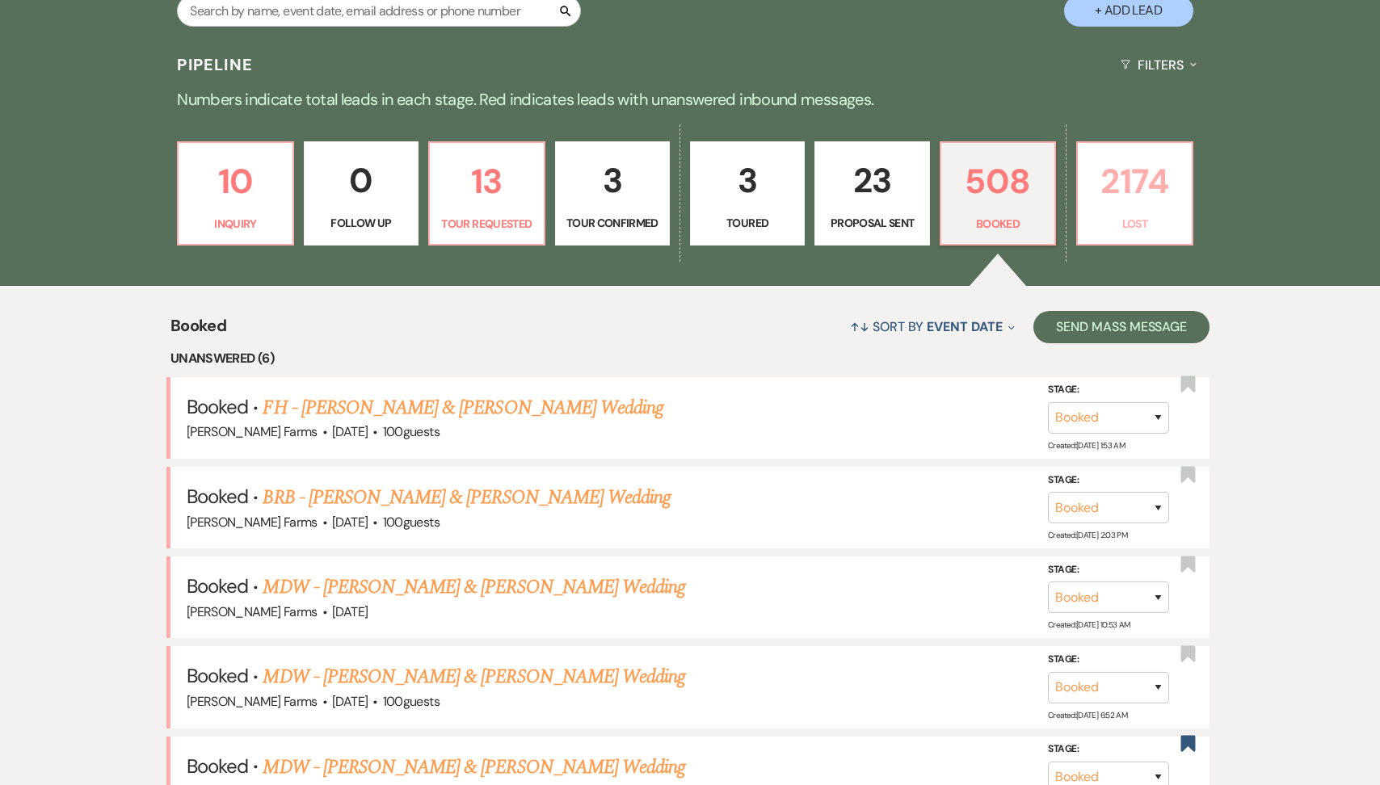
click at [1144, 227] on p "Lost" at bounding box center [1134, 224] width 94 height 18
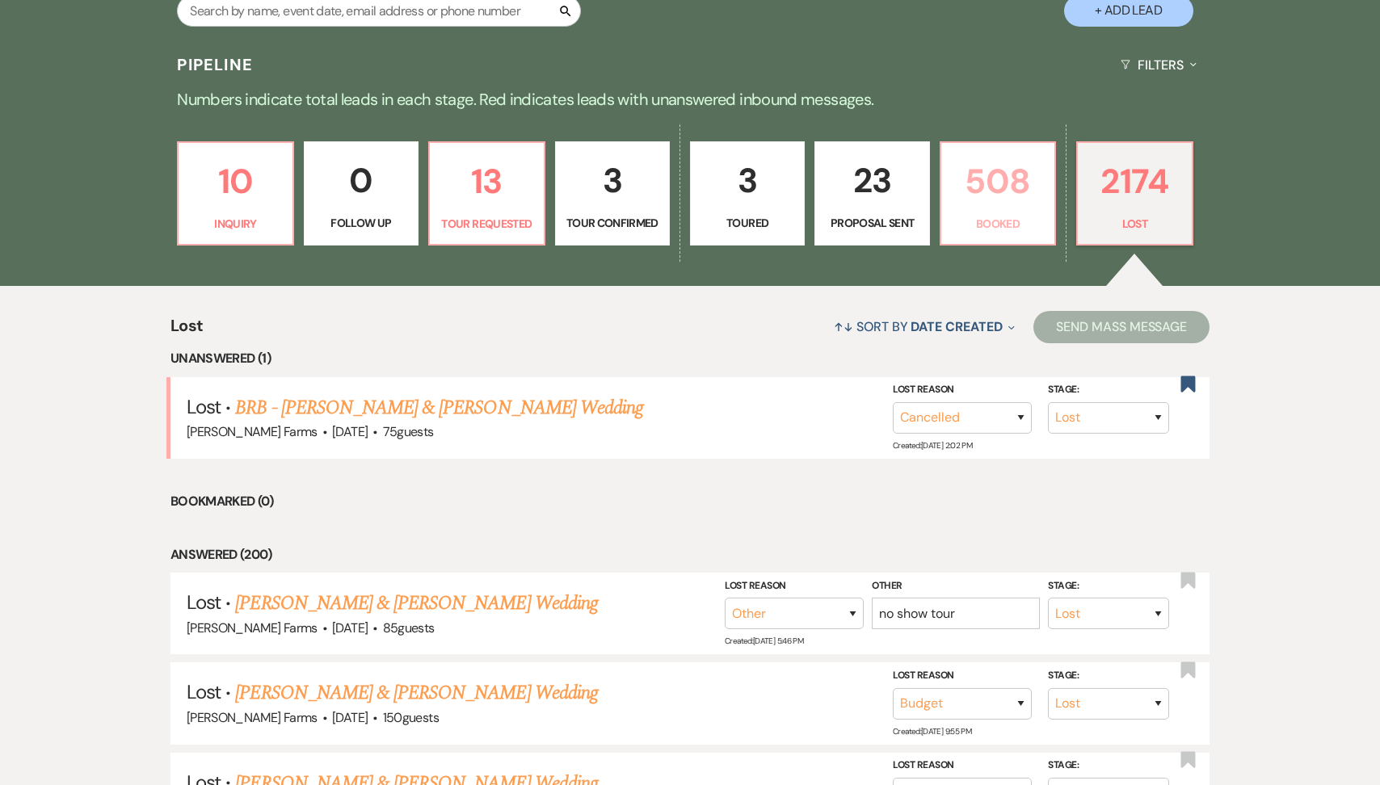
click at [1002, 229] on p "Booked" at bounding box center [998, 224] width 94 height 18
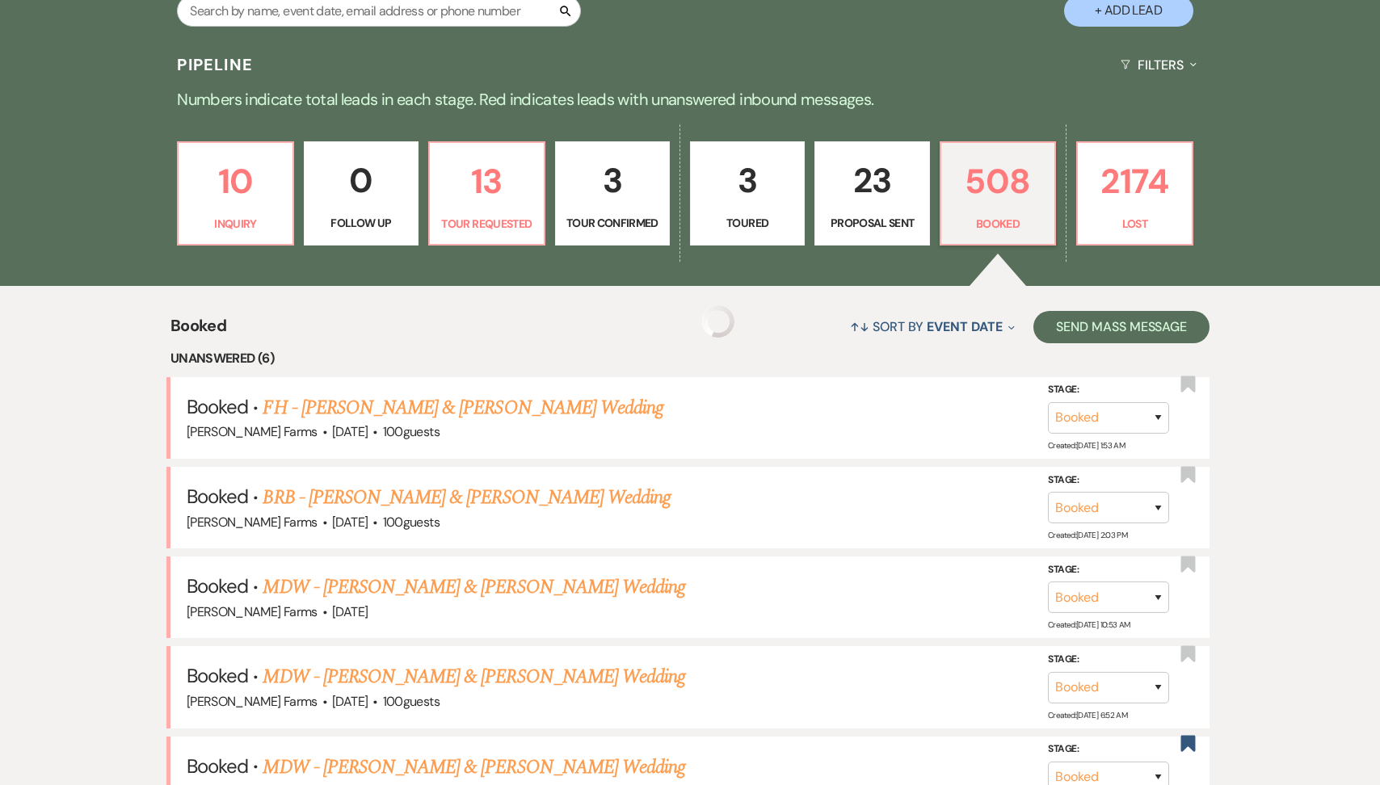
click at [487, 227] on p "Tour Requested" at bounding box center [487, 224] width 94 height 18
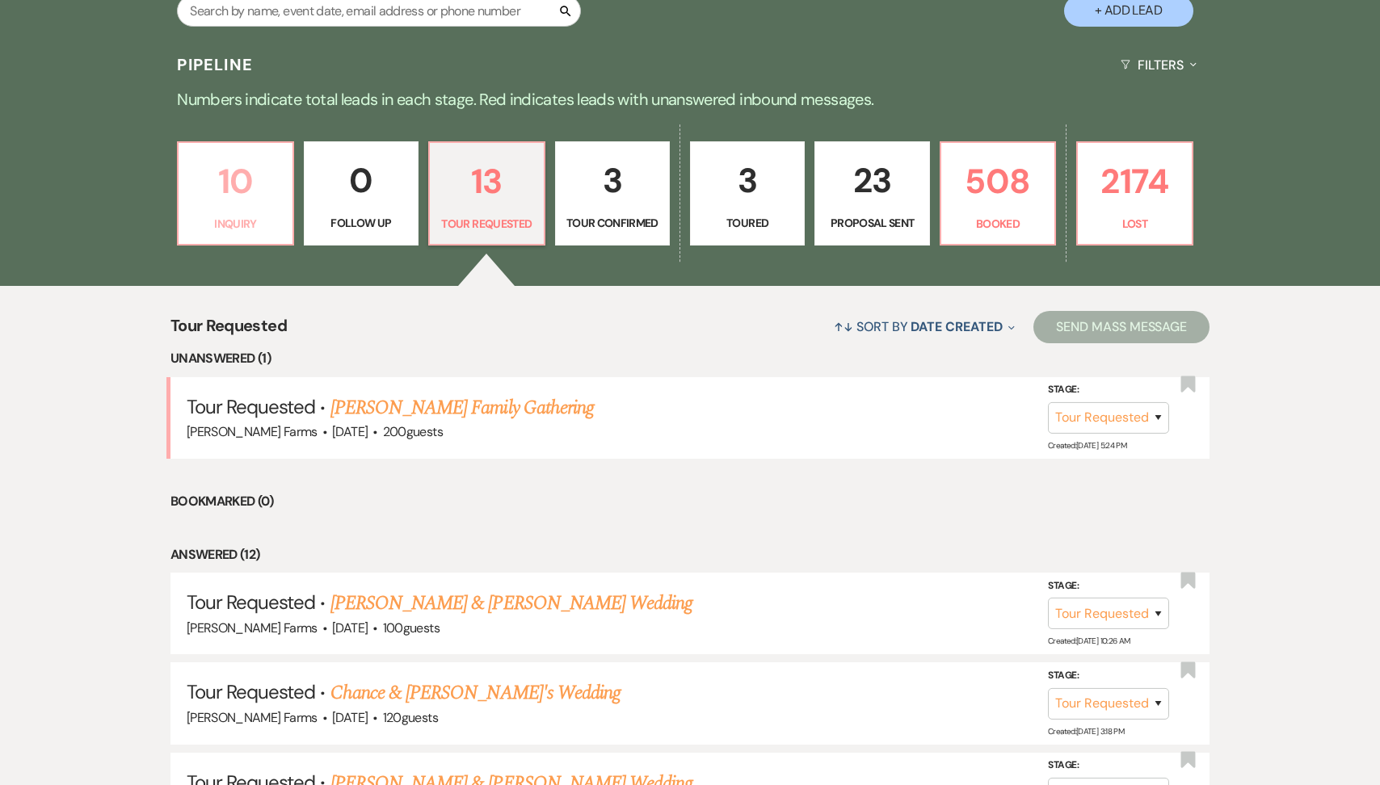
click at [271, 212] on link "10 Inquiry" at bounding box center [235, 193] width 116 height 105
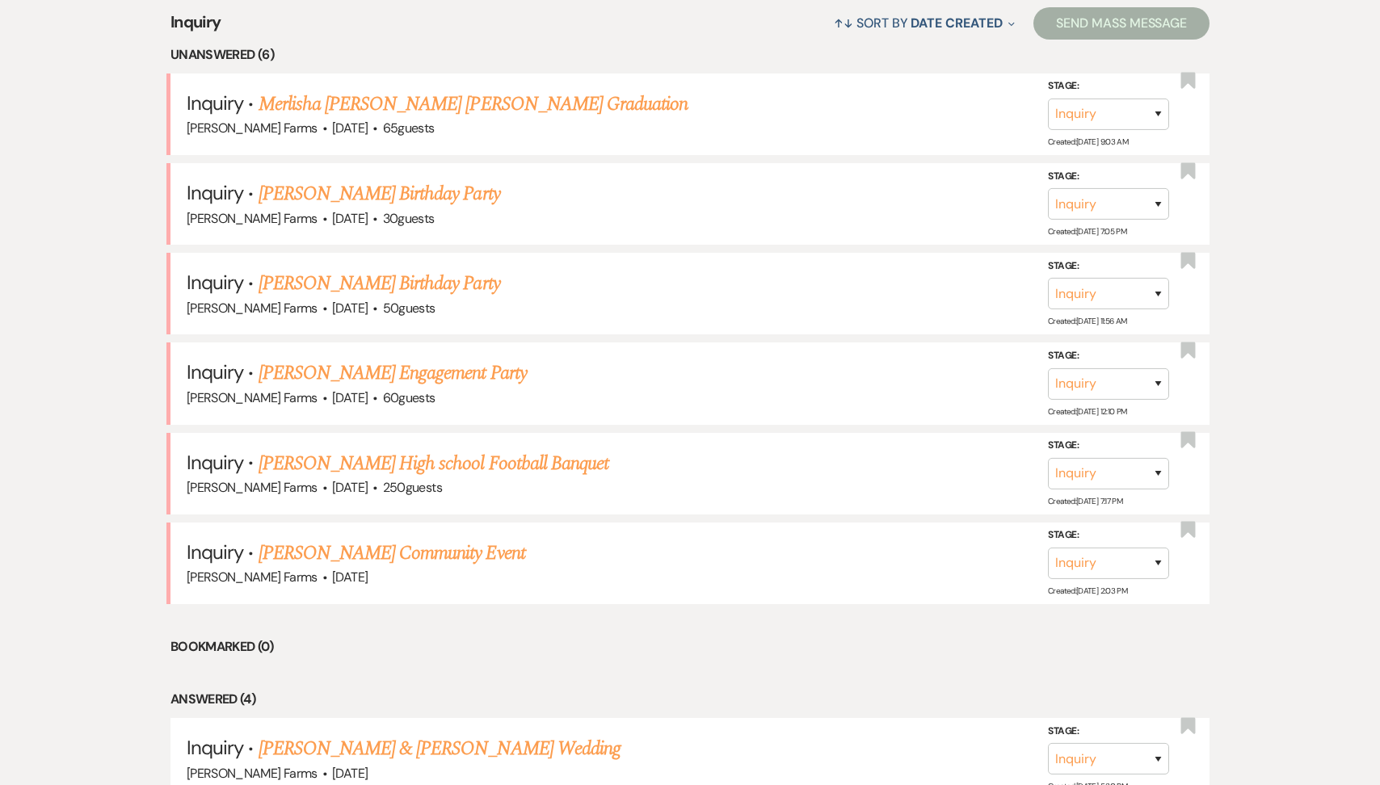
scroll to position [677, 0]
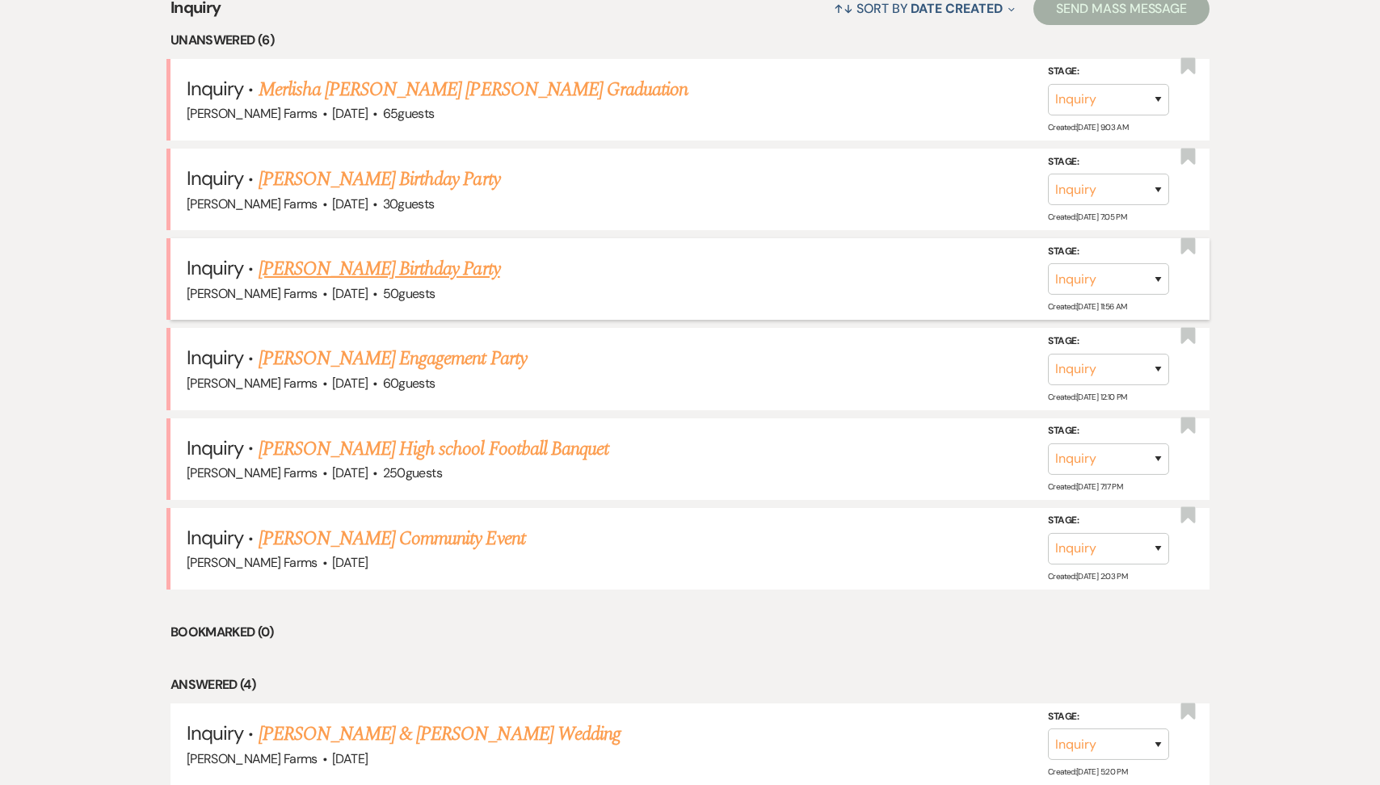
click at [439, 264] on link "[PERSON_NAME] Birthday Party" at bounding box center [380, 268] width 242 height 29
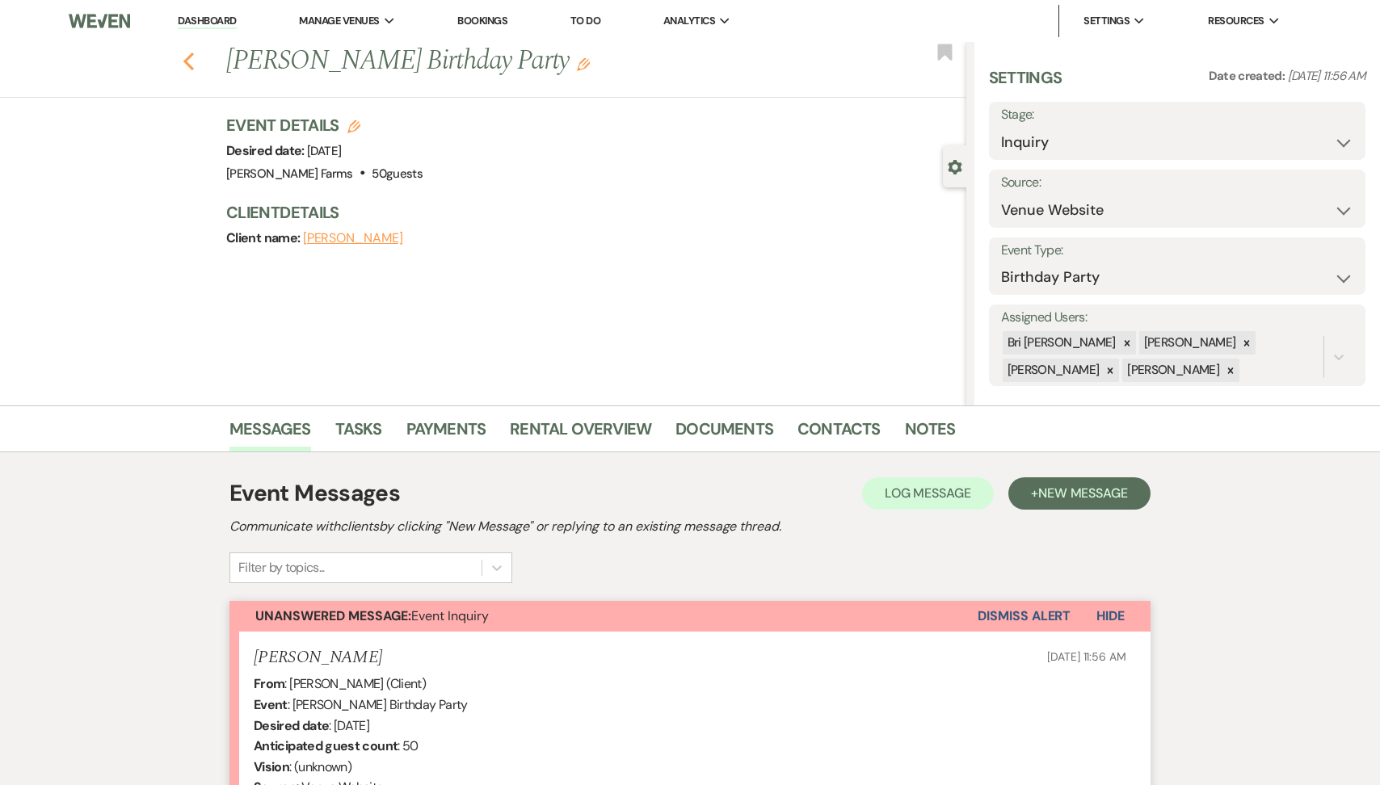
click at [184, 59] on icon "Previous" at bounding box center [189, 61] width 12 height 19
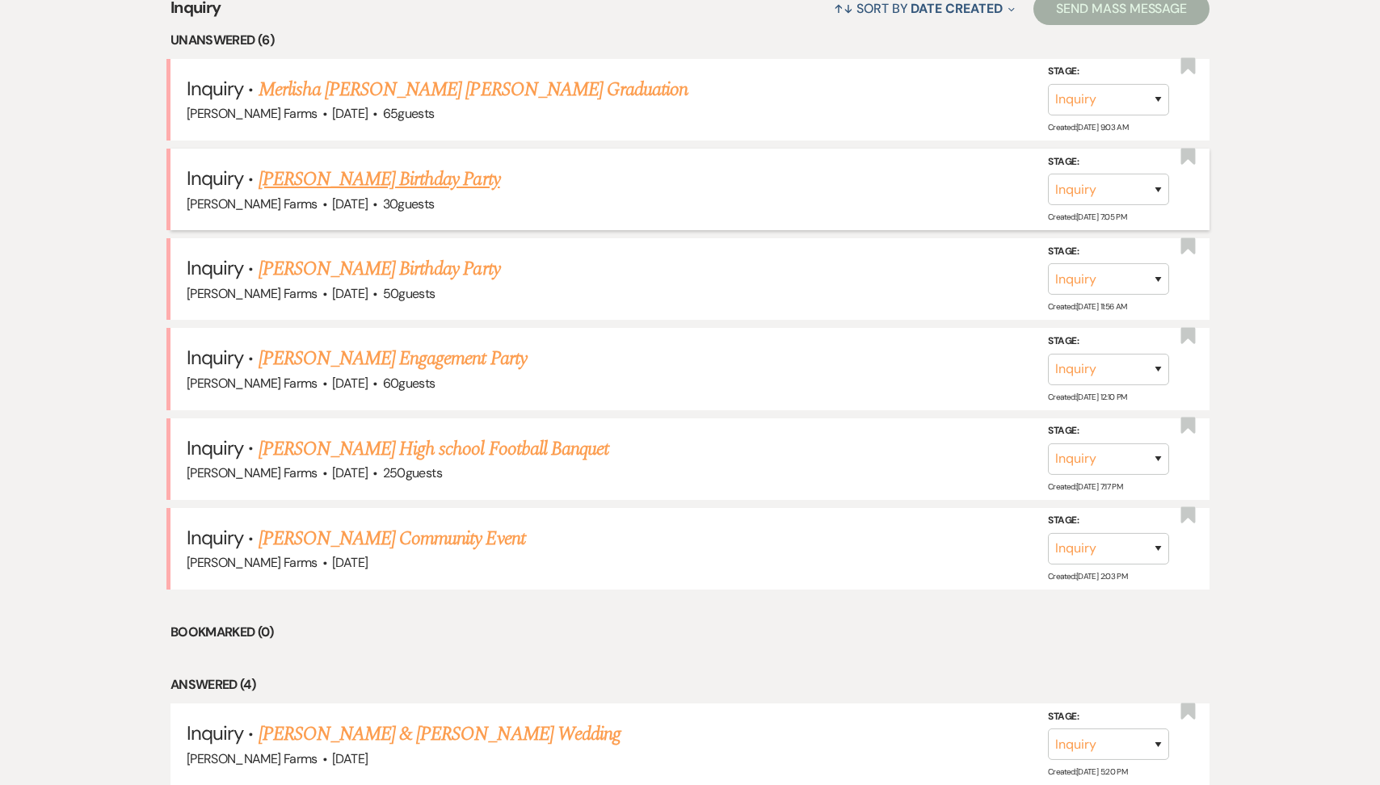
click at [387, 182] on link "[PERSON_NAME] Birthday Party" at bounding box center [380, 179] width 242 height 29
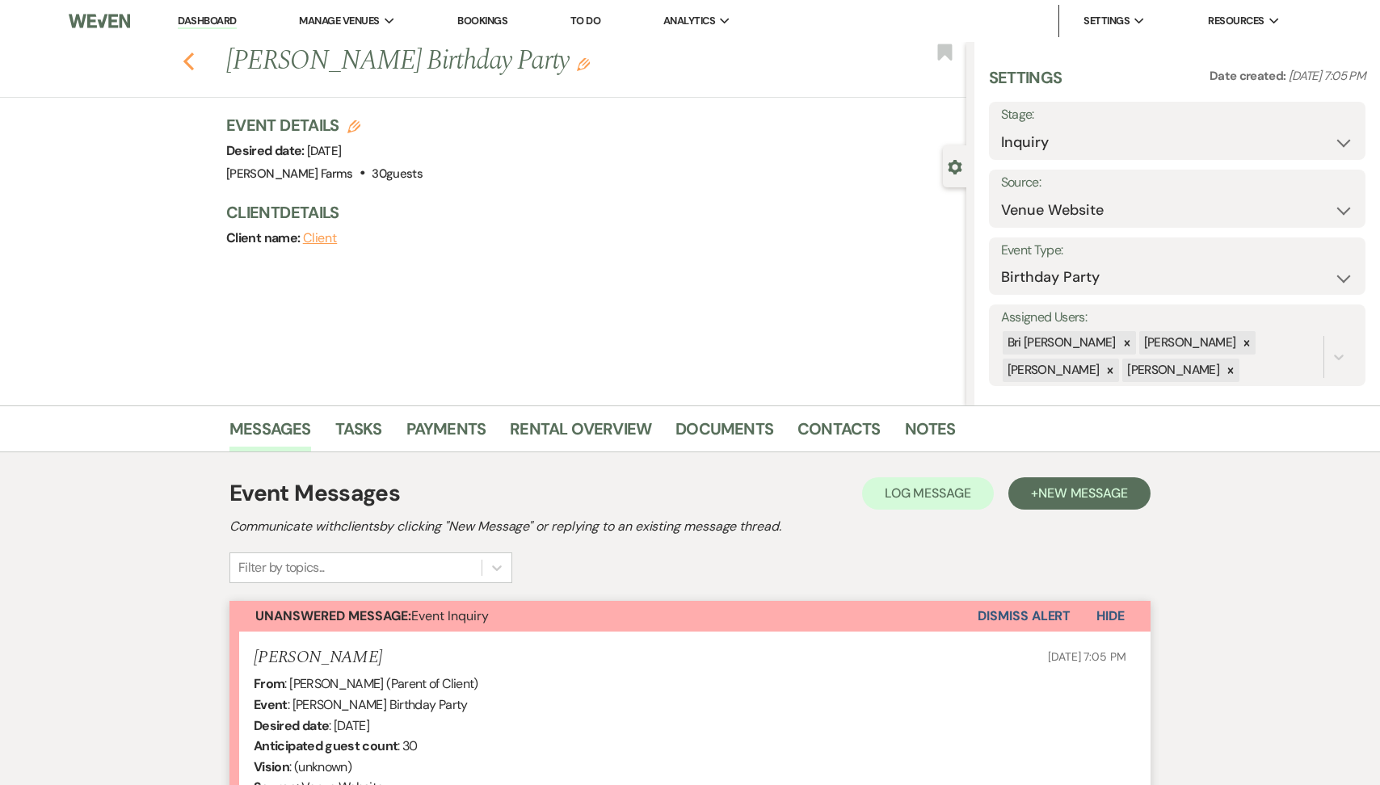
click at [188, 57] on use "button" at bounding box center [188, 62] width 11 height 18
